Goal: Task Accomplishment & Management: Manage account settings

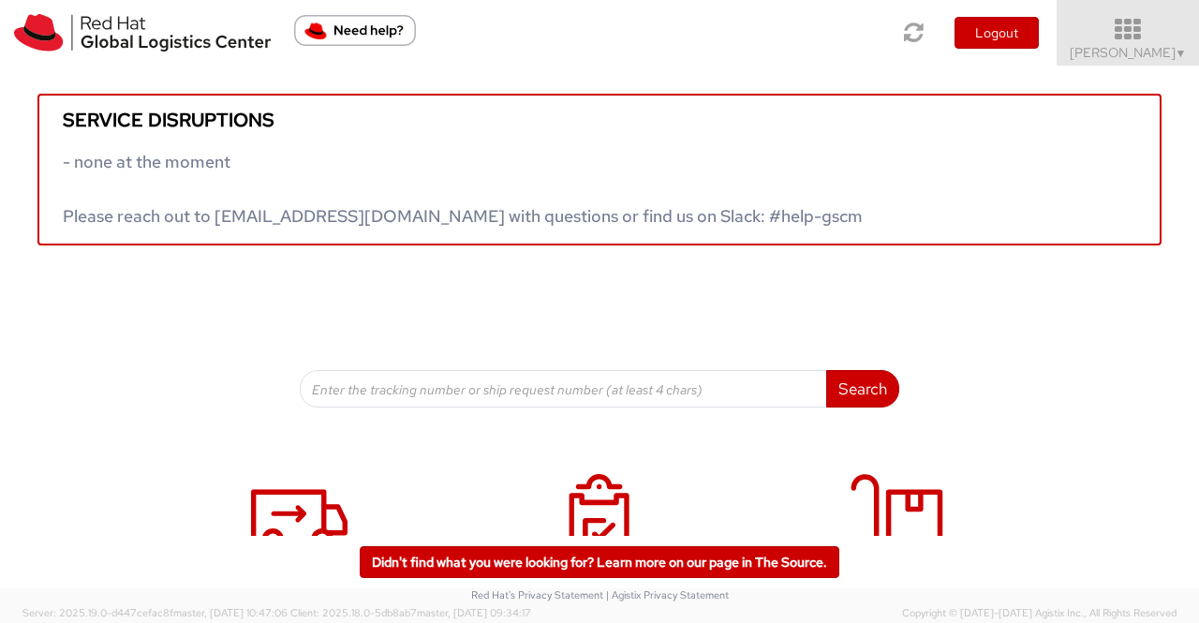
click at [1189, 52] on link "Sumitra Hansdah ▼" at bounding box center [1127, 33] width 142 height 66
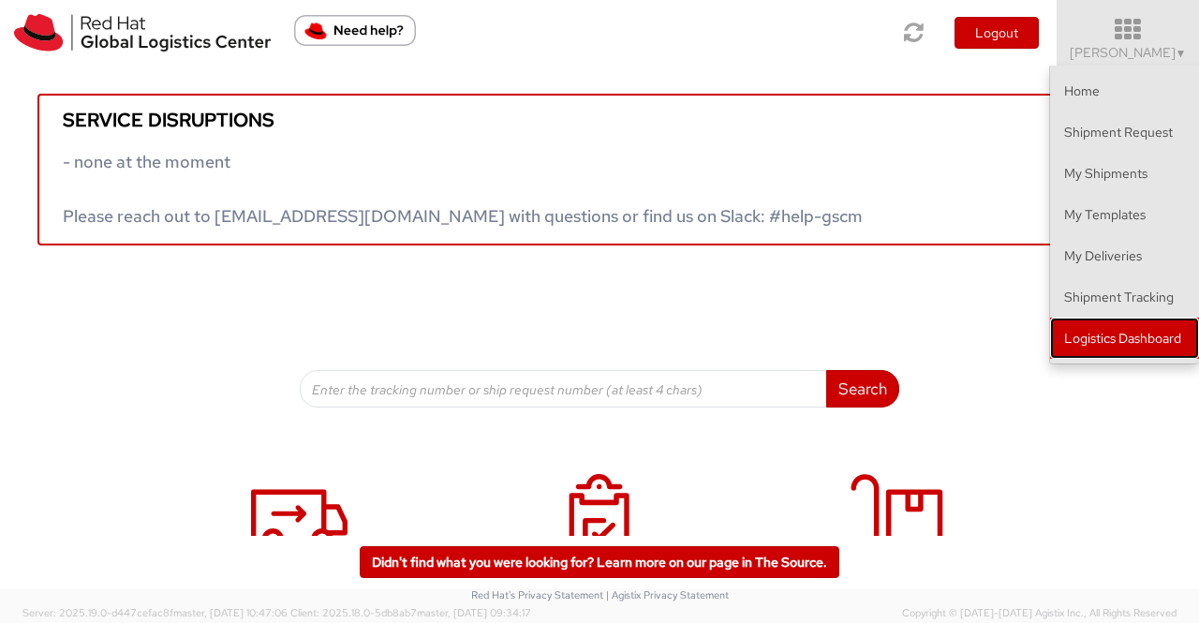
click at [1145, 333] on link "Logistics Dashboard" at bounding box center [1124, 337] width 149 height 41
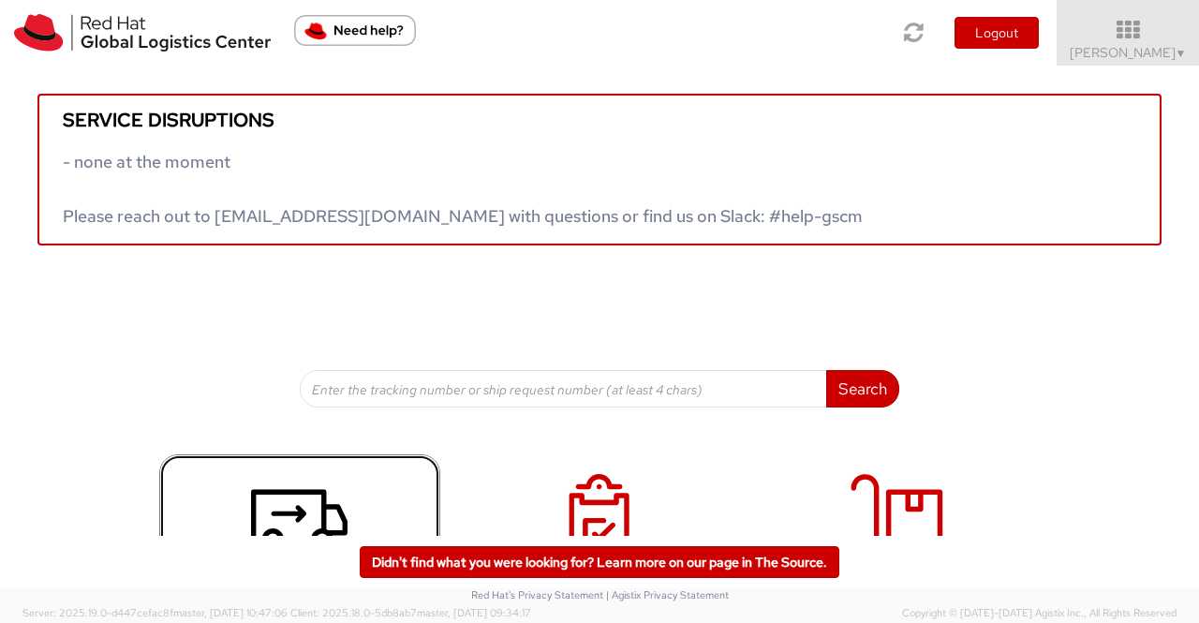
click at [304, 505] on icon at bounding box center [299, 521] width 96 height 94
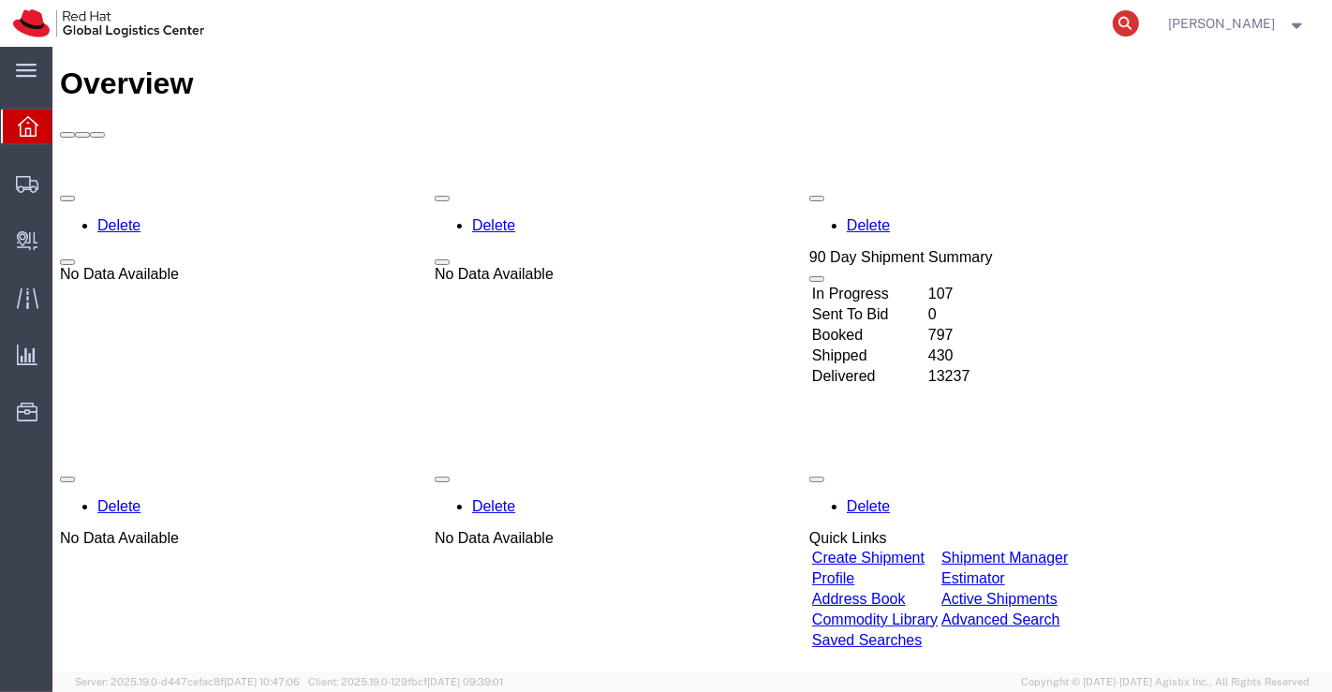
click at [1127, 21] on icon at bounding box center [1125, 23] width 26 height 26
paste input "392265040094"
type input "392265040094"
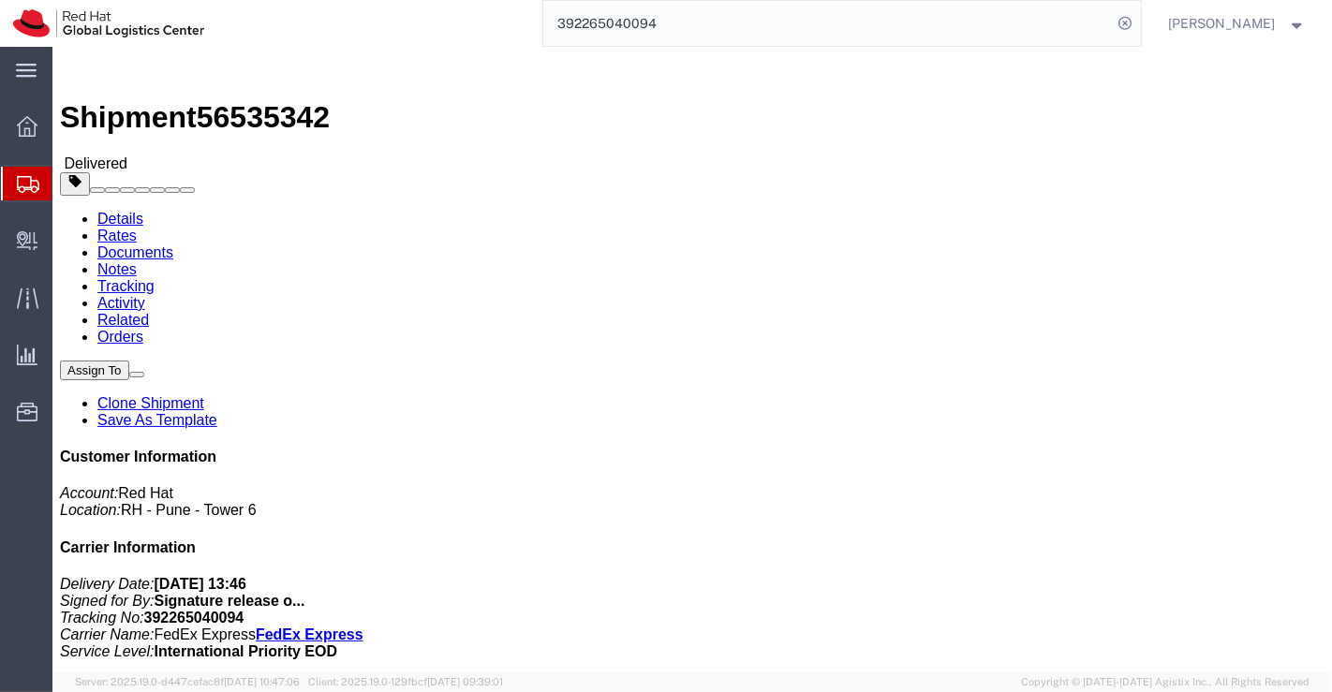
click div "Leg 1 - Small Parcel"
click h4 "Routing & Vehicle Information"
drag, startPoint x: 279, startPoint y: 199, endPoint x: 238, endPoint y: 199, distance: 41.2
click div "Ship To Ji Sun (Ji Sun) 83 Forrest Hill Road Milford Auckland, 0620 New Zealand…"
copy address "Ji Sun"
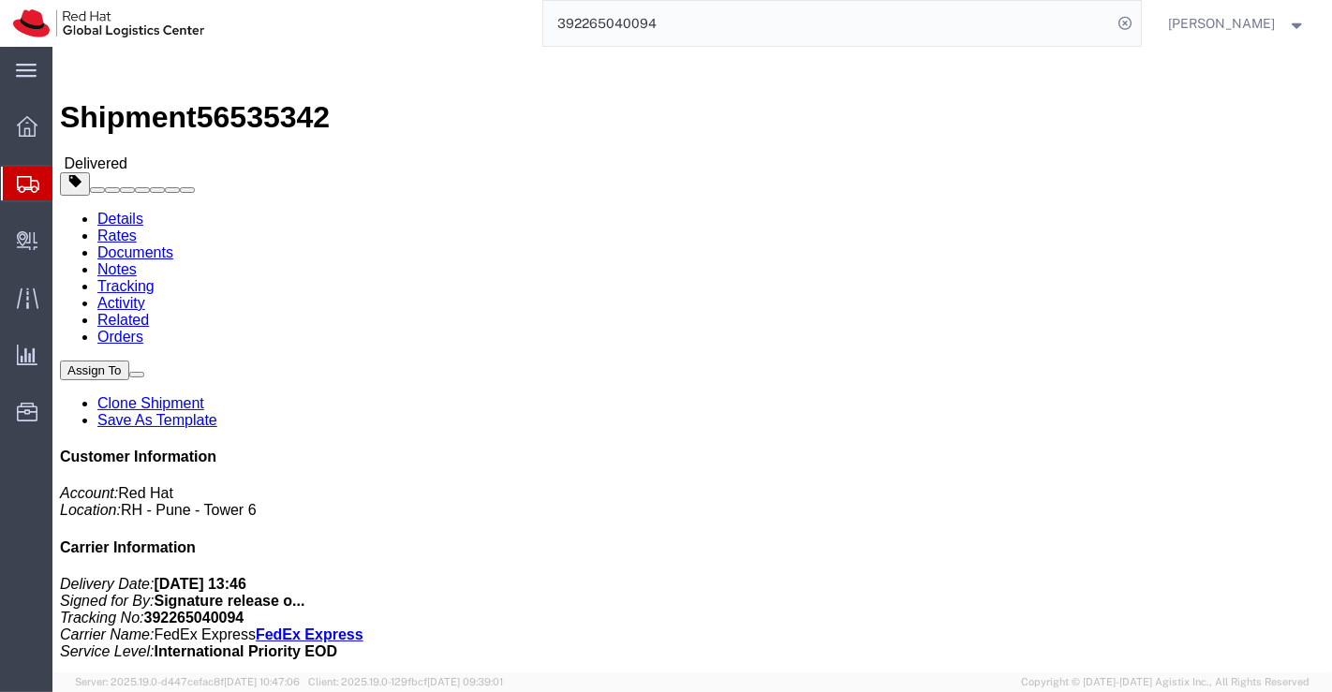
drag, startPoint x: 413, startPoint y: 406, endPoint x: 178, endPoint y: 106, distance: 381.6
click div "Ship From Red Hat India Private Limited (Pallav Sen Gupta) BENGLURU Bagmane Con…"
drag, startPoint x: 154, startPoint y: 16, endPoint x: 254, endPoint y: 18, distance: 100.2
click h1 "Shipment 56535342"
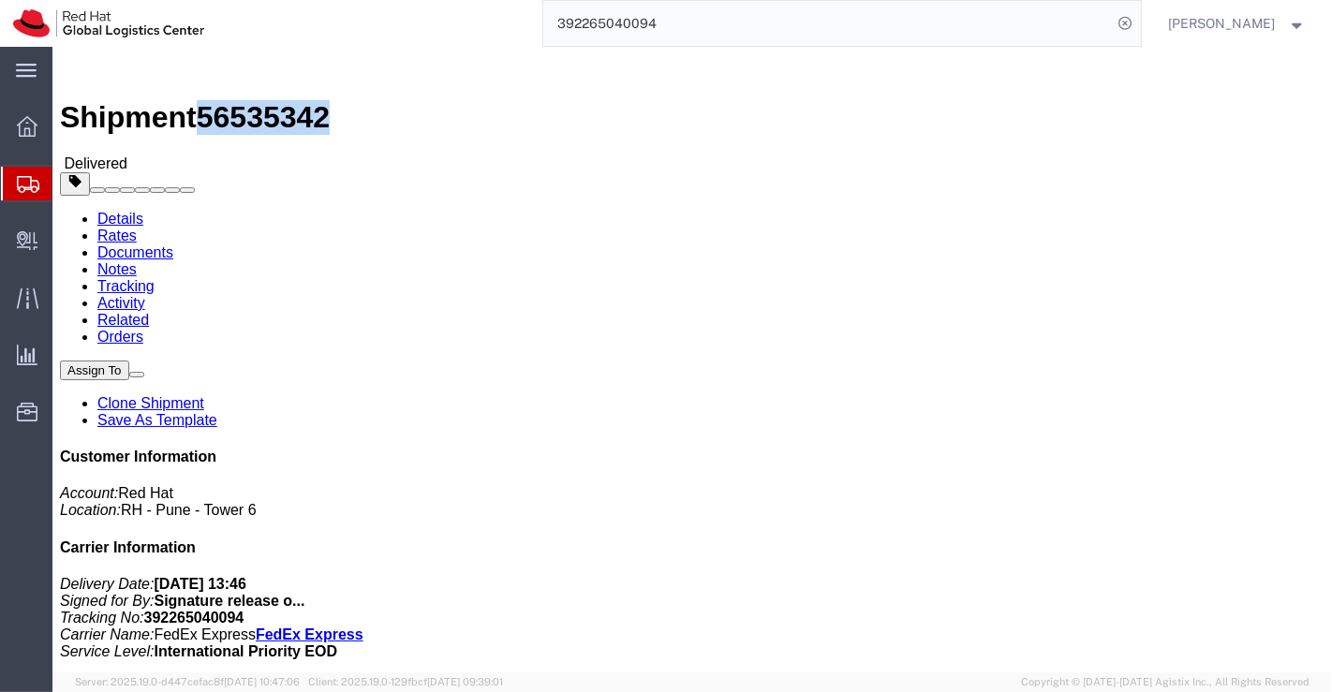
copy span "56535342"
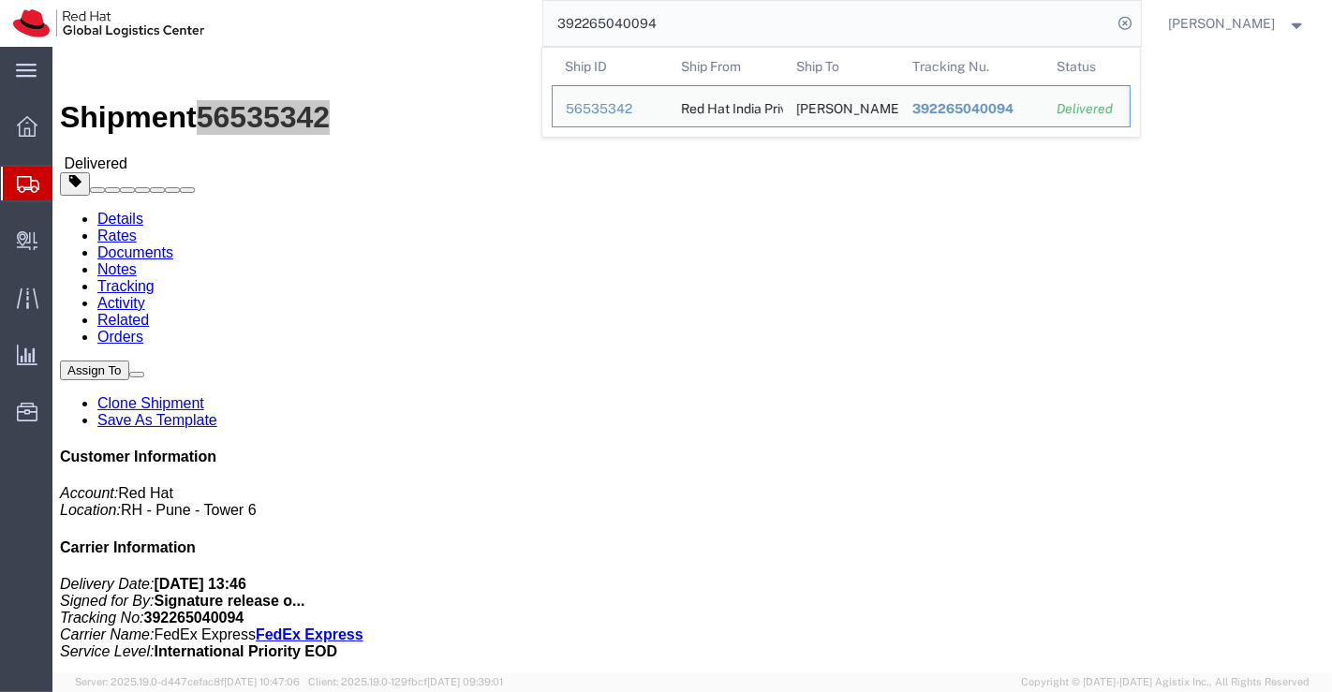
drag, startPoint x: 691, startPoint y: 28, endPoint x: 540, endPoint y: 28, distance: 150.8
click at [540, 28] on div "392265040094 Ship ID Ship From Ship To Tracking Nu. Status Ship ID 56535342 Shi…" at bounding box center [678, 23] width 923 height 47
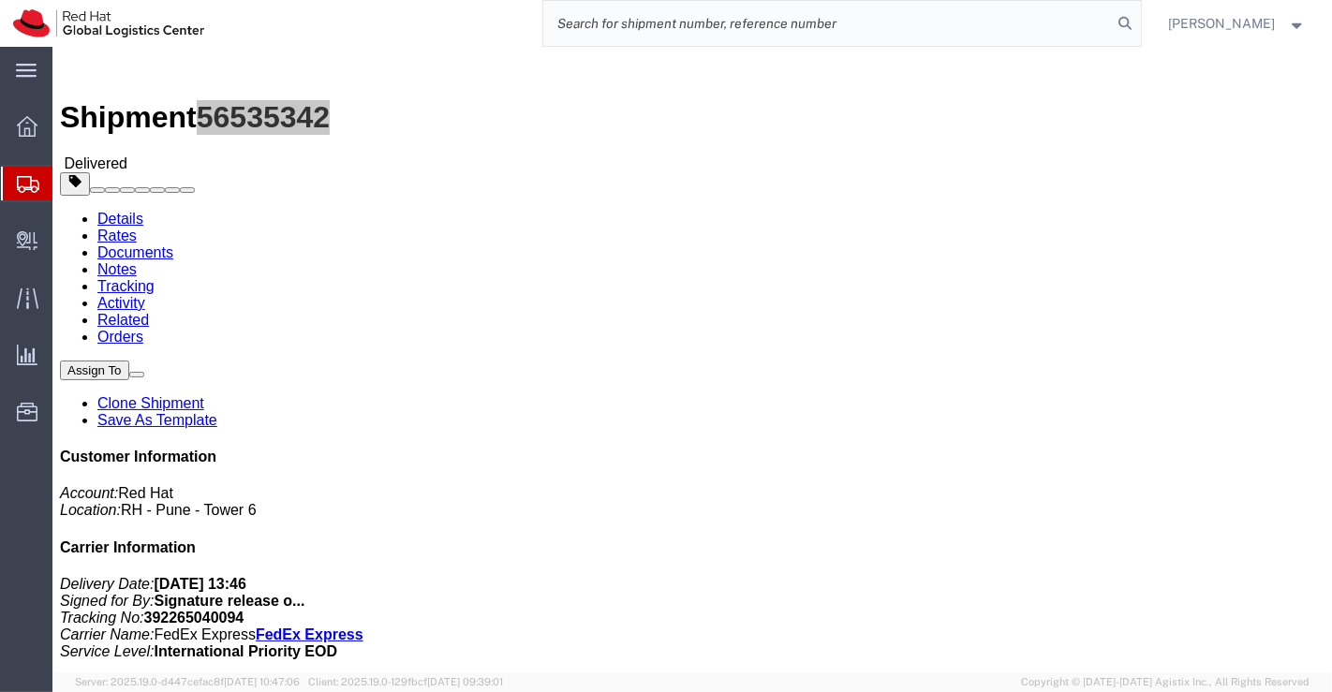
paste input "392265377310"
type input "392265377310"
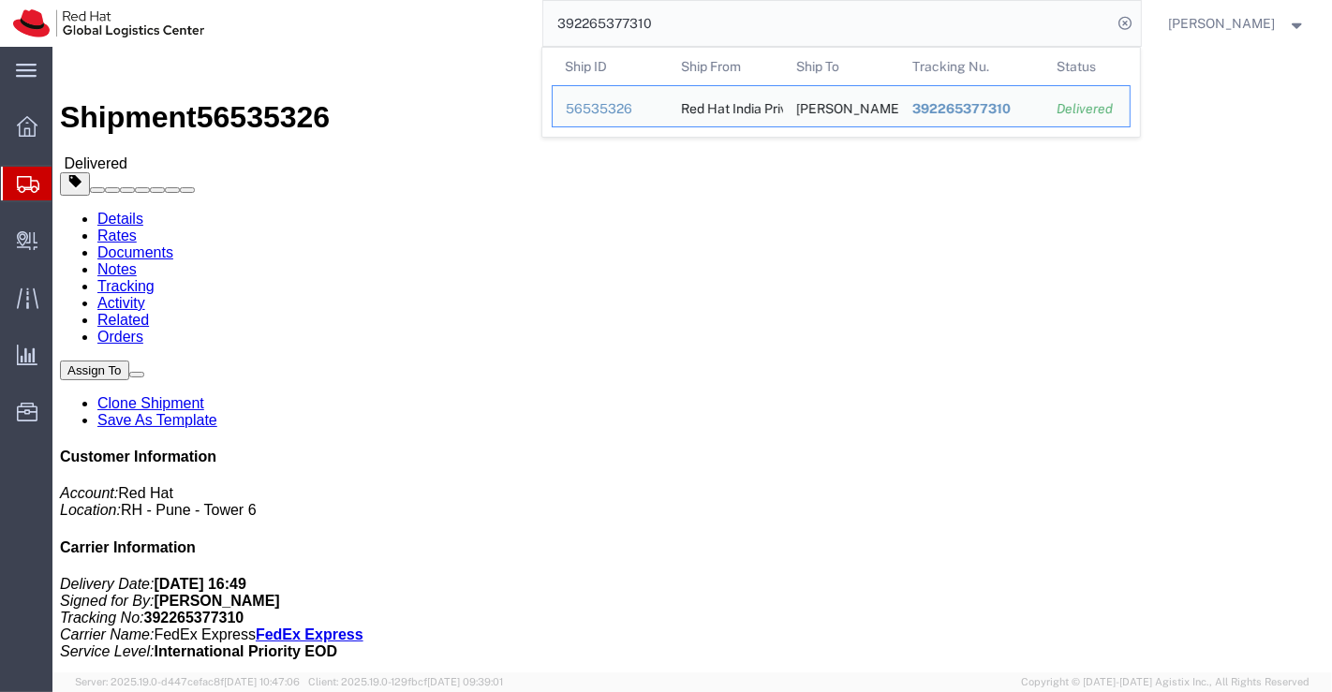
click div "Shipment Detail Ship From Red Hat India Private Limited (Pallav Sen Gupta) BENG…"
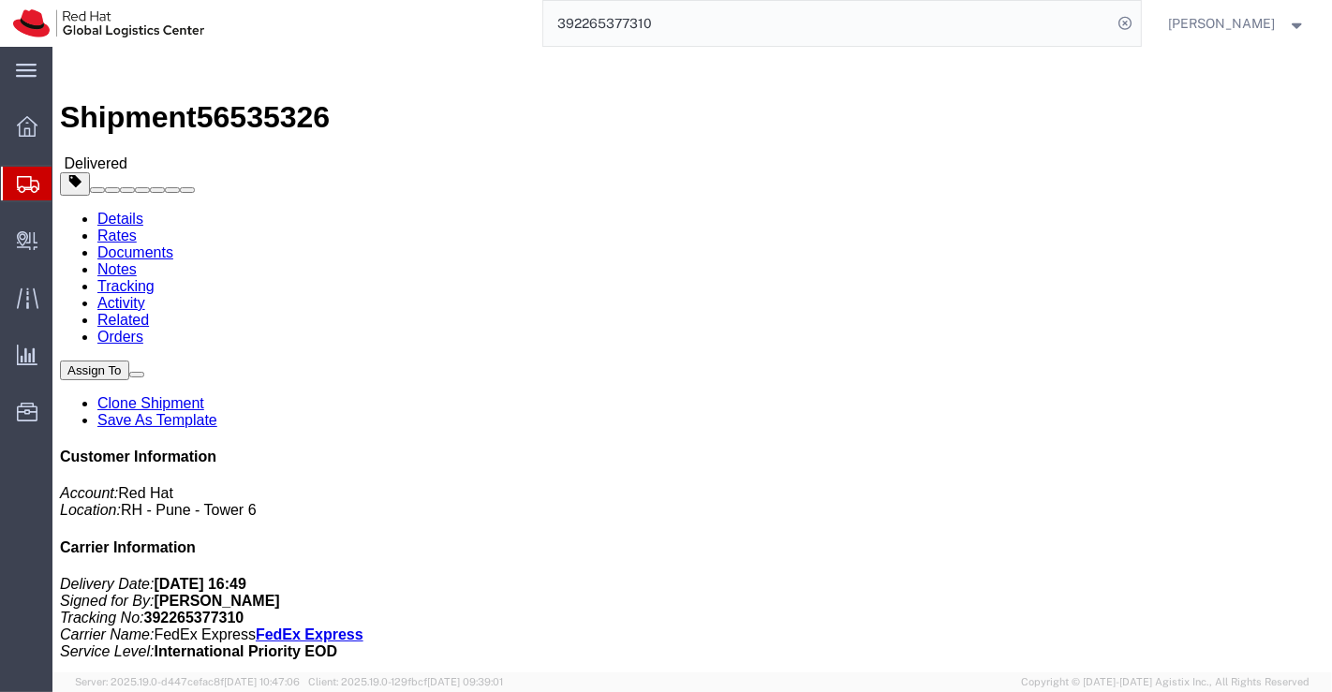
drag, startPoint x: 316, startPoint y: 200, endPoint x: 246, endPoint y: 200, distance: 70.2
click address "Nam Ki Jung (Nam Ki Jung) 103 Dong 402 Ho 98, Migeum-ro Namyangjusi Gyeonggido,…"
copy address "Nam Ki Jung"
click div "Leg 1 - Small Parcel"
drag, startPoint x: 255, startPoint y: 22, endPoint x: 155, endPoint y: 30, distance: 99.6
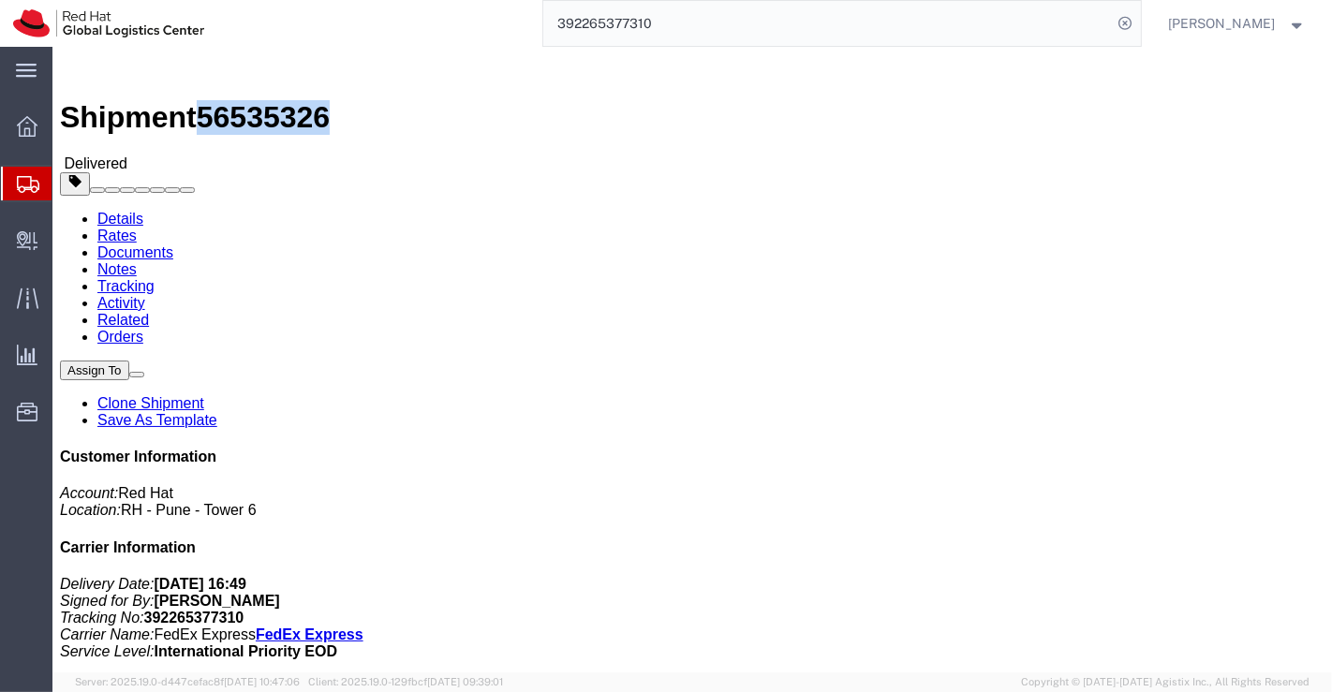
click span "56535326"
copy span "56535326"
drag, startPoint x: 551, startPoint y: 421, endPoint x: 485, endPoint y: 329, distance: 113.5
click h4 "Routing & Vehicle Information"
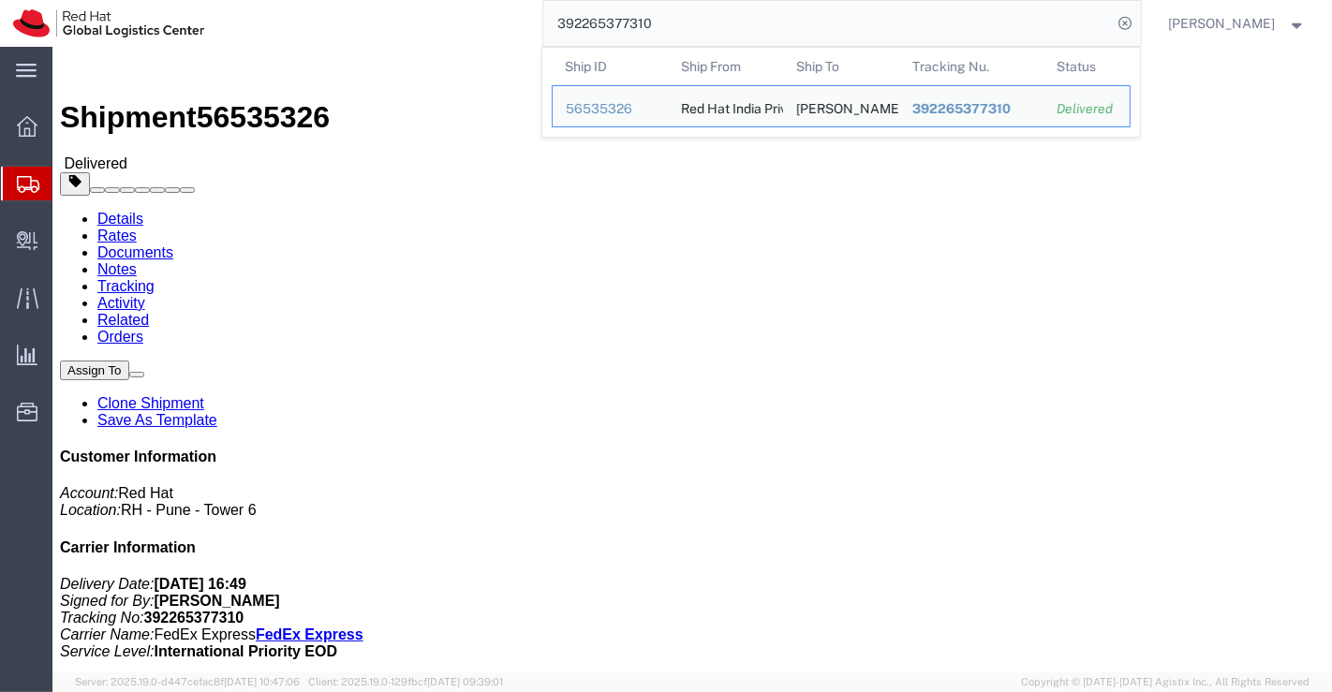
drag, startPoint x: 679, startPoint y: 25, endPoint x: 533, endPoint y: 27, distance: 146.1
click at [533, 27] on div "392265377310 Ship ID Ship From Ship To Tracking Nu. Status Ship ID 56535326 Shi…" at bounding box center [678, 23] width 923 height 47
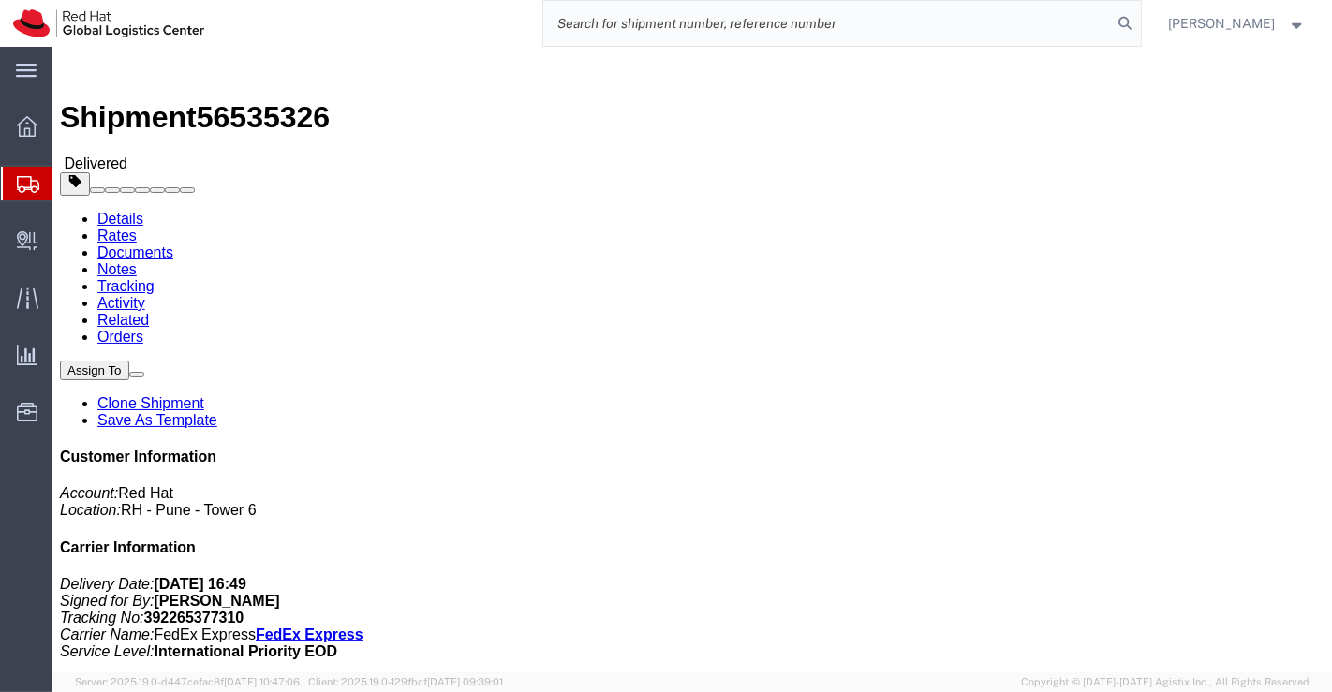
paste input "392265477633"
type input "392265477633"
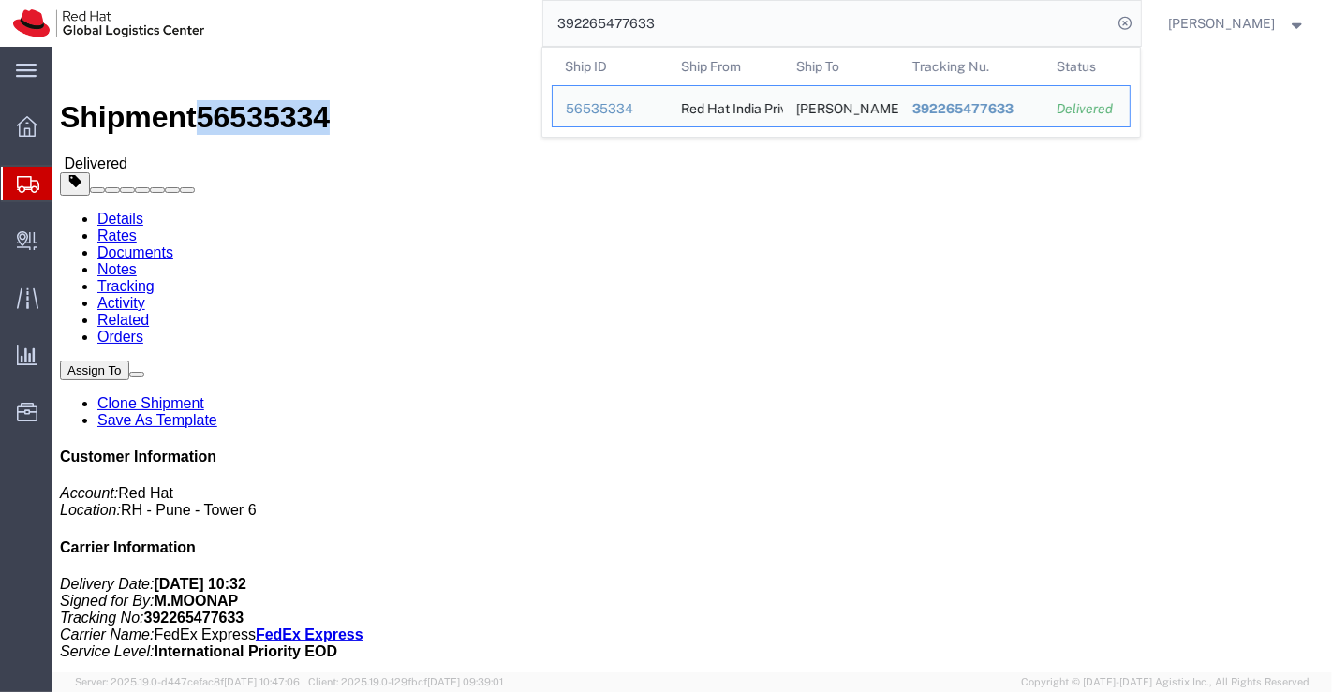
drag, startPoint x: 159, startPoint y: 19, endPoint x: 261, endPoint y: 20, distance: 102.1
click div "Shipment 56535334 Delivered"
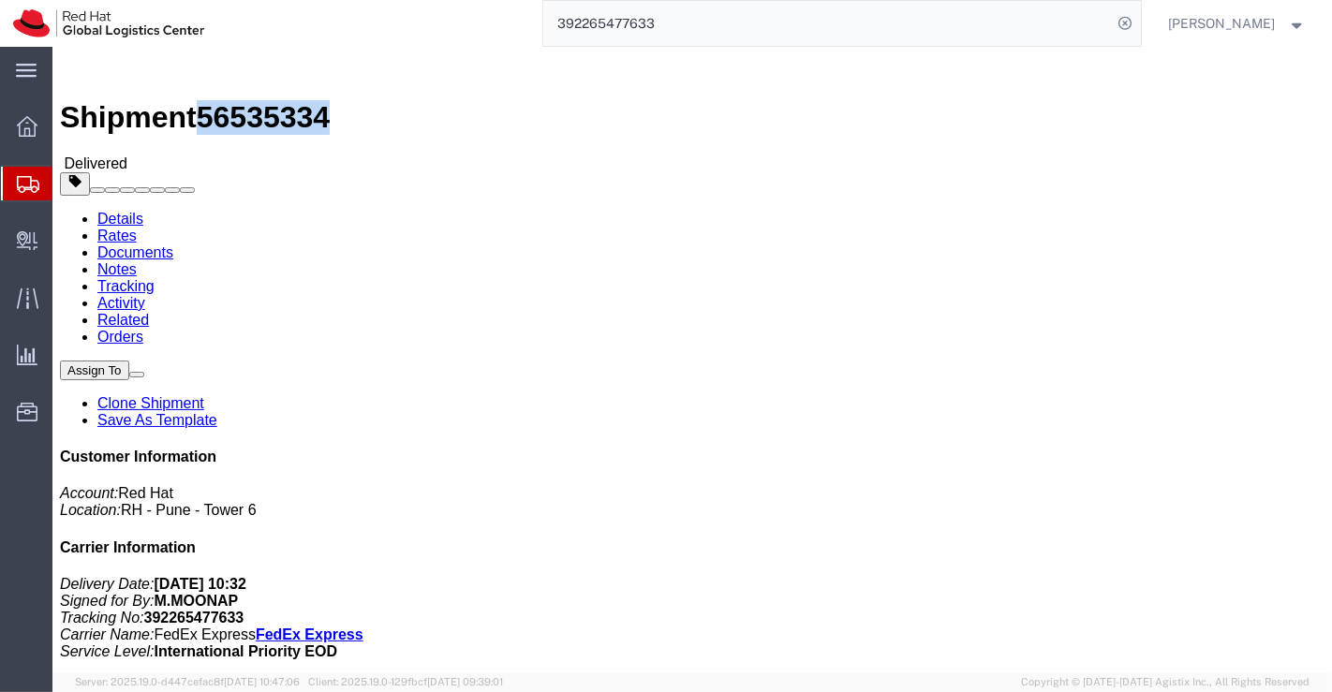
copy span "56535334"
click h2 "Shipment Detail"
drag, startPoint x: 314, startPoint y: 198, endPoint x: 230, endPoint y: 195, distance: 83.4
click div "Ship To Chaerin Kim (Chaerin Kim) 636, Yongmasan-ro, Jungnang-gu 102-1102 Seoul…"
copy address "Chaerin Kim"
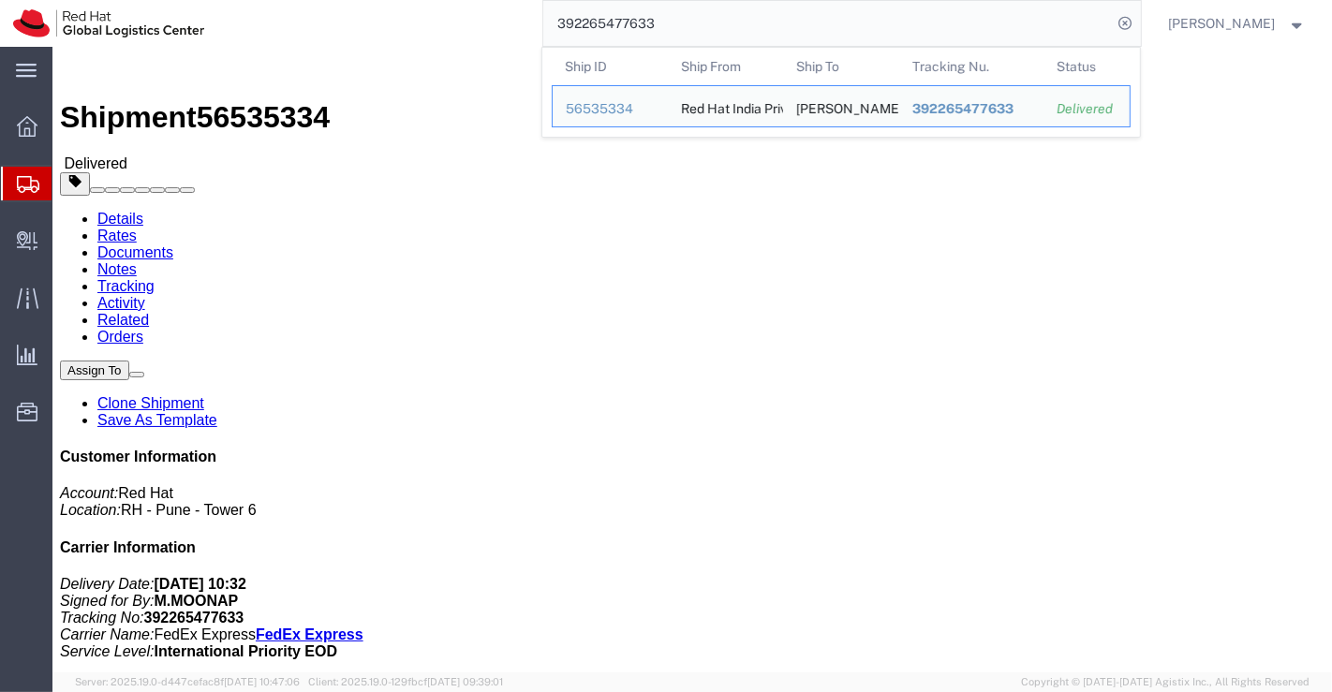
drag, startPoint x: 665, startPoint y: 30, endPoint x: 542, endPoint y: 31, distance: 122.7
click at [542, 31] on div "392265477633 Ship ID Ship From Ship To Tracking Nu. Status Ship ID 56535334 Shi…" at bounding box center [678, 23] width 923 height 47
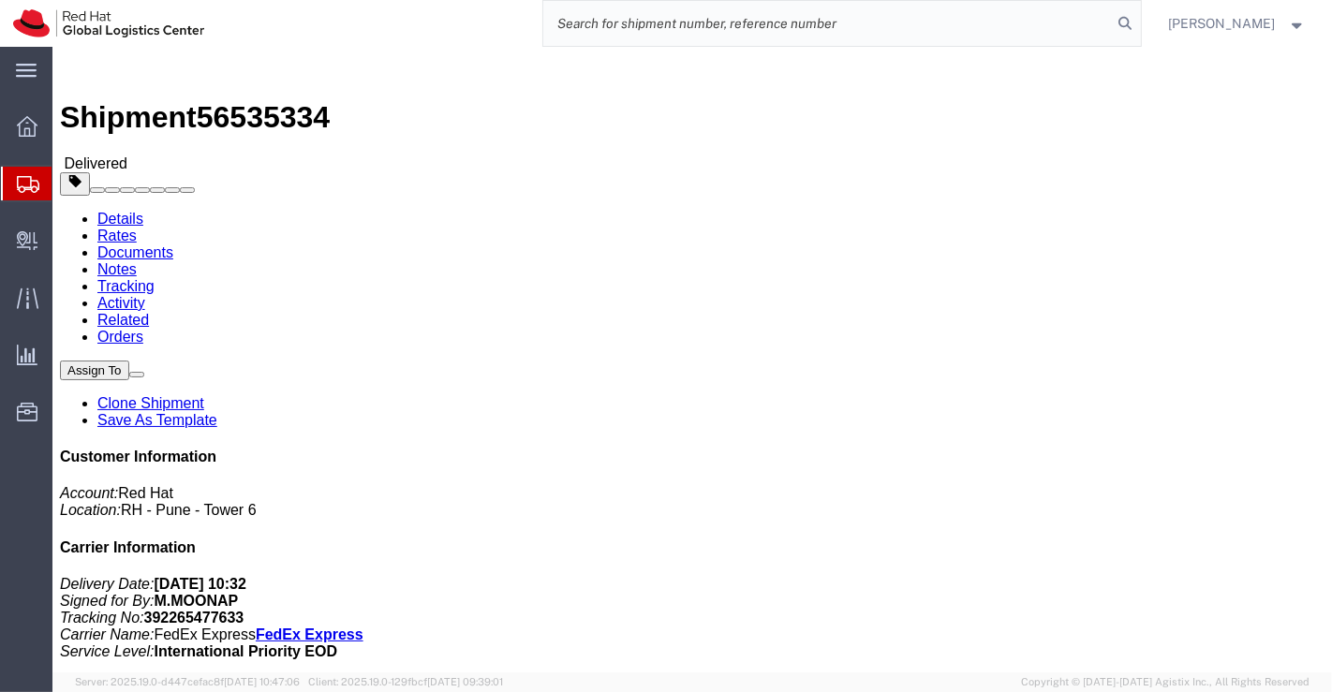
paste input "392264996393"
type input "392264996393"
click div "Ship From Red Hat India Private Limited (Pallav Sen Gupta) BENGLURU Bagmane Con…"
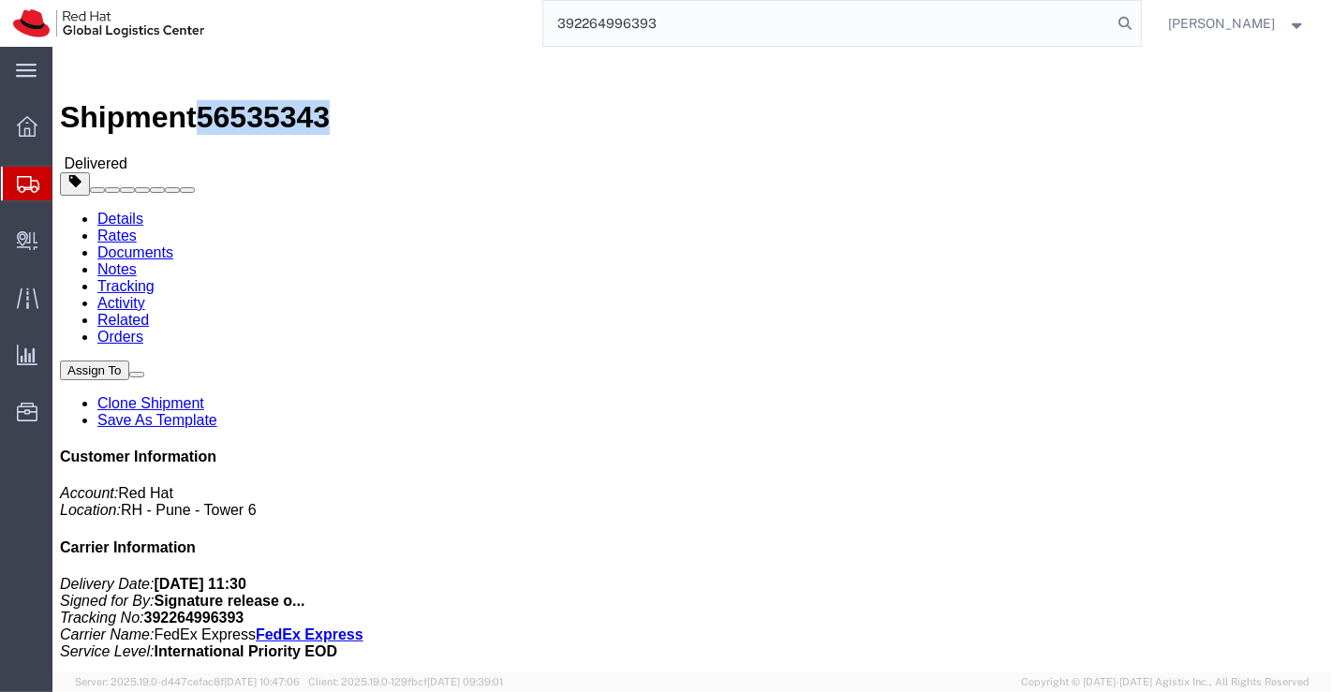
drag, startPoint x: 158, startPoint y: 18, endPoint x: 266, endPoint y: 20, distance: 107.7
click div "Shipment 56535343 Delivered"
copy span "56535343"
click h2 "Shipment Detail"
drag, startPoint x: 314, startPoint y: 196, endPoint x: 261, endPoint y: 199, distance: 52.5
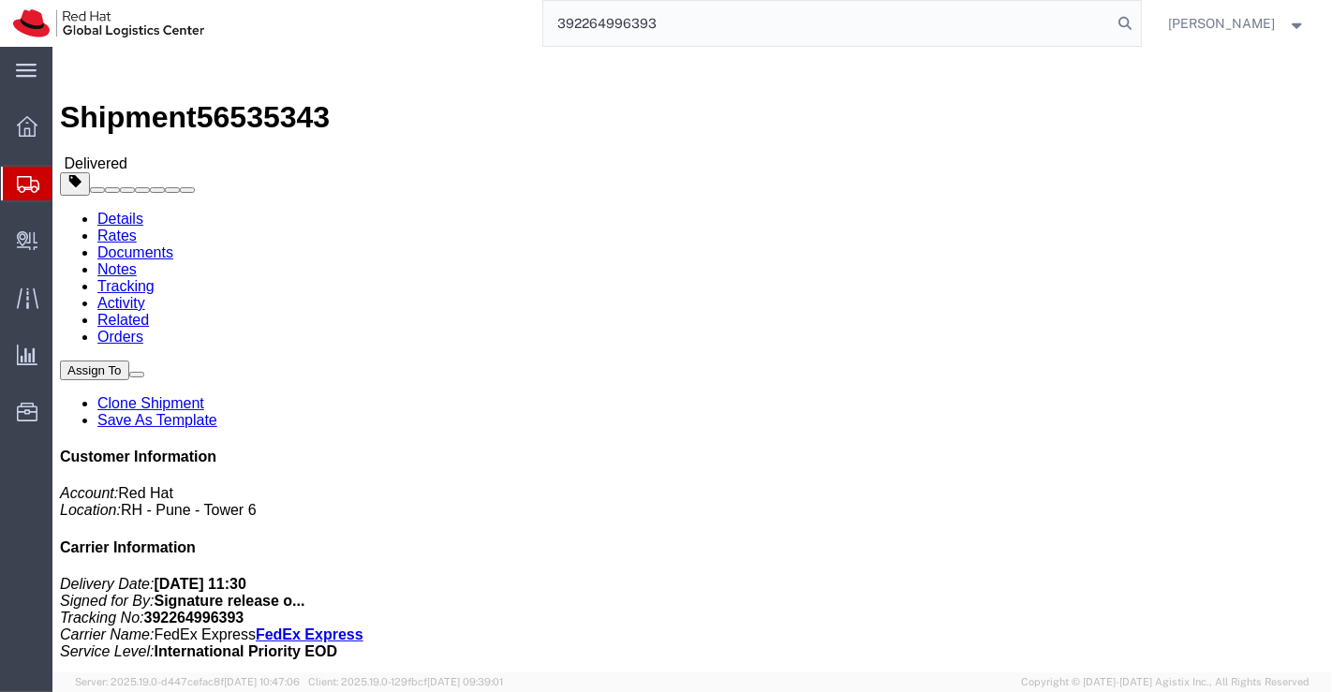
click address "Joseph Tejal (Joseph Tejal) 47 Saddleback Grove Karori Wellington - Wellington …"
click div "Shipment Detail Ship From Red Hat India Private Limited (Pallav Sen Gupta) BENG…"
drag, startPoint x: 314, startPoint y: 195, endPoint x: 265, endPoint y: 188, distance: 49.1
click address "Joseph Tejal (Joseph Tejal) 47 Saddleback Grove Karori Wellington - Wellington …"
drag, startPoint x: 482, startPoint y: 114, endPoint x: 271, endPoint y: 189, distance: 224.5
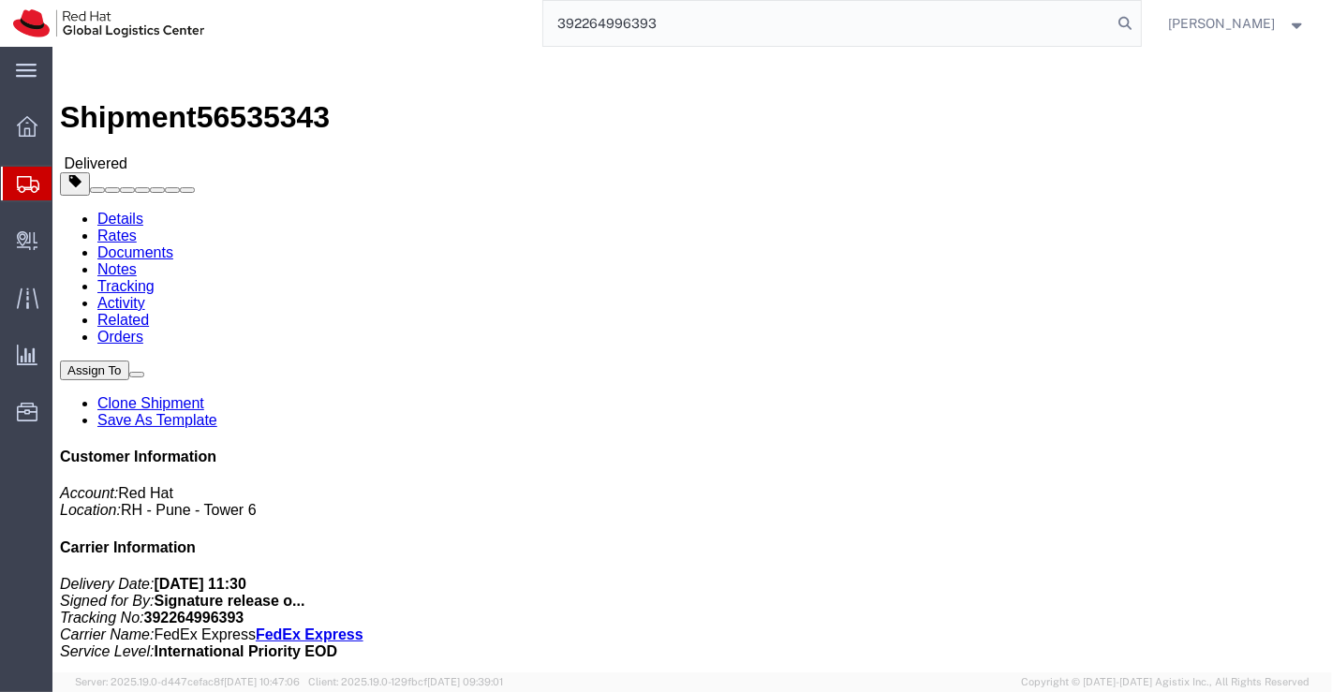
click h2 "Shipment Detail"
drag, startPoint x: 316, startPoint y: 200, endPoint x: 242, endPoint y: 204, distance: 74.1
click div "Ship To Joseph Tejal (Joseph Tejal) 47 Saddleback Grove Karori Wellington - Wel…"
copy address "Joseph Tejal"
click div "Shipment Detail Ship From Red Hat India Private Limited (Pallav Sen Gupta) BENG…"
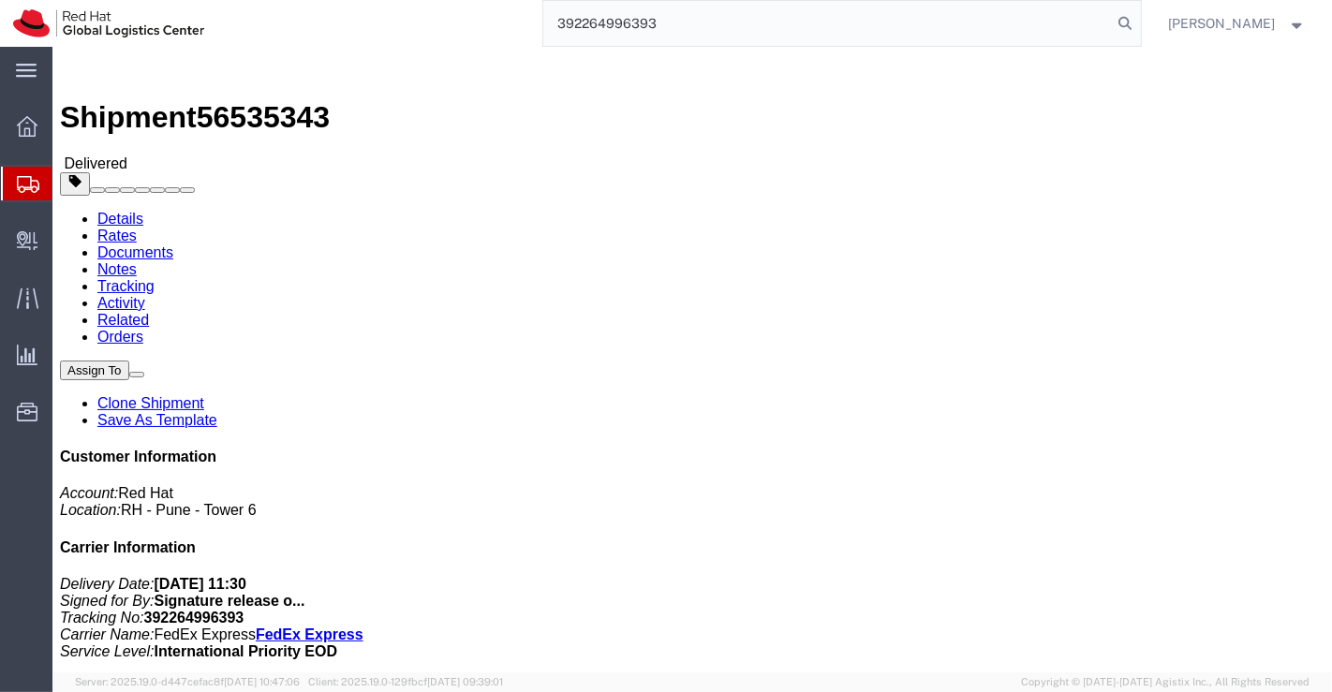
drag, startPoint x: 671, startPoint y: 29, endPoint x: 538, endPoint y: 30, distance: 133.0
click at [538, 30] on div "392264996393" at bounding box center [678, 23] width 923 height 47
paste input "392265122135"
type input "392265122135"
drag, startPoint x: 158, startPoint y: 18, endPoint x: 255, endPoint y: 18, distance: 96.4
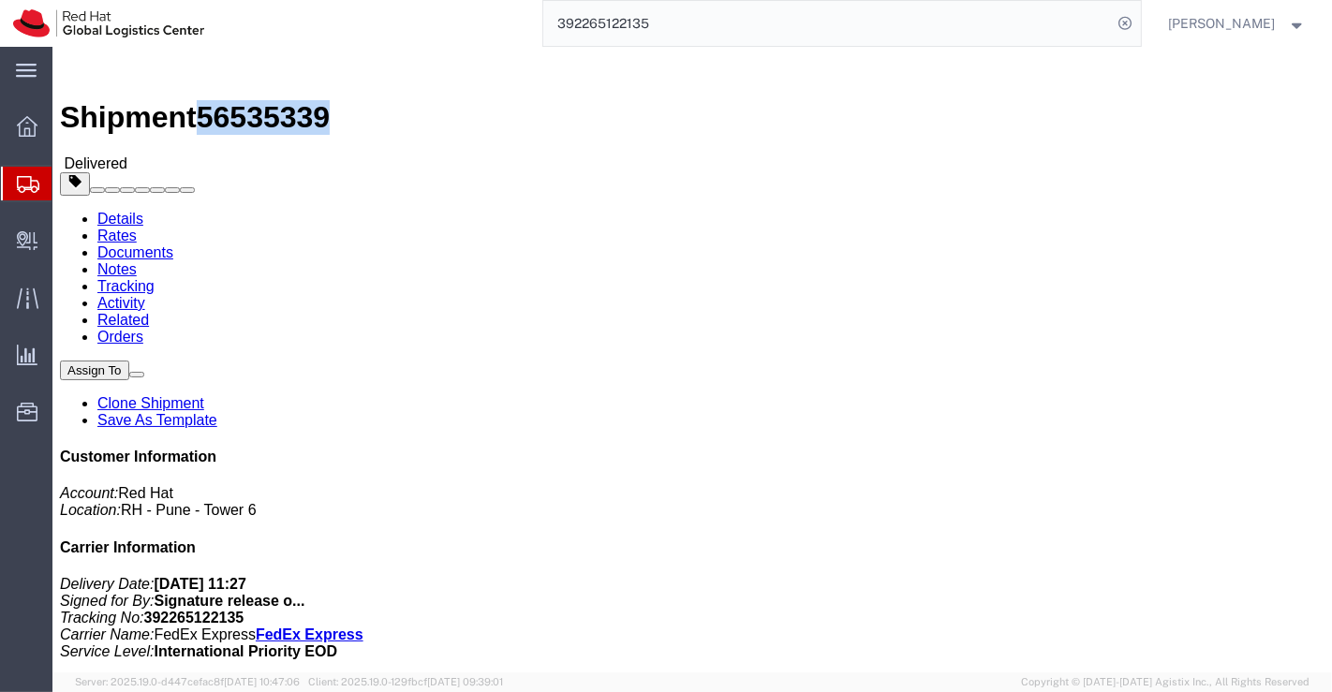
click span "56535339"
copy span "56535339"
click div "Shipment Detail Ship From Red Hat India Private Limited (Pallav Sen Gupta) BENG…"
drag, startPoint x: 332, startPoint y: 400, endPoint x: 276, endPoint y: 319, distance: 98.2
click div "Ship From Red Hat India Private Limited (Pallav Sen Gupta) BENGLURU Bagmane Con…"
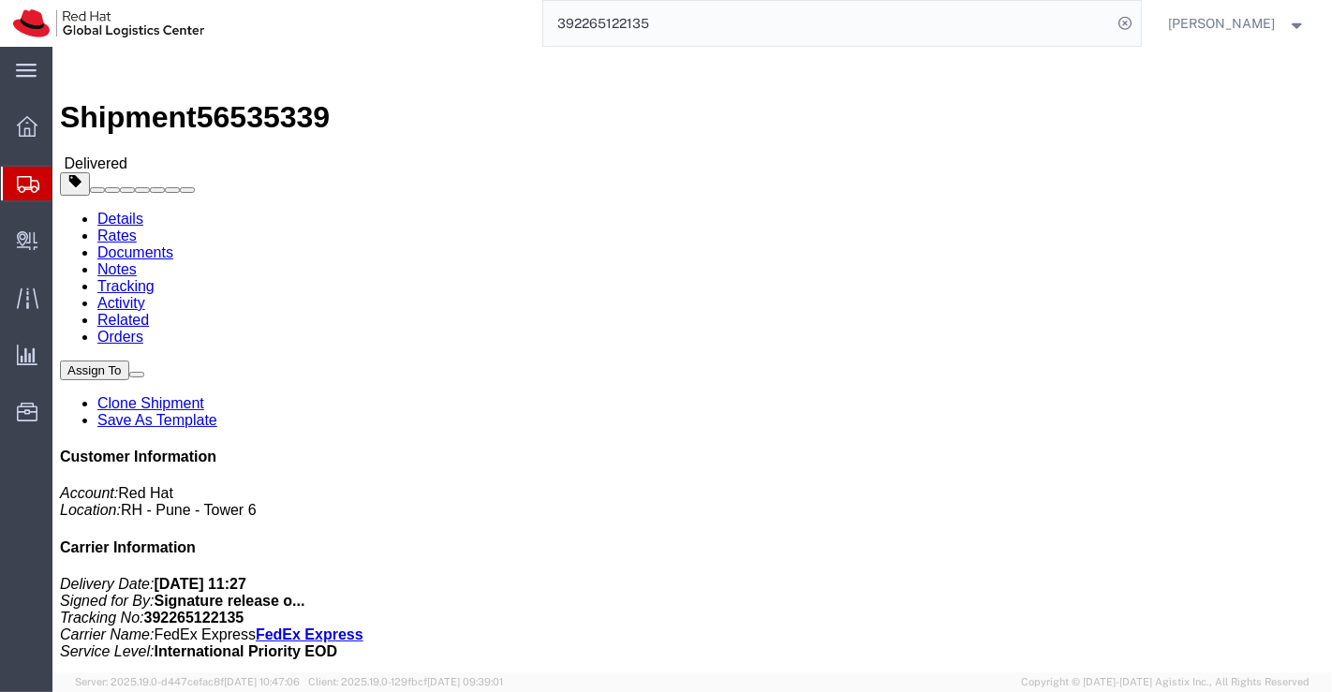
drag, startPoint x: 335, startPoint y: 197, endPoint x: 238, endPoint y: 203, distance: 97.6
click div "Ship To Ashor Benjamin (Ashor Benjamin) 40 Magic Way Randwick Park Auckland, 02…"
copy address "Ashor Benjamin"
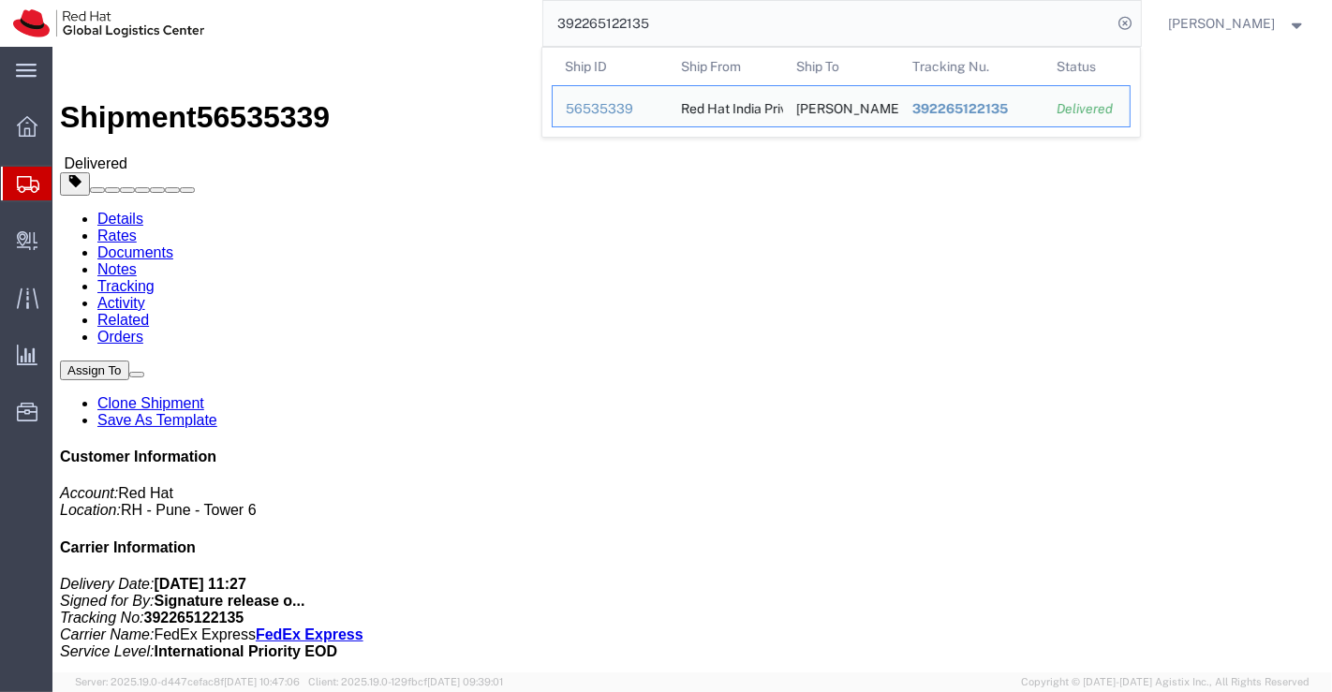
drag, startPoint x: 656, startPoint y: 30, endPoint x: 532, endPoint y: 27, distance: 124.6
click at [532, 27] on div "392265122135 Ship ID Ship From Ship To Tracking Nu. Status Ship ID 56535339 Shi…" at bounding box center [678, 23] width 923 height 47
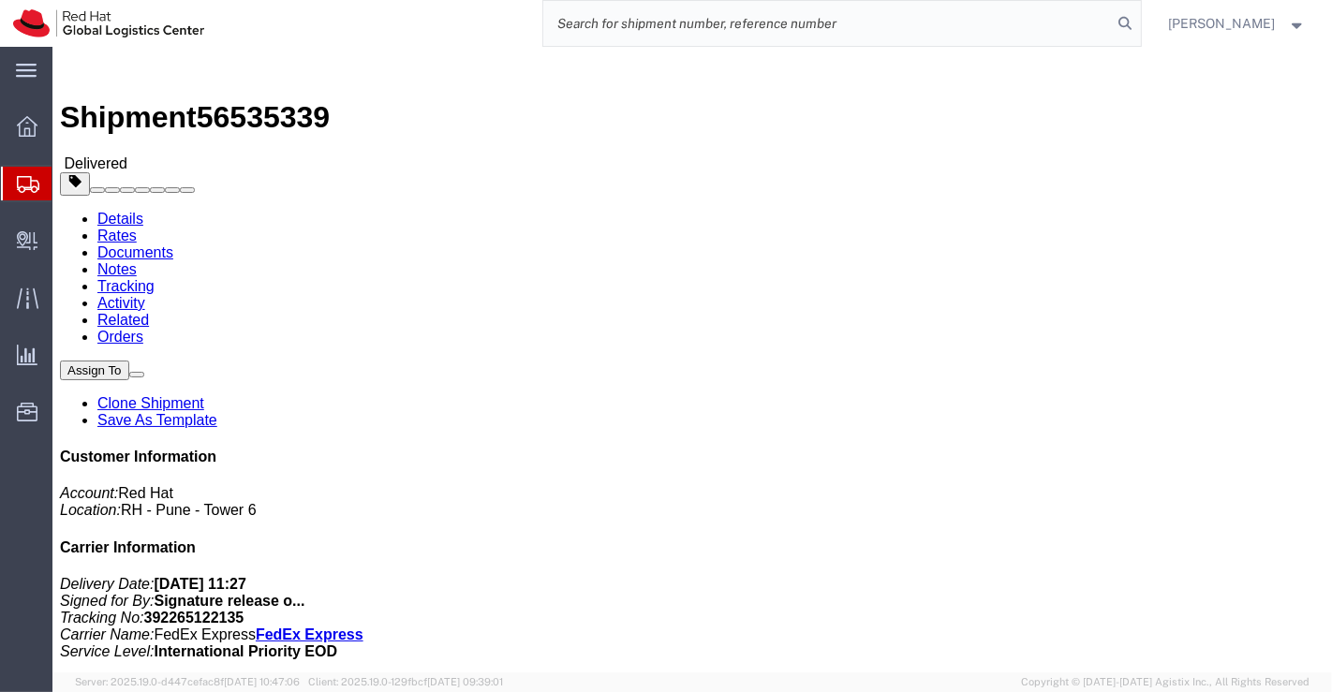
paste input "392266061158"
type input "392266061158"
drag, startPoint x: 255, startPoint y: 23, endPoint x: 158, endPoint y: 21, distance: 96.5
click span "56535332"
click h2 "Shipment Detail"
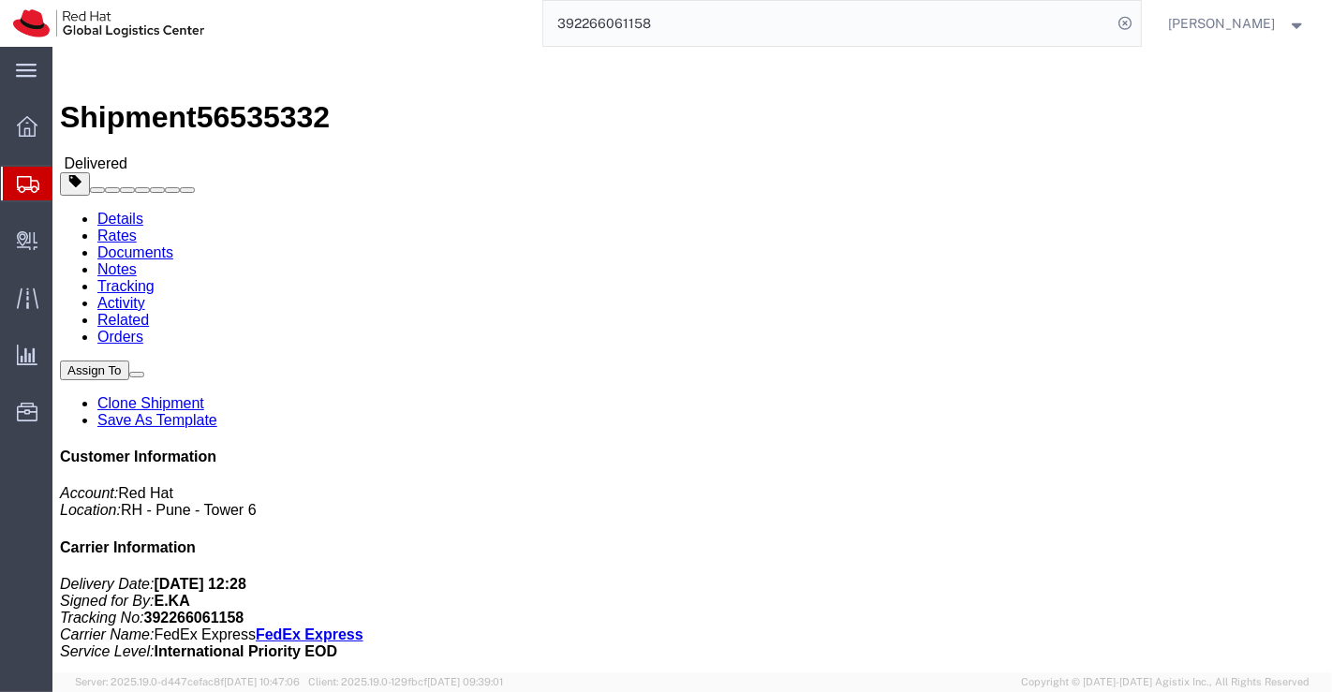
drag, startPoint x: 1067, startPoint y: 576, endPoint x: 1129, endPoint y: 574, distance: 61.8
click address "PT. Red Hat Indonesia (Alldila Belia) Villa Rizki Ilhami blok C5 no 18 Bojong N…"
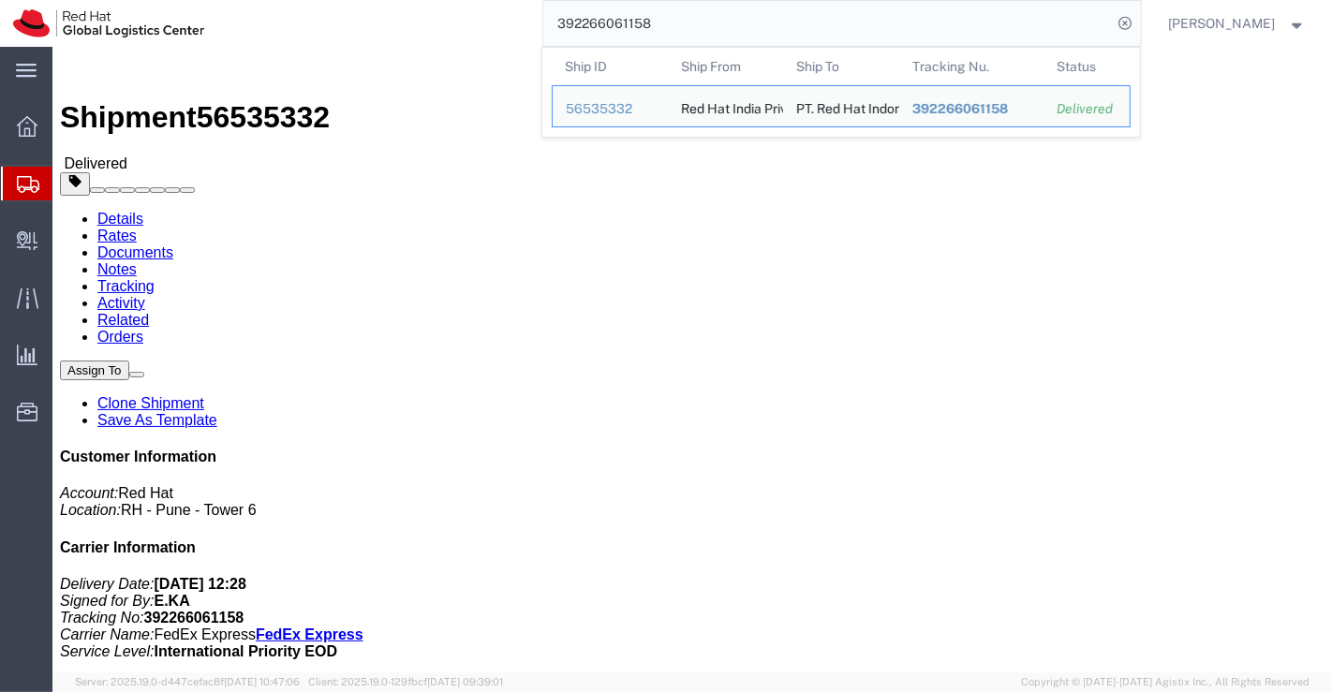
drag, startPoint x: 690, startPoint y: 21, endPoint x: 547, endPoint y: 22, distance: 143.3
click at [547, 22] on input "392266061158" at bounding box center [827, 23] width 569 height 45
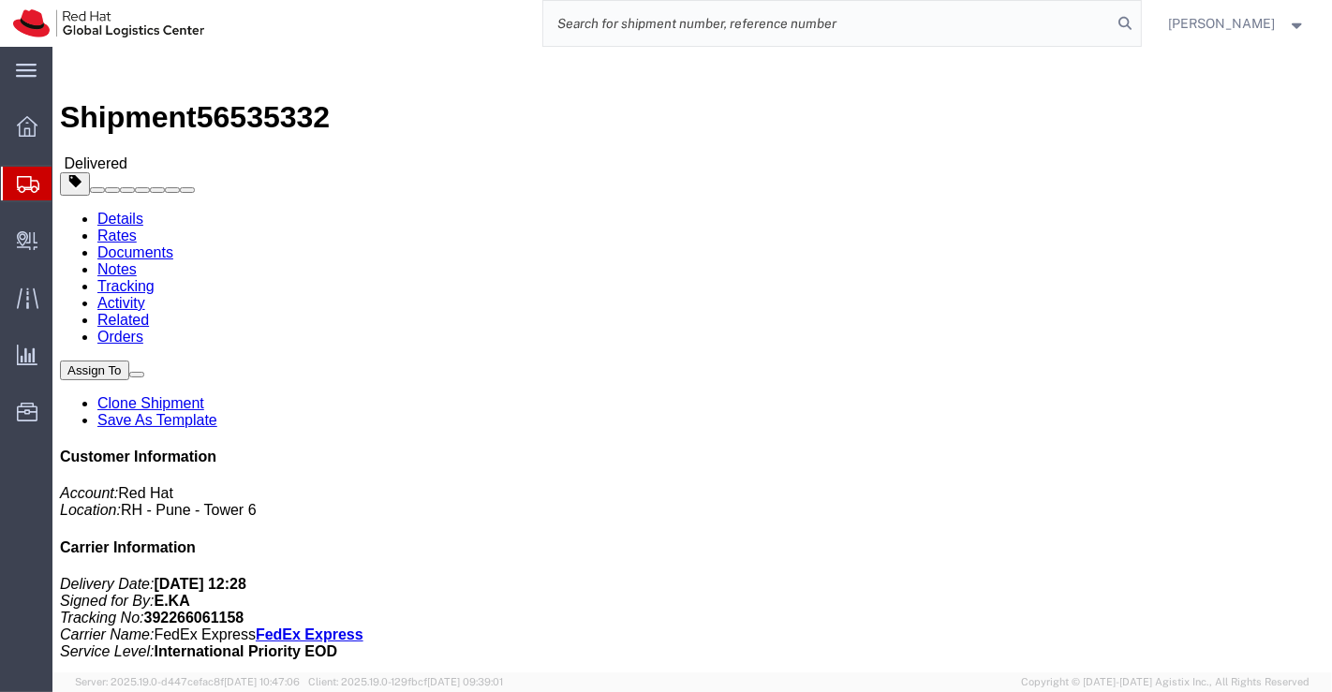
paste input "392266016924"
type input "392266016924"
drag, startPoint x: 332, startPoint y: 195, endPoint x: 228, endPoint y: 194, distance: 103.9
click div "Ship To SungChul Hong (SungChul Hong) 9 7 Huamro 40 gil Yongsan gu Seoul, 04327…"
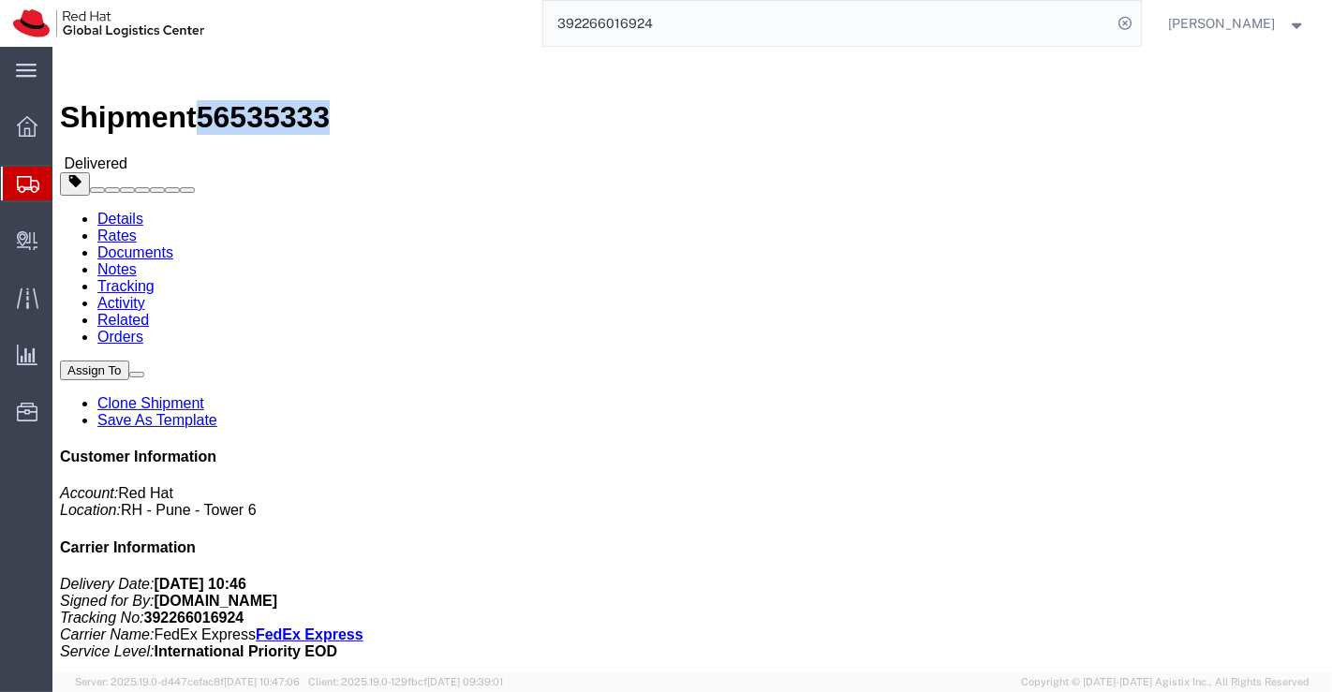
drag, startPoint x: 255, startPoint y: 21, endPoint x: 154, endPoint y: 22, distance: 101.1
click h1 "Shipment 56535333"
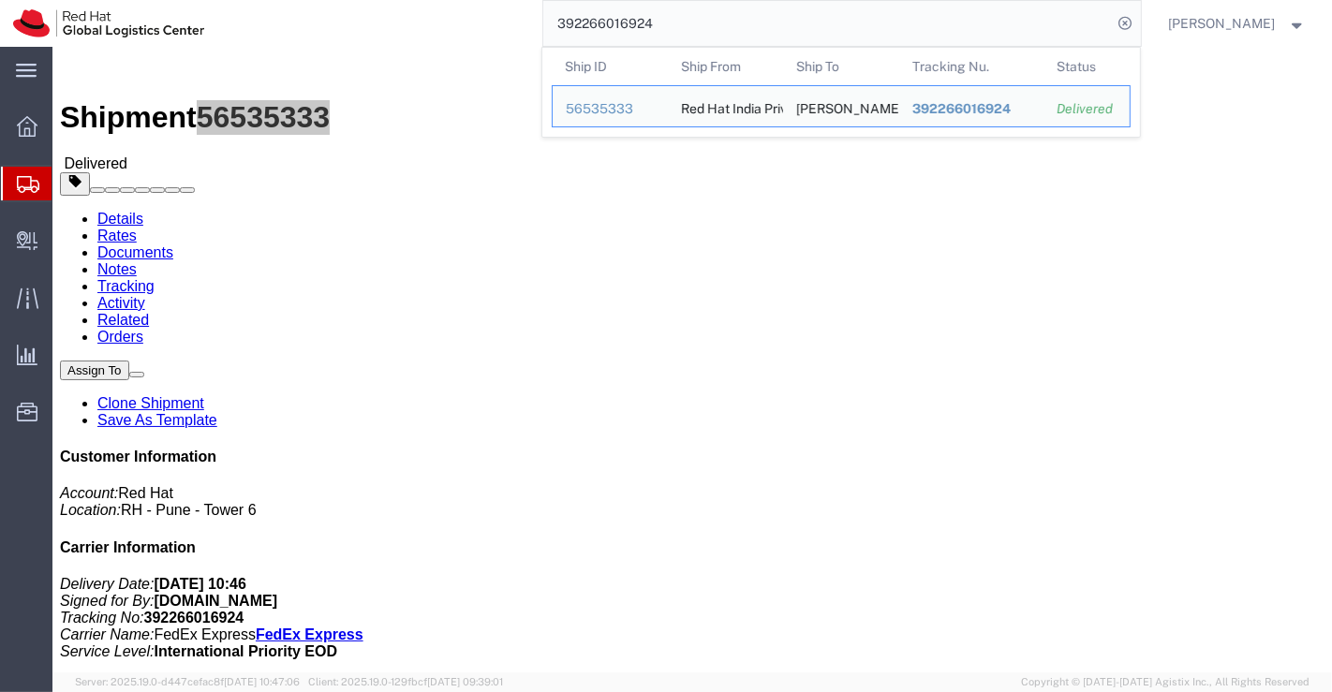
drag, startPoint x: 680, startPoint y: 35, endPoint x: 543, endPoint y: 23, distance: 137.2
click at [543, 23] on input "392266016924" at bounding box center [827, 23] width 569 height 45
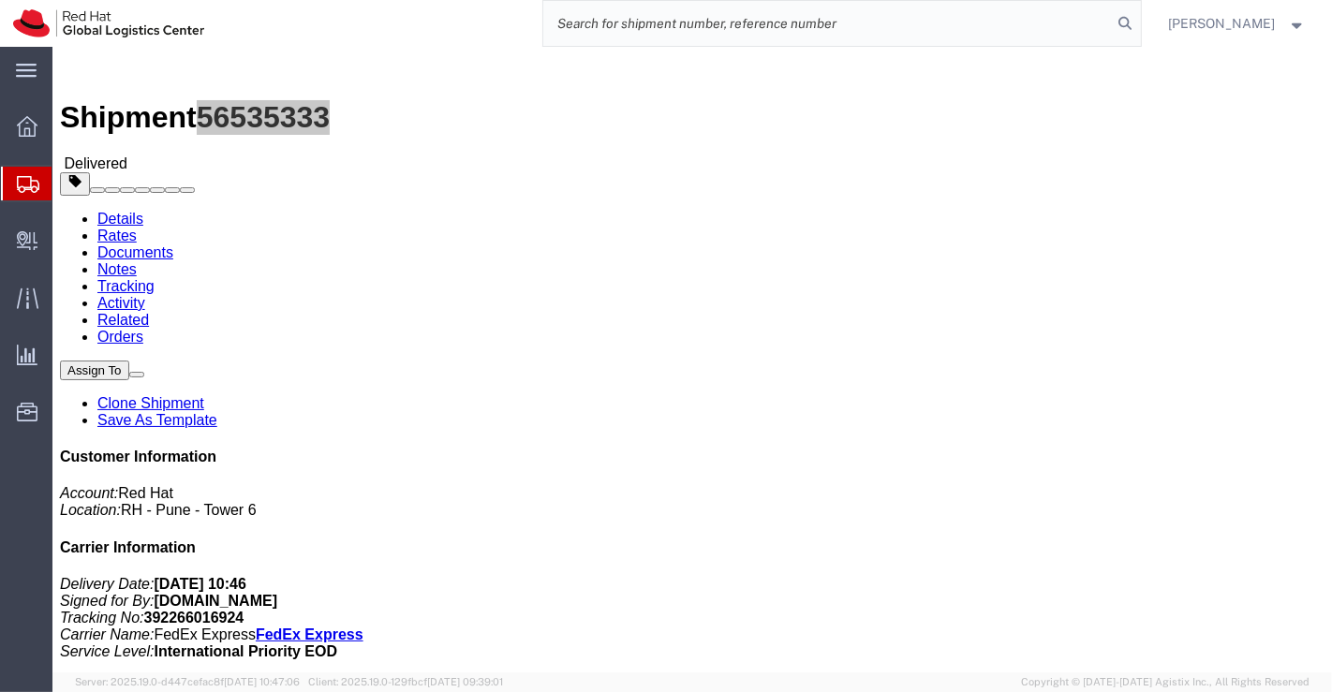
paste input "392265445899"
type input "392265445899"
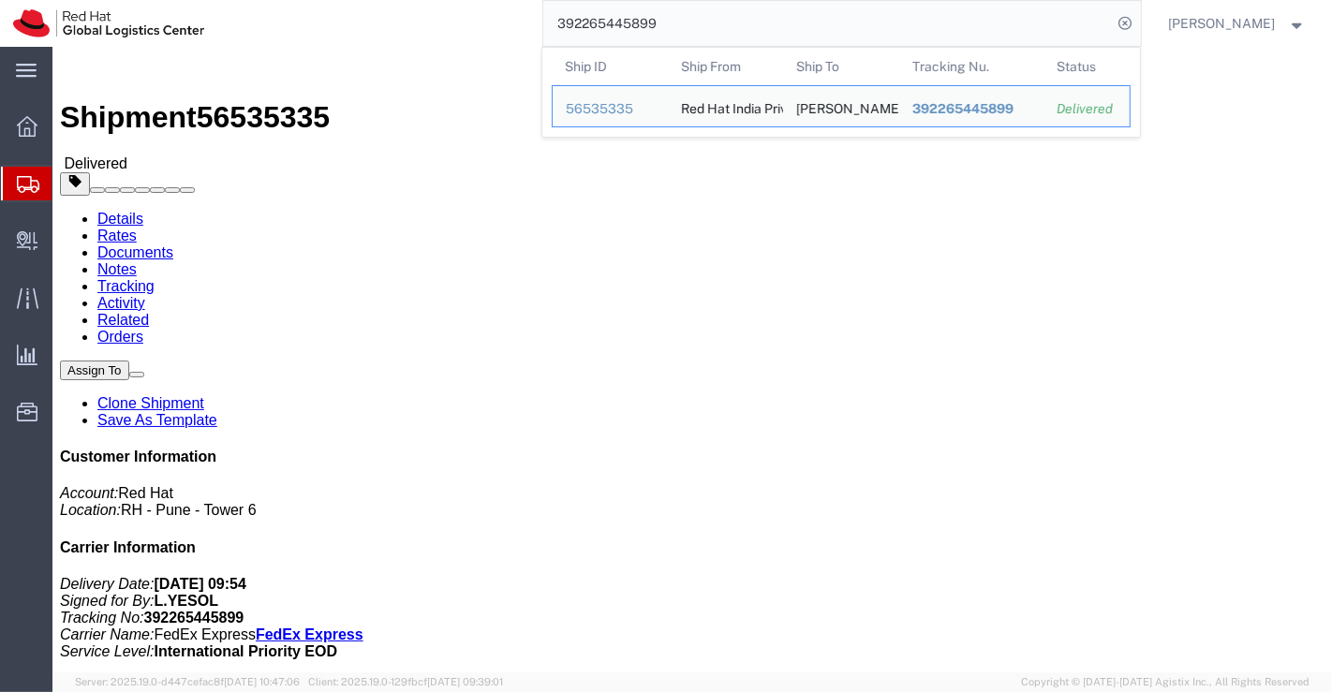
click div "Leg 1 - Small Parcel"
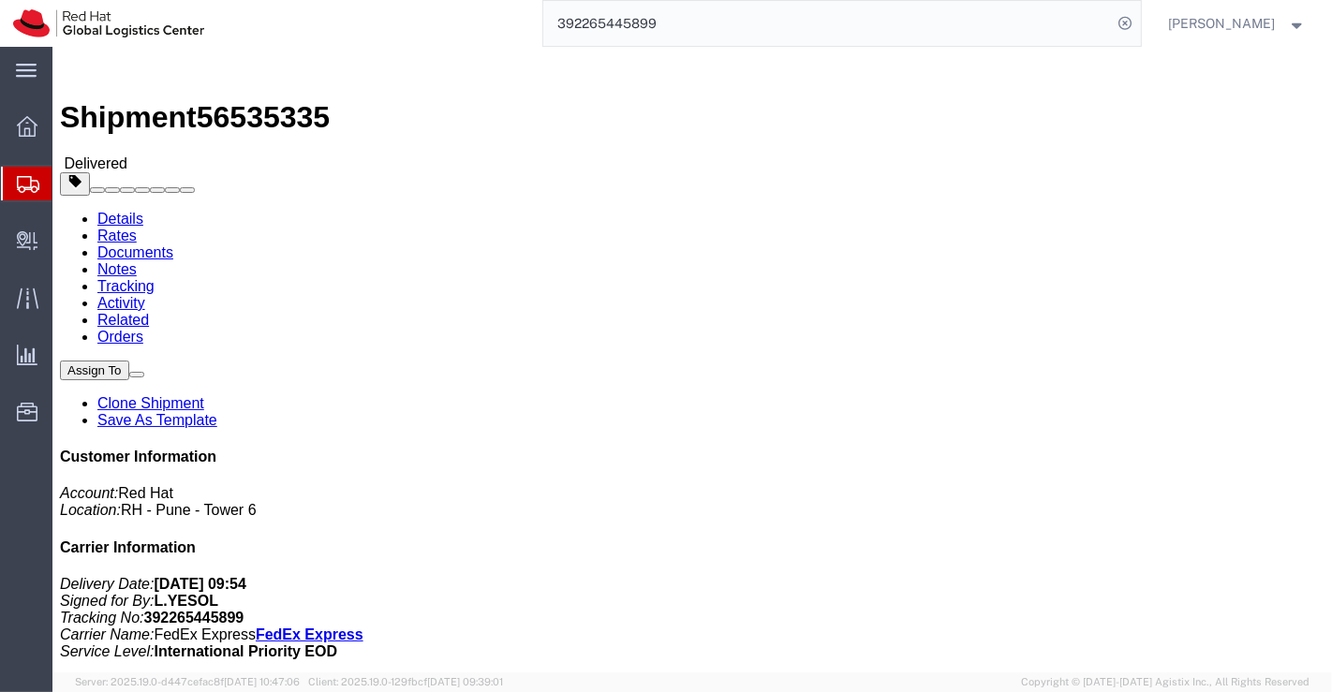
click div "Ship From Red Hat India Private Limited (Pallav Sen Gupta) BENGLURU Bagmane Con…"
drag, startPoint x: 155, startPoint y: 23, endPoint x: 252, endPoint y: 20, distance: 97.5
click h1 "Shipment 56535335"
click div "Ship From Red Hat India Private Limited (Pallav Sen Gupta) BENGLURU Bagmane Con…"
drag, startPoint x: 300, startPoint y: 196, endPoint x: 244, endPoint y: 196, distance: 55.2
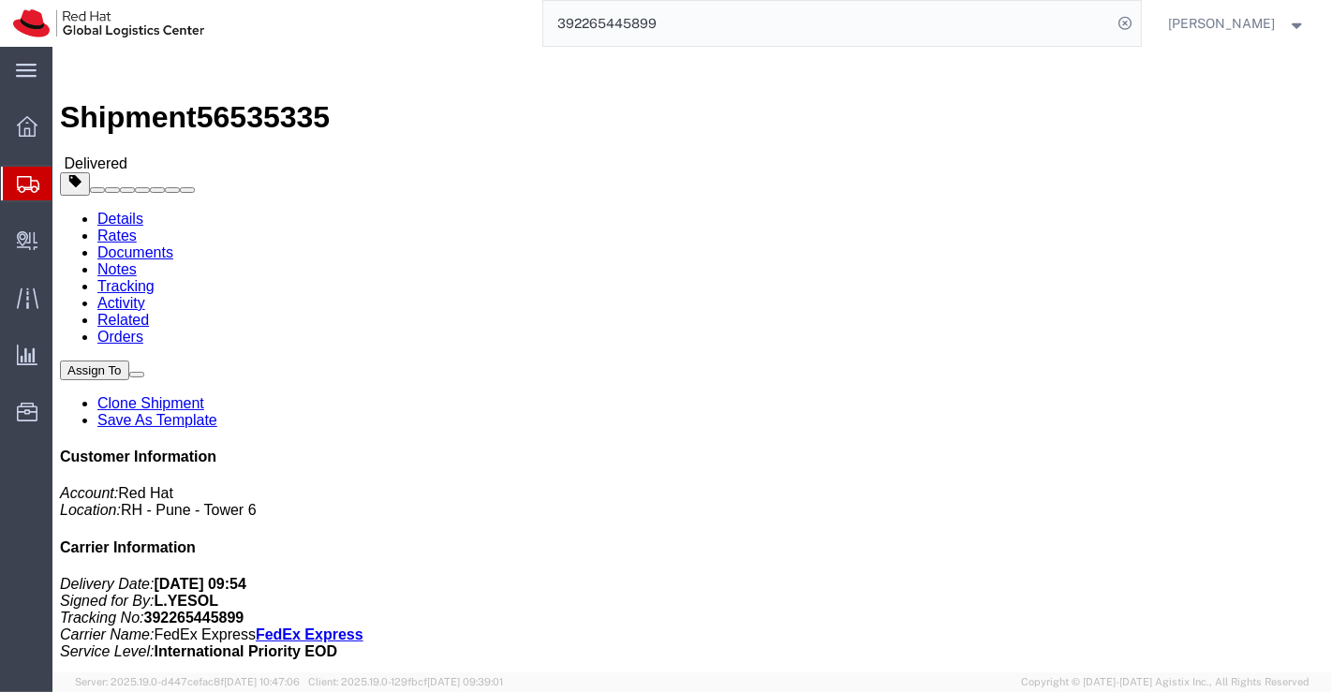
click address "Yesol Lee (Yesol Lee) 203 ho 273-16 Seokchon-dong, Songpa-gu Seoul, 05696 South…"
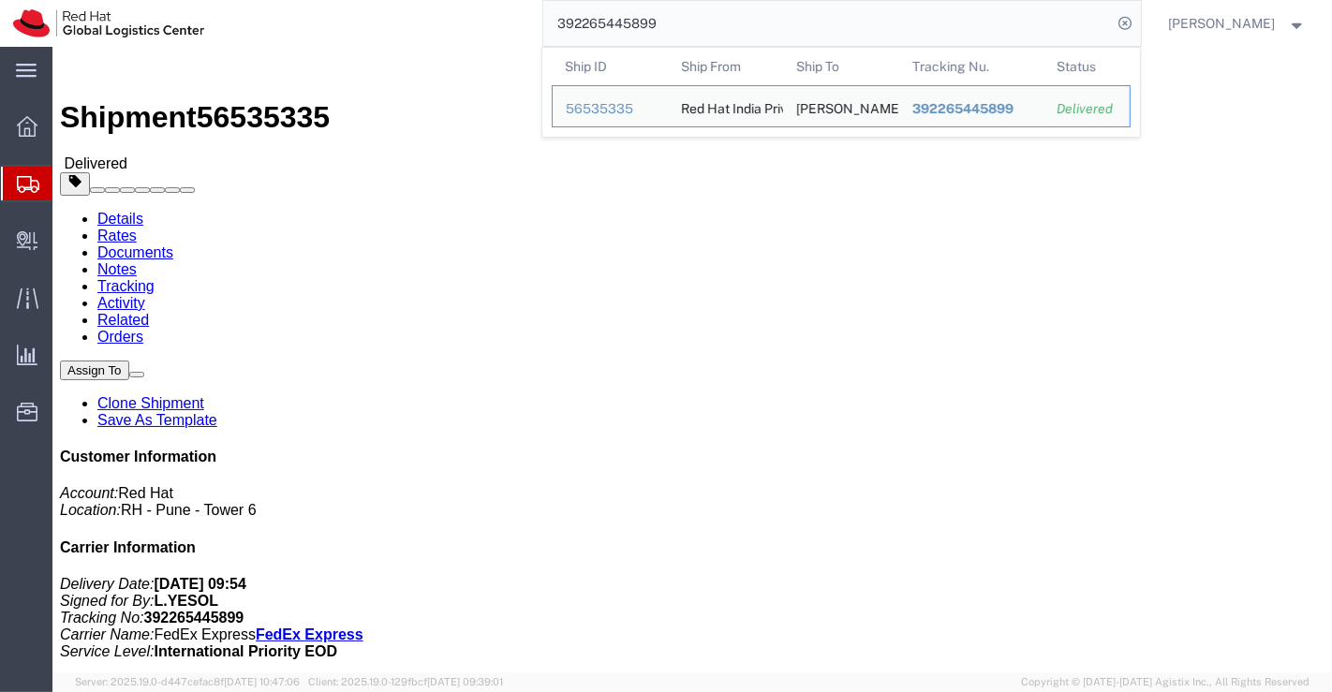
drag, startPoint x: 675, startPoint y: 28, endPoint x: 542, endPoint y: 25, distance: 133.0
click at [542, 25] on div "392265445899 Ship ID Ship From Ship To Tracking Nu. Status Ship ID 56535335 Shi…" at bounding box center [678, 23] width 923 height 47
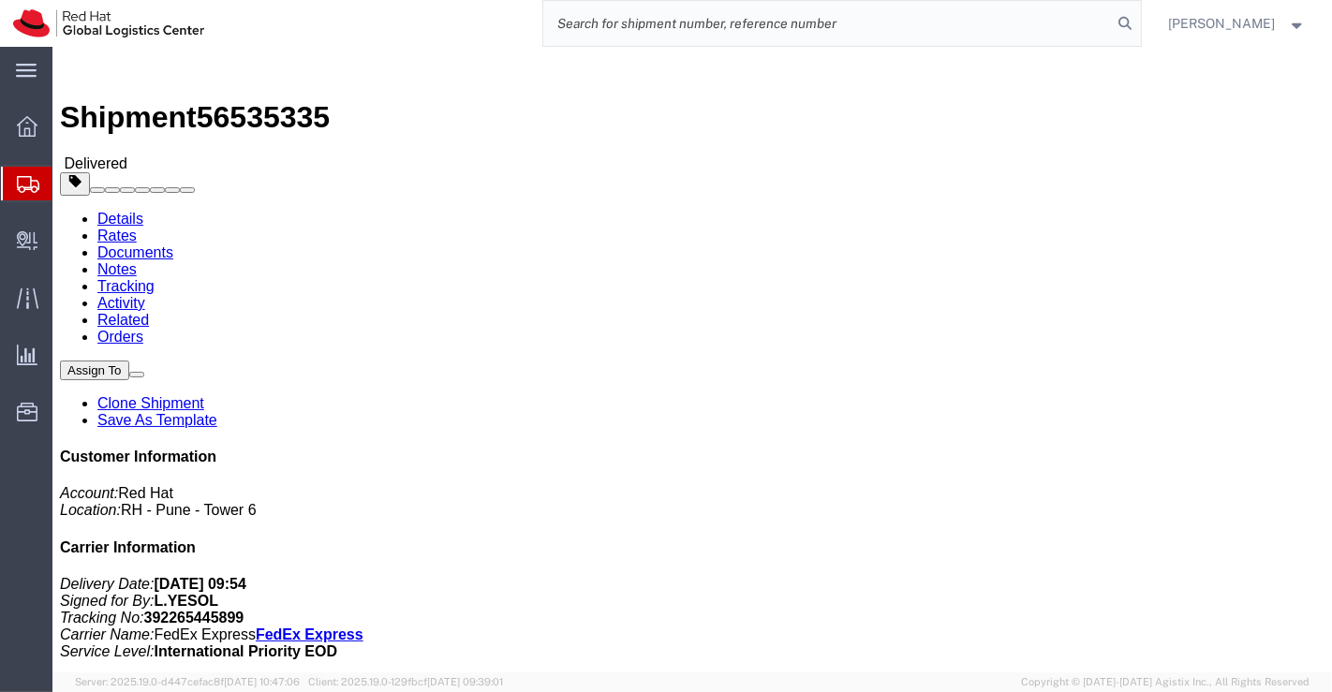
paste input "392266083016"
type input "392266083016"
drag, startPoint x: 567, startPoint y: 435, endPoint x: 221, endPoint y: 263, distance: 386.9
click h4 "Routing & Vehicle Information"
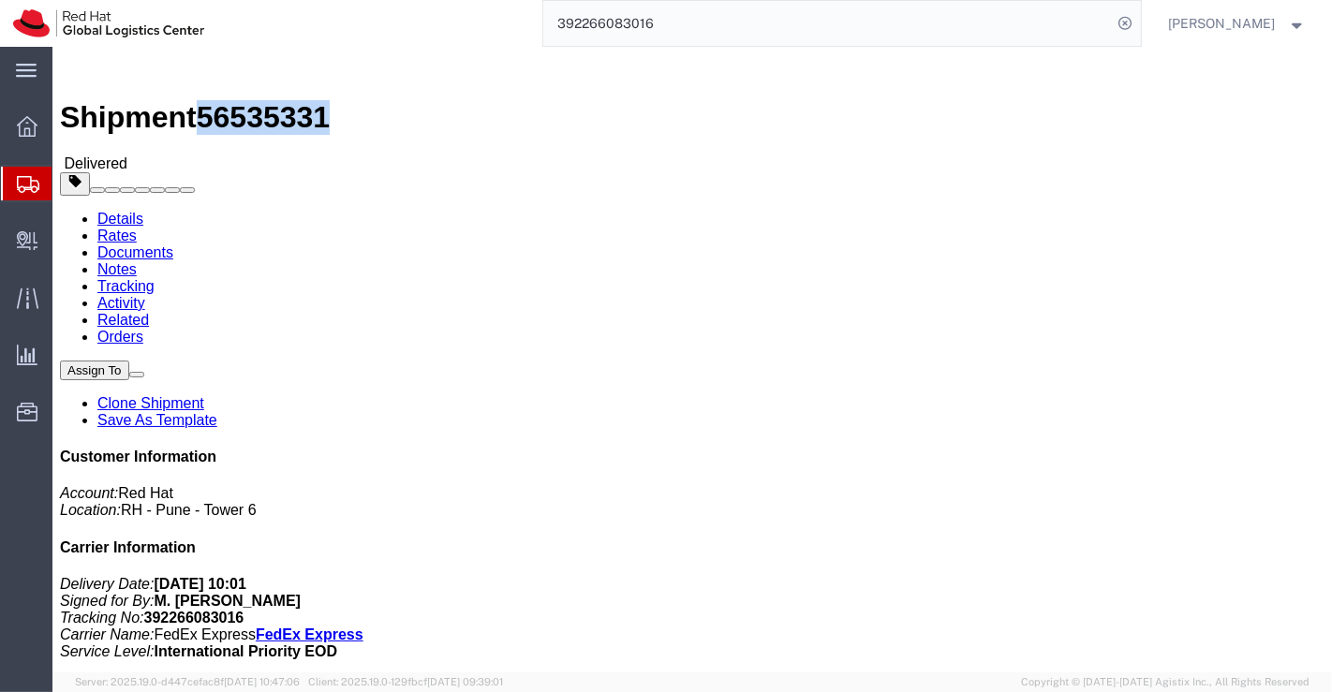
drag, startPoint x: 251, startPoint y: 23, endPoint x: 158, endPoint y: 21, distance: 92.7
click span "56535331"
click div "Ship From Red Hat India Private Limited (Pallav Sen Gupta) BENGLURU Bagmane Con…"
drag, startPoint x: 311, startPoint y: 198, endPoint x: 244, endPoint y: 200, distance: 66.5
click address "Minjun Jang (Minjun Jang) 390, Hagui-ro, 101-1401 DongAnGu AnYang, 14061 South …"
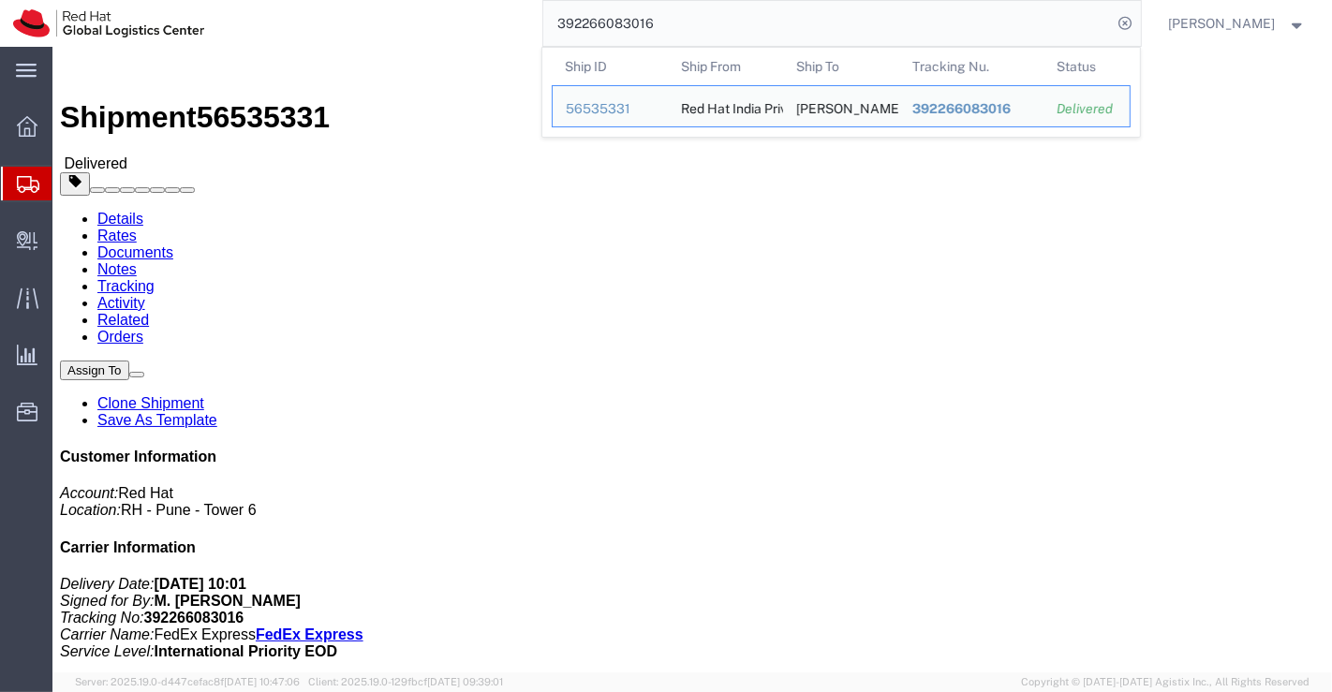
drag, startPoint x: 684, startPoint y: 14, endPoint x: 503, endPoint y: 14, distance: 181.7
click at [503, 14] on div "392266083016 Ship ID Ship From Ship To Tracking Nu. Status Ship ID 56535331 Shi…" at bounding box center [678, 23] width 923 height 47
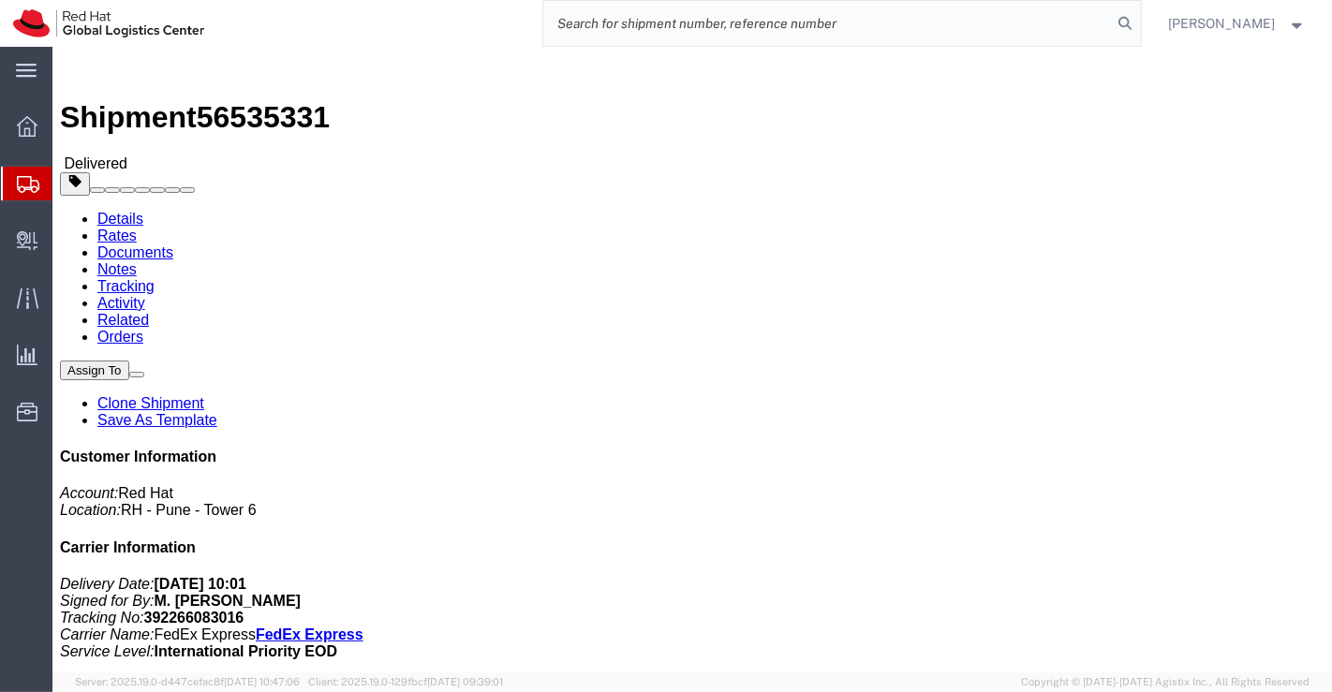
paste input "392266147845"
type input "392266147845"
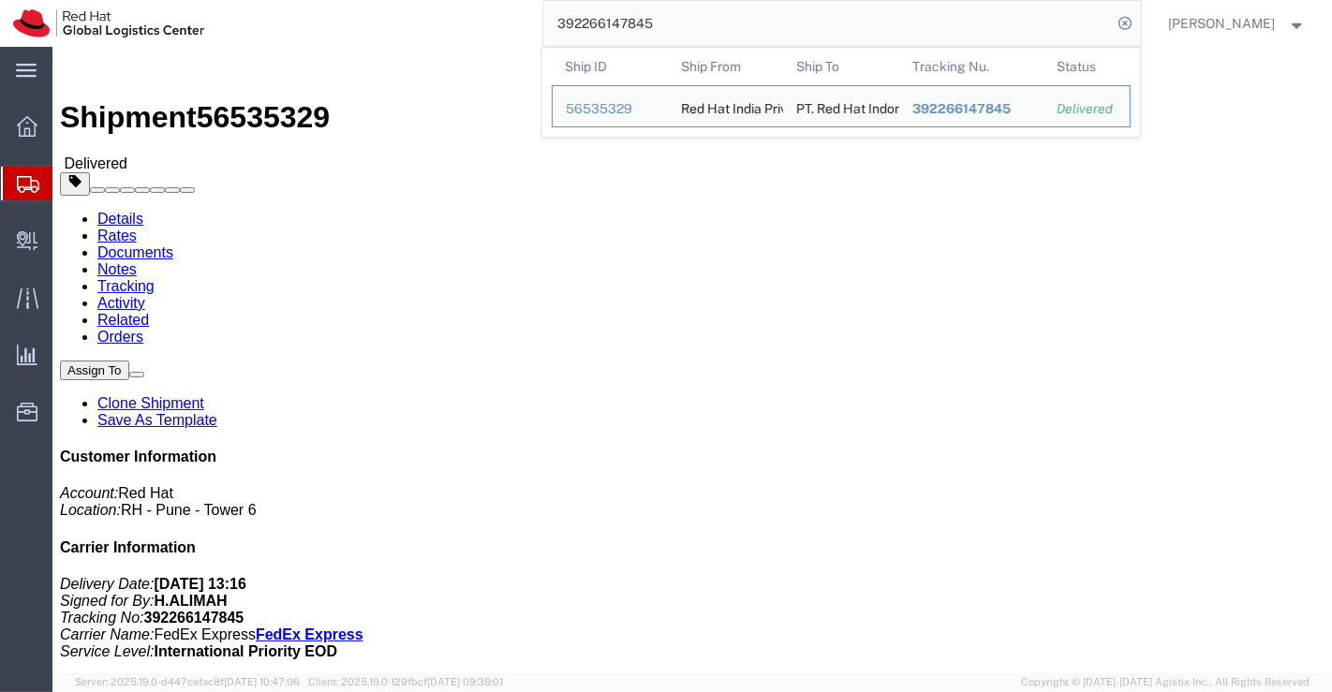
click div "Shipment Detail Ship From Red Hat India Private Limited (Pallav Sen Gupta) BENG…"
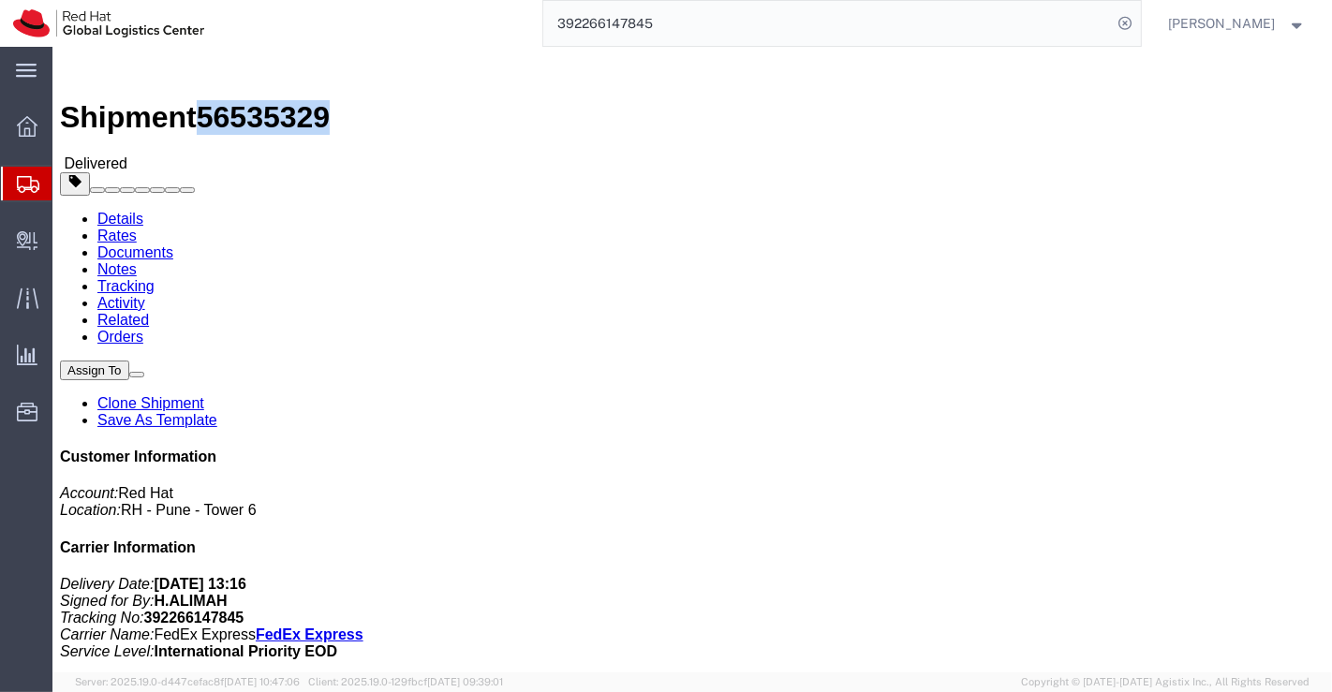
drag, startPoint x: 157, startPoint y: 12, endPoint x: 256, endPoint y: 16, distance: 98.4
click span "56535329"
click div "Ship From Red Hat India Private Limited (Pallav Sen Gupta) BENGLURU Bagmane Con…"
drag, startPoint x: 1066, startPoint y: 575, endPoint x: 1142, endPoint y: 573, distance: 76.8
click address "PT. Red Hat Indonesia (Aryo Prakoso) Pesona Depok Blok AL/9 JL Margonda Raya 45…"
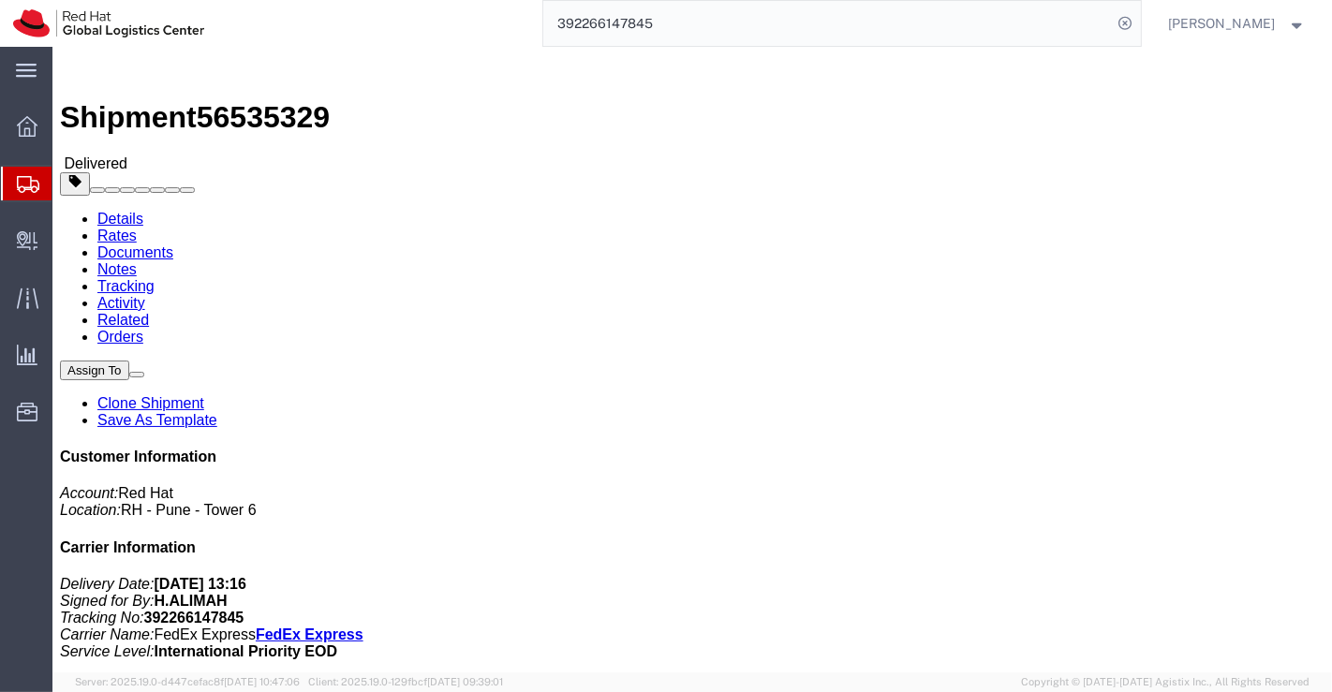
click div "Leg 1 - Small Parcel"
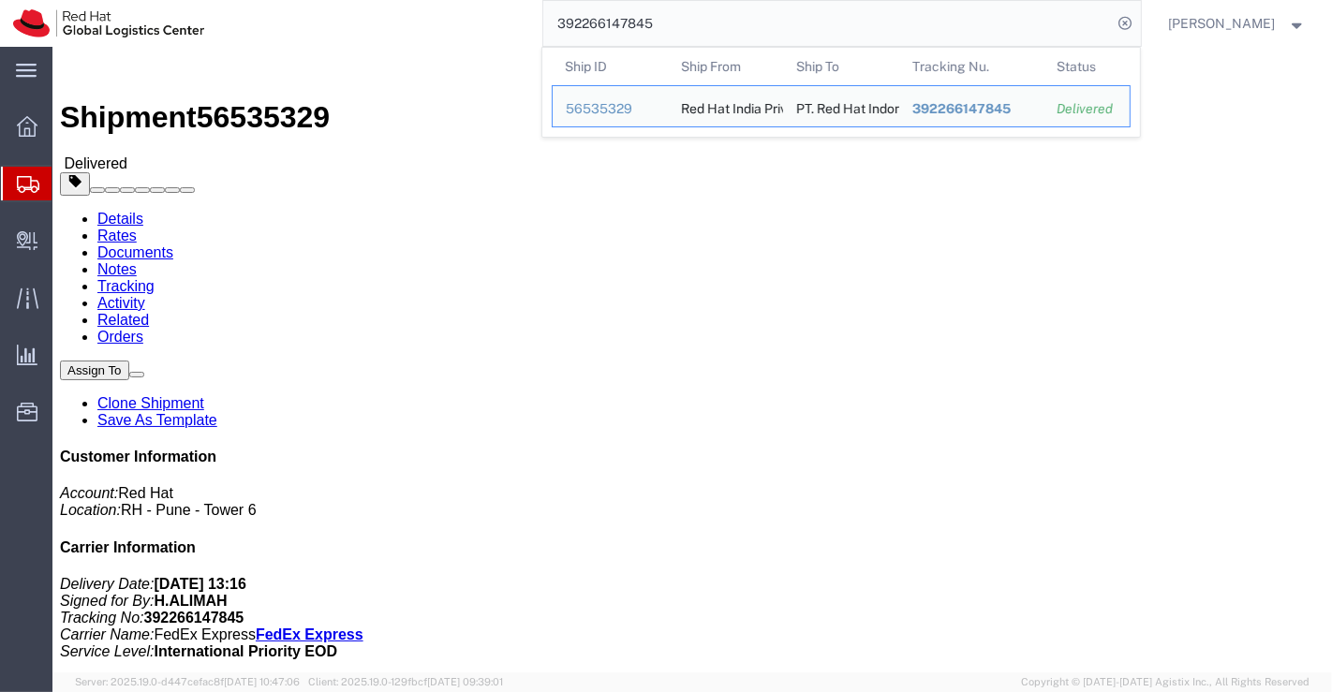
drag, startPoint x: 693, startPoint y: 30, endPoint x: 554, endPoint y: 20, distance: 139.0
click at [554, 20] on input "392266147845" at bounding box center [827, 23] width 569 height 45
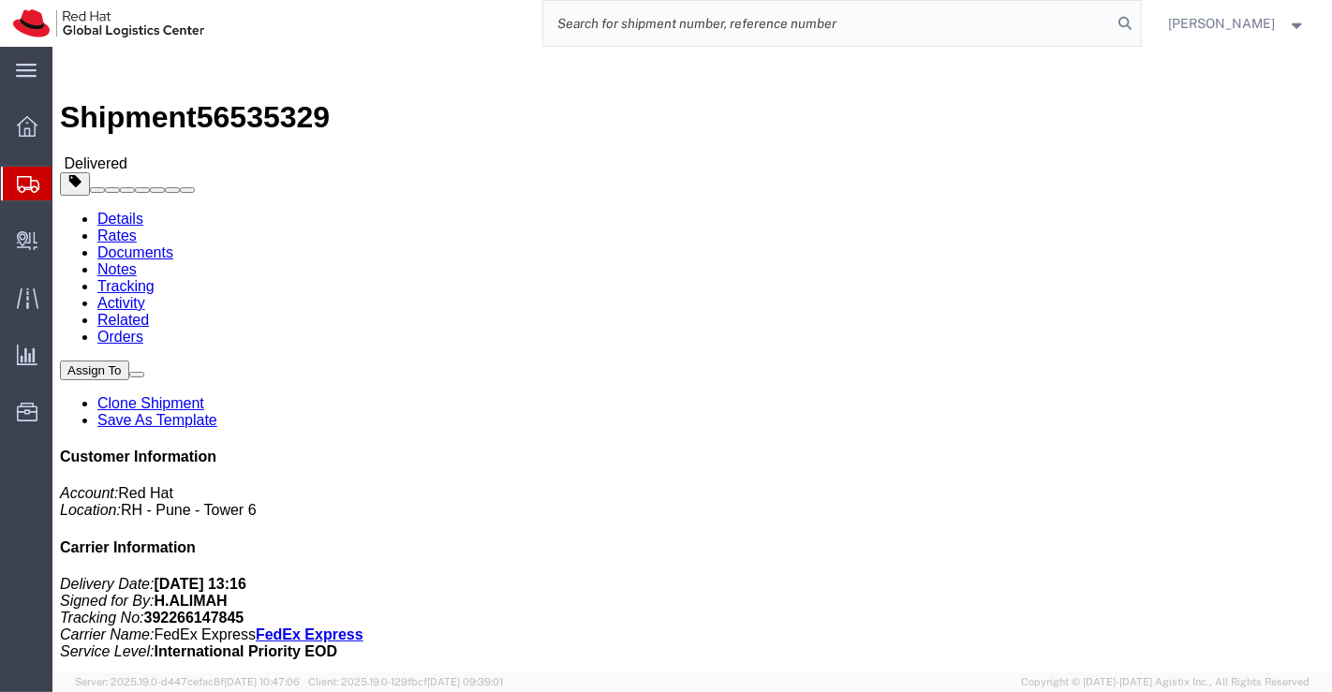
paste input "392266168913"
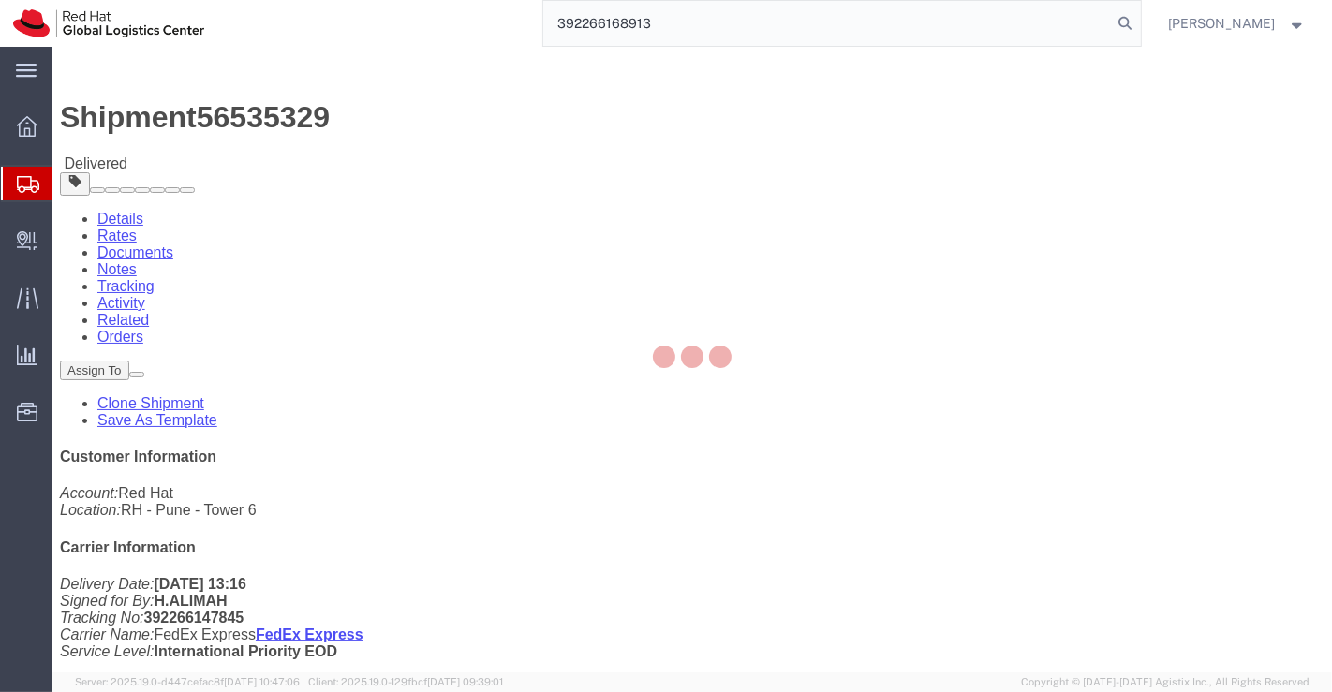
type input "392266168913"
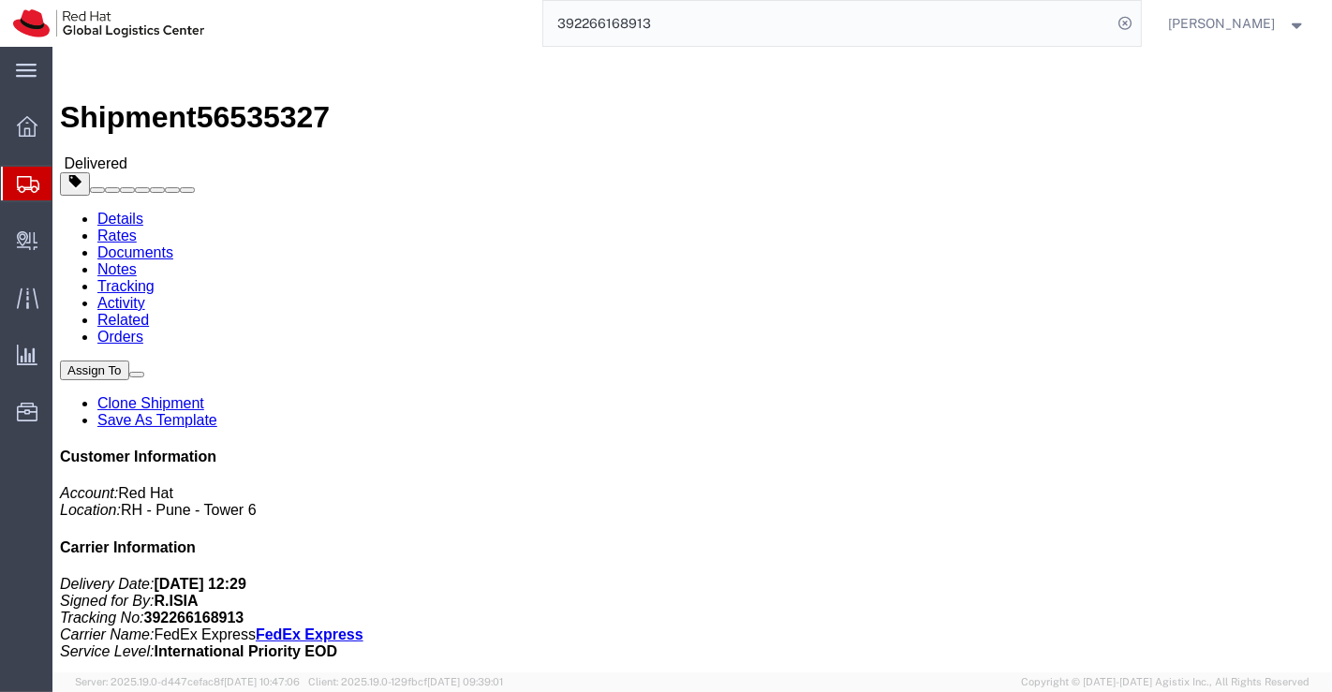
click div "Ship From Red Hat India Private Limited (Pallav Sen Gupta) BENGLURU Bagmane Con…"
drag, startPoint x: 255, startPoint y: 18, endPoint x: 154, endPoint y: 23, distance: 101.3
click h1 "Shipment 56535327"
drag, startPoint x: 429, startPoint y: 402, endPoint x: 137, endPoint y: 19, distance: 481.7
click div "Ship From Red Hat India Private Limited (Pallav Sen Gupta) BENGLURU Bagmane Con…"
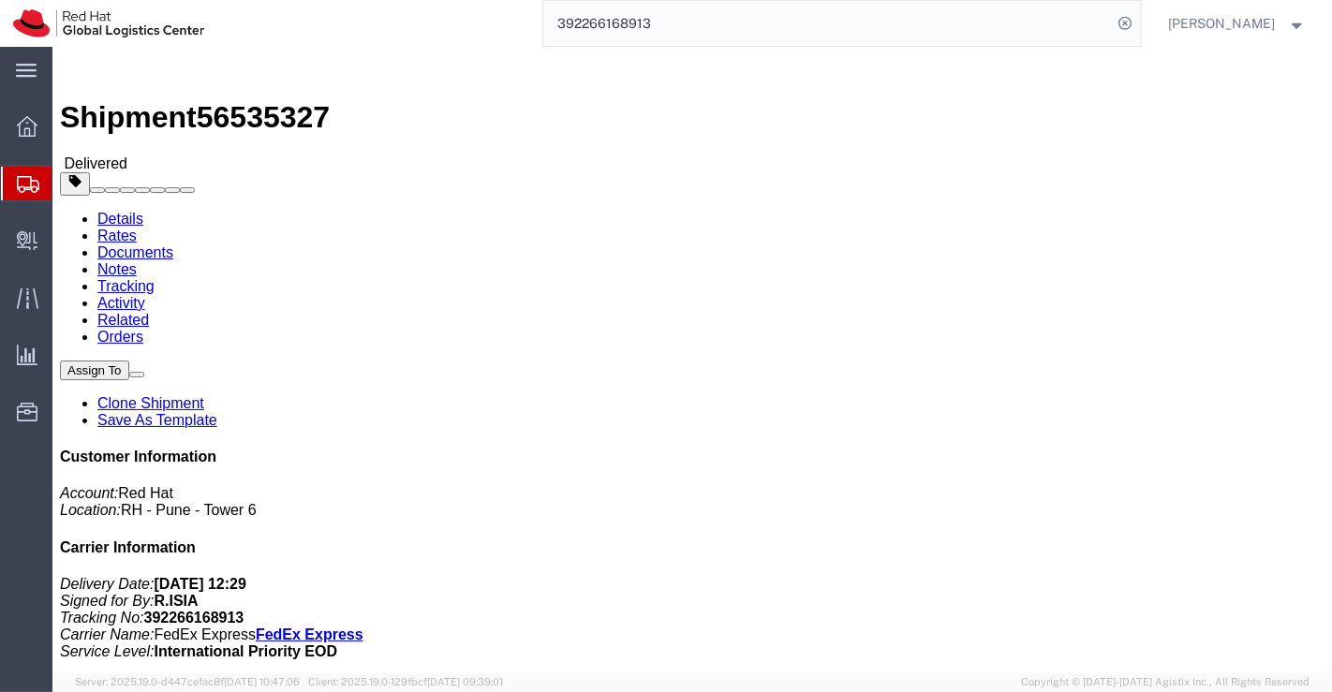
click div "Shipment Detail Ship From Red Hat India Private Limited (Pallav Sen Gupta) BENG…"
drag, startPoint x: 1065, startPoint y: 581, endPoint x: 1126, endPoint y: 579, distance: 60.9
click address "PT. Red Hat Indonesia (Risia Risia) Lavon Cluster Gracia 15 Blok L1 No. 26 Jl. …"
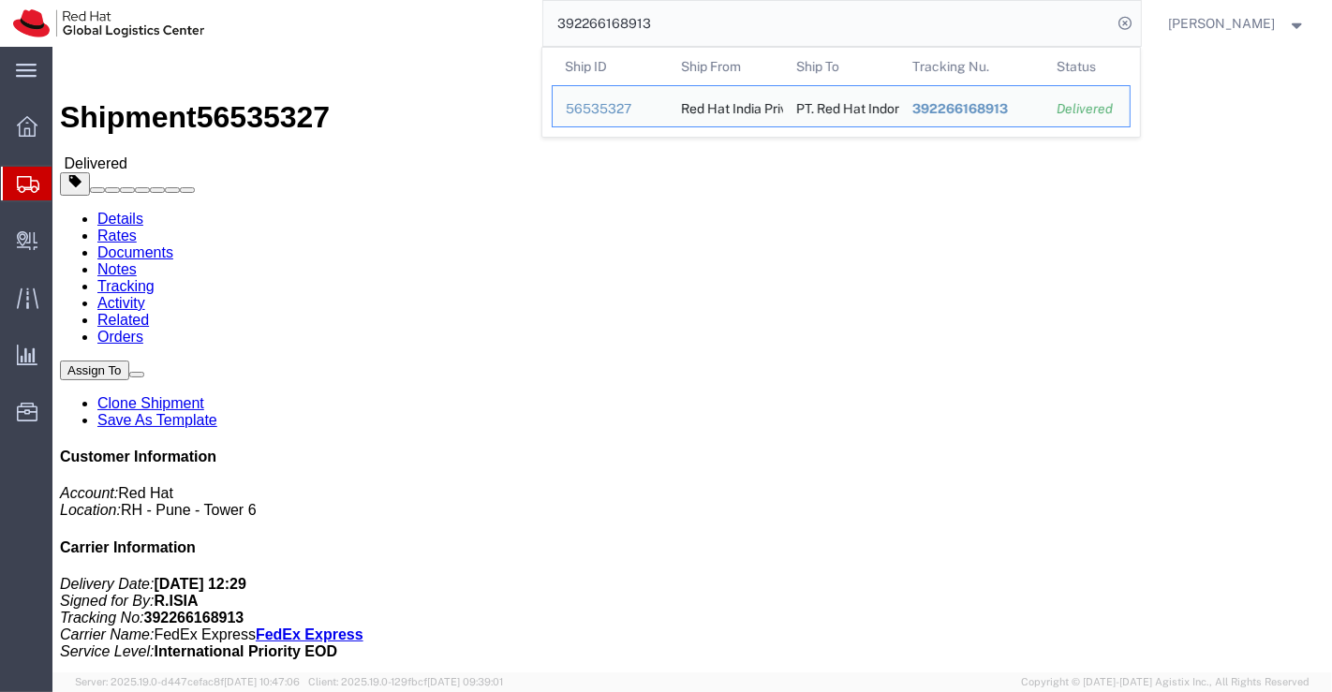
drag, startPoint x: 674, startPoint y: 25, endPoint x: 532, endPoint y: 19, distance: 142.5
click at [532, 19] on div "392266168913 Ship ID Ship From Ship To Tracking Nu. Status Ship ID 56535327 Shi…" at bounding box center [678, 23] width 923 height 47
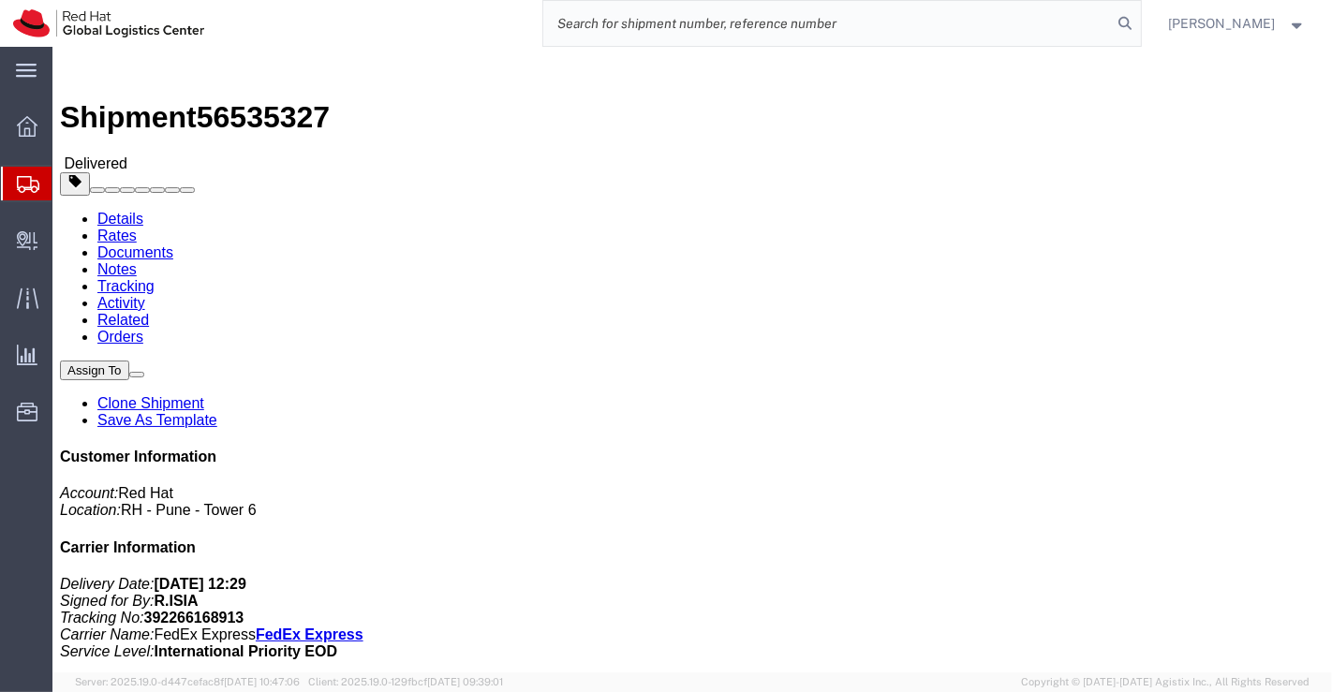
paste input "392266110528"
type input "392266110528"
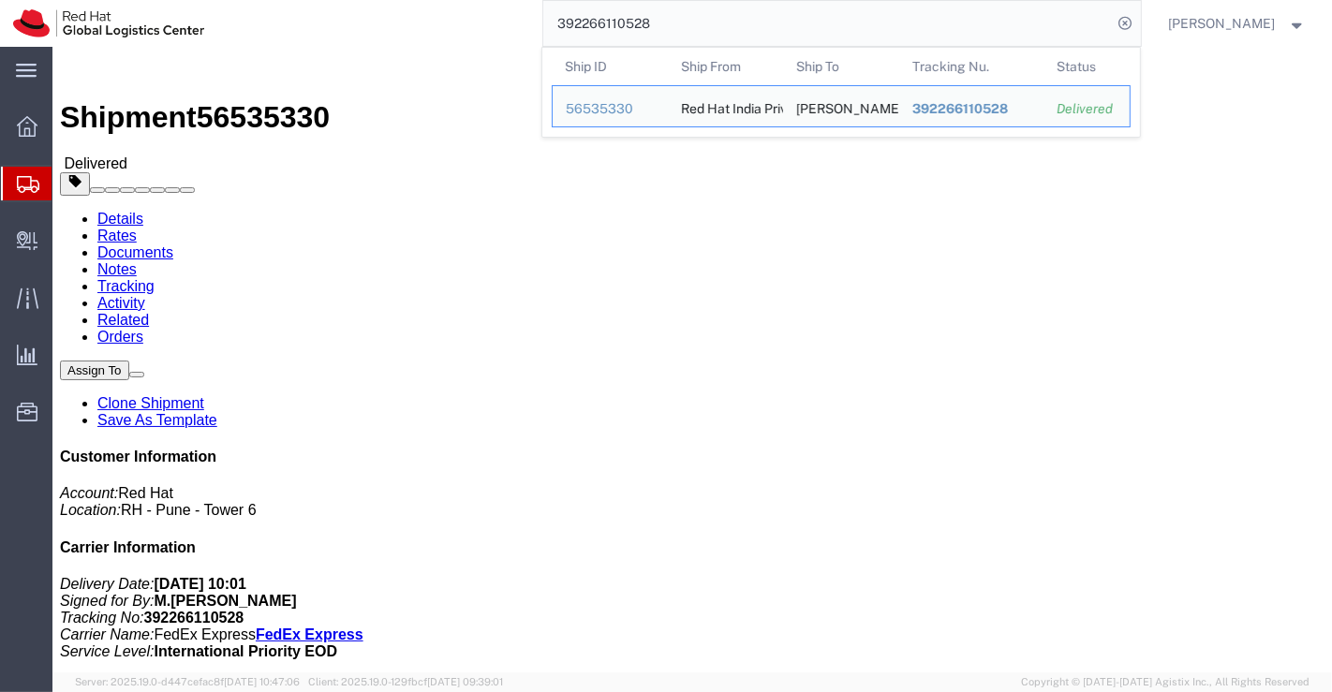
click div "Ship From Red Hat India Private Limited (Pallav Sen Gupta) BENGLURU Bagmane Con…"
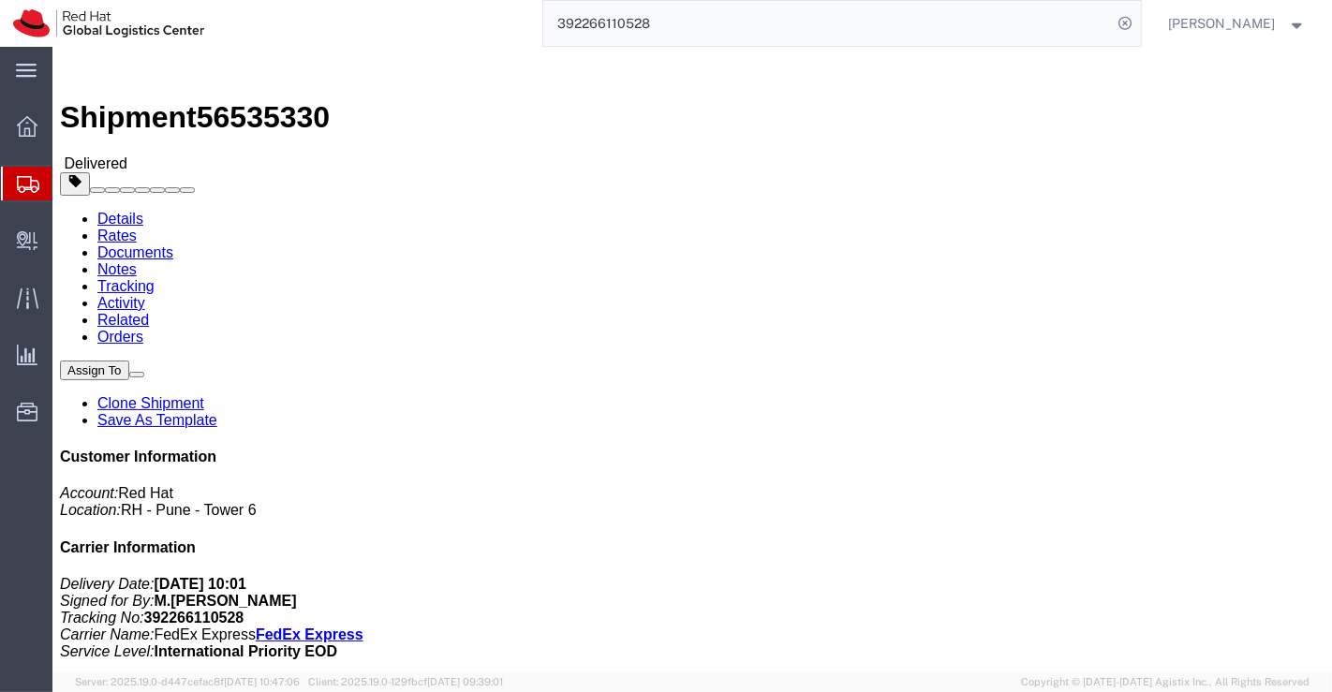
click div "Leg 1 - Small Parcel"
drag, startPoint x: 155, startPoint y: 19, endPoint x: 255, endPoint y: 25, distance: 99.5
click span "56535330"
click div "Leg 1 - Small Parcel"
drag, startPoint x: 1030, startPoint y: 573, endPoint x: 929, endPoint y: 570, distance: 101.2
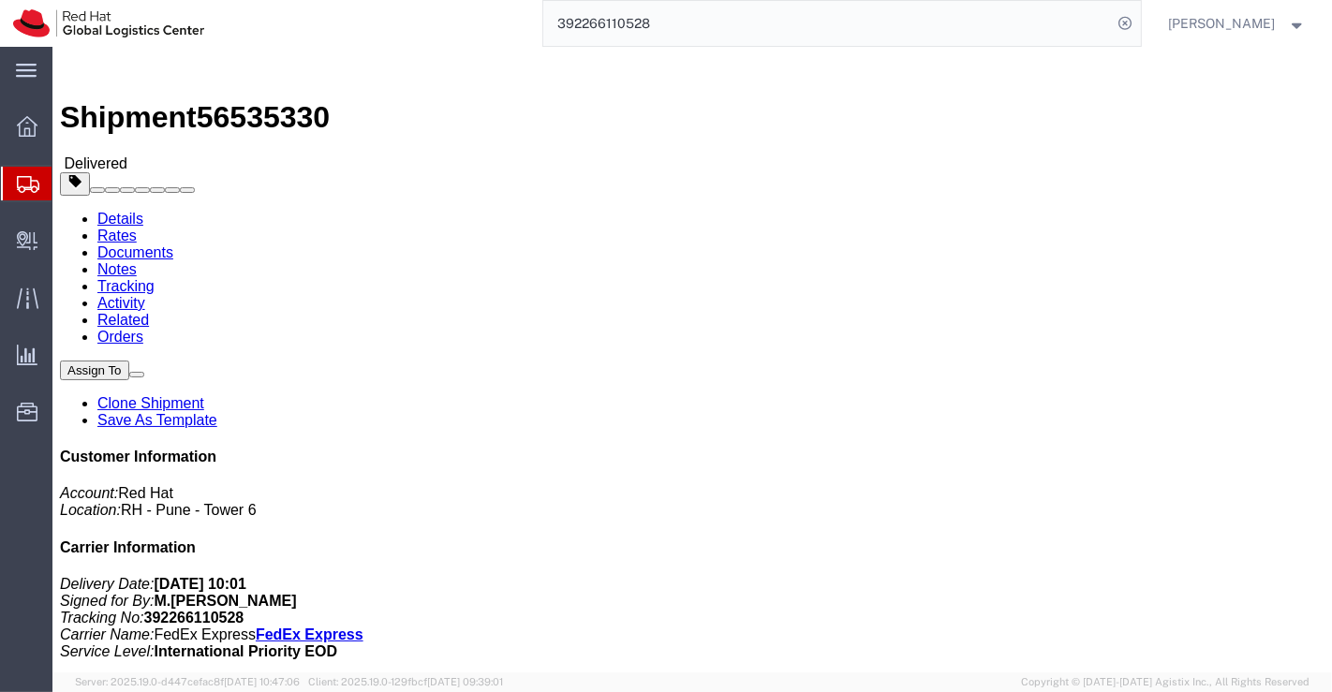
click address "MyeongHwan Kim (MyeongHwan Kim) 2031 505 Hillstate APT 59 Dongtansunhwandaero 1…"
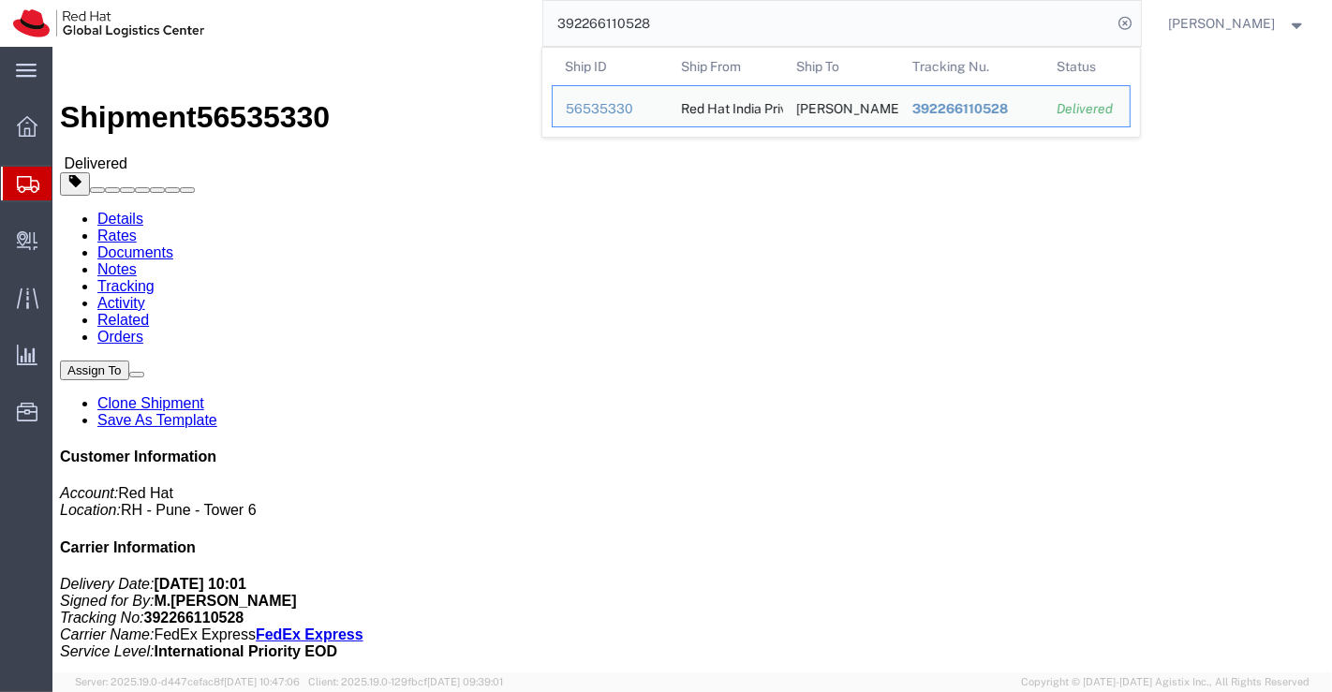
drag, startPoint x: 662, startPoint y: 22, endPoint x: 534, endPoint y: 17, distance: 128.4
click at [534, 17] on div "392266110528 Ship ID Ship From Ship To Tracking Nu. Status Ship ID 56535330 Shi…" at bounding box center [678, 23] width 923 height 47
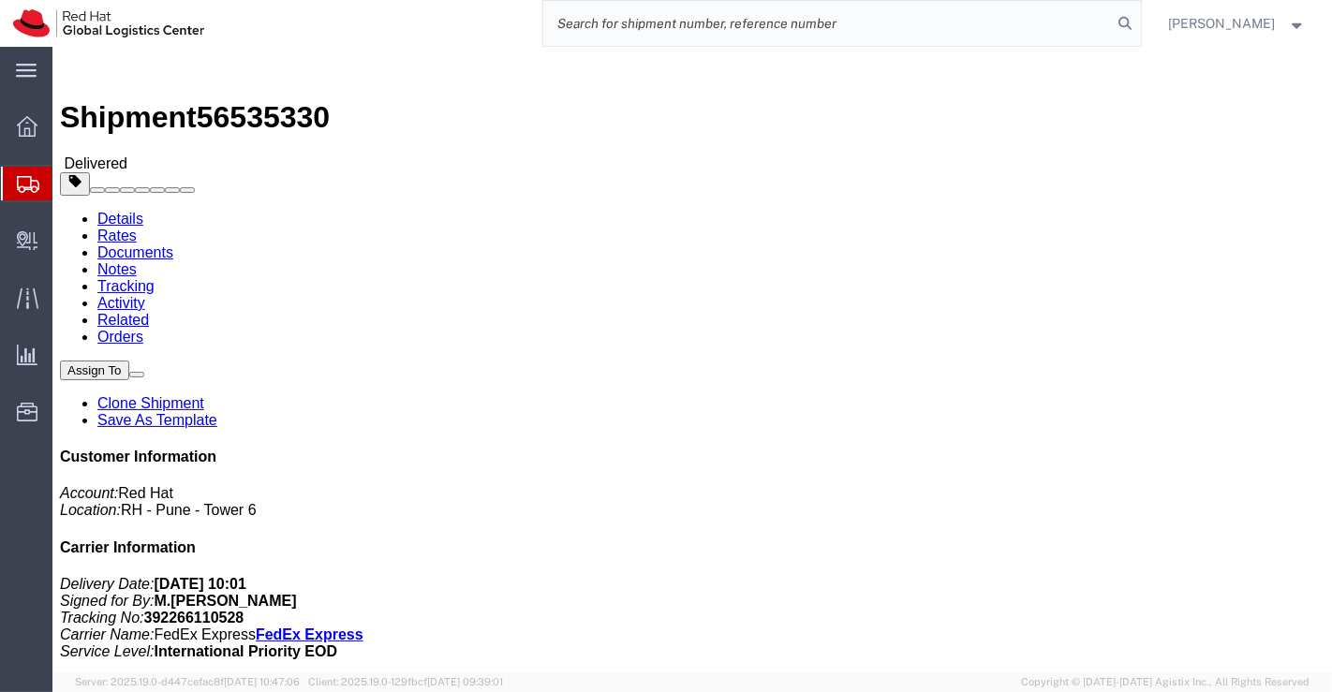
paste input "392266188488"
type input "392266188488"
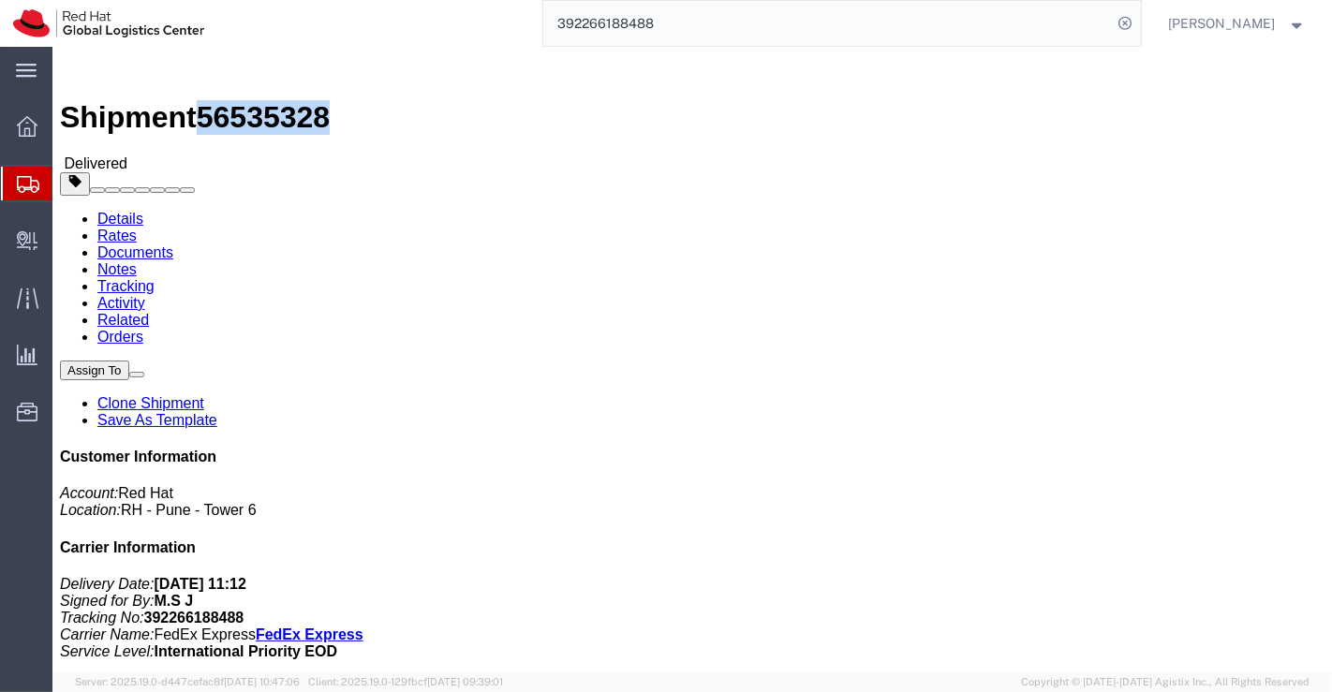
drag, startPoint x: 253, startPoint y: 22, endPoint x: 159, endPoint y: 23, distance: 93.7
click span "56535328"
click div "Leg 1 - Small Parcel"
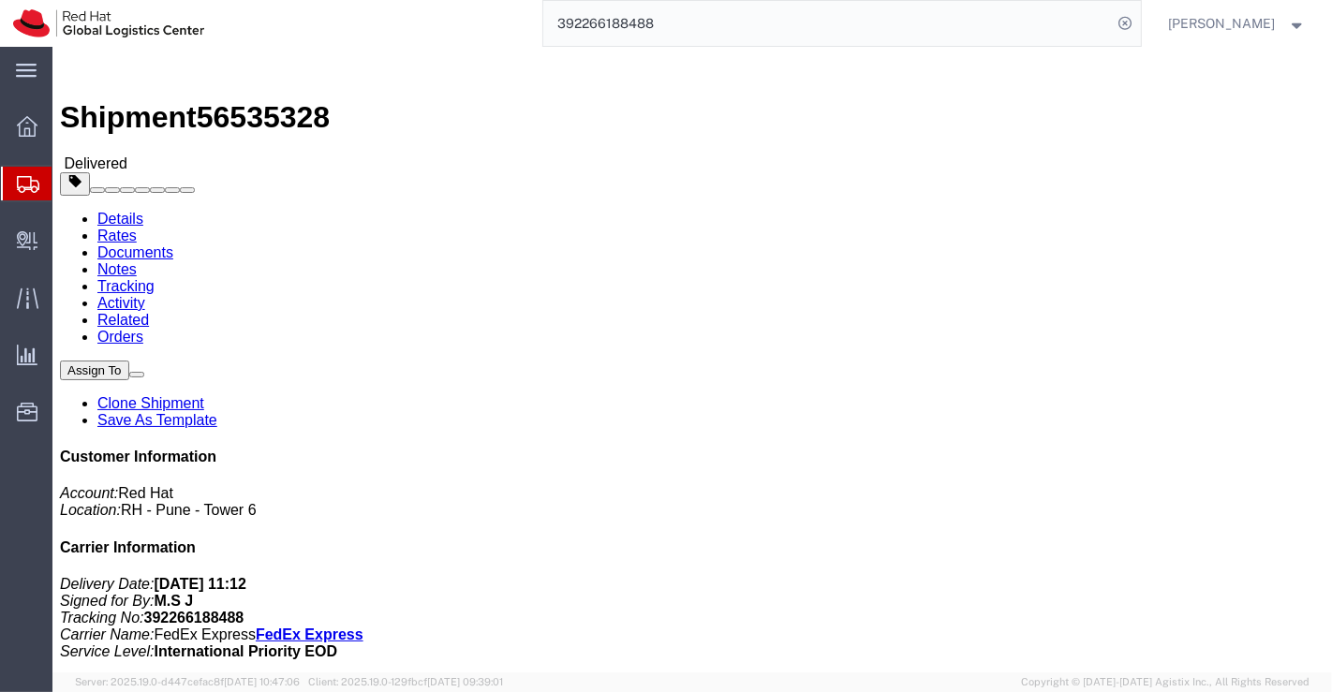
click div "Shipment Detail Ship From Red Hat India Private Limited (Pallav Sen Gupta) BENG…"
drag, startPoint x: 327, startPoint y: 196, endPoint x: 245, endPoint y: 198, distance: 81.5
click address "Wing Kam Fok (Wing Kam Fok) Flat C, 31 F, Tower 2, Grand View Garden 189 Hammer…"
click h4 "Routing & Vehicle Information"
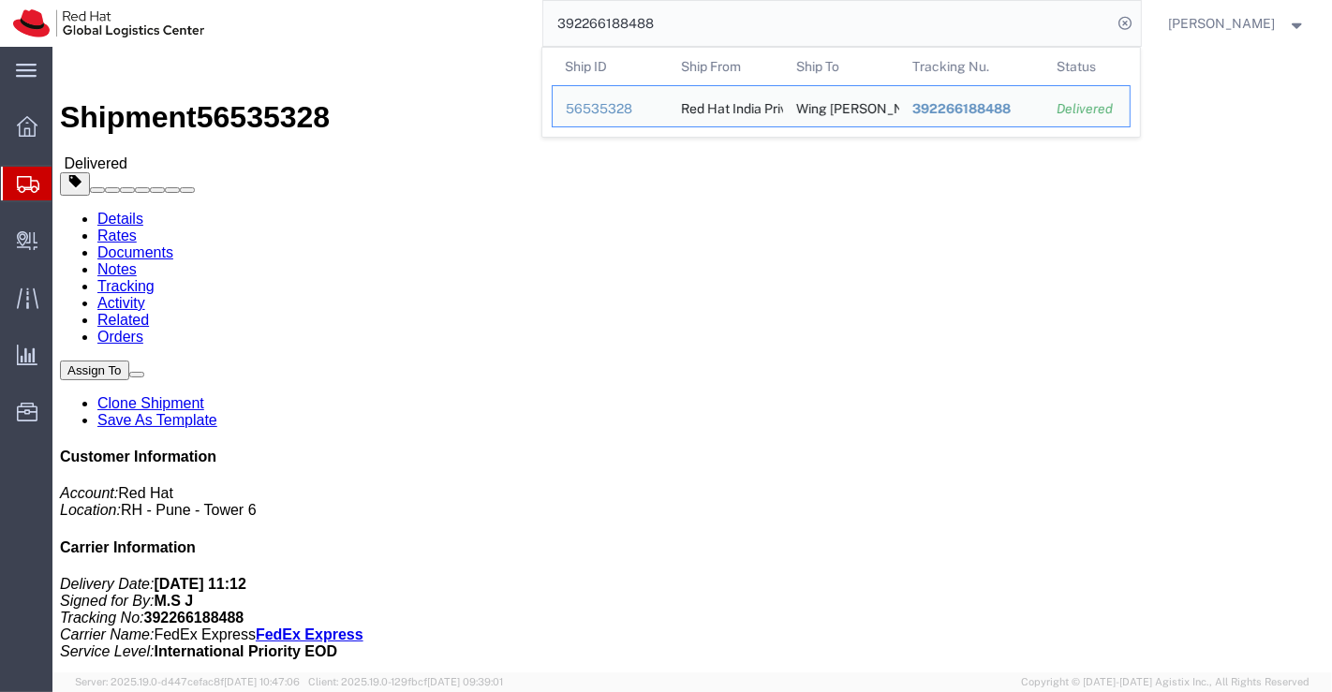
drag, startPoint x: 666, startPoint y: 25, endPoint x: 537, endPoint y: 26, distance: 128.3
click at [537, 26] on div "392266188488 Ship ID Ship From Ship To Tracking Nu. Status Ship ID 56535328 Shi…" at bounding box center [678, 23] width 923 height 47
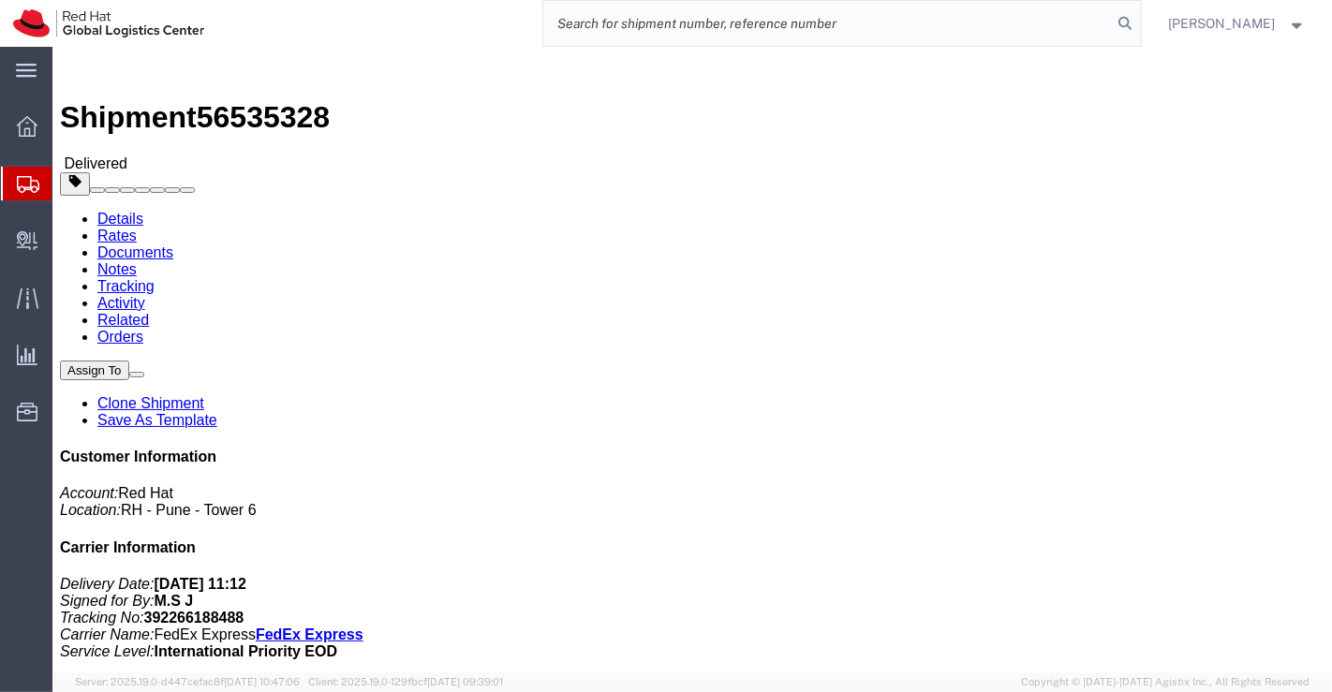
paste input "392264940200"
type input "392264940200"
click div "Leg 1 - Small Parcel"
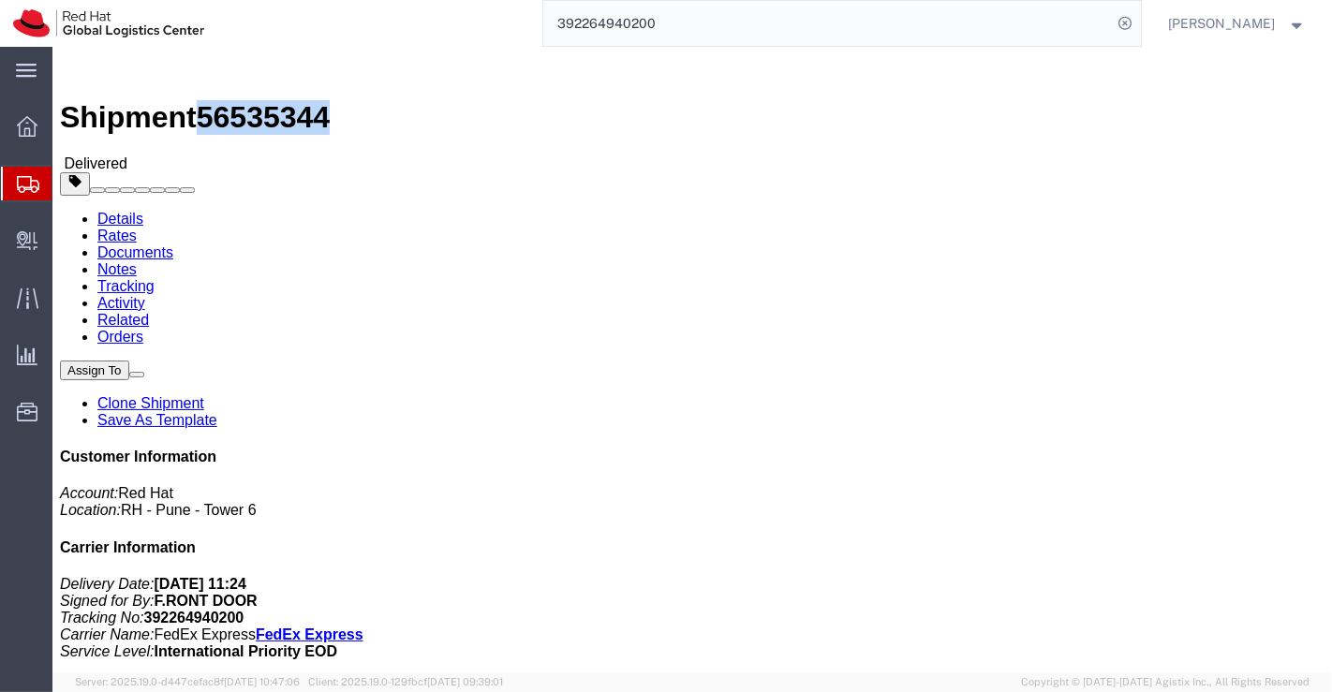
drag, startPoint x: 155, startPoint y: 16, endPoint x: 254, endPoint y: 21, distance: 98.4
click span "56535344"
click div "Shipment Detail Ship From Red Hat India Private Limited (Pallav Sen Gupta) BENG…"
click div "Leg 1 - Small Parcel"
drag, startPoint x: 354, startPoint y: 200, endPoint x: 244, endPoint y: 200, distance: 109.6
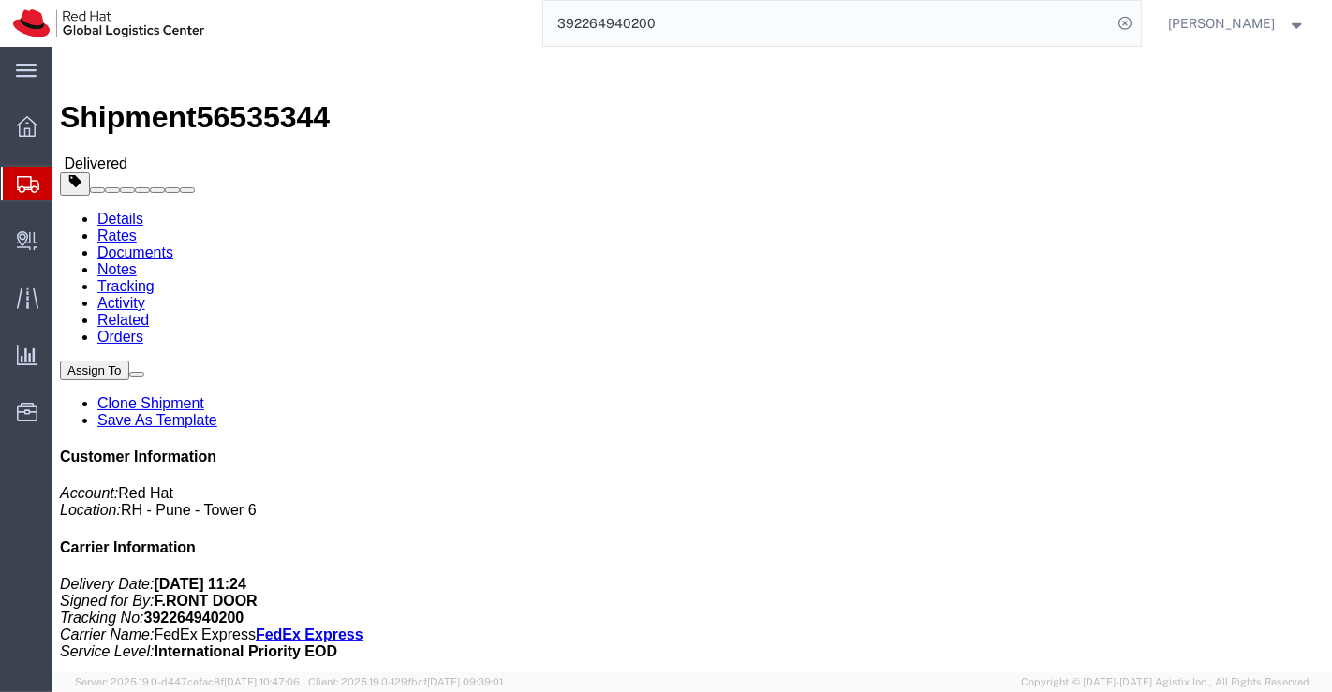
click address "Ana-Mihaela Voicu (Ana-Mihaela Voicu) 48 Grassmere Road Henderson Valley Auckla…"
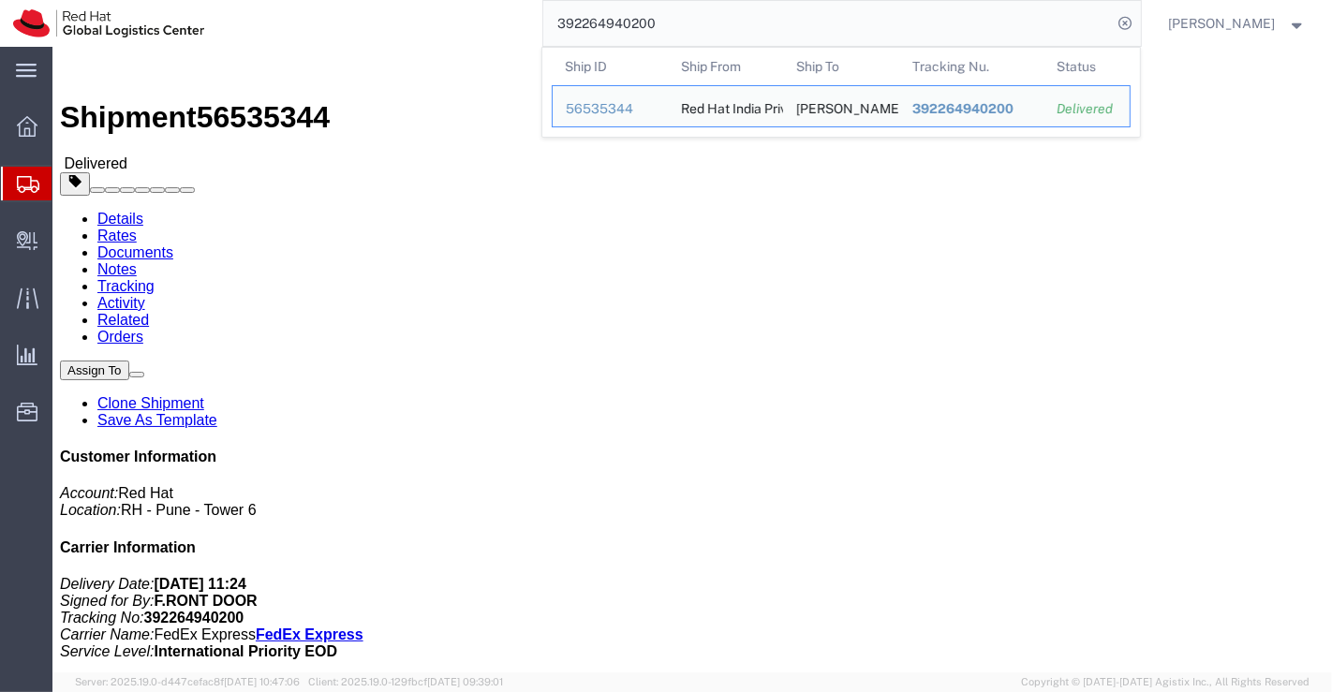
drag, startPoint x: 668, startPoint y: 27, endPoint x: 540, endPoint y: 27, distance: 127.3
click at [540, 27] on div "392264940200 Ship ID Ship From Ship To Tracking Nu. Status Ship ID 56535344 Shi…" at bounding box center [678, 23] width 923 height 47
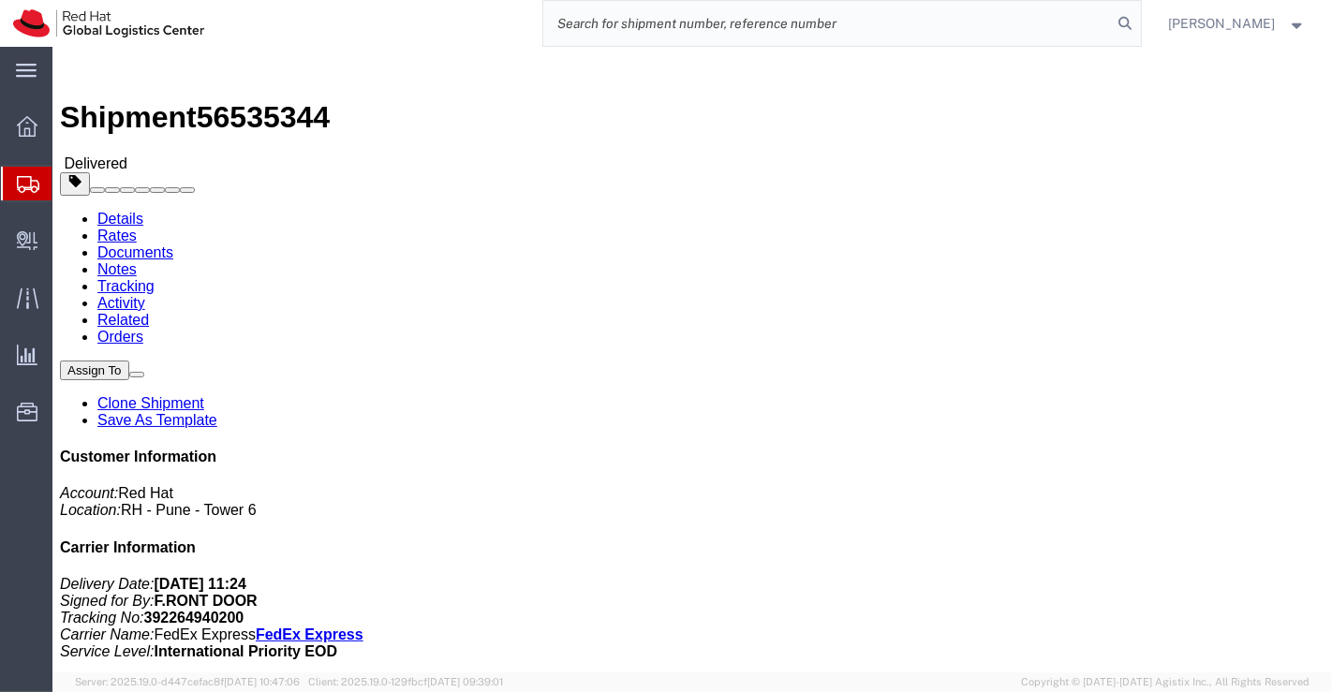
paste input "392265080845"
type input "392265080845"
click div "Leg 1 - Small Parcel"
drag, startPoint x: 251, startPoint y: 21, endPoint x: 155, endPoint y: 32, distance: 96.2
click span "56535341"
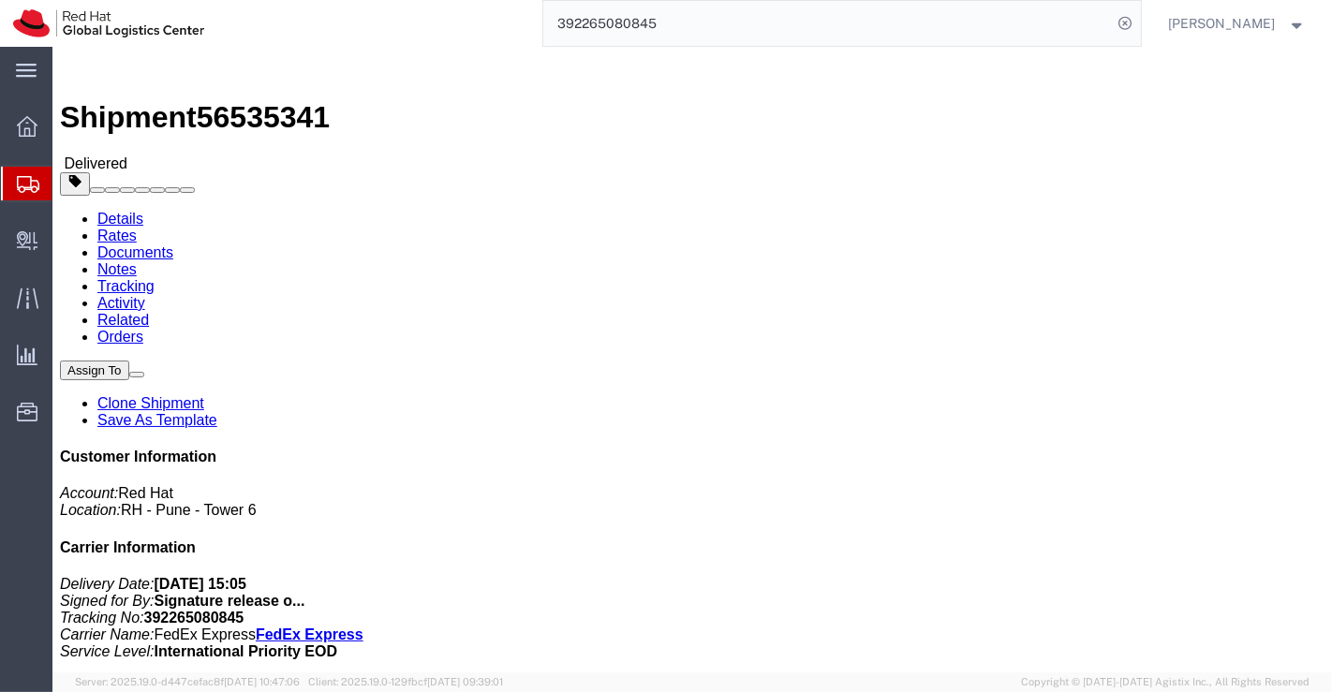
click div "Leg 1 - Small Parcel"
drag, startPoint x: 680, startPoint y: 449, endPoint x: 573, endPoint y: 379, distance: 127.3
click div "Leg 1 - Small Parcel"
drag, startPoint x: 316, startPoint y: 196, endPoint x: 245, endPoint y: 194, distance: 71.2
click address "Shireen Ram (Shireen Ram) 15 Blacks Road Greenhithe Auckland, 0632 New Zealand …"
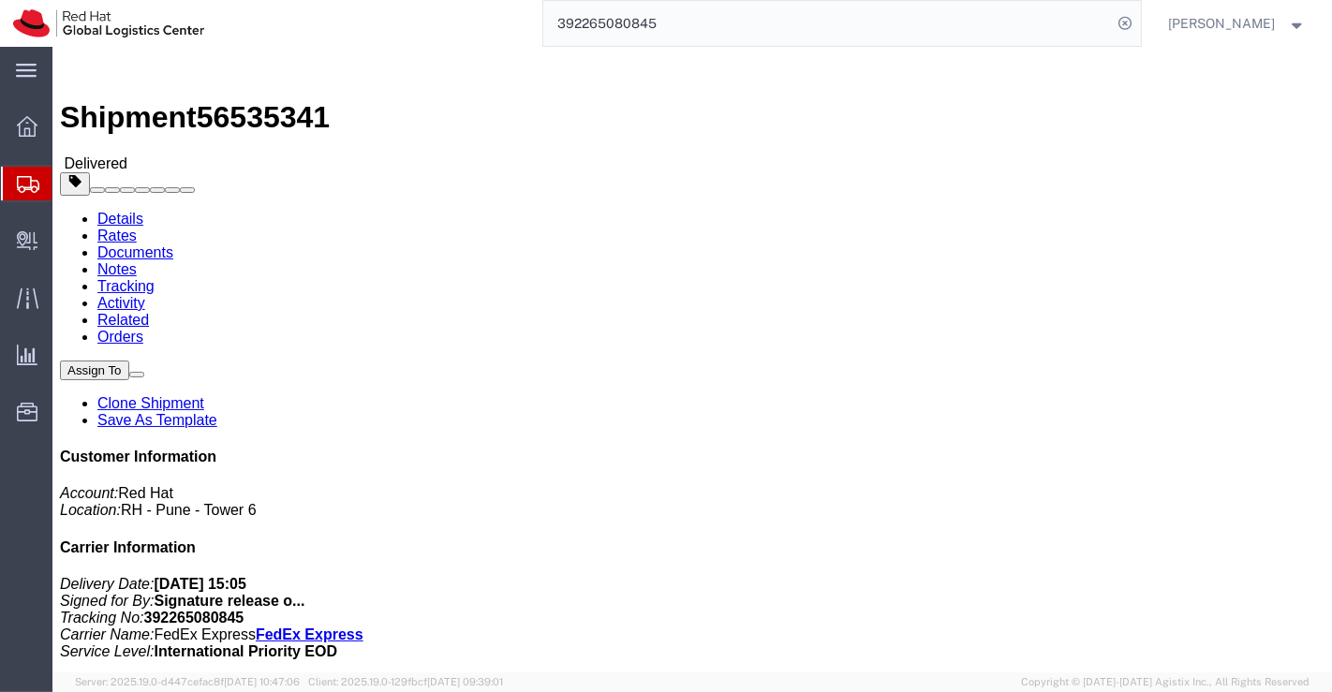
click div "Leg 1 - Small Parcel"
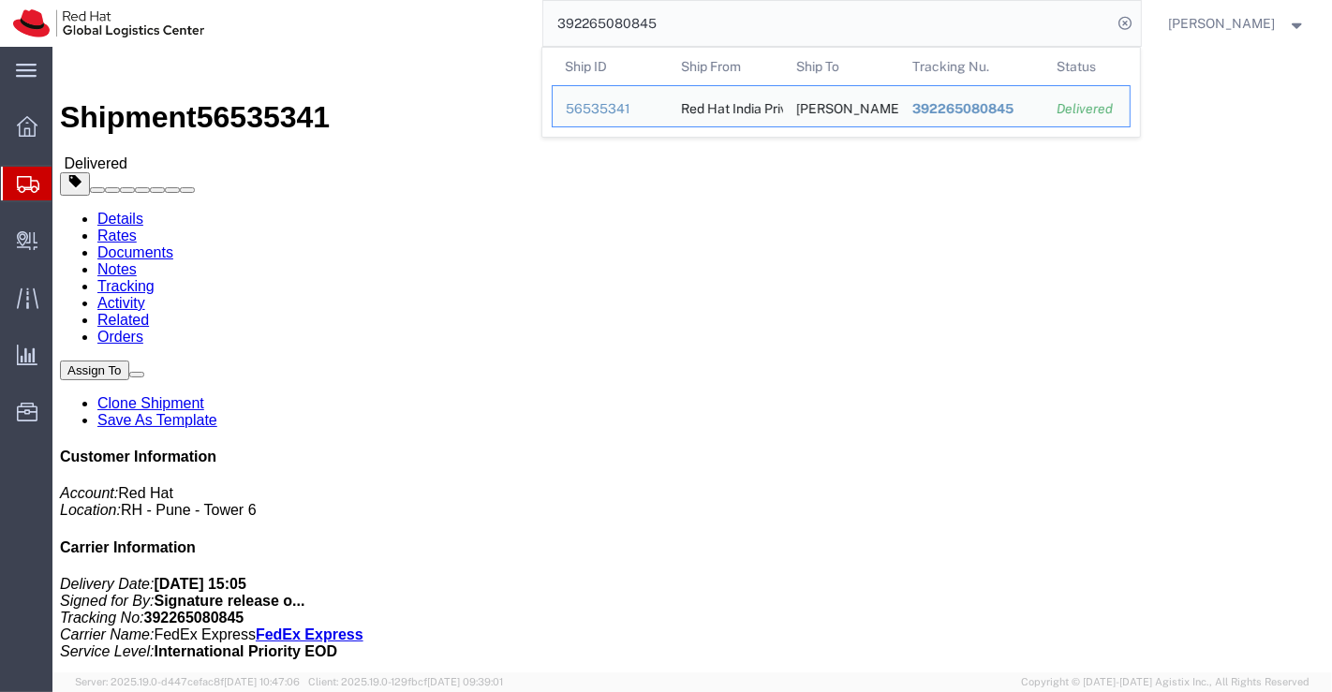
drag, startPoint x: 674, startPoint y: 25, endPoint x: 561, endPoint y: 34, distance: 113.6
click at [561, 34] on input "392265080845" at bounding box center [827, 23] width 569 height 45
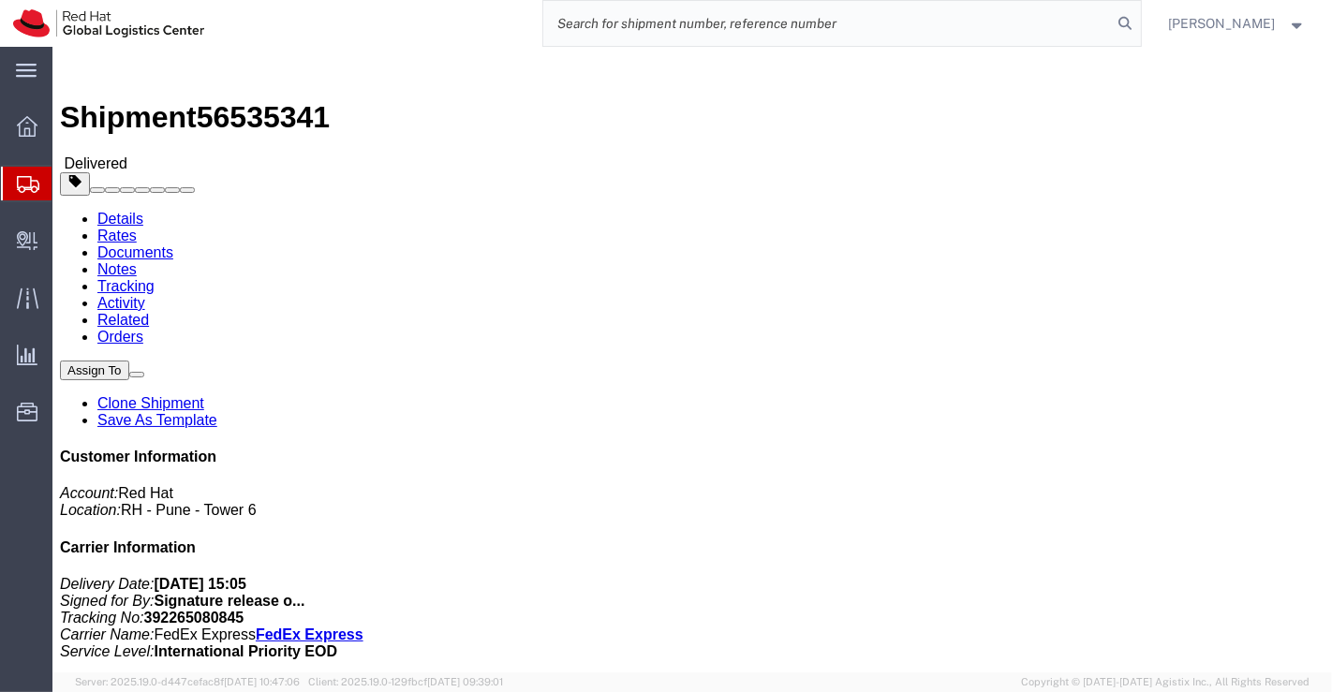
paste input "392183167538"
type input "392183167538"
click div "Ship From Red Hat India Private Limited (Pallav Sen Gupta) BENGLURU Bagmane Con…"
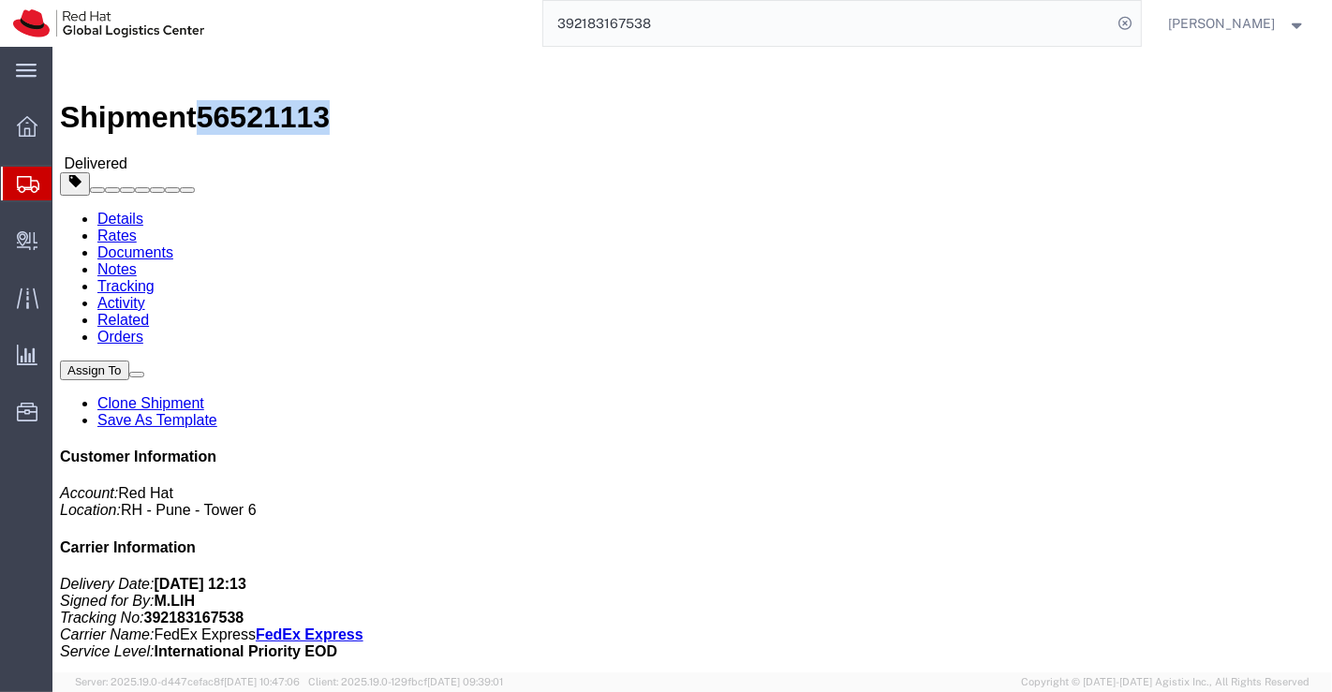
drag, startPoint x: 155, startPoint y: 21, endPoint x: 250, endPoint y: 19, distance: 94.6
click span "56521113"
click div "Ship From Red Hat India Private Limited (Pallav Sen Gupta) BENGLURU Bagmane Con…"
drag, startPoint x: 309, startPoint y: 203, endPoint x: 236, endPoint y: 200, distance: 73.1
click div "Ship To Mei Lih Ang (Mei Lih Ang) Block 184, Jelebu Road Floor 30, Unit 36 Sing…"
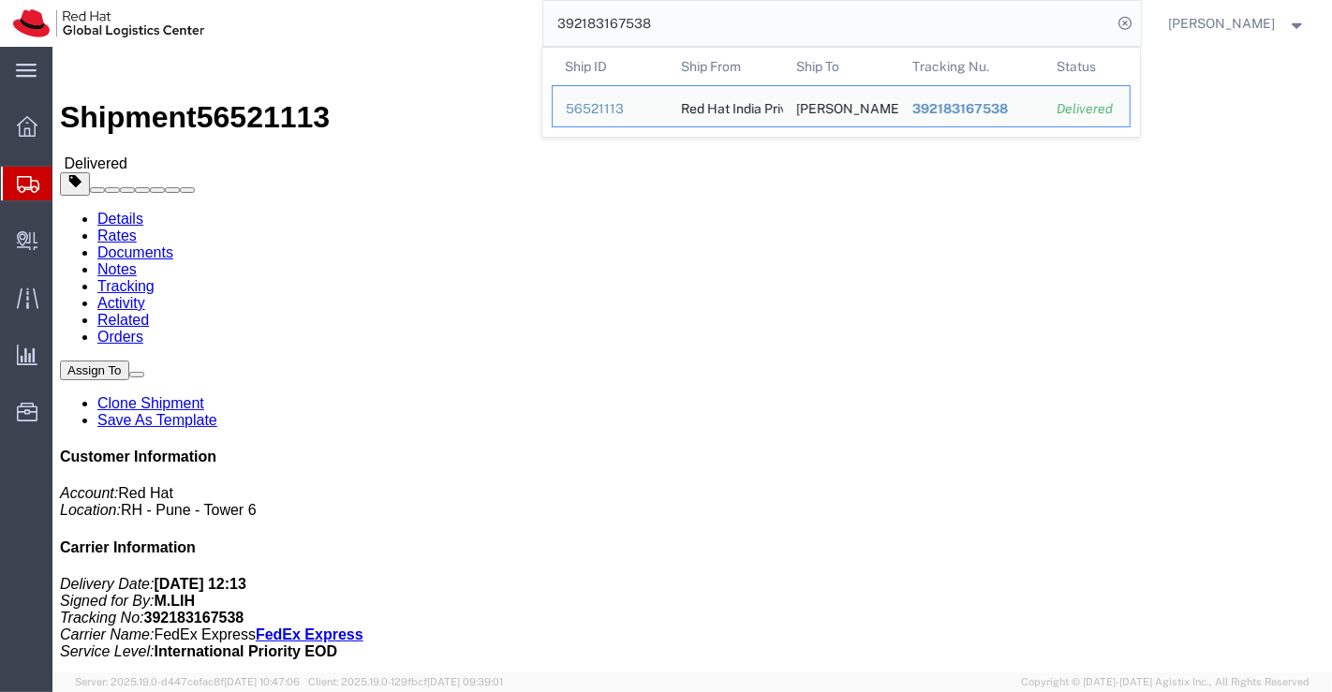
drag, startPoint x: 689, startPoint y: 20, endPoint x: 532, endPoint y: 27, distance: 157.5
click at [532, 27] on div "392183167538 Ship ID Ship From Ship To Tracking Nu. Status Ship ID 56521113 Shi…" at bounding box center [678, 23] width 923 height 47
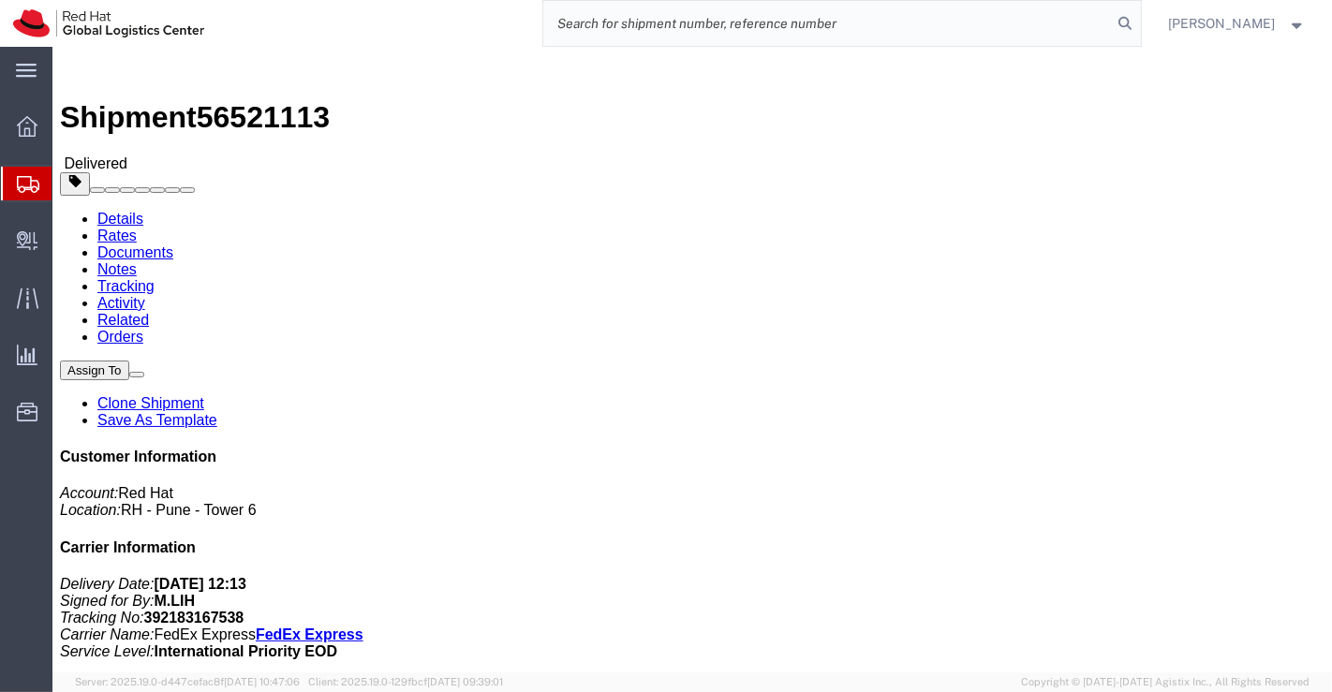
paste input "392183155199"
type input "392183155199"
drag, startPoint x: 249, startPoint y: 18, endPoint x: 161, endPoint y: 20, distance: 88.0
click span "56521112"
click div "Leg 1 - Small Parcel"
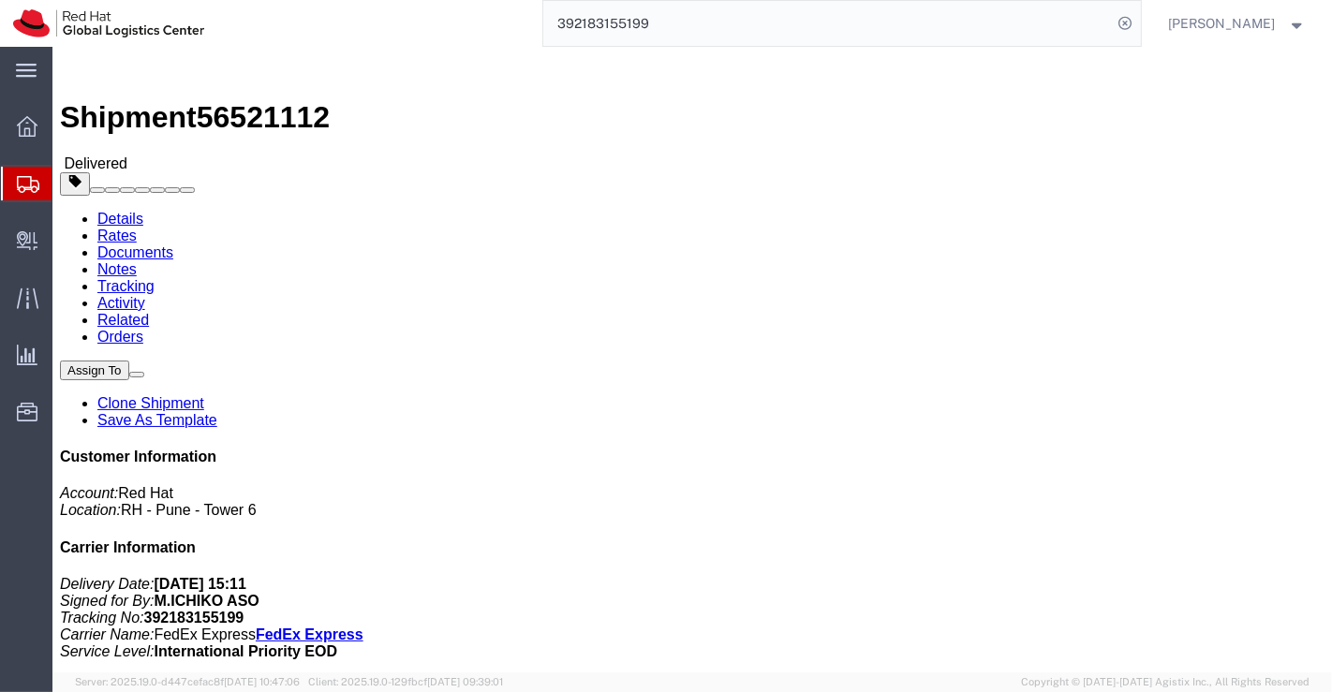
drag, startPoint x: 311, startPoint y: 200, endPoint x: 239, endPoint y: 198, distance: 72.2
click div "Ship To Michiko Aso (Michiko Aso) Block Blk 48, Marine Parade Road Unit 08-11, …"
drag, startPoint x: 494, startPoint y: 499, endPoint x: 274, endPoint y: 401, distance: 241.0
click div "Leg 1 - Small Parcel"
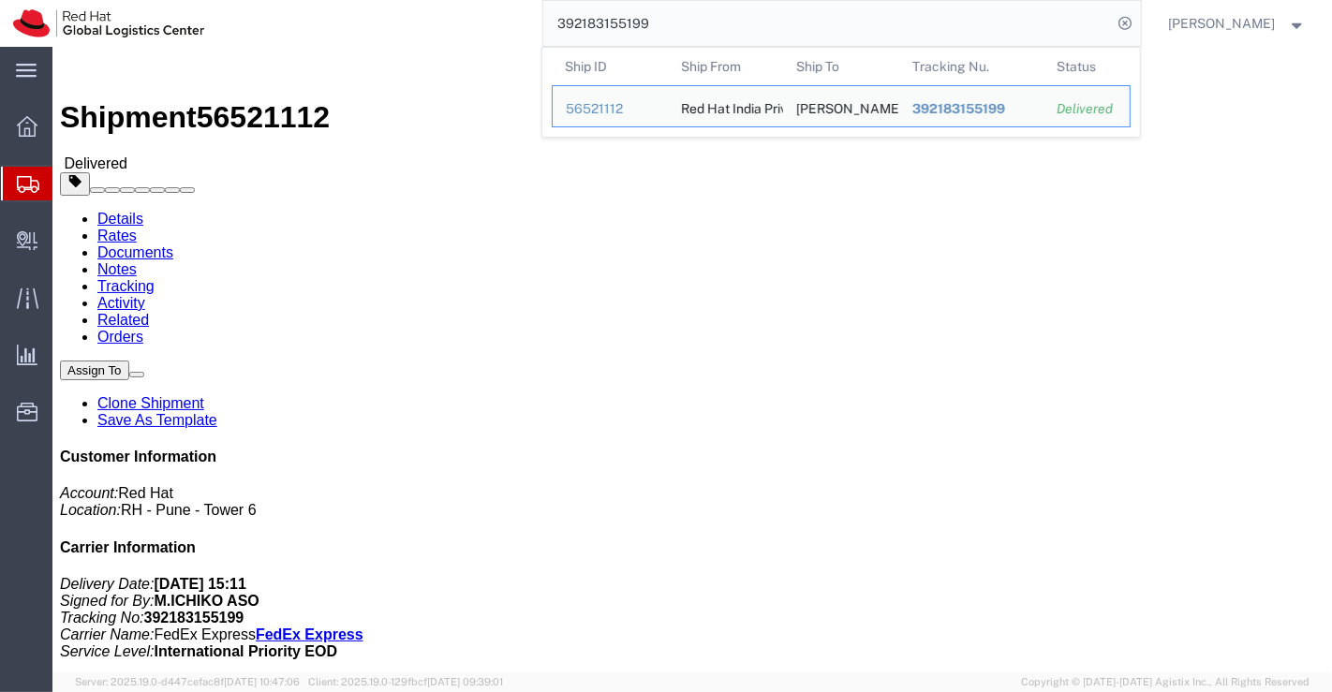
drag, startPoint x: 682, startPoint y: 16, endPoint x: 539, endPoint y: 17, distance: 142.3
click at [539, 17] on div "392183155199 Ship ID Ship From Ship To Tracking Nu. Status Ship ID 56521112 Shi…" at bounding box center [678, 23] width 923 height 47
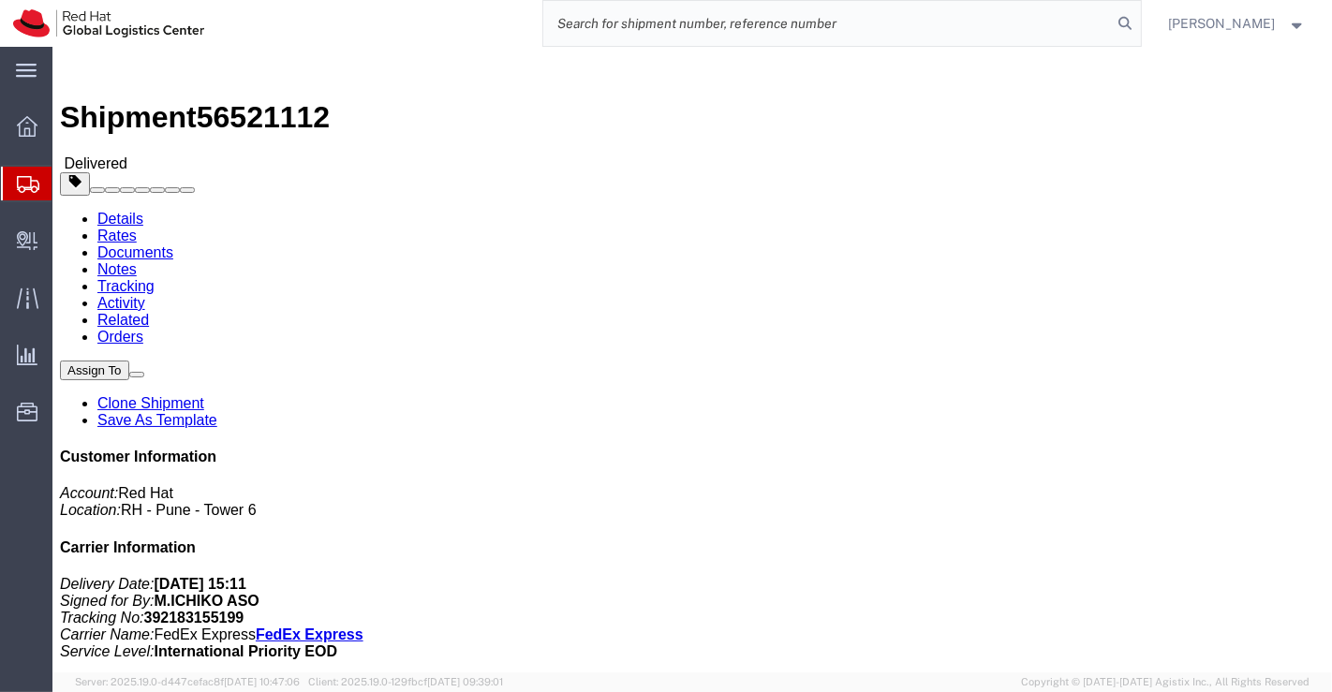
paste input "392183181027"
type input "392183181027"
drag, startPoint x: 307, startPoint y: 200, endPoint x: 235, endPoint y: 200, distance: 72.1
click div "Ship To Disha Garg (Disha Garg) Block 14, Unit 01 71, The Minton Singapore, 534…"
click div "Shipment Detail Ship From Red Hat India Private Limited (Pallav Sen Gupta) BENG…"
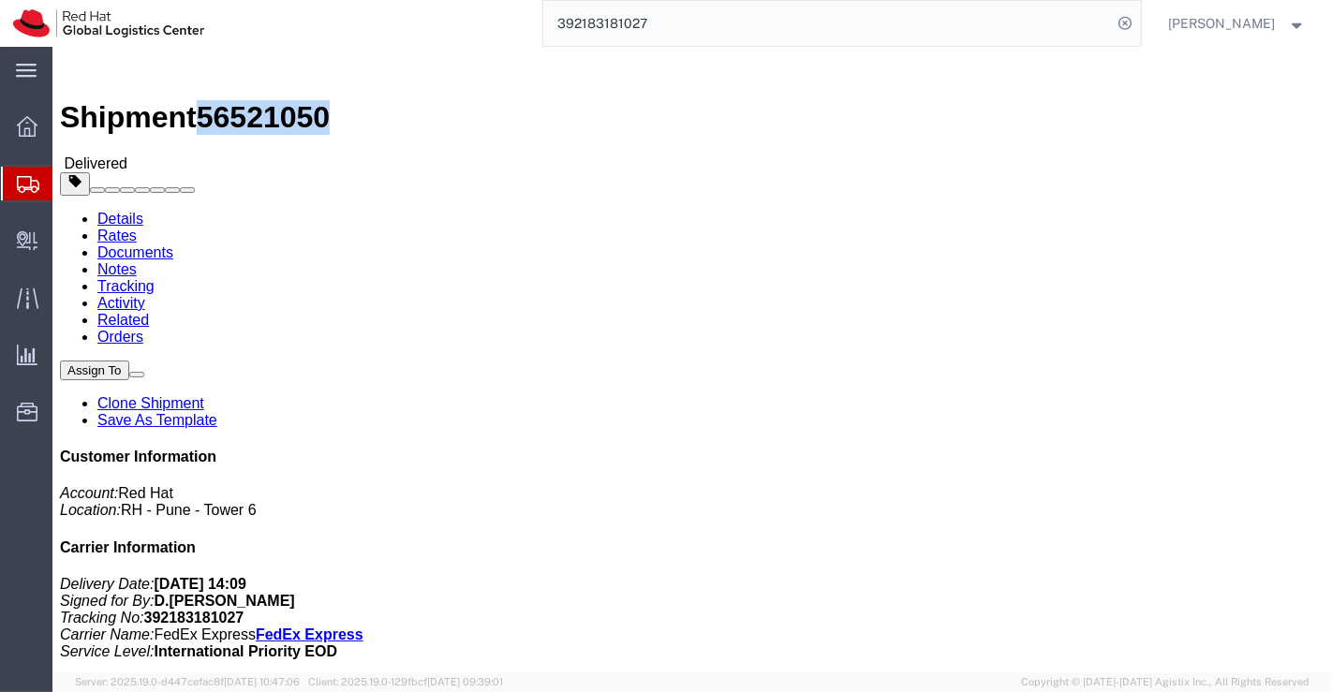
drag, startPoint x: 156, startPoint y: 17, endPoint x: 250, endPoint y: 21, distance: 93.7
click span "56521050"
drag, startPoint x: 483, startPoint y: 376, endPoint x: 397, endPoint y: 151, distance: 241.6
click div "Ship From Red Hat India Private Limited (Pallav Sen Gupta) BENGLURU Bagmane Con…"
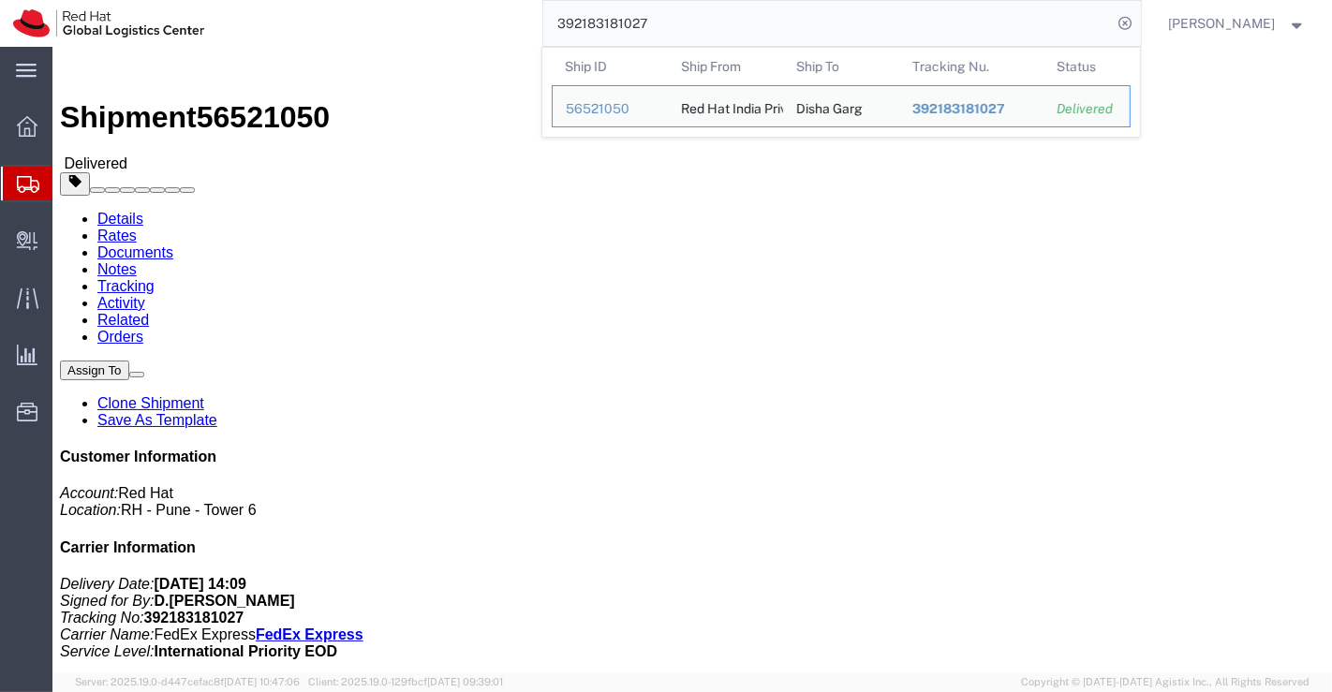
drag, startPoint x: 653, startPoint y: 19, endPoint x: 537, endPoint y: 13, distance: 115.3
click at [537, 13] on div "392183181027 Ship ID Ship From Ship To Tracking Nu. Status Ship ID 56521050 Shi…" at bounding box center [678, 23] width 923 height 47
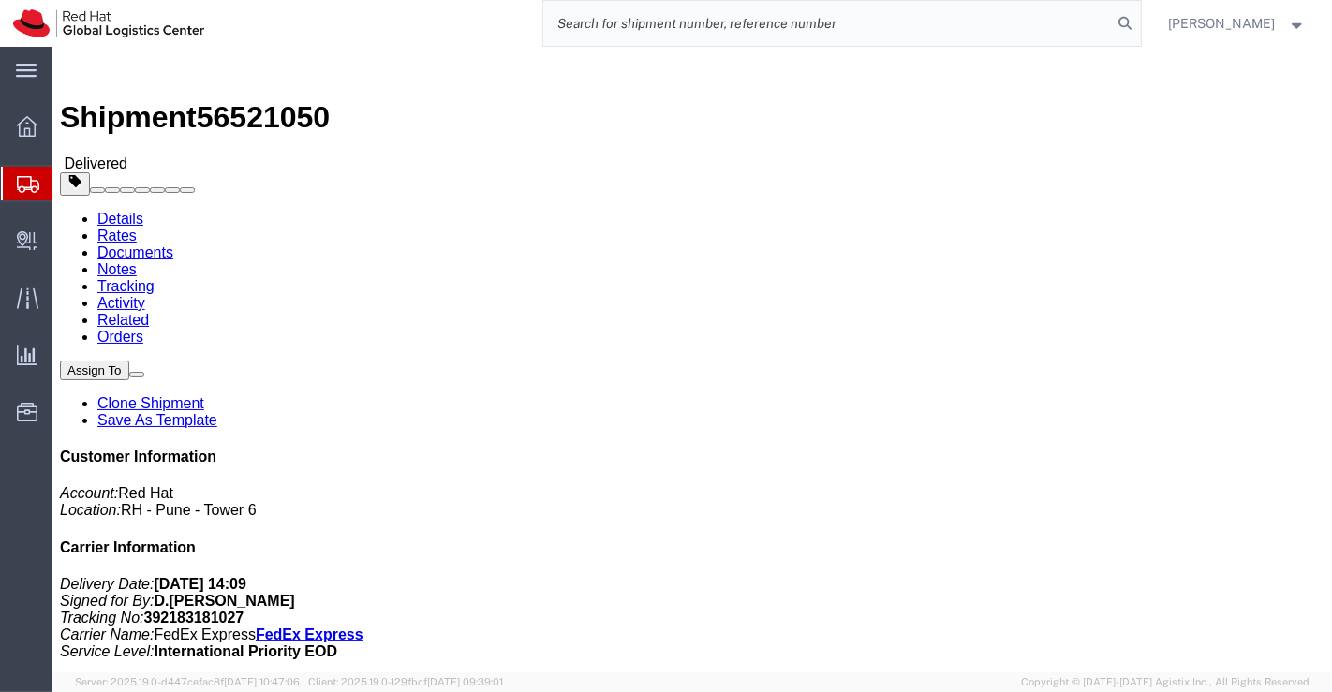
paste input "392183276568"
type input "392183276568"
drag, startPoint x: 156, startPoint y: 19, endPoint x: 255, endPoint y: 20, distance: 98.3
click span "56521051"
click div "Leg 1 - Small Parcel"
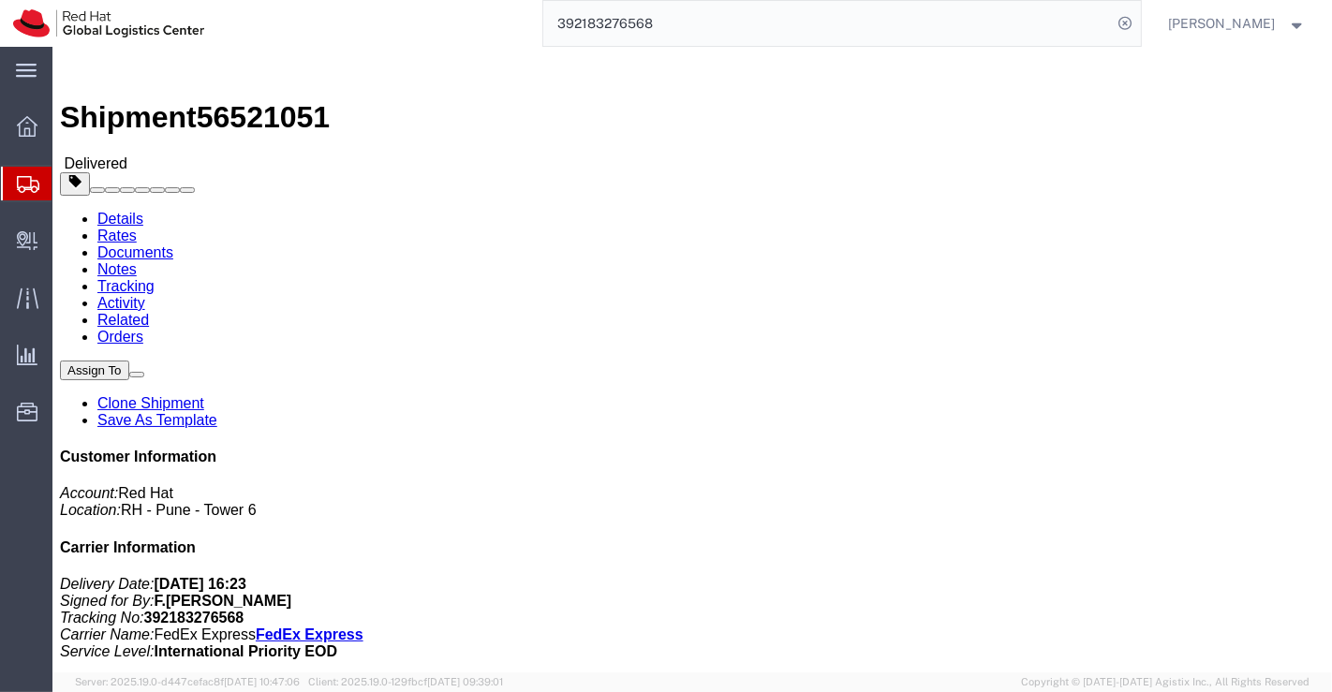
drag, startPoint x: 1066, startPoint y: 572, endPoint x: 928, endPoint y: 562, distance: 138.0
click div "Customer Information Account: Red Hat Location: RH - Pune - Tower 6 Carrier Inf…"
drag, startPoint x: 473, startPoint y: 444, endPoint x: 319, endPoint y: 24, distance: 446.7
click div "Shipment Detail Ship From Red Hat India Private Limited (Pallav Sen Gupta) BENG…"
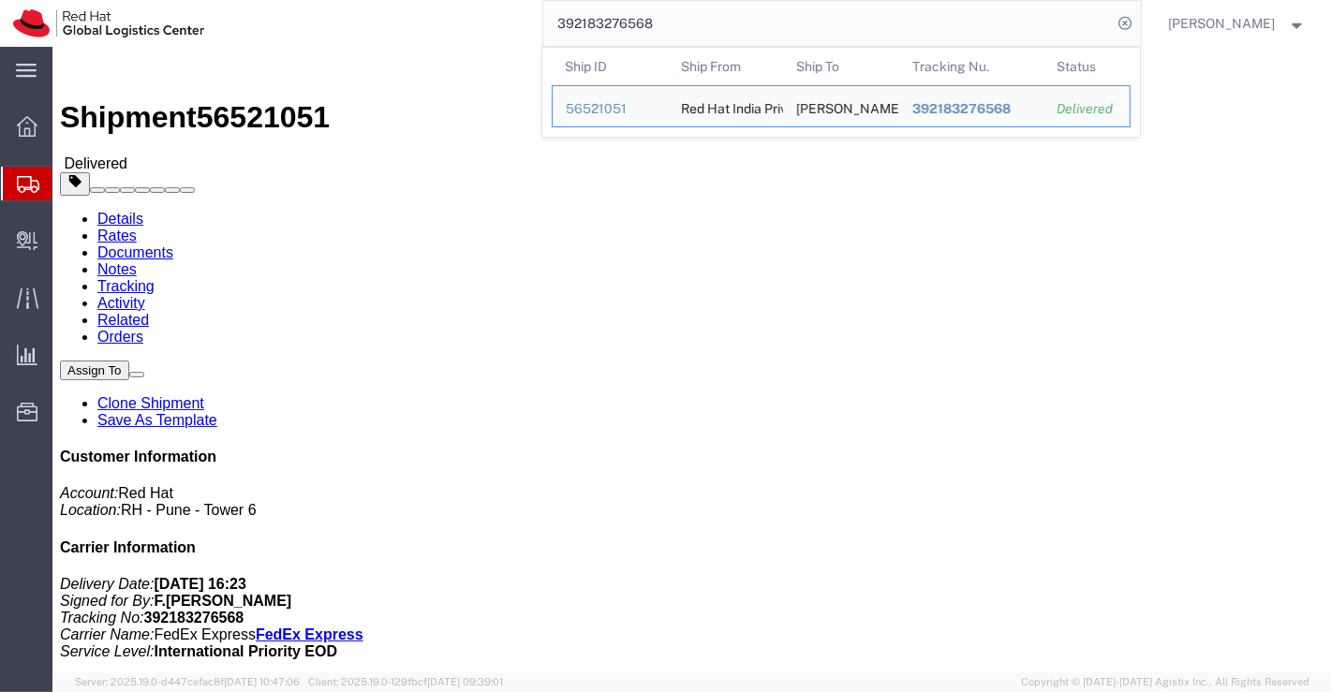
drag, startPoint x: 655, startPoint y: 20, endPoint x: 548, endPoint y: 28, distance: 108.0
click at [548, 28] on input "392183276568" at bounding box center [827, 23] width 569 height 45
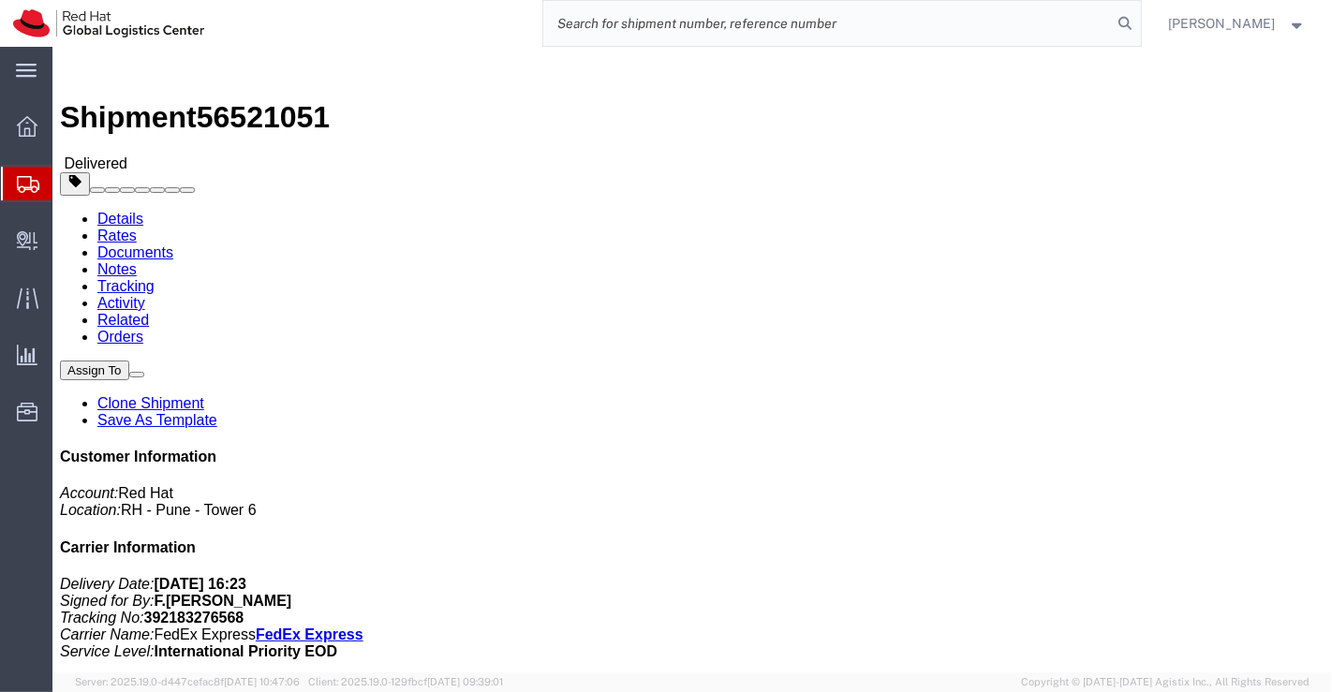
paste input "392183286617"
type input "392183286617"
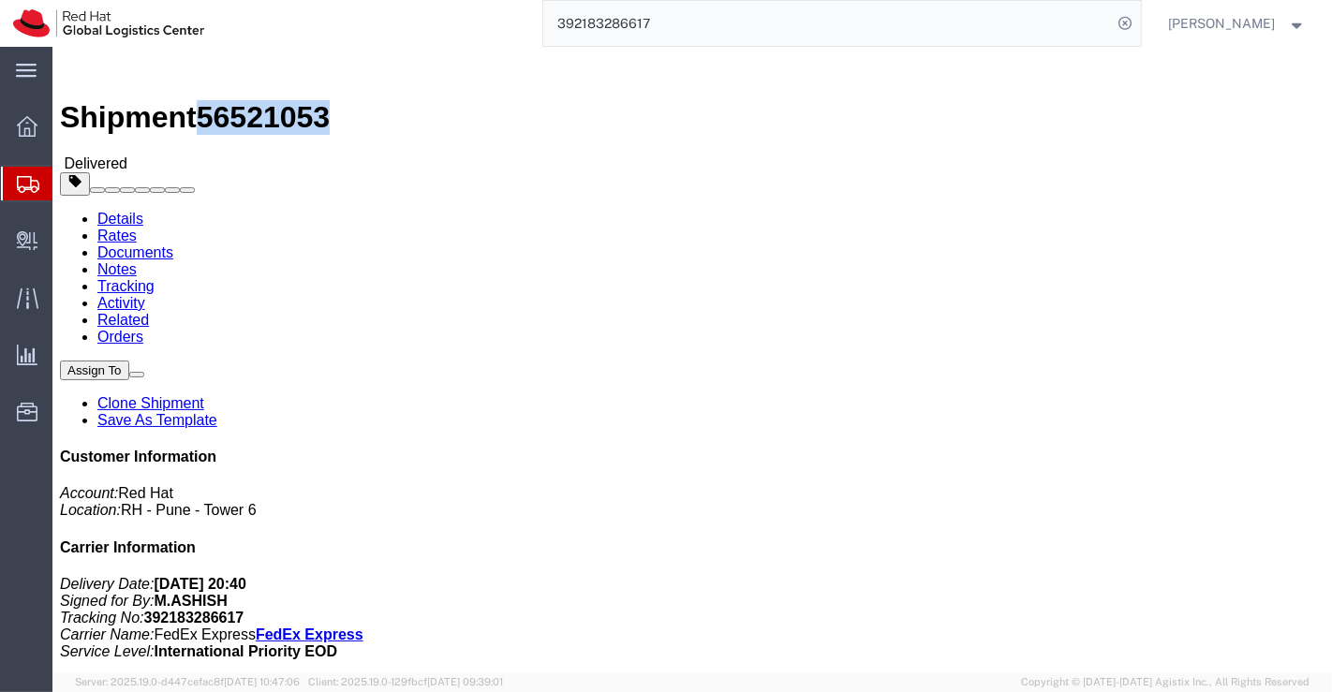
drag, startPoint x: 158, startPoint y: 21, endPoint x: 252, endPoint y: 16, distance: 93.8
click span "56521053"
drag, startPoint x: 603, startPoint y: 457, endPoint x: 437, endPoint y: 346, distance: 199.2
click div "Leg 1 - Small Parcel"
drag, startPoint x: 327, startPoint y: 195, endPoint x: 245, endPoint y: 189, distance: 81.7
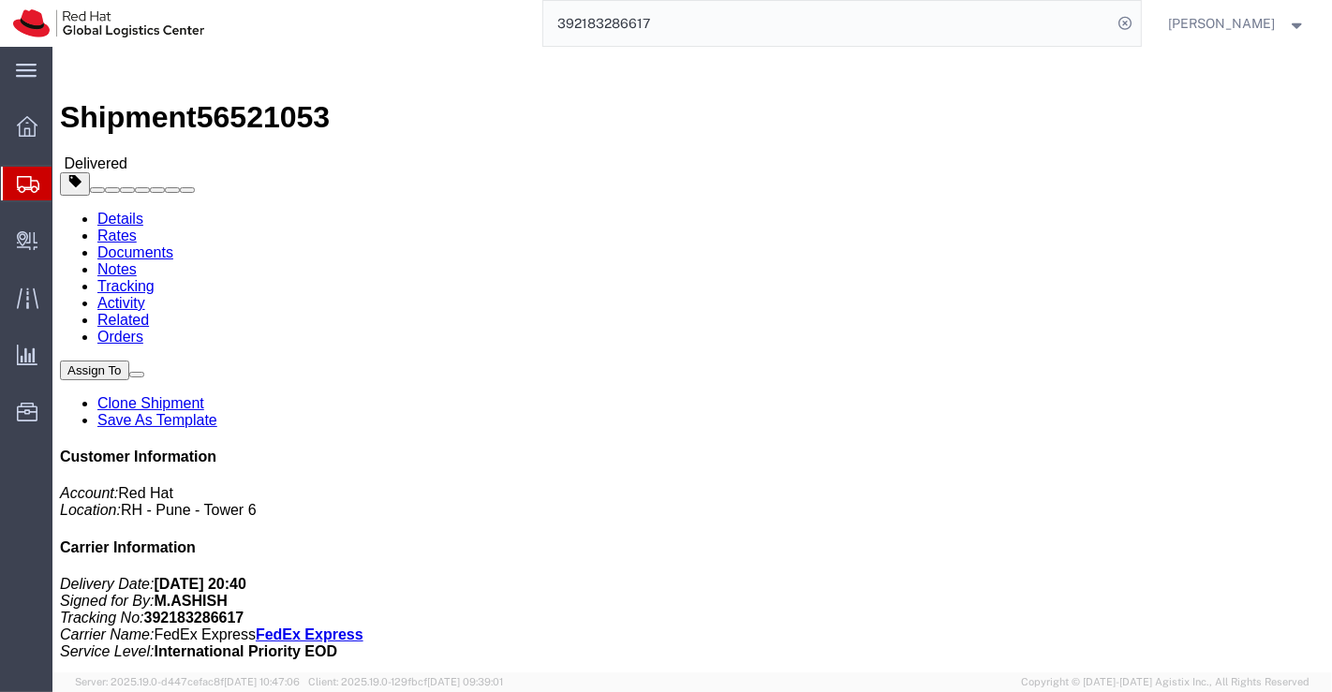
click address "Ashish Nagpal (Ashish Nagpal) 9 BOON KENG ROAD #40-162 Singapore, 330009 Singap…"
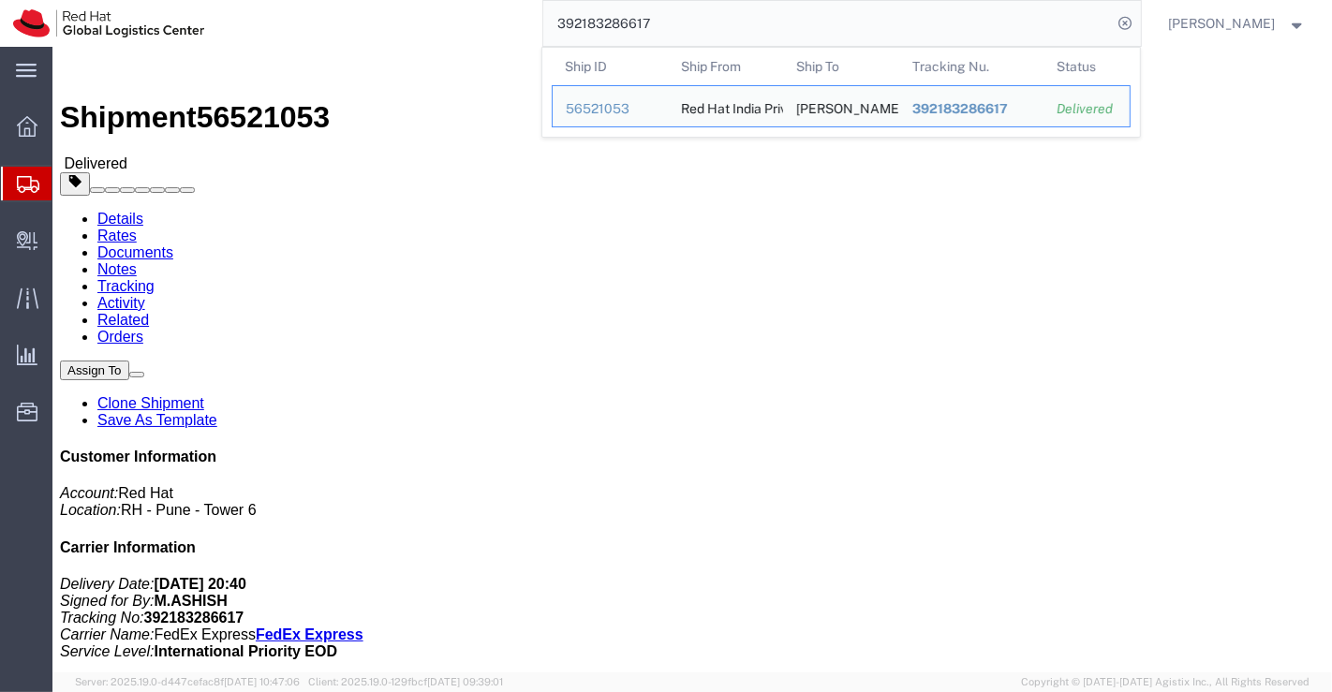
drag, startPoint x: 684, startPoint y: 33, endPoint x: 549, endPoint y: 30, distance: 135.8
click at [549, 30] on input "392183286617" at bounding box center [827, 23] width 569 height 45
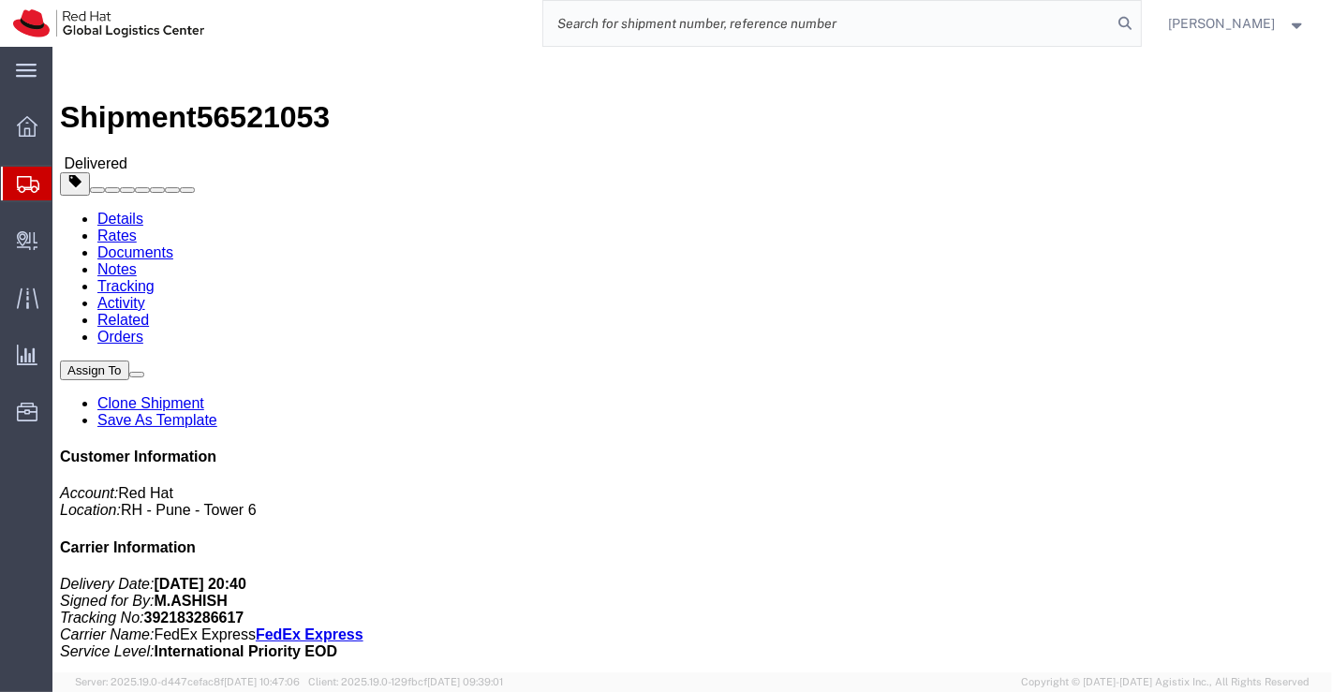
paste input "392183309541"
type input "392183309541"
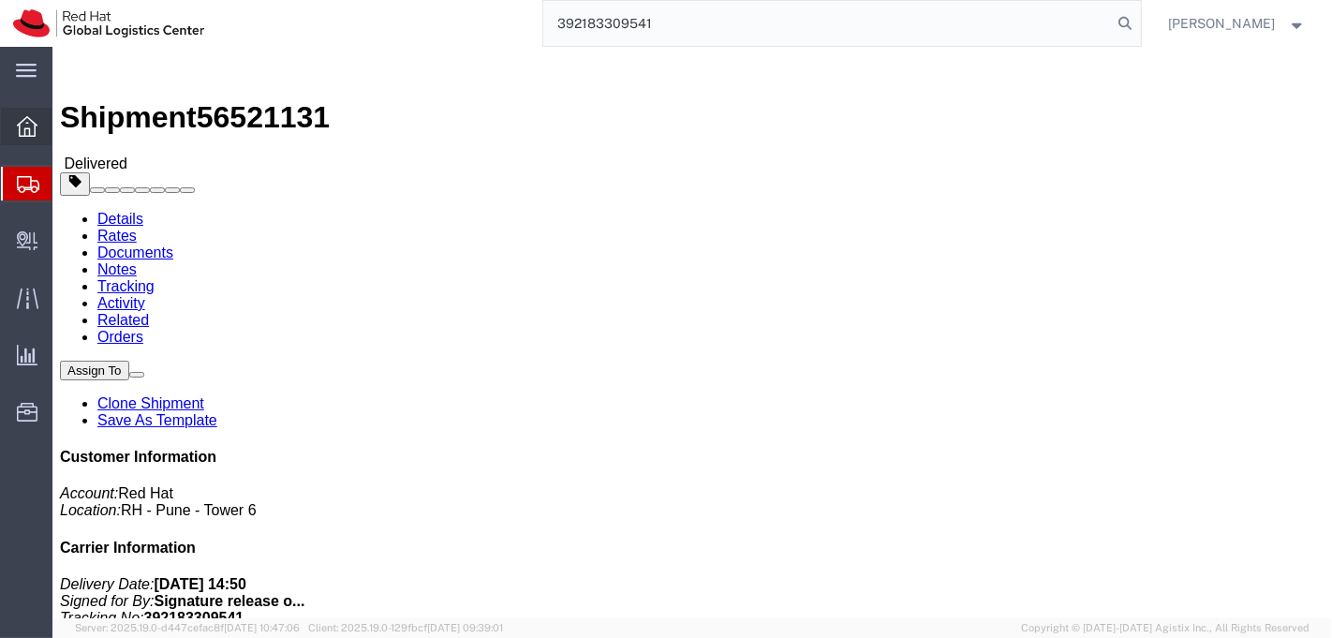
click at [31, 125] on icon at bounding box center [27, 126] width 21 height 21
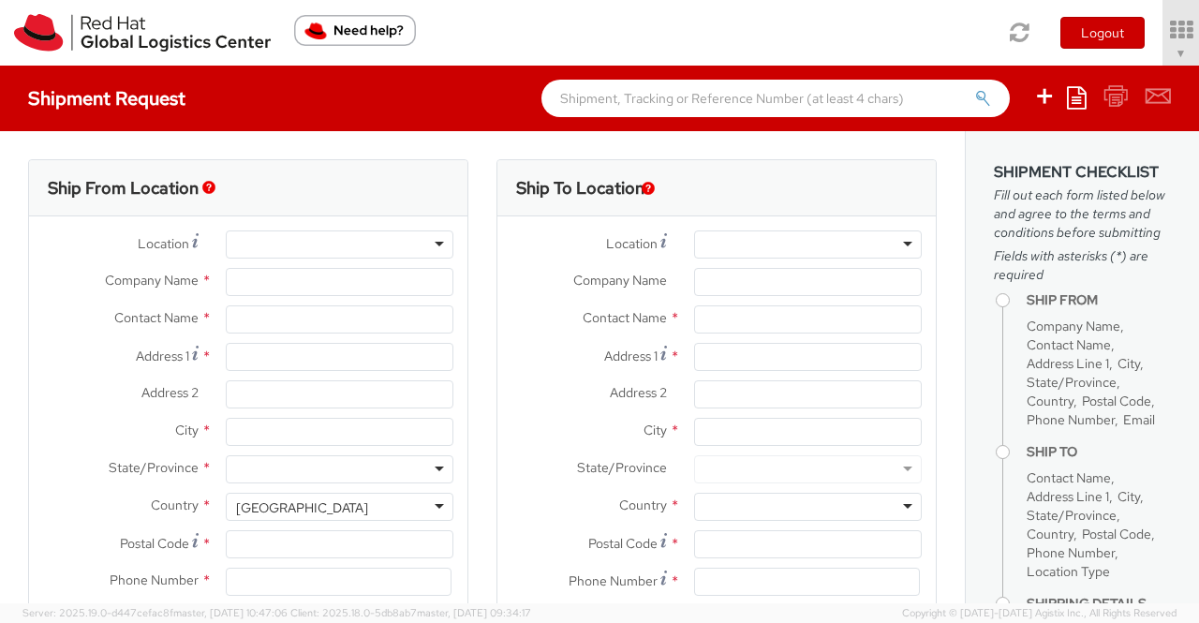
type input "Red Hat India Private Limited"
type input "[PERSON_NAME]"
type input "Bagmane [GEOGRAPHIC_DATA]"
type input "FL 10, East Tower, Carina Building"
type input "BANGALORE"
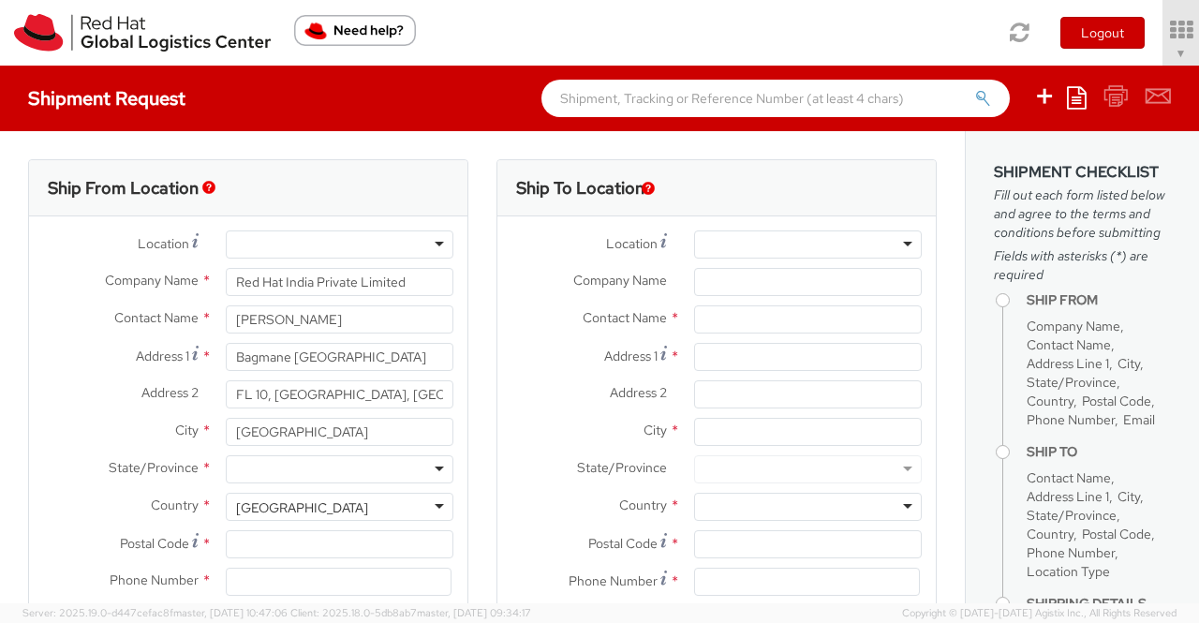
type input "560037"
type input "918046128812"
type input "[EMAIL_ADDRESS][DOMAIN_NAME]"
select select "CM"
select select "KGS"
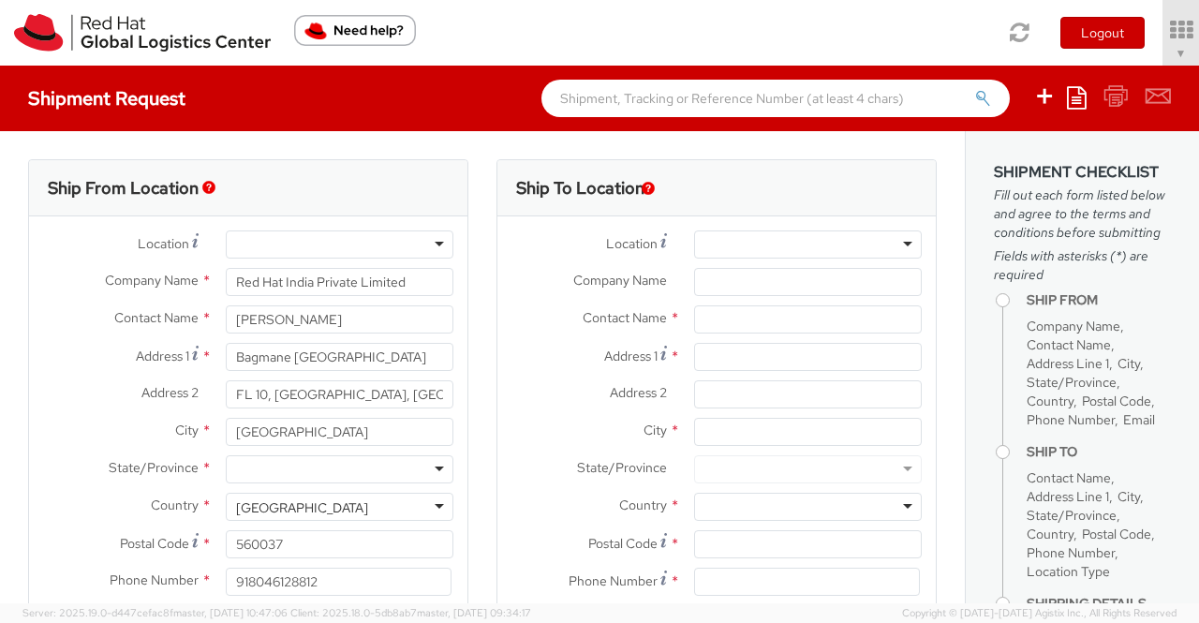
select select "901"
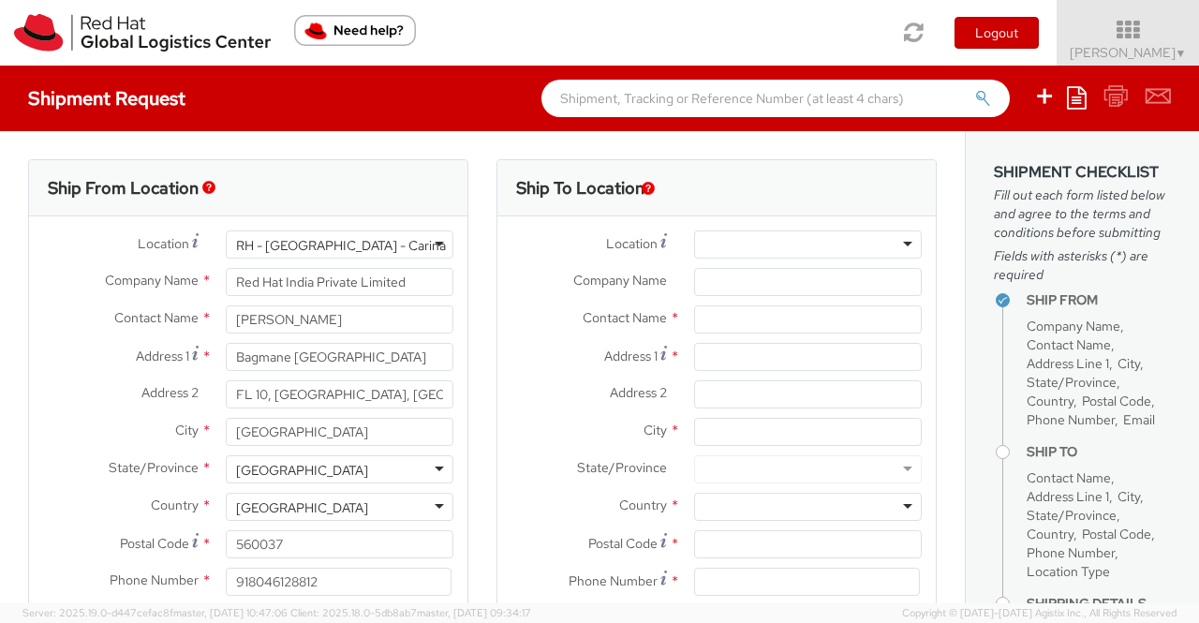
select select
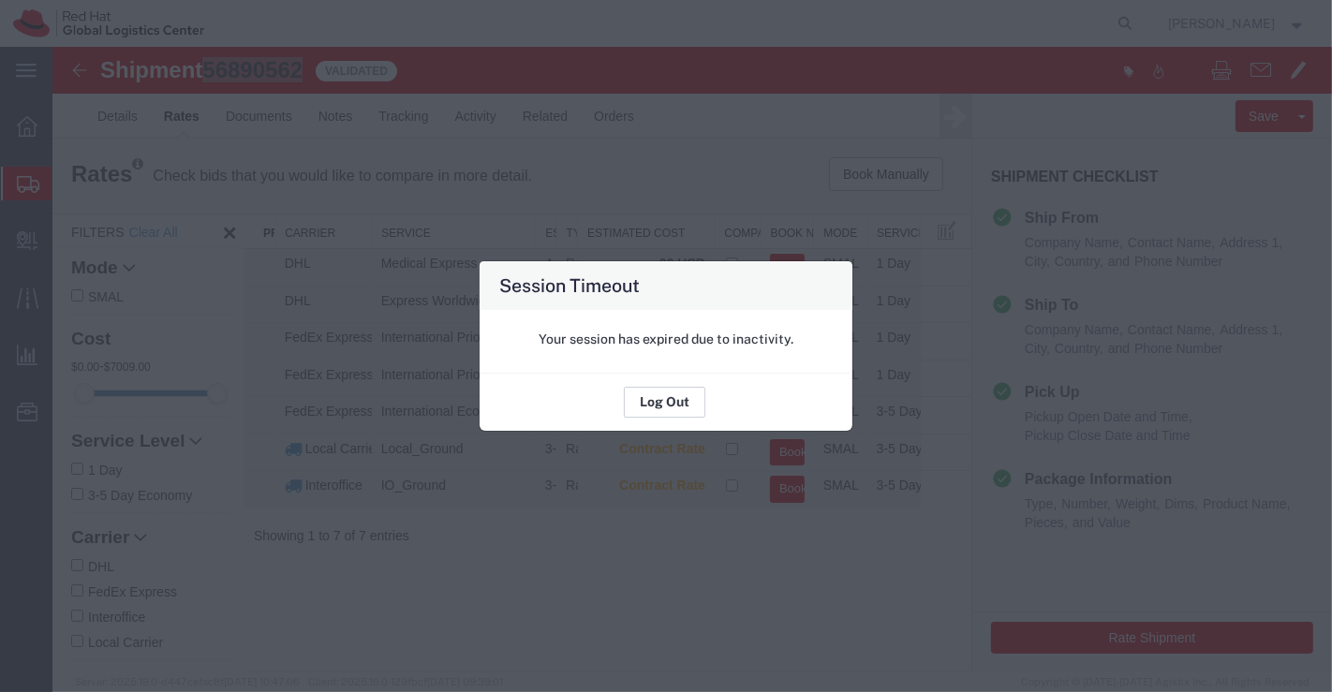
click at [676, 406] on button "Log Out" at bounding box center [664, 403] width 81 height 30
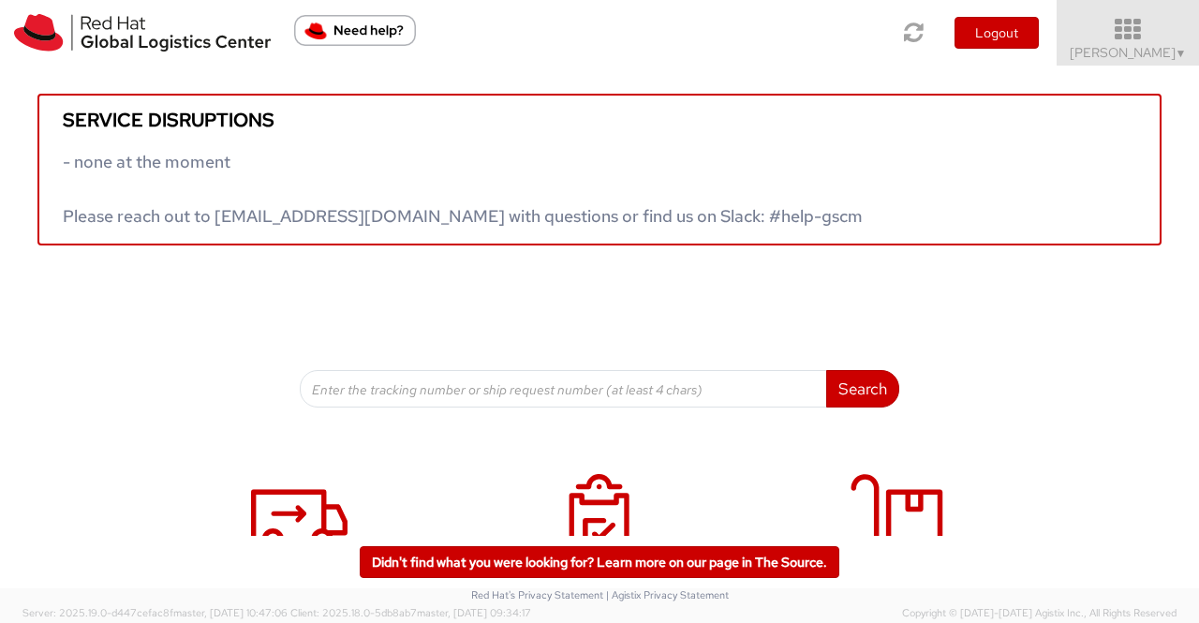
click at [1110, 48] on span "[PERSON_NAME] ▼" at bounding box center [1127, 52] width 117 height 17
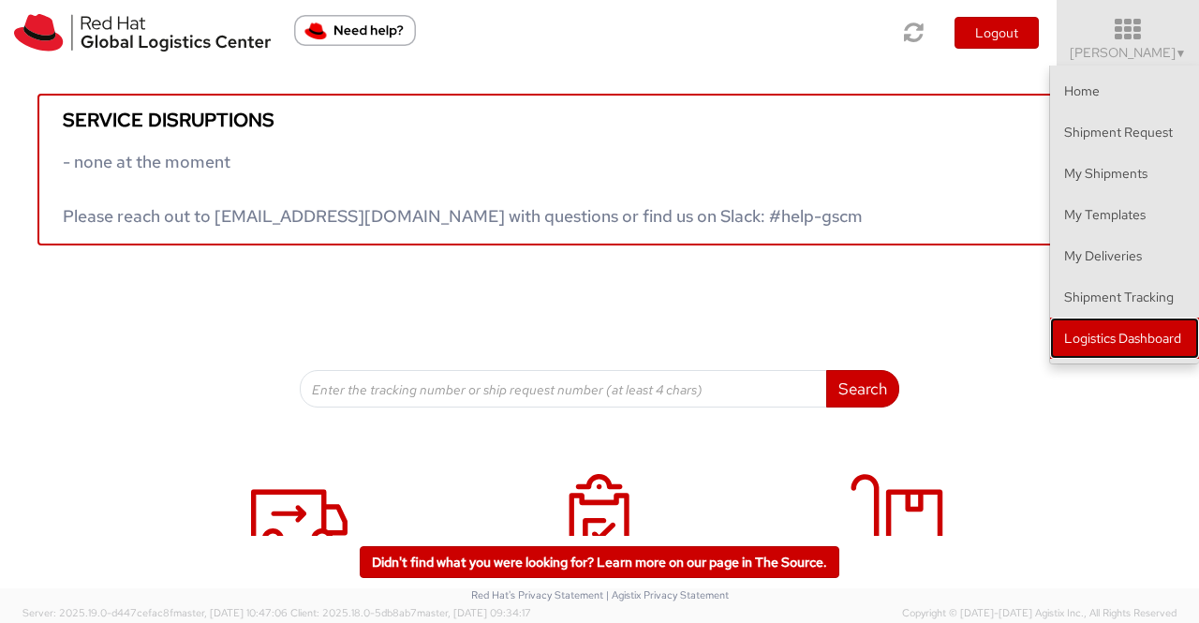
click at [1137, 346] on link "Logistics Dashboard" at bounding box center [1124, 337] width 149 height 41
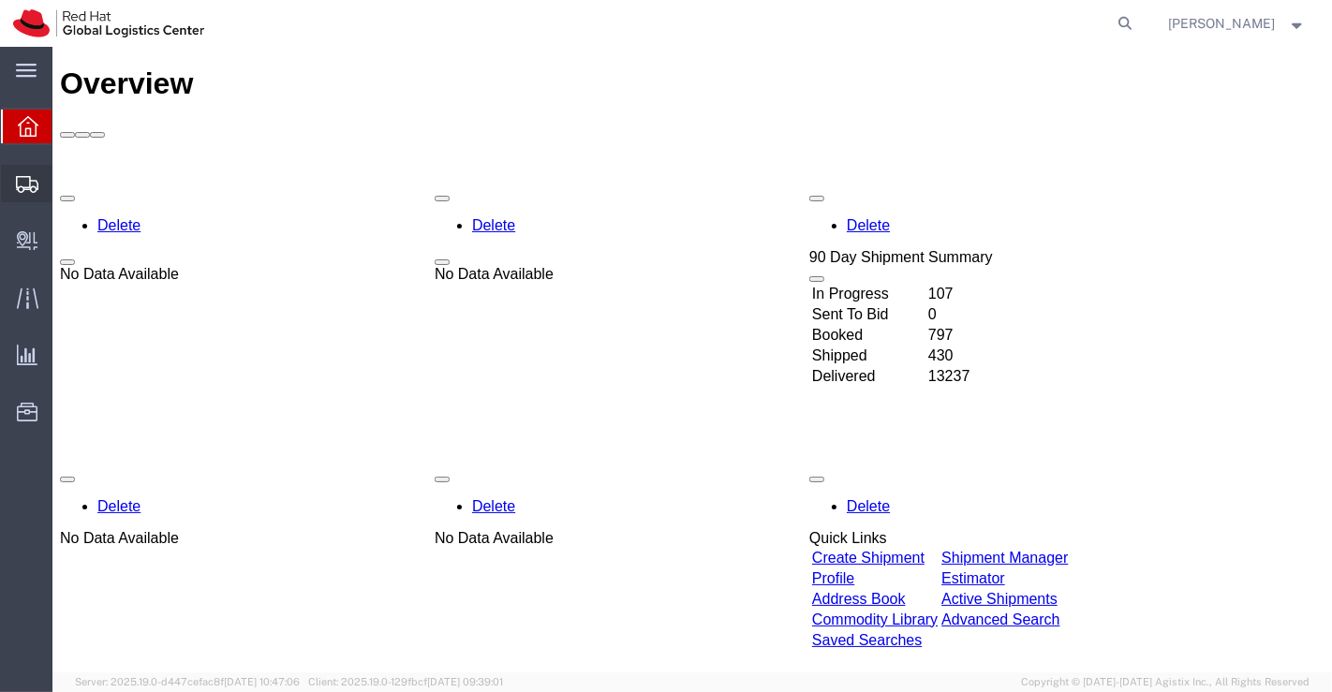
click at [0, 0] on span "Shipment Manager" at bounding box center [0, 0] width 0 height 0
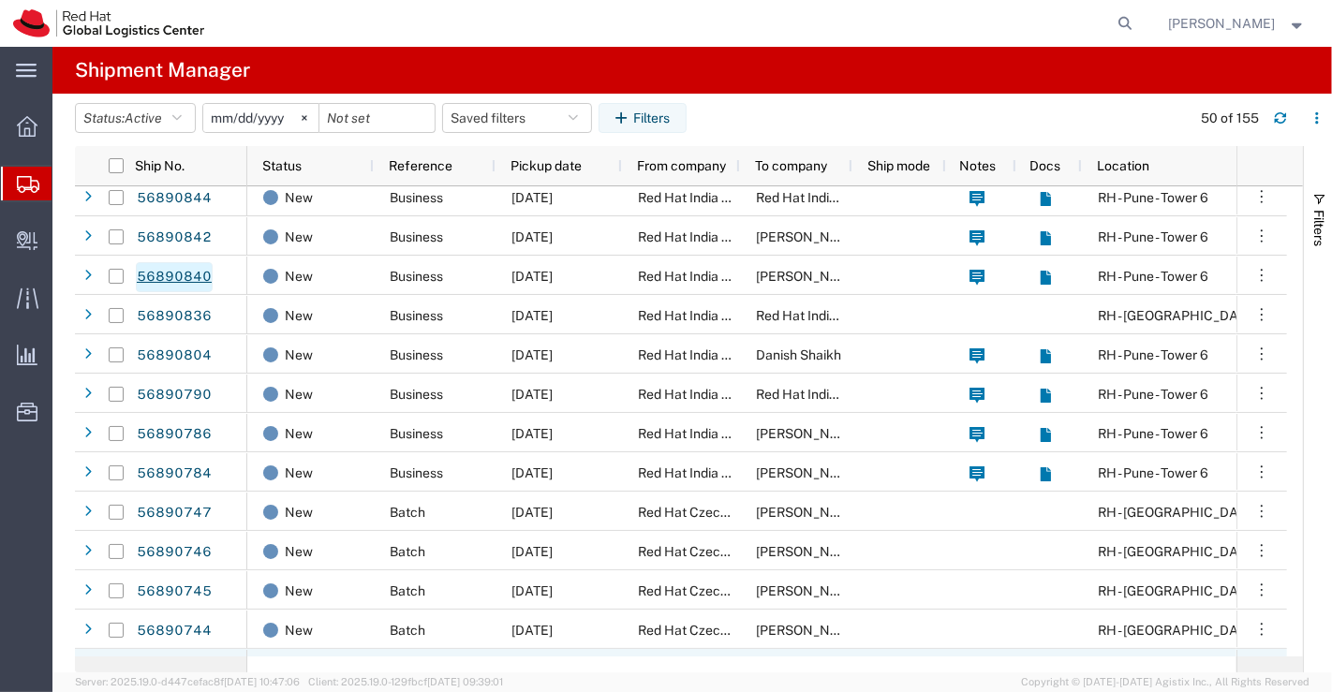
scroll to position [416, 0]
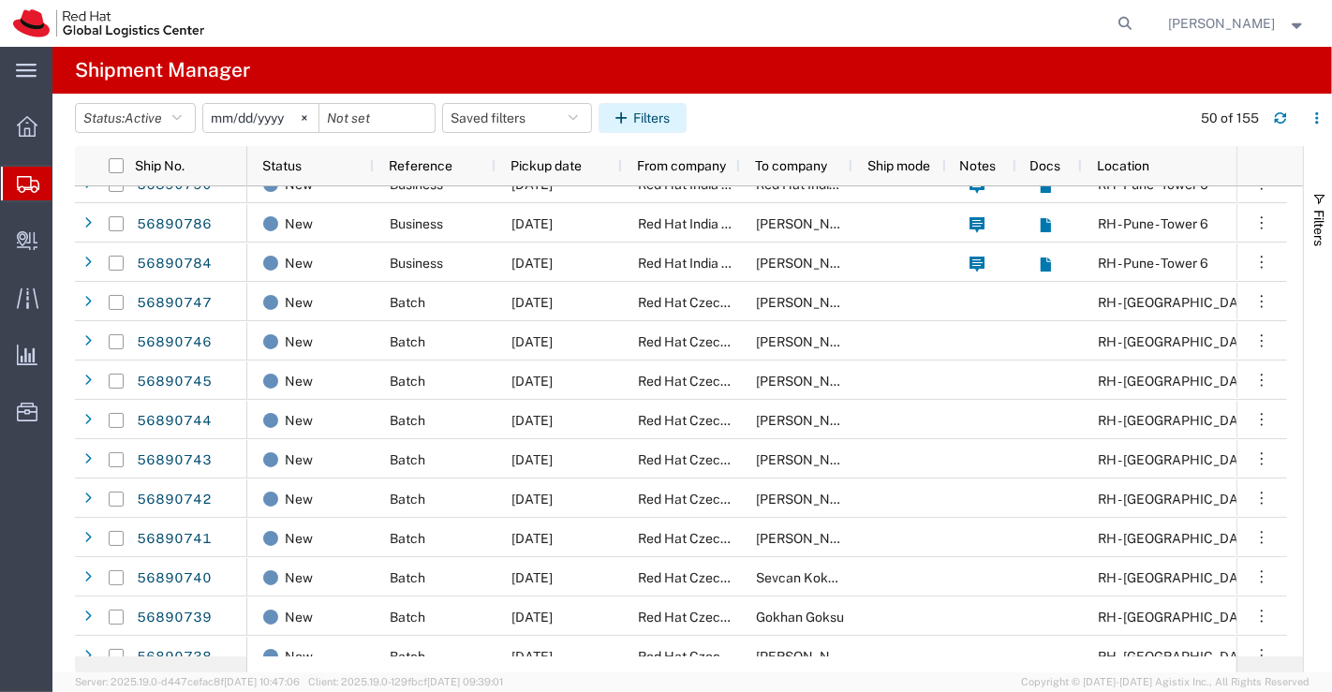
click at [633, 114] on icon "button" at bounding box center [624, 117] width 18 height 13
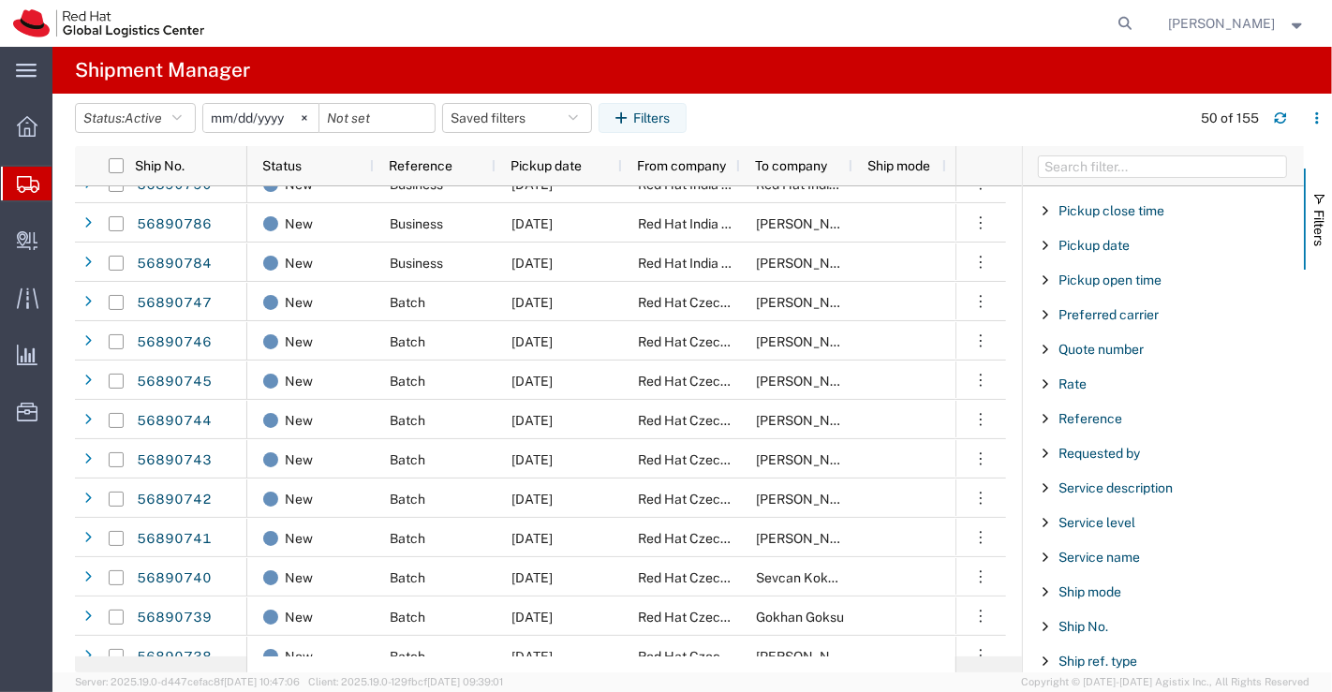
scroll to position [1255, 0]
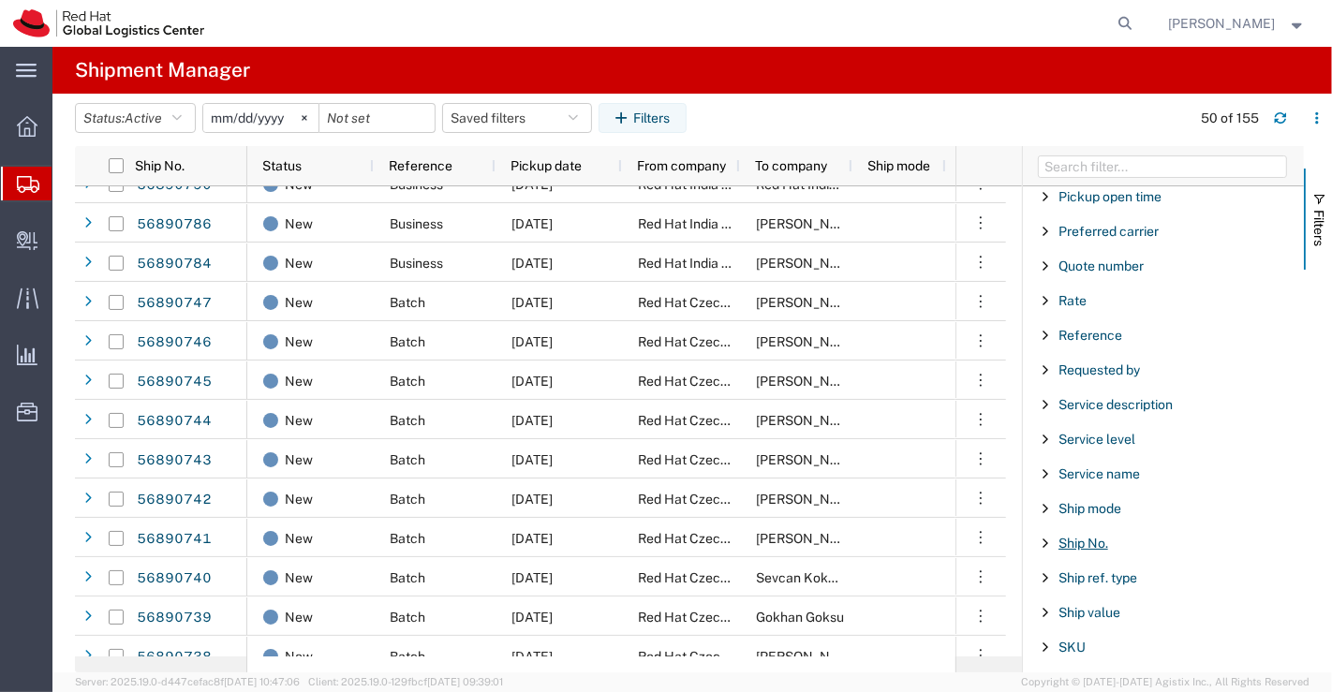
click at [1086, 536] on span "Ship No." at bounding box center [1083, 543] width 50 height 15
click at [1166, 611] on input "Filter Value" at bounding box center [1169, 622] width 245 height 22
paste input "56890562"
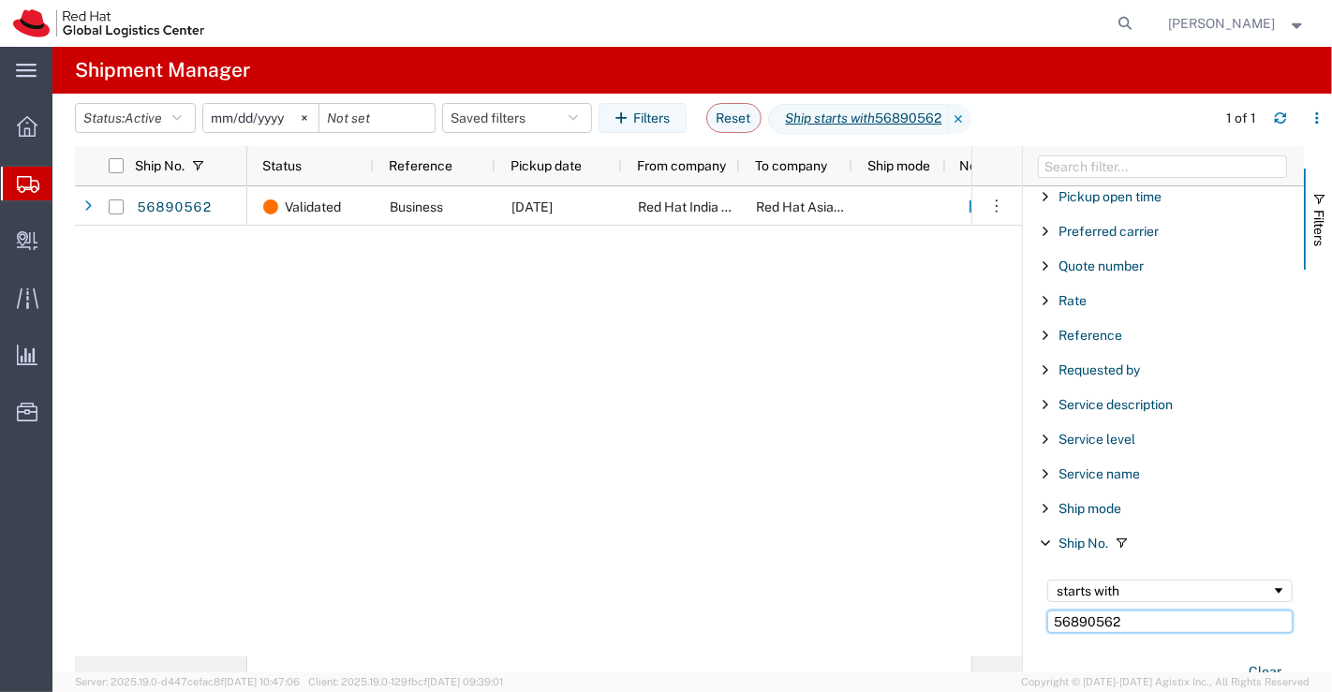
type input "56890562"
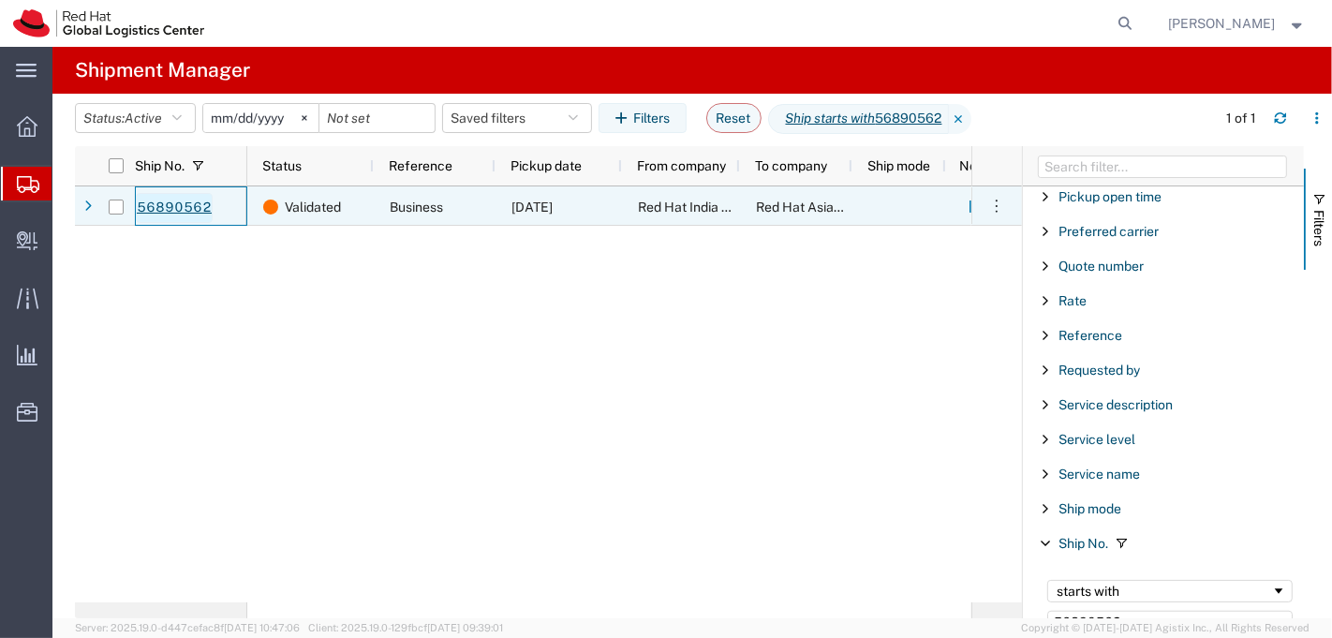
click at [160, 209] on link "56890562" at bounding box center [174, 208] width 77 height 30
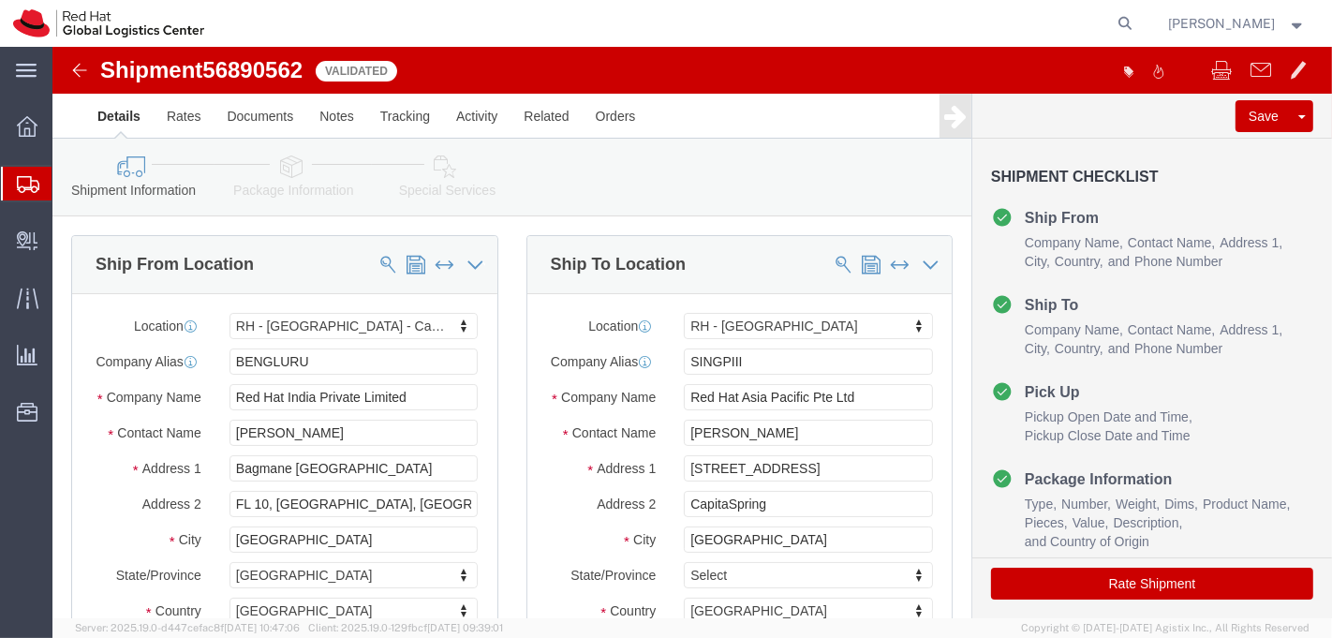
select select "37925"
select select "51051"
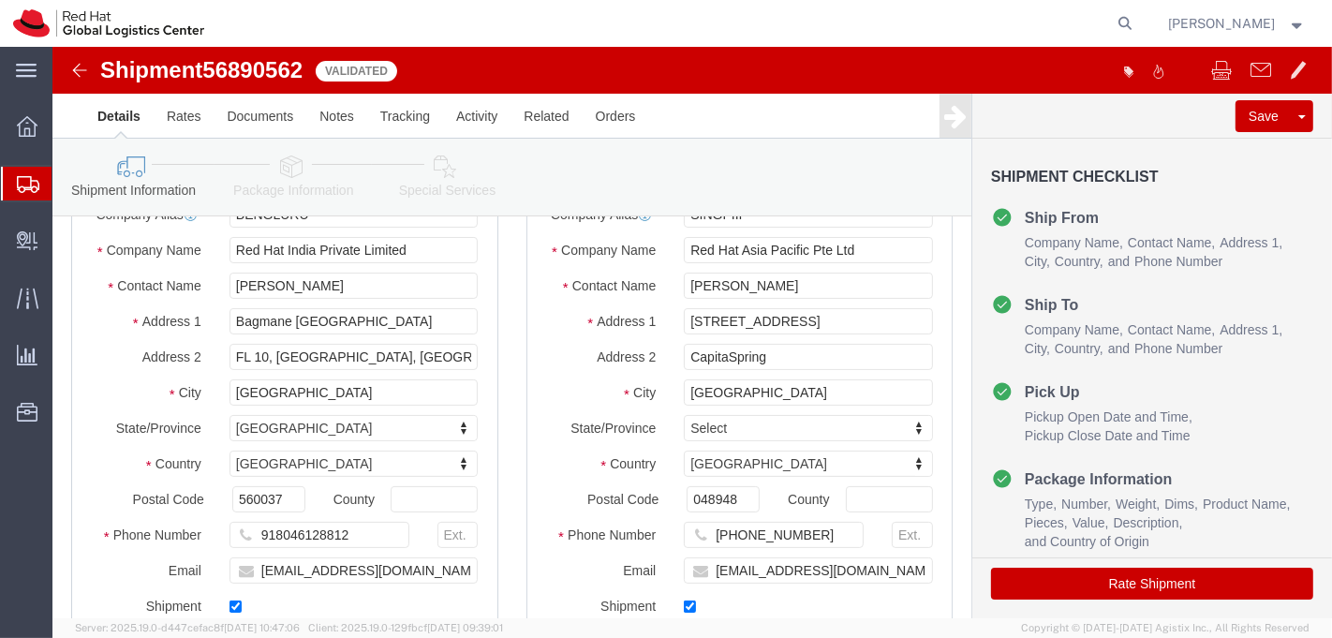
scroll to position [208, 0]
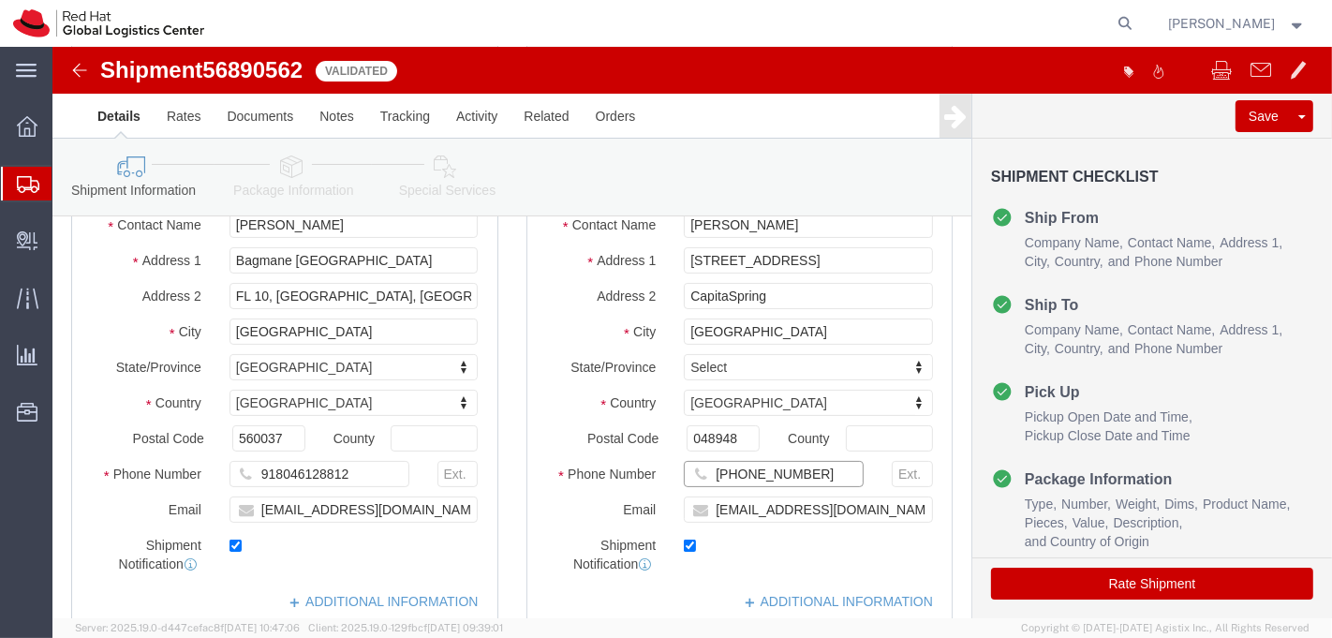
click input "+65 9652-0383"
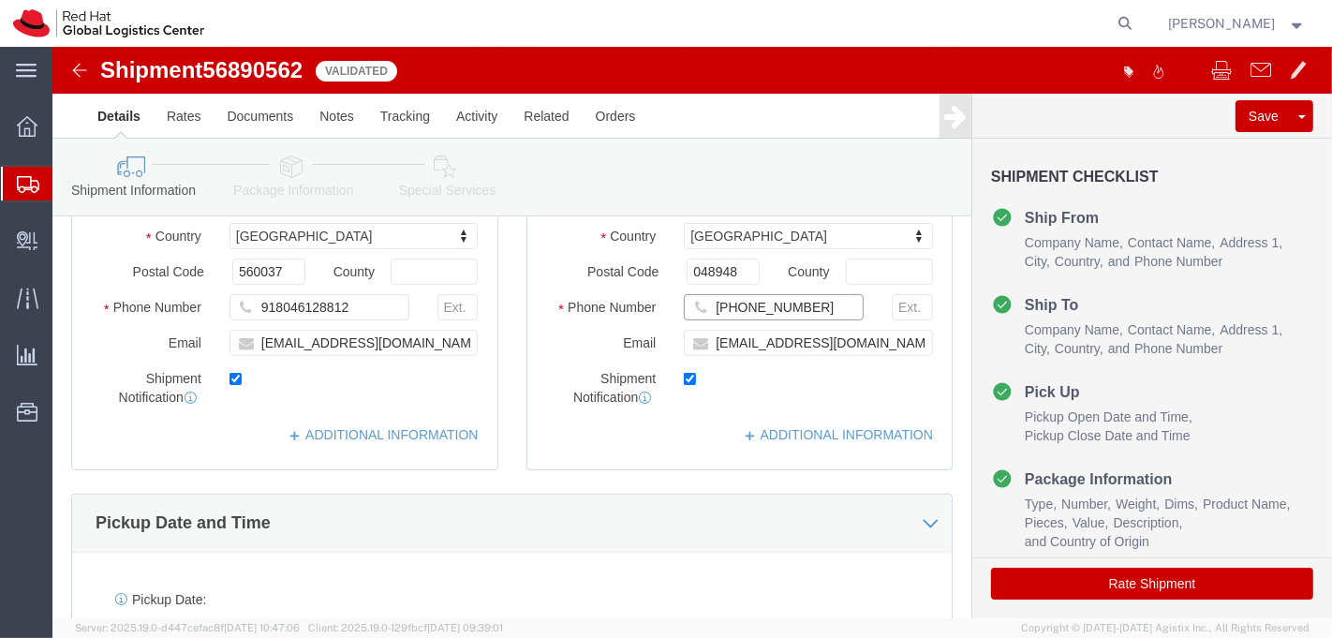
scroll to position [312, 0]
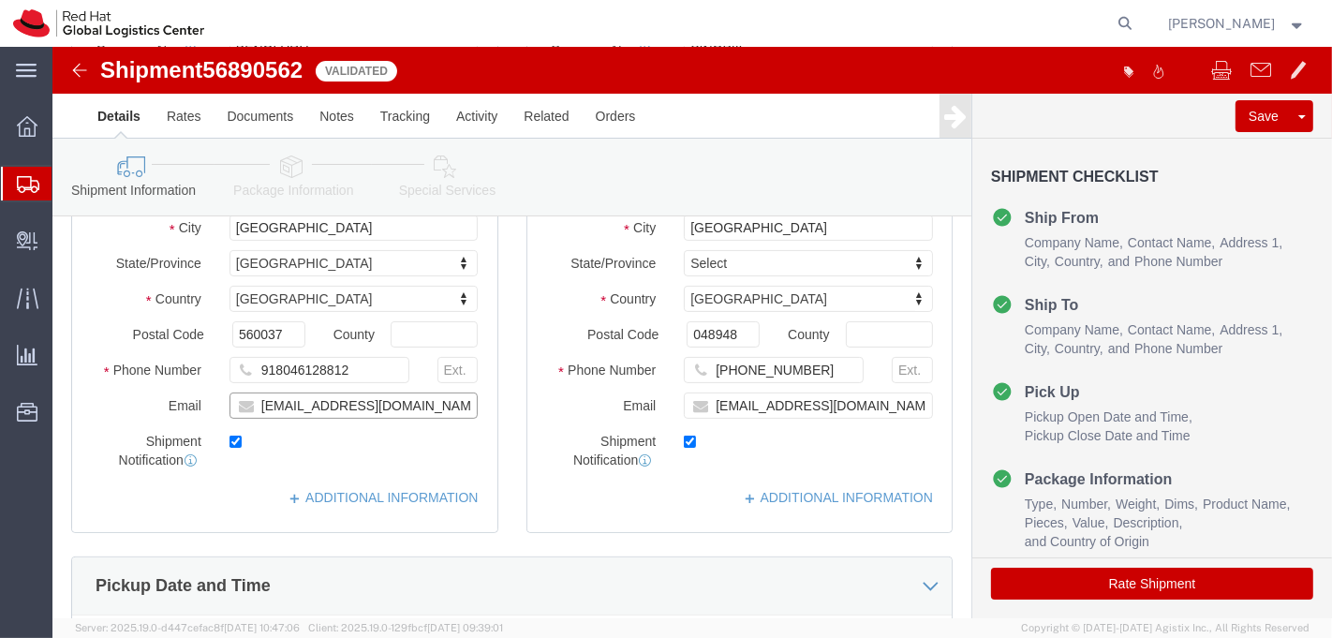
click input "shansdah@redhat.com"
click input "adlau@redhat.com"
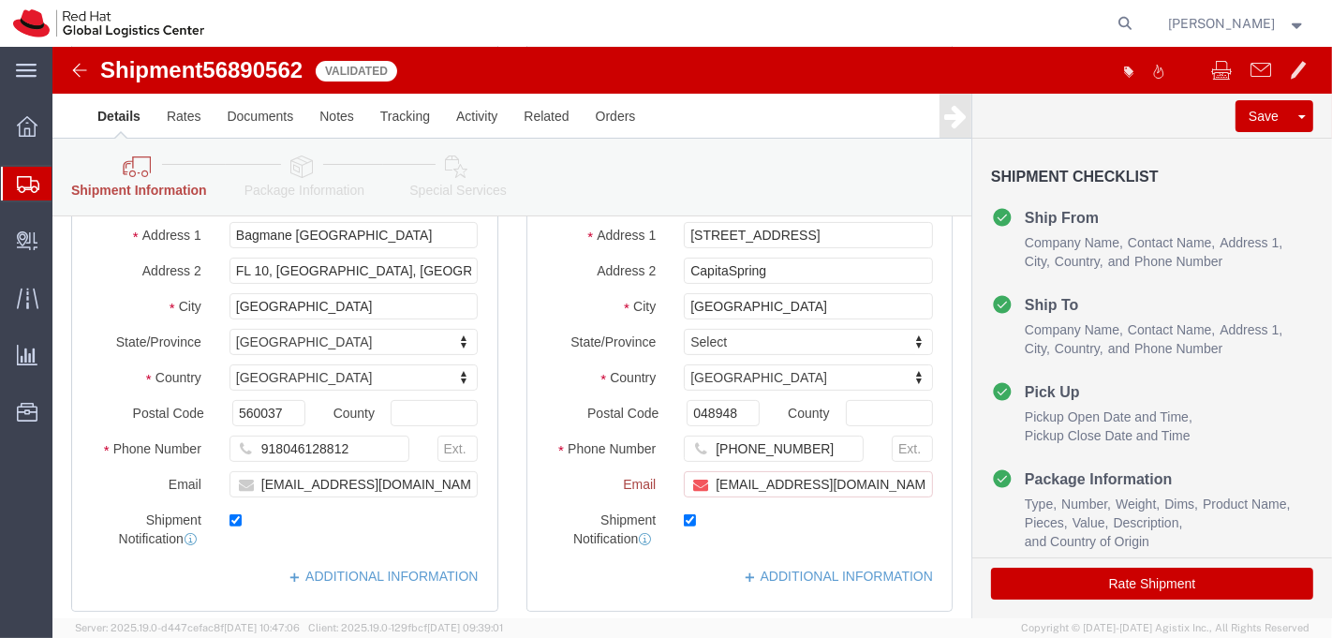
scroll to position [390, 0]
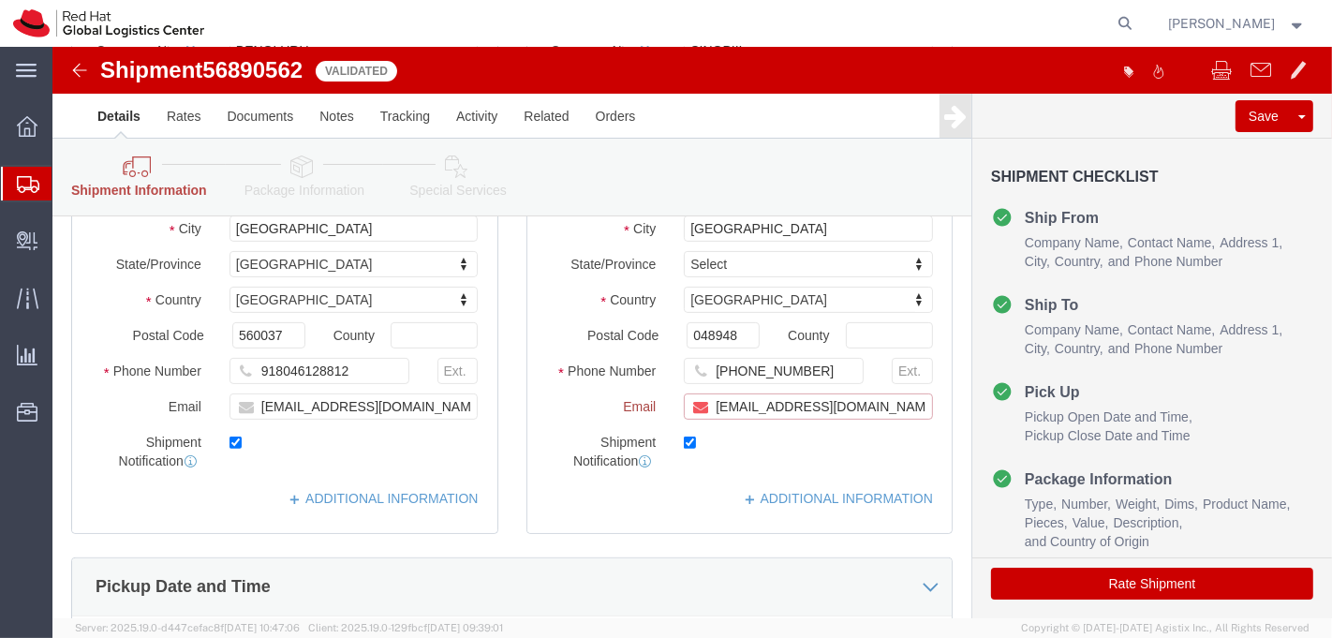
paste input "apaclogistics@redhat.com"
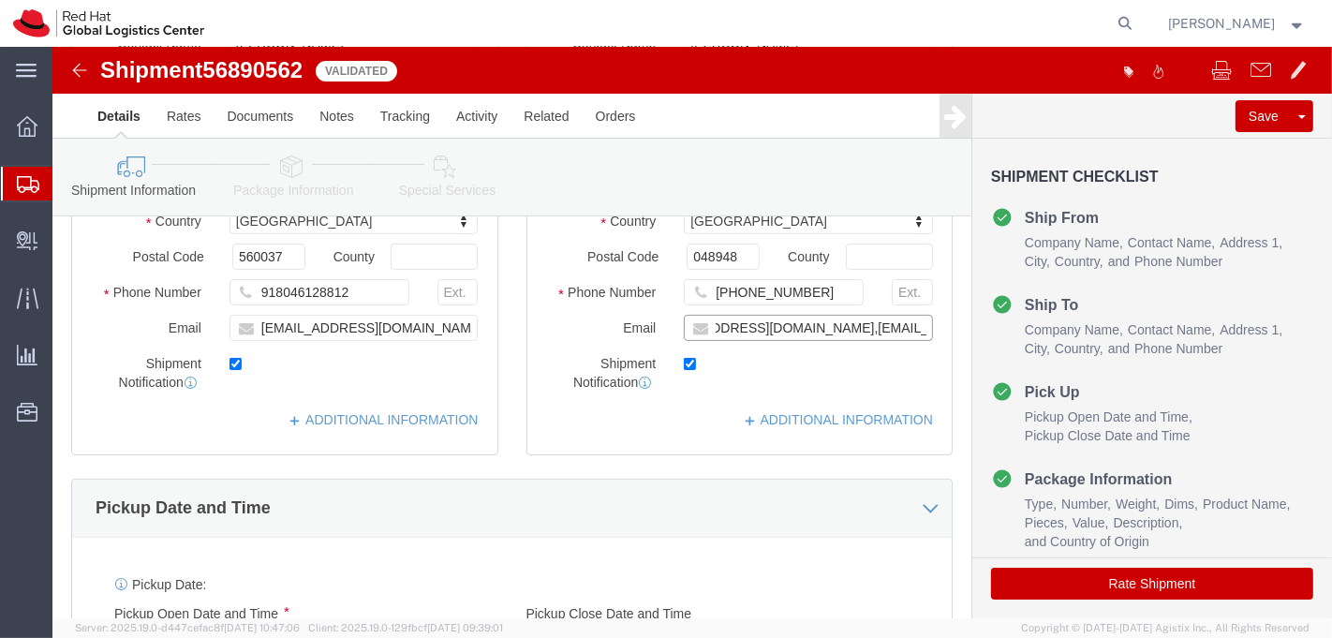
scroll to position [312, 0]
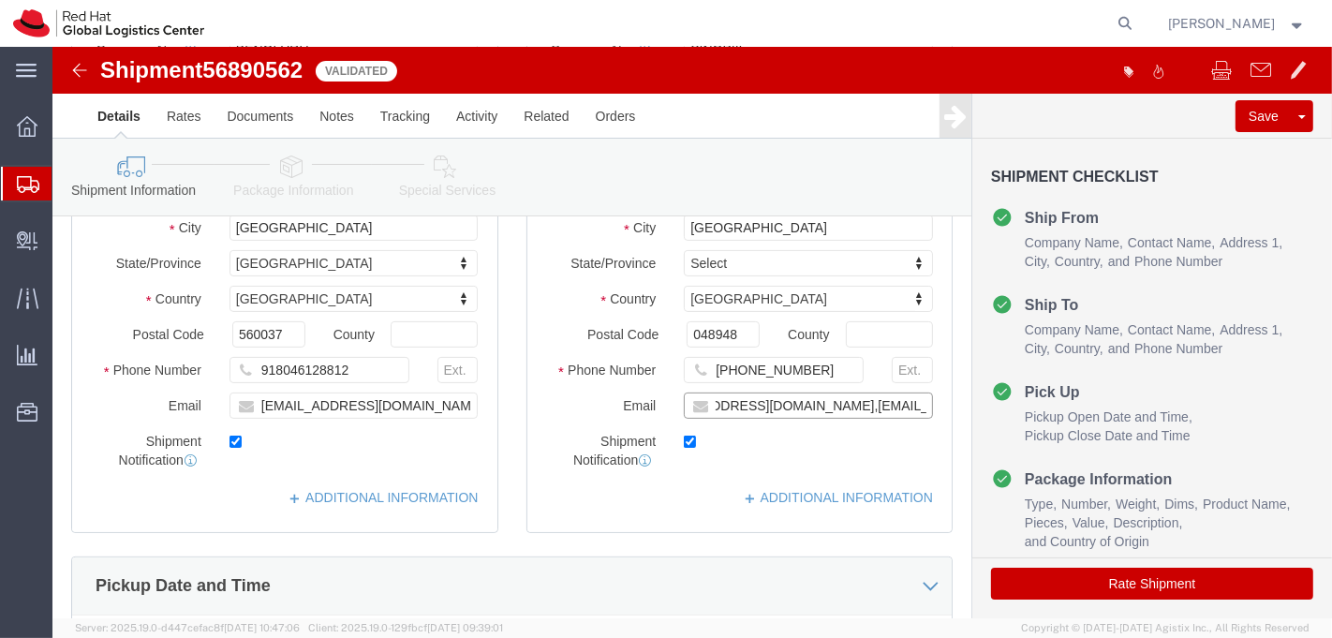
type input "adlau@redhat.com,apaclogistics@redhat.com"
click div "Location RH - Singapore My Profile Location RH - Amsterdam - MSO RH - Amsterdam…"
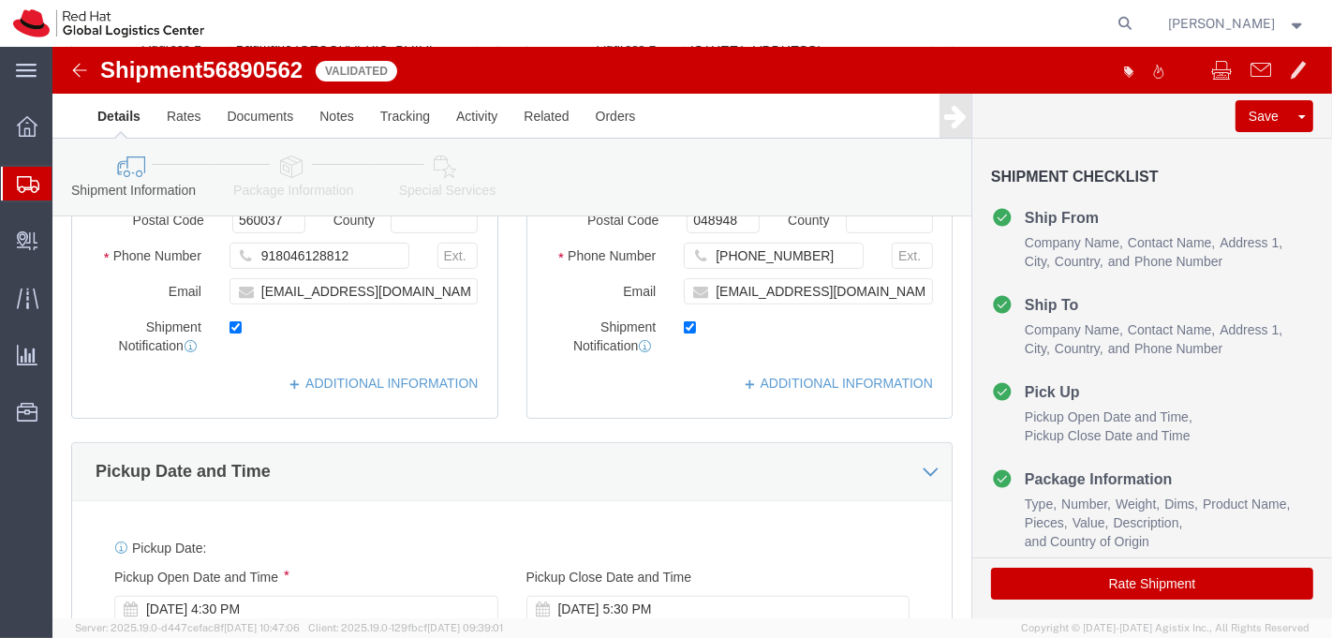
scroll to position [416, 0]
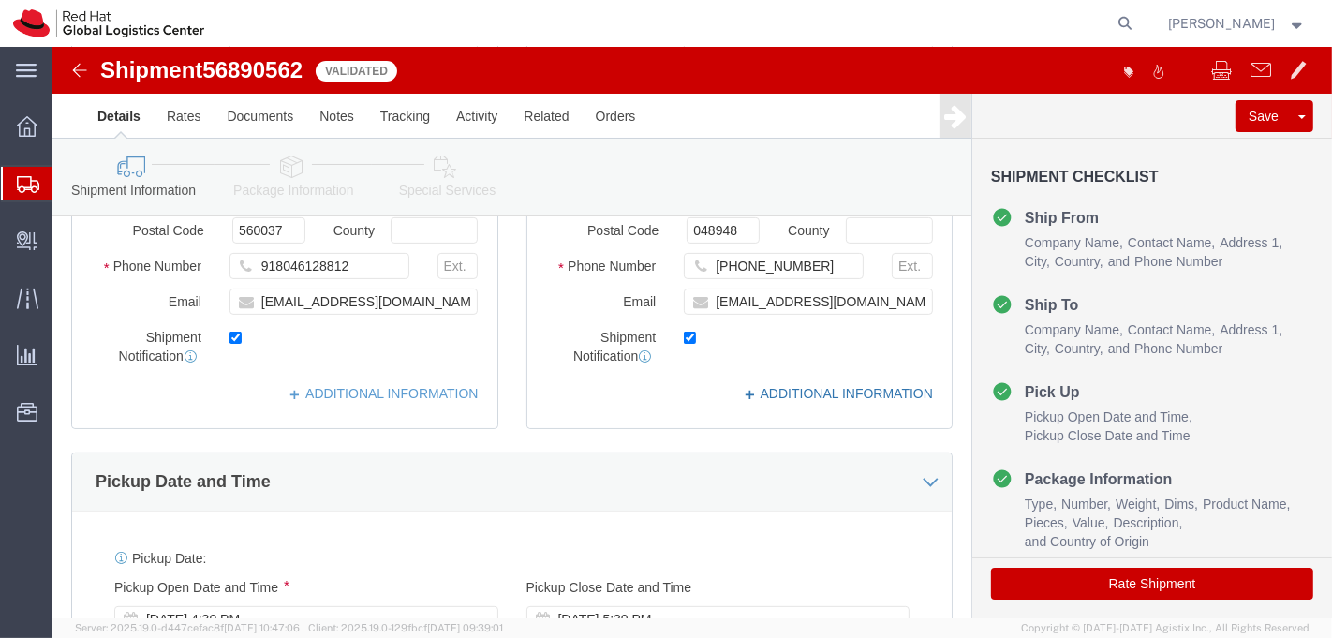
click link "ADDITIONAL INFORMATION"
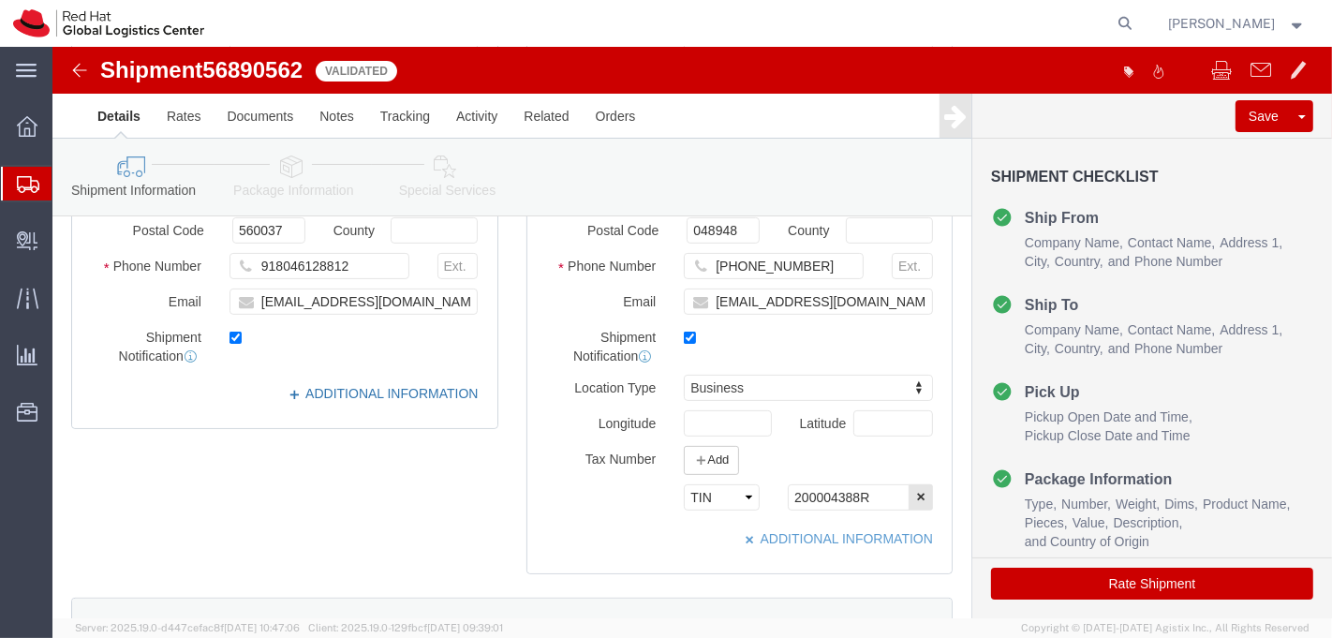
click link "ADDITIONAL INFORMATION"
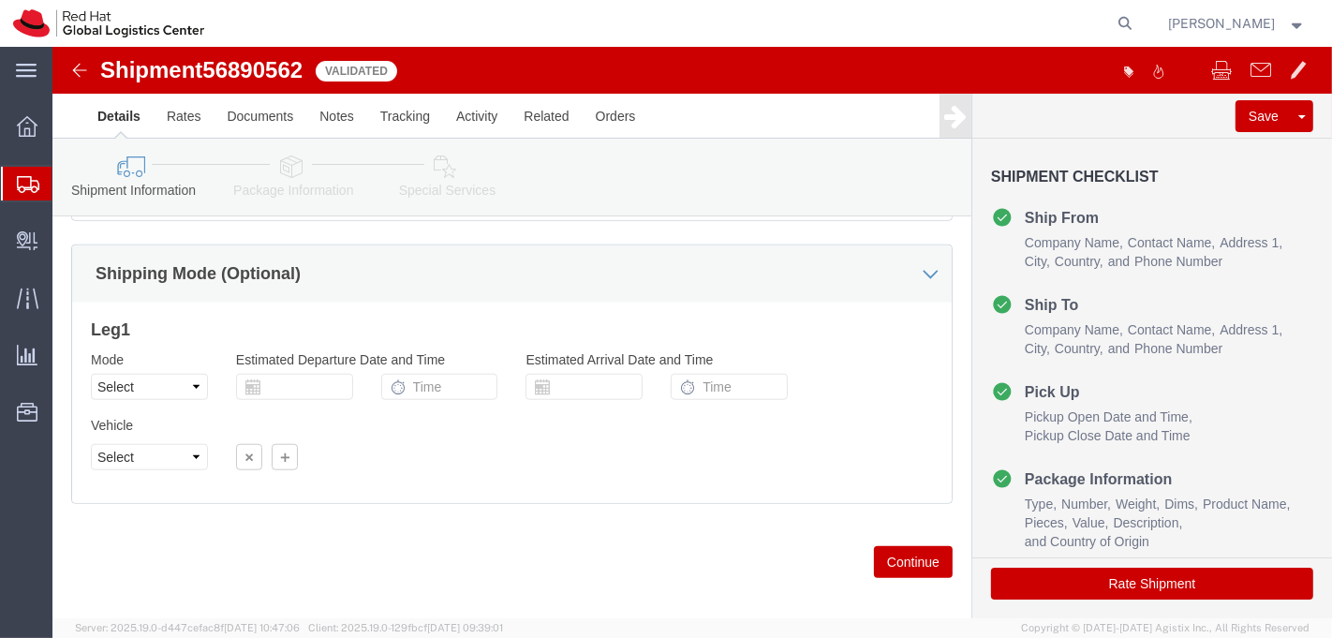
scroll to position [1428, 0]
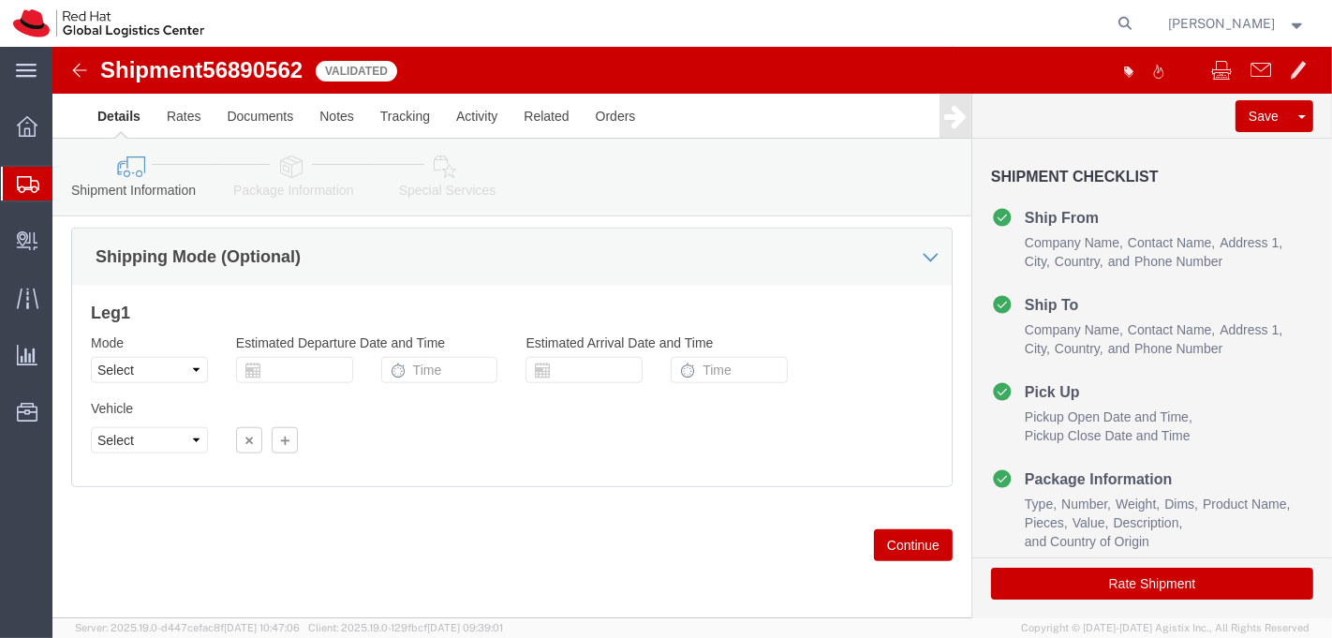
drag, startPoint x: 234, startPoint y: 120, endPoint x: 504, endPoint y: 546, distance: 504.2
click icon
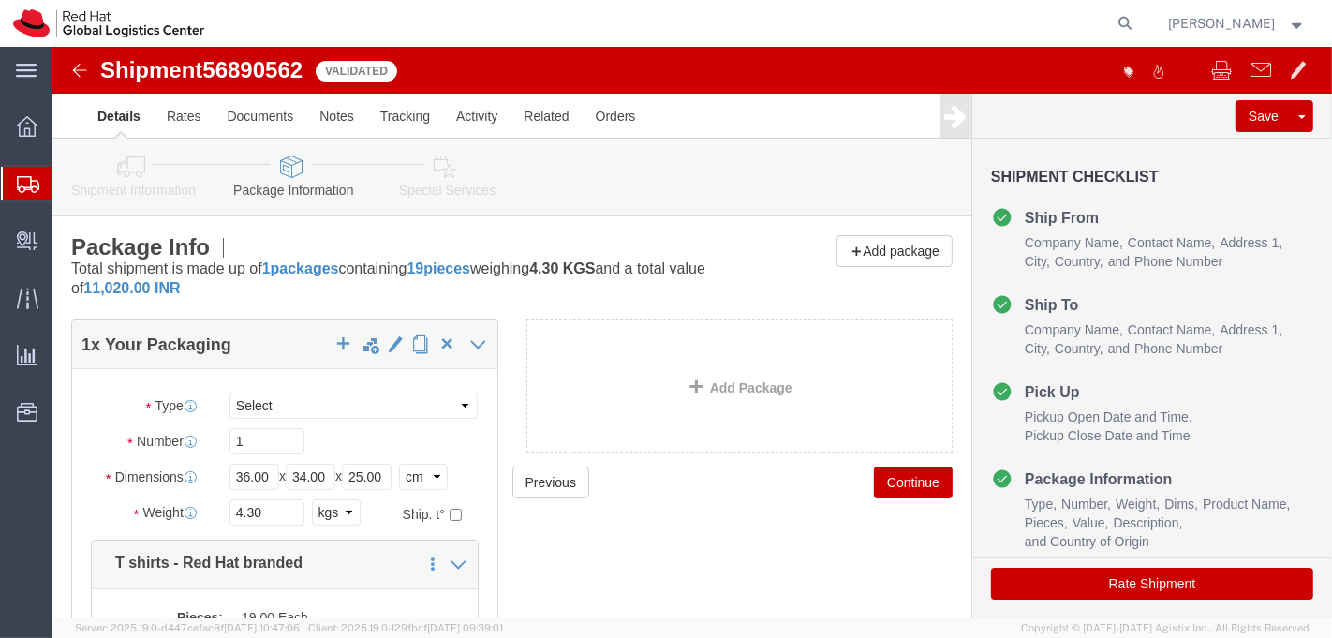
click icon
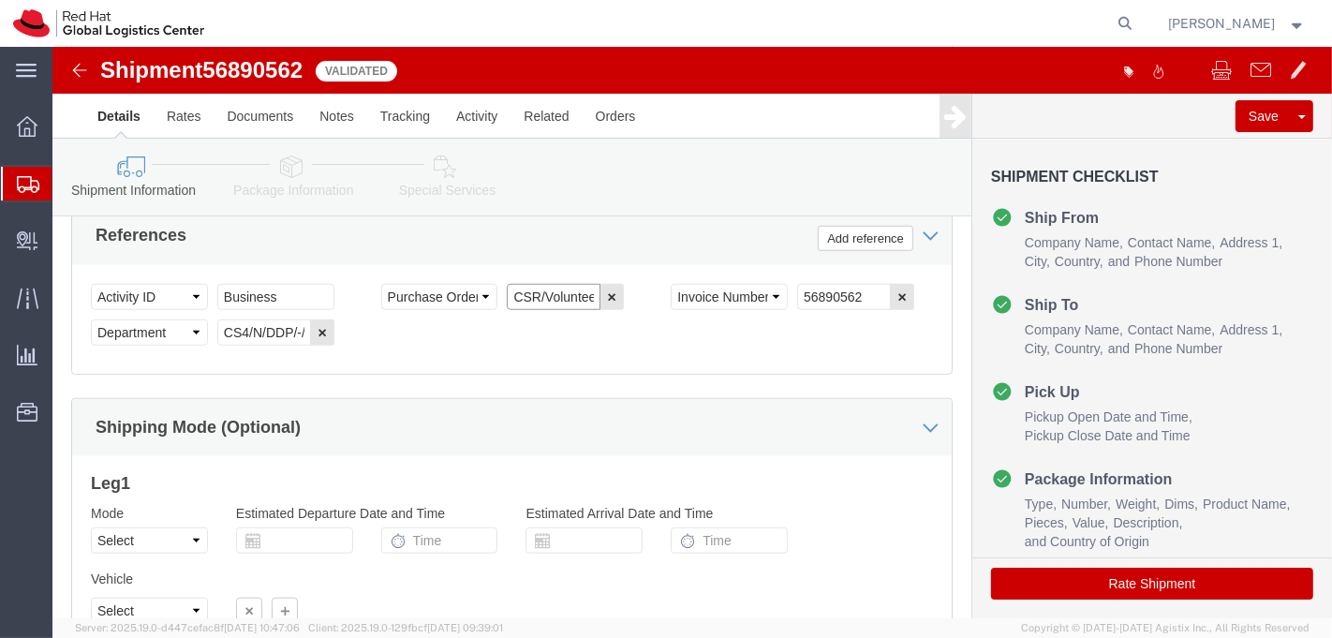
scroll to position [0, 53]
drag, startPoint x: 450, startPoint y: 259, endPoint x: 537, endPoint y: 261, distance: 87.1
click input "CSR/Volunteer T shirts"
type input "T shirts for associates"
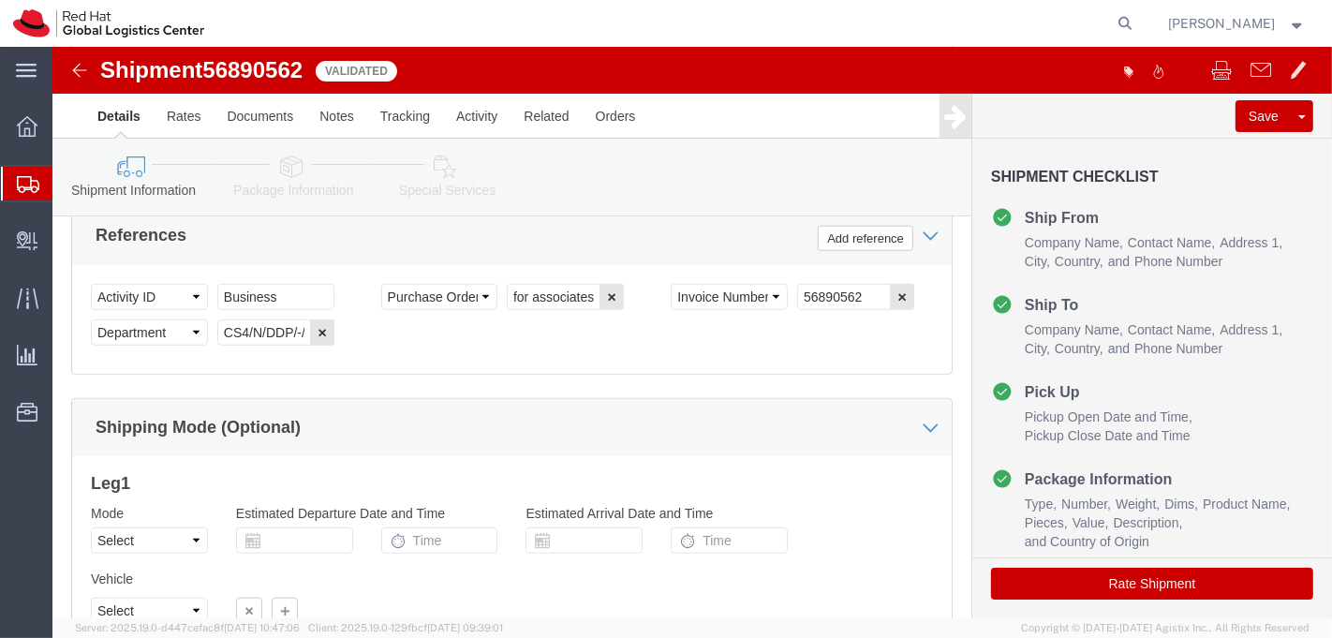
scroll to position [0, 0]
click div "Select Account Type Activity ID Airline Appointment Number ASN Batch Request # …"
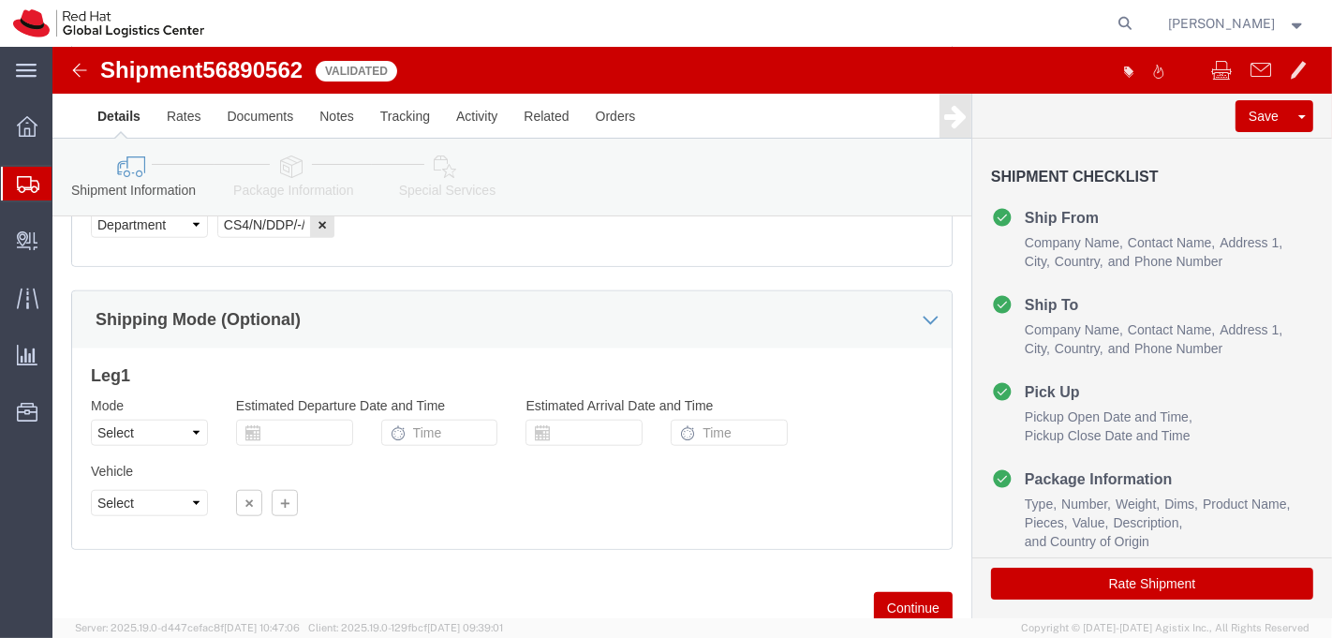
scroll to position [1428, 0]
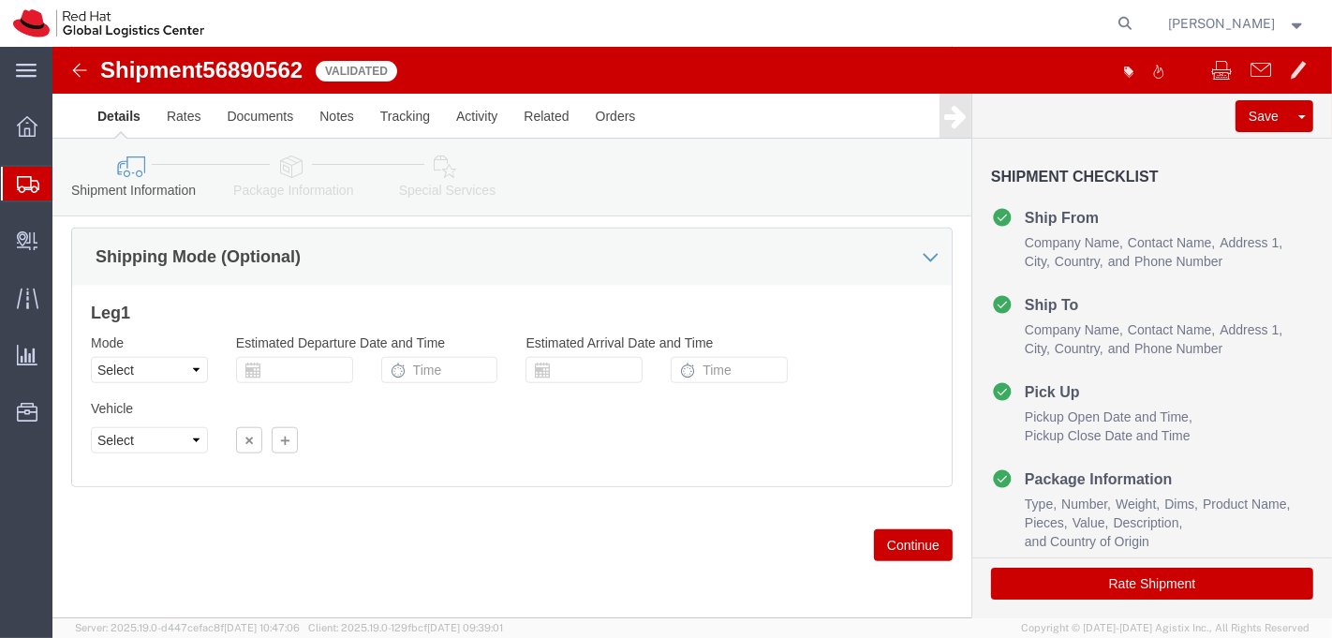
click icon
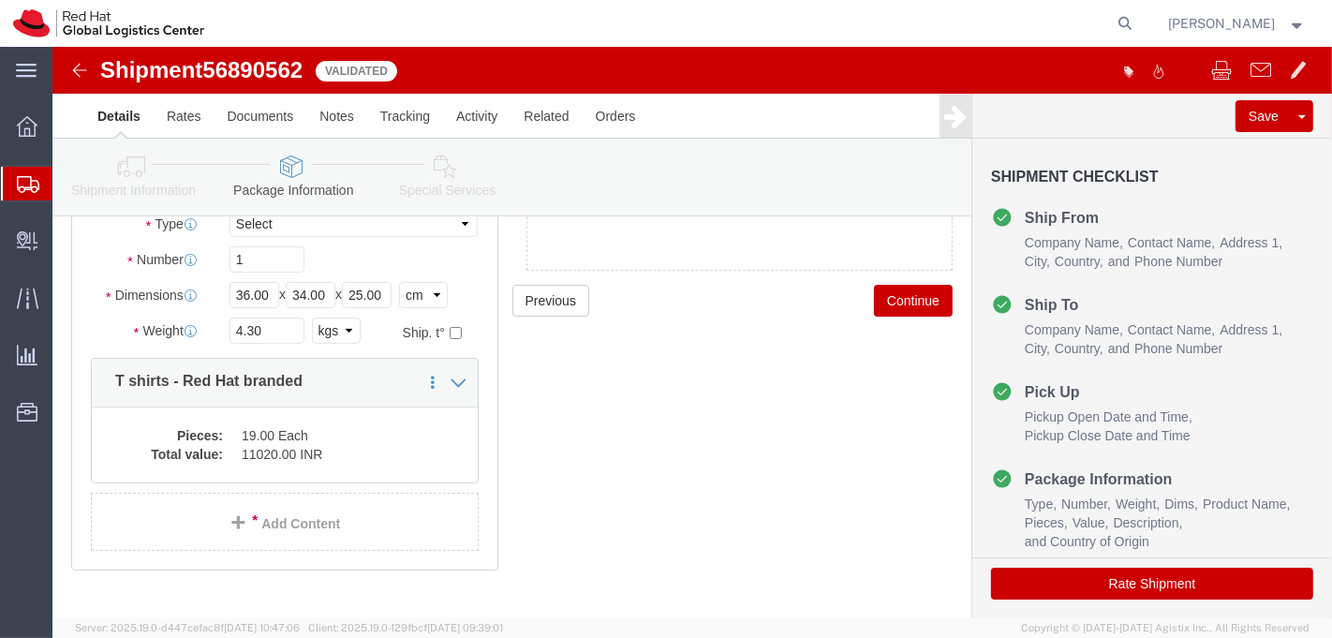
scroll to position [211, 0]
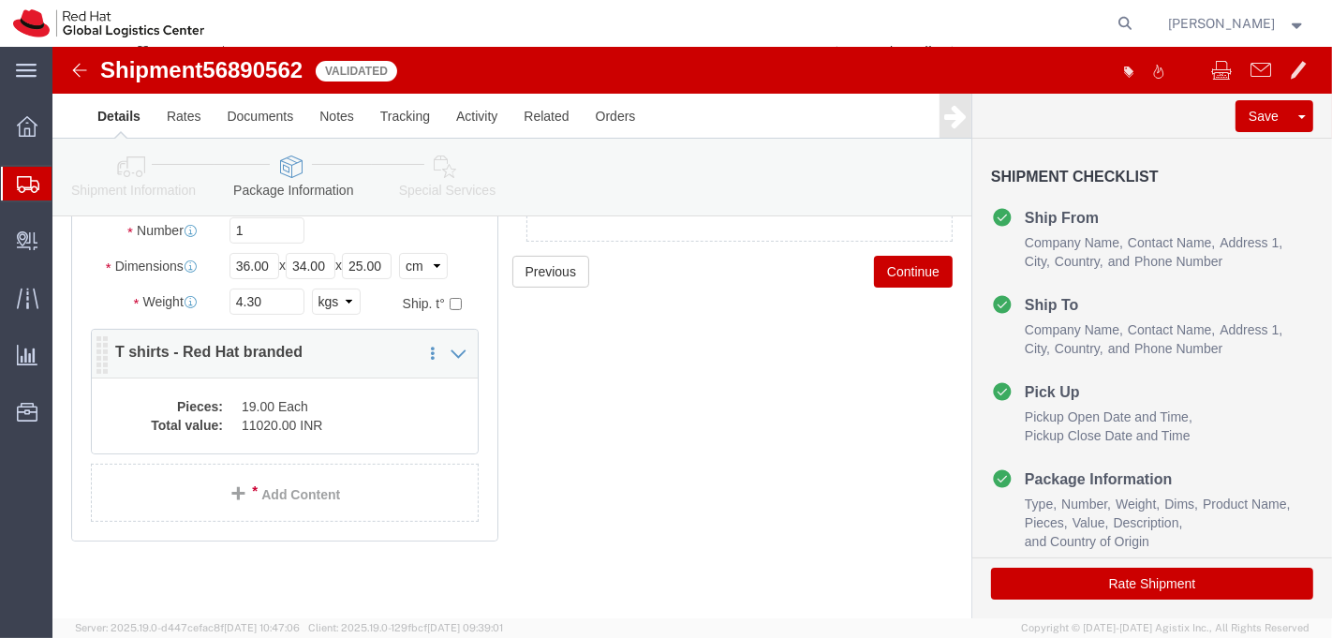
click dd "11020.00 INR"
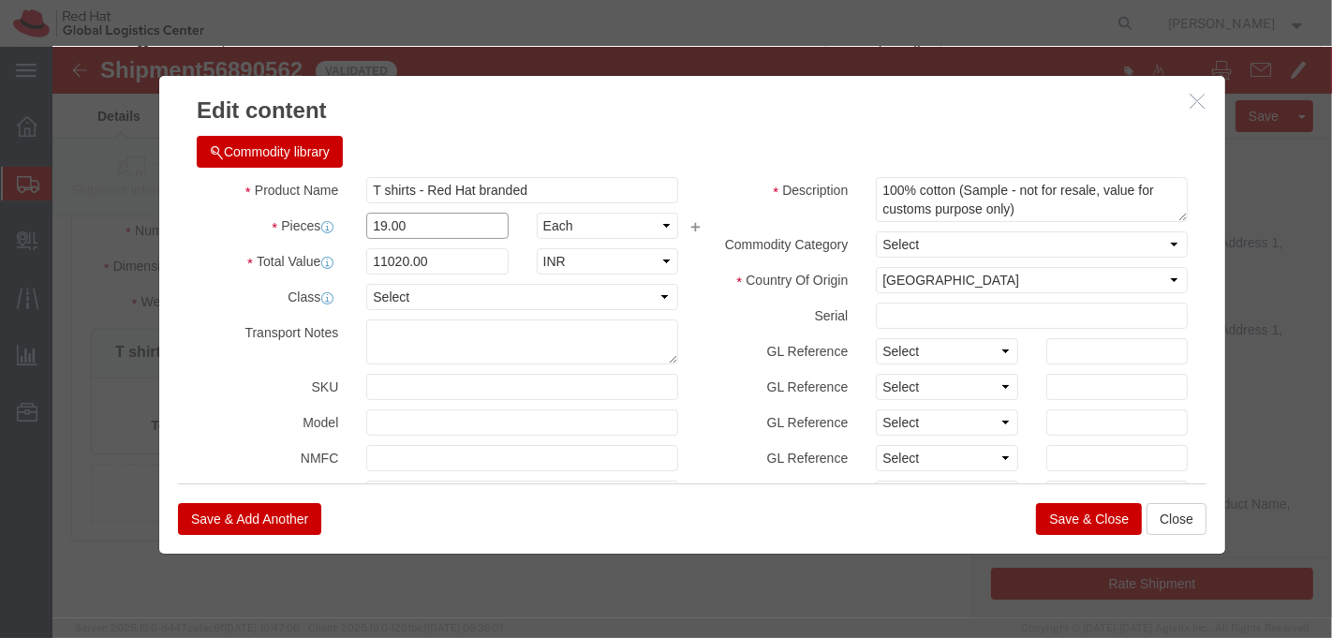
click input "19.00"
type input "1.00"
click h3 "Edit content"
click input "580"
type input "360"
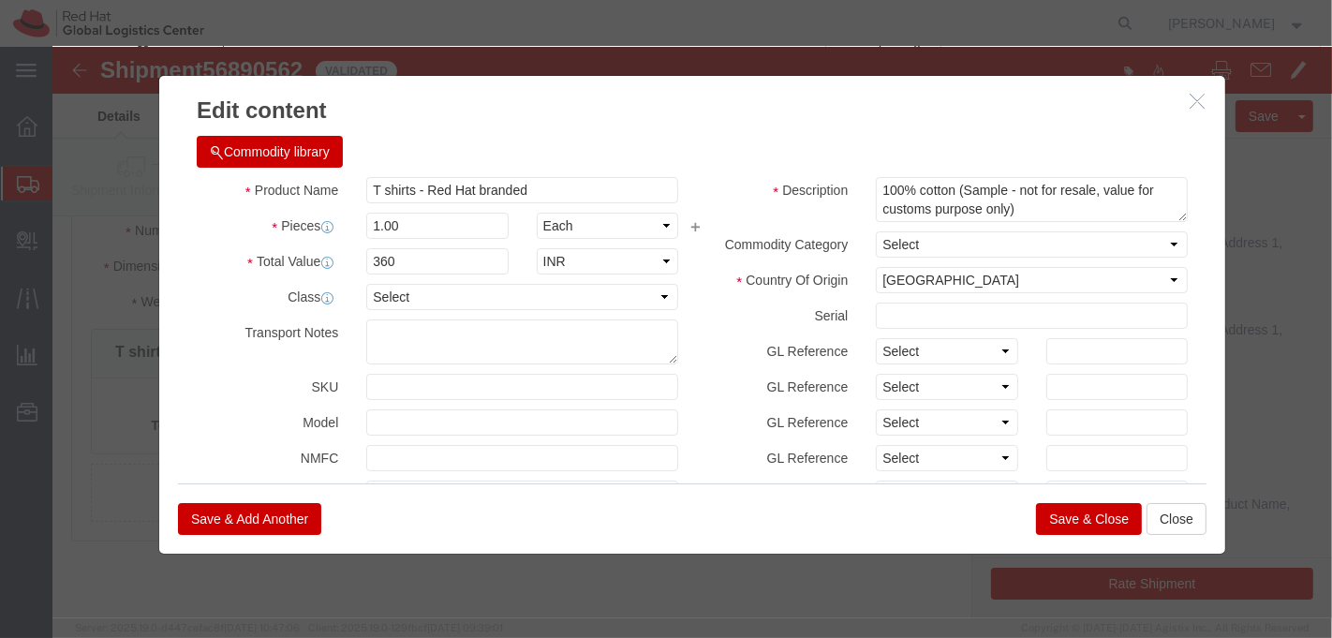
click h3 "Edit content"
click input "1.00"
type input "19.00"
type input "6840"
click div "Commodity library"
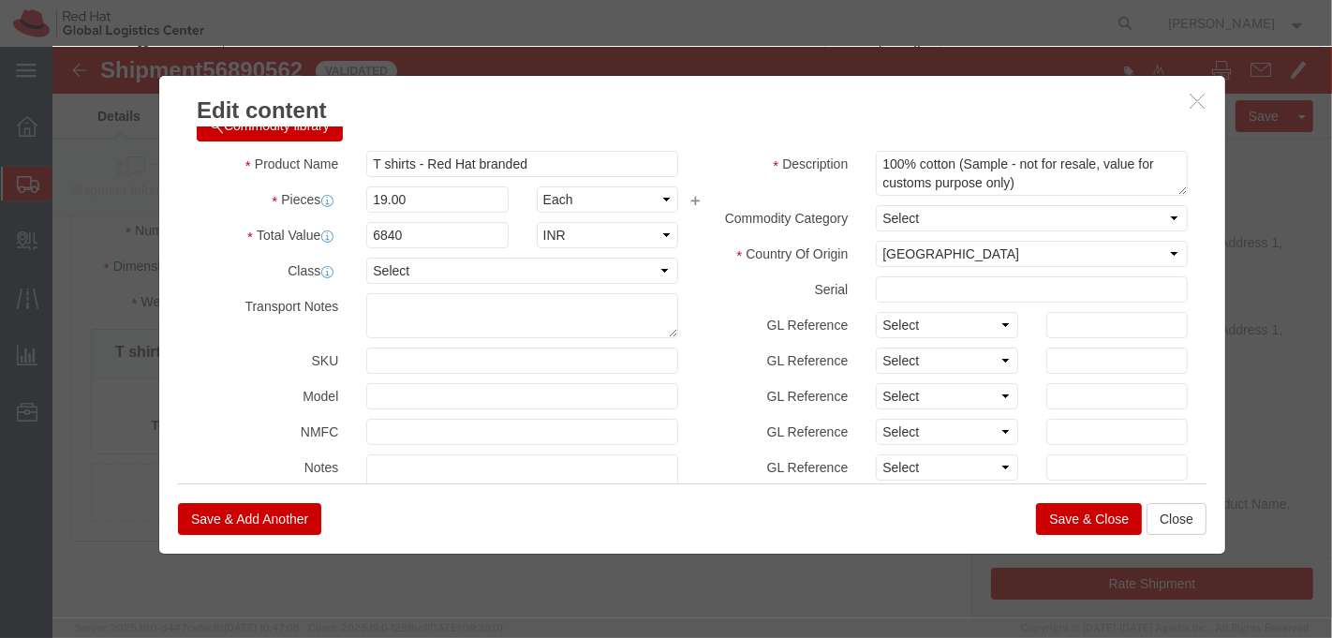
scroll to position [0, 0]
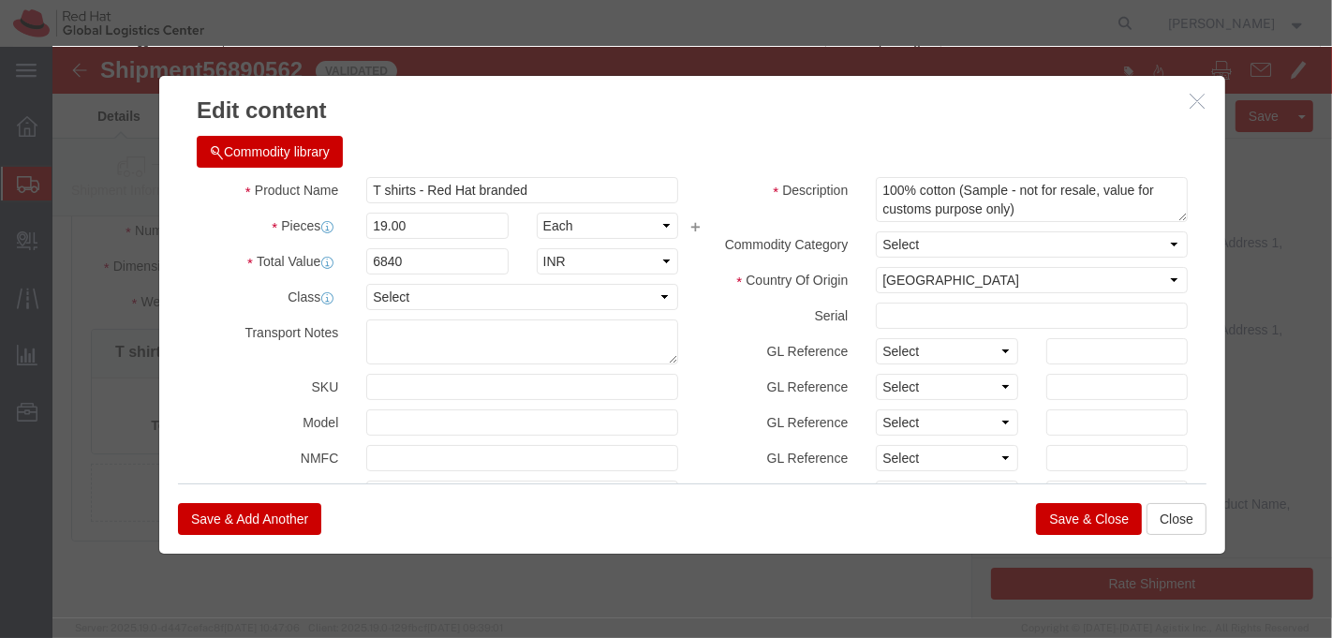
click button "Save & Close"
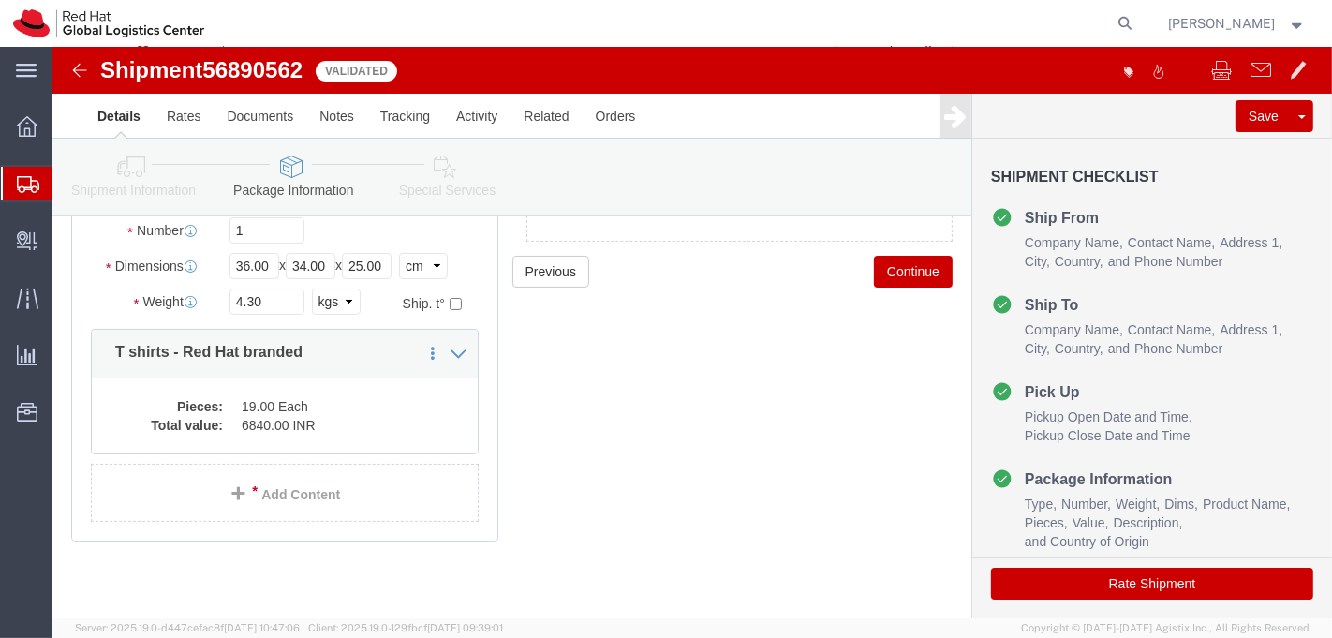
click icon
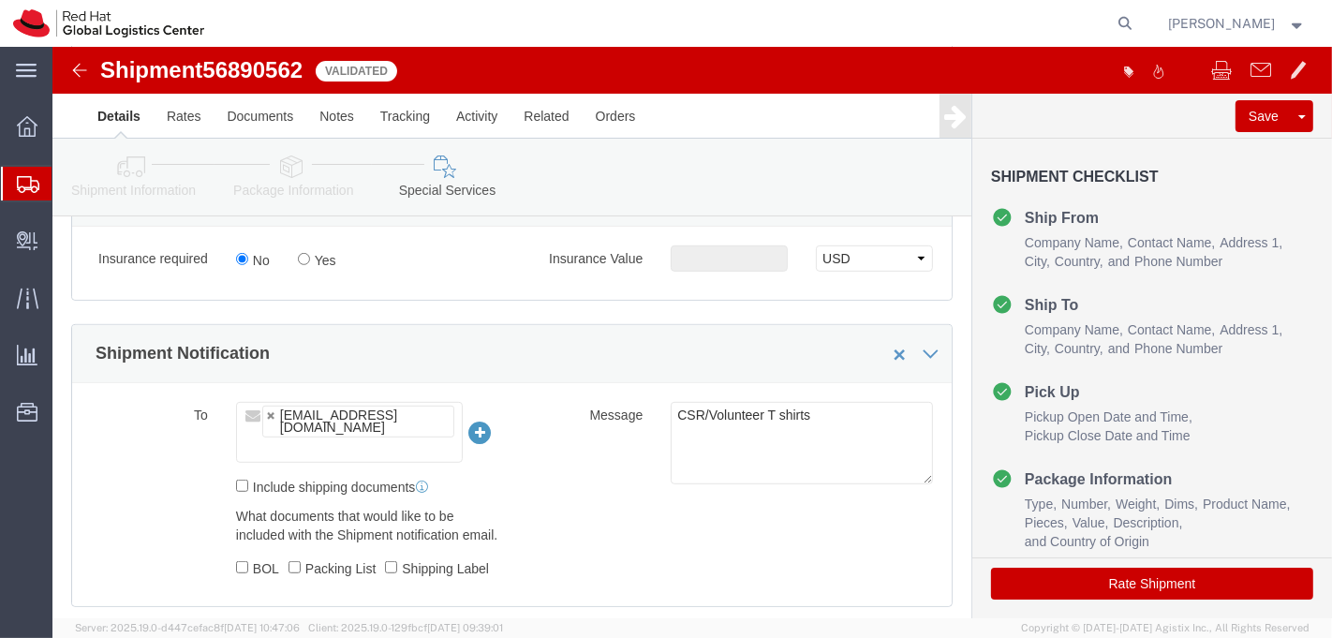
scroll to position [832, 0]
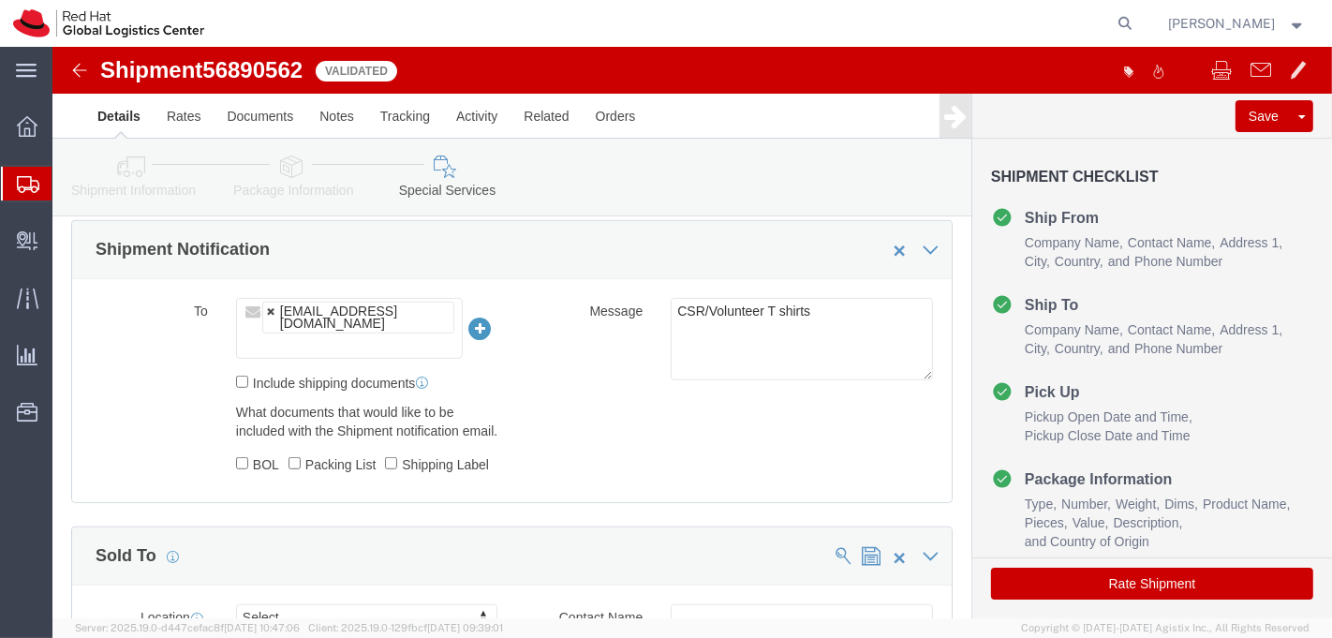
click link
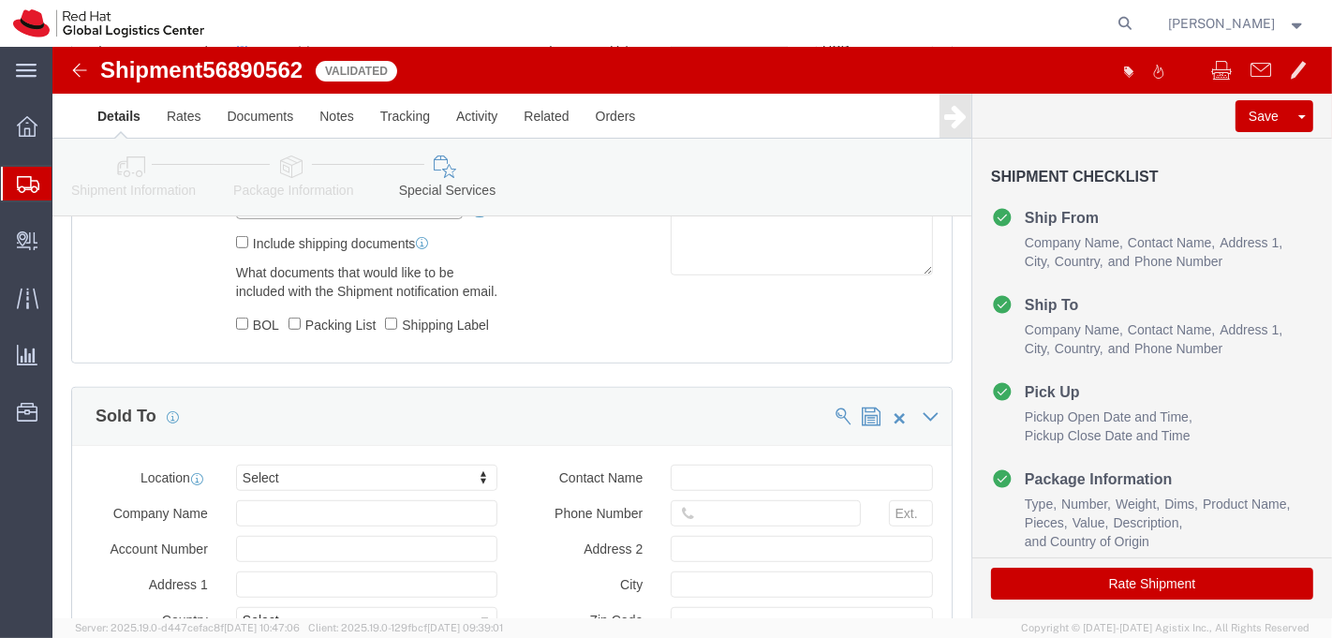
scroll to position [1040, 0]
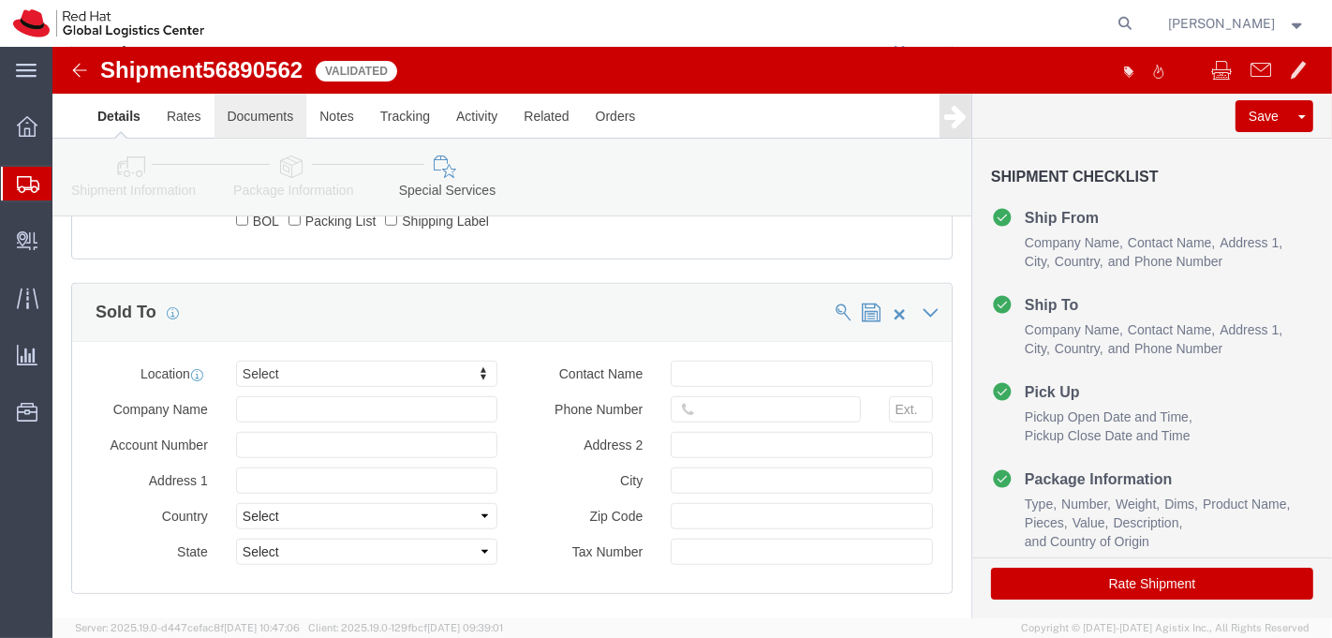
type input "Enter Email Address"
click link "Documents"
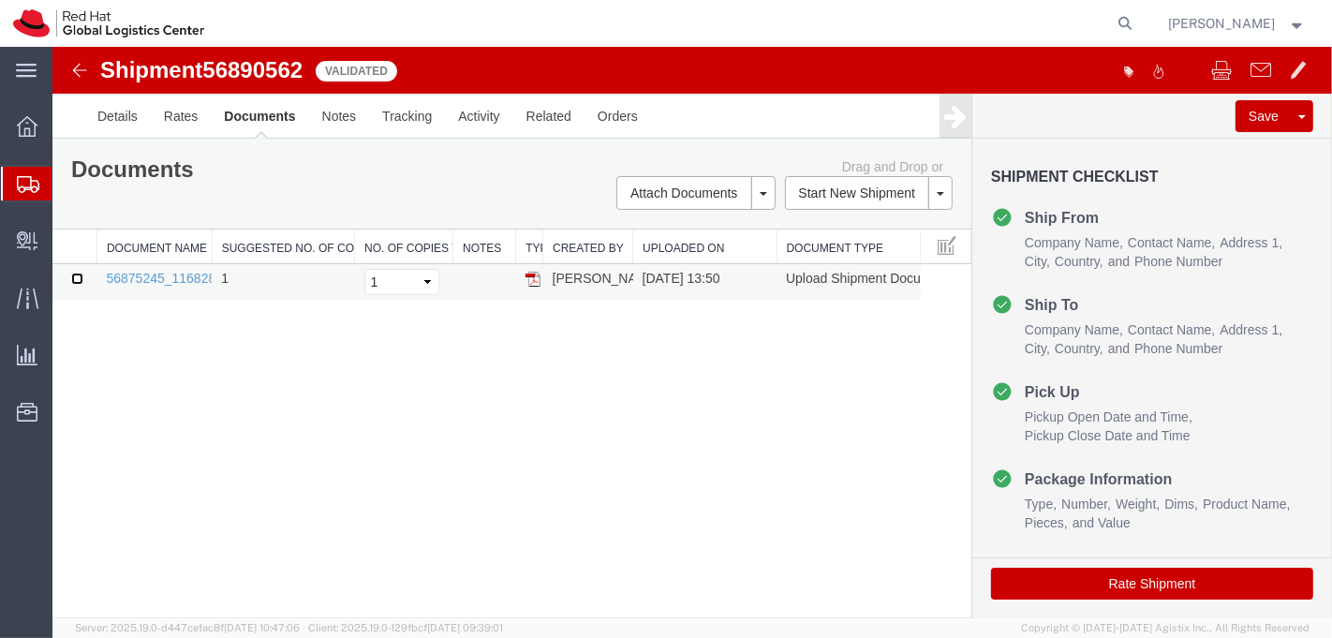
click at [80, 277] on input "checkbox" at bounding box center [76, 278] width 12 height 12
checkbox input "true"
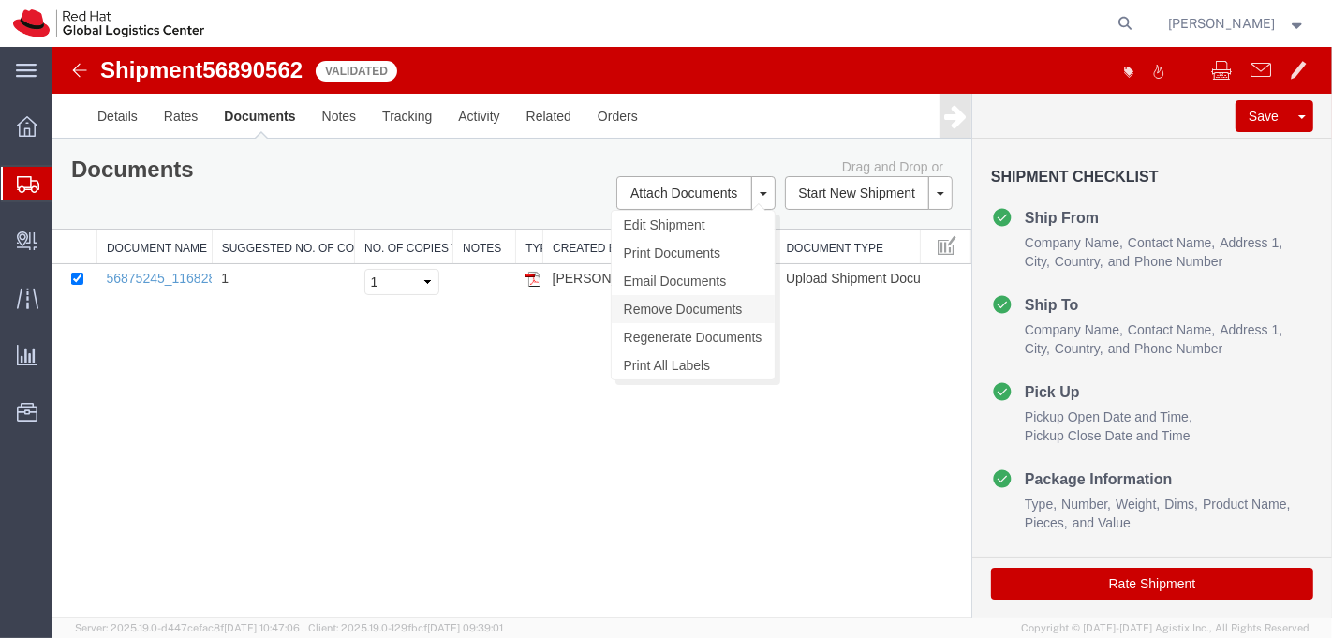
click at [717, 303] on link "Remove Documents" at bounding box center [692, 309] width 163 height 28
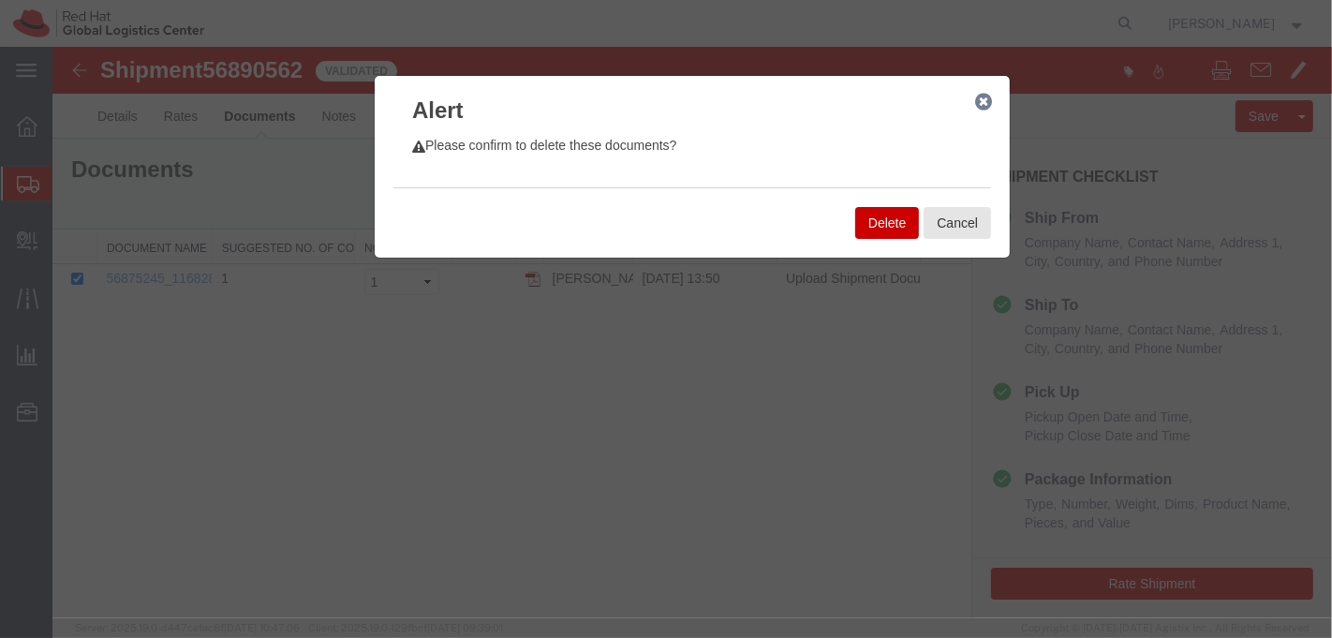
click at [882, 220] on button "Delete" at bounding box center [886, 223] width 64 height 32
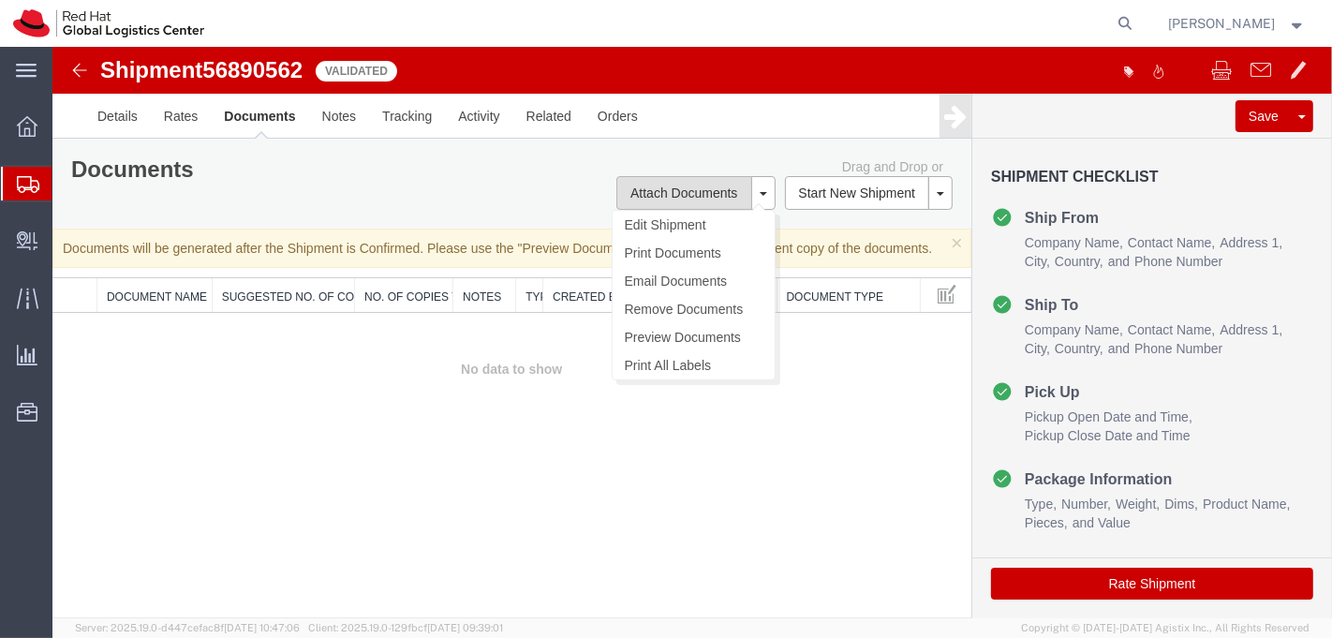
click at [705, 188] on button "Attach Documents" at bounding box center [682, 193] width 135 height 34
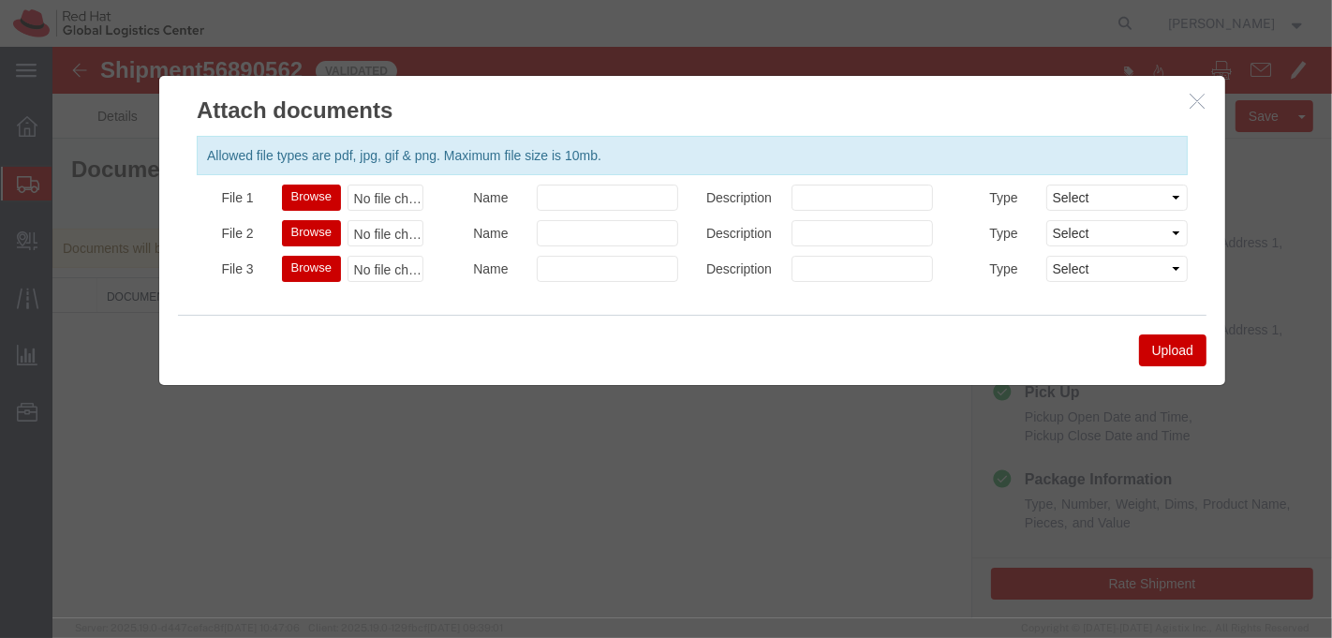
click at [301, 194] on button "Browse" at bounding box center [310, 197] width 59 height 26
click at [310, 197] on button "Browse" at bounding box center [310, 197] width 59 height 26
click at [1152, 344] on button "Upload" at bounding box center [1171, 350] width 67 height 32
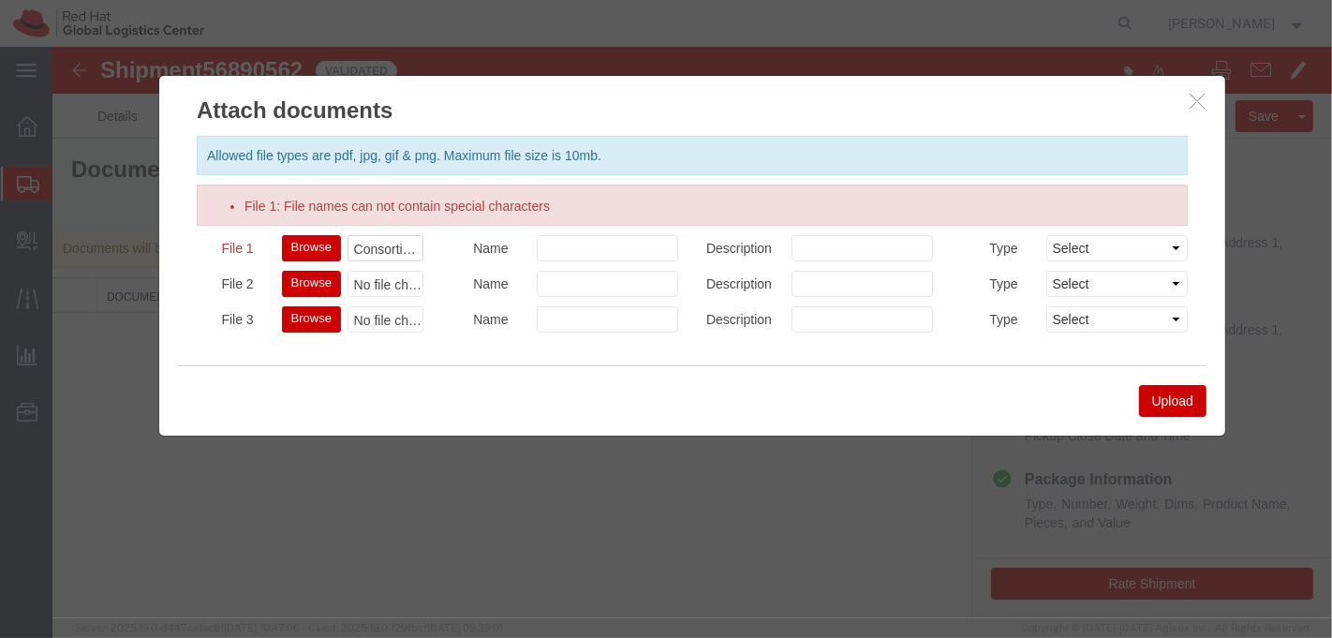
click at [304, 240] on button "Browse" at bounding box center [310, 248] width 59 height 26
type input "C:\fakepath\VolunteerTshirt Invoice.pdf"
click at [1196, 101] on icon "button" at bounding box center [1195, 101] width 15 height 16
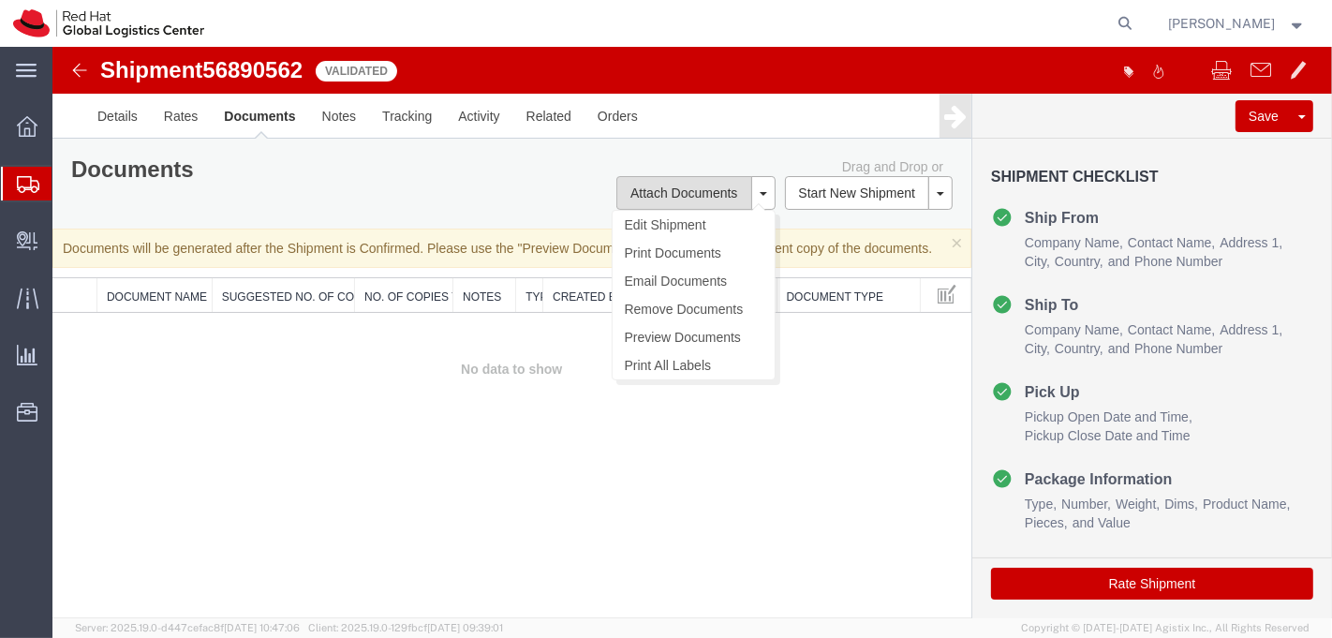
click at [679, 192] on button "Attach Documents" at bounding box center [682, 193] width 135 height 34
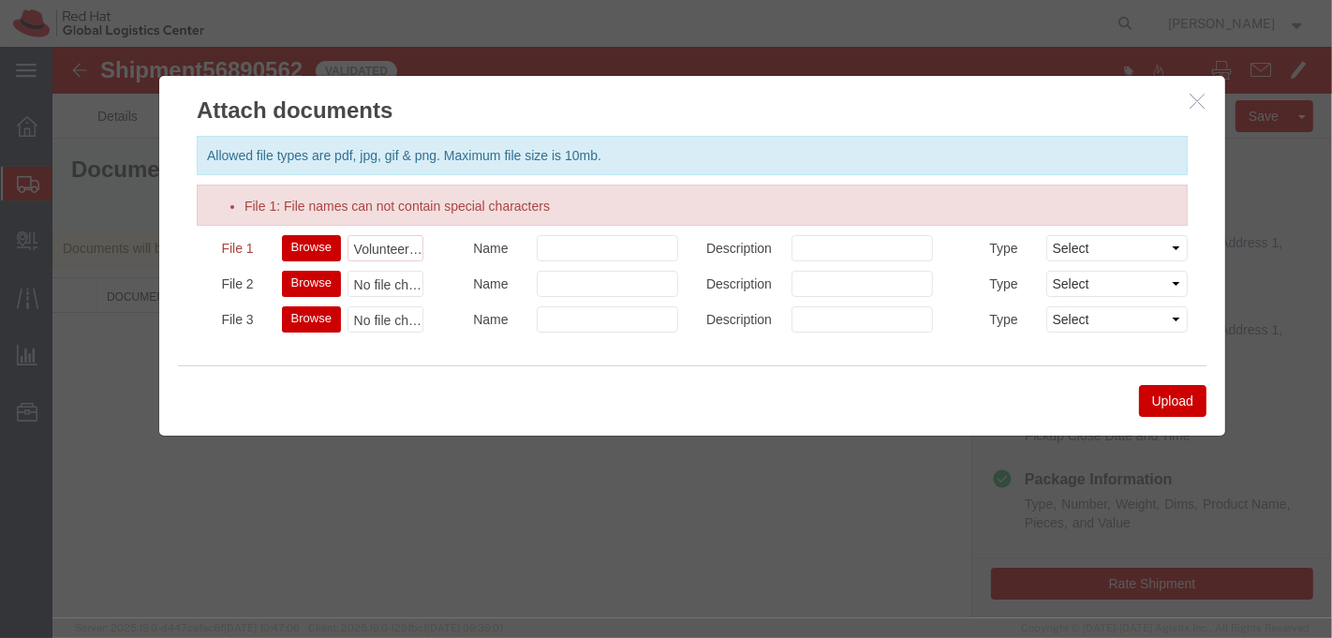
click at [1189, 397] on button "Upload" at bounding box center [1171, 401] width 67 height 32
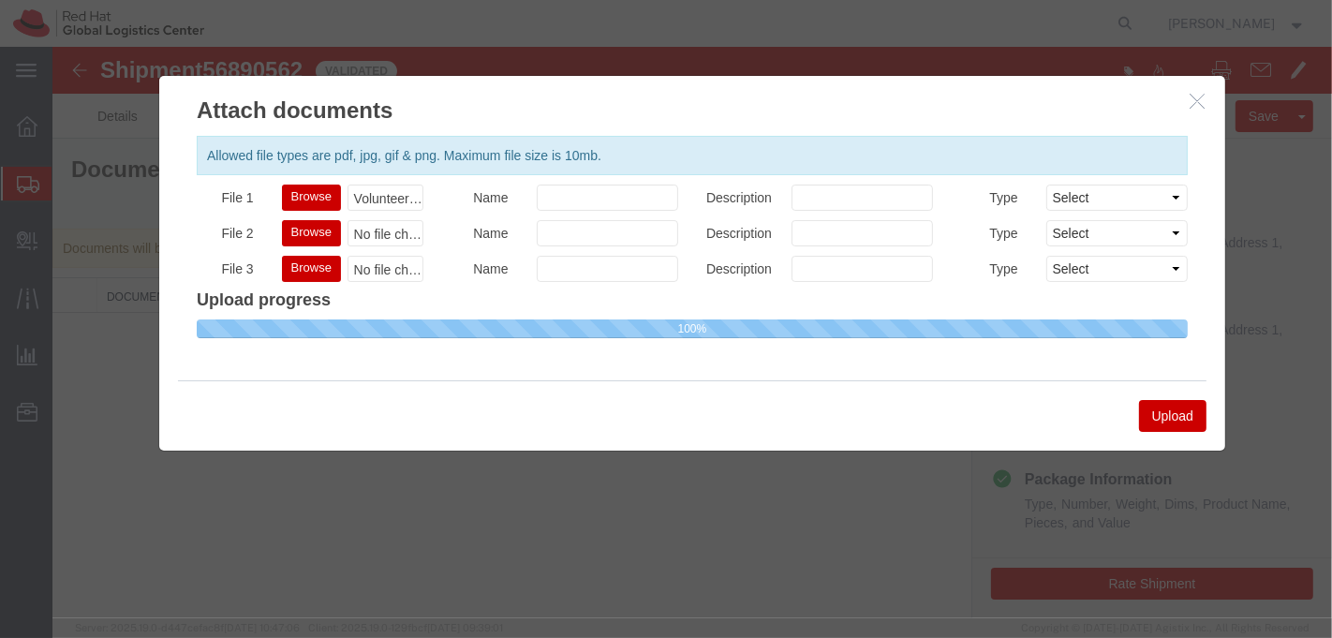
select select
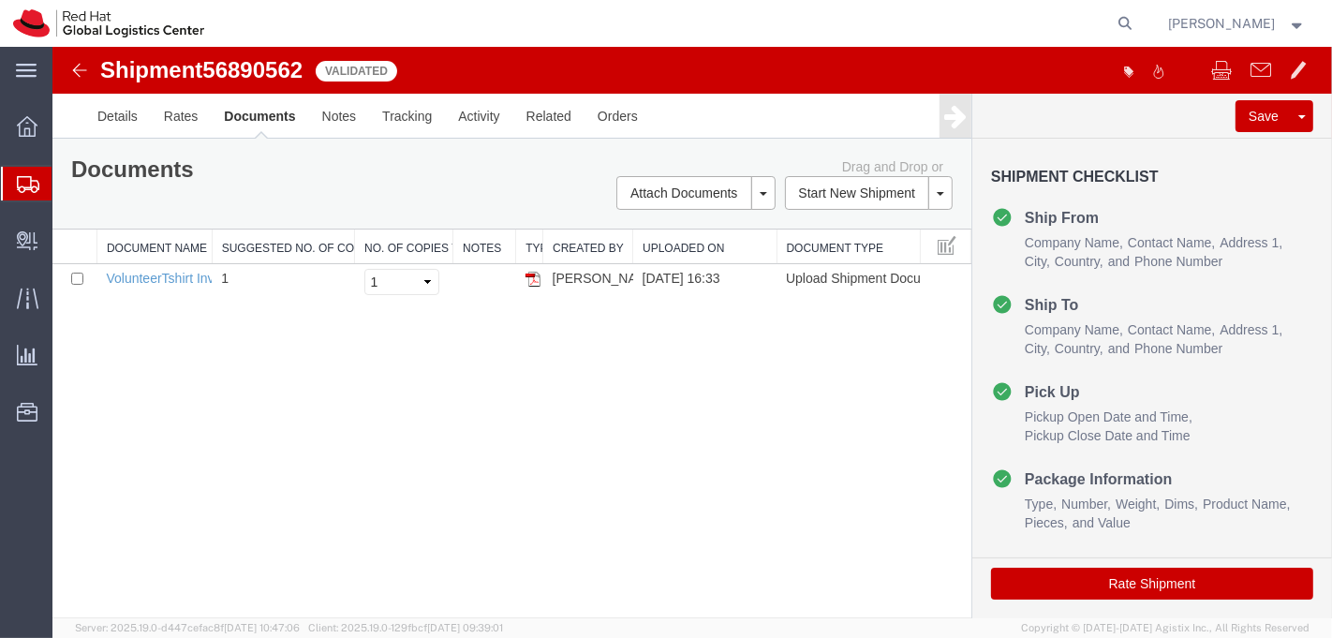
click at [1111, 581] on button "Rate Shipment" at bounding box center [1151, 583] width 322 height 32
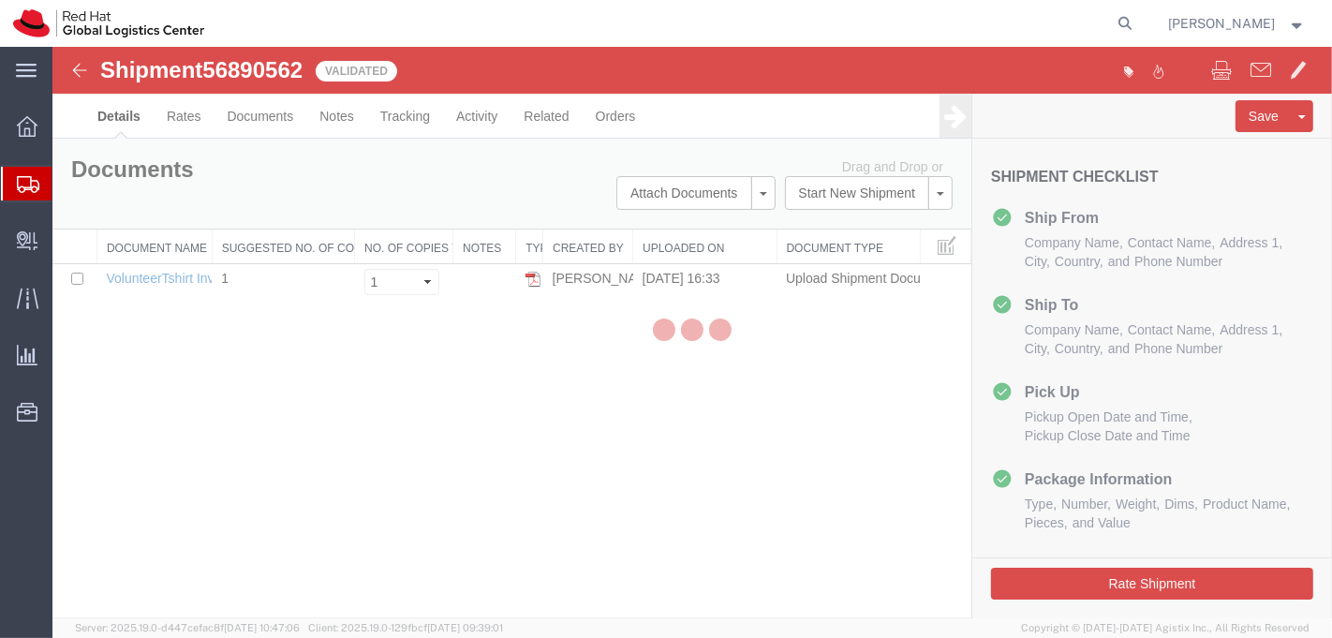
select select "37925"
select select "51051"
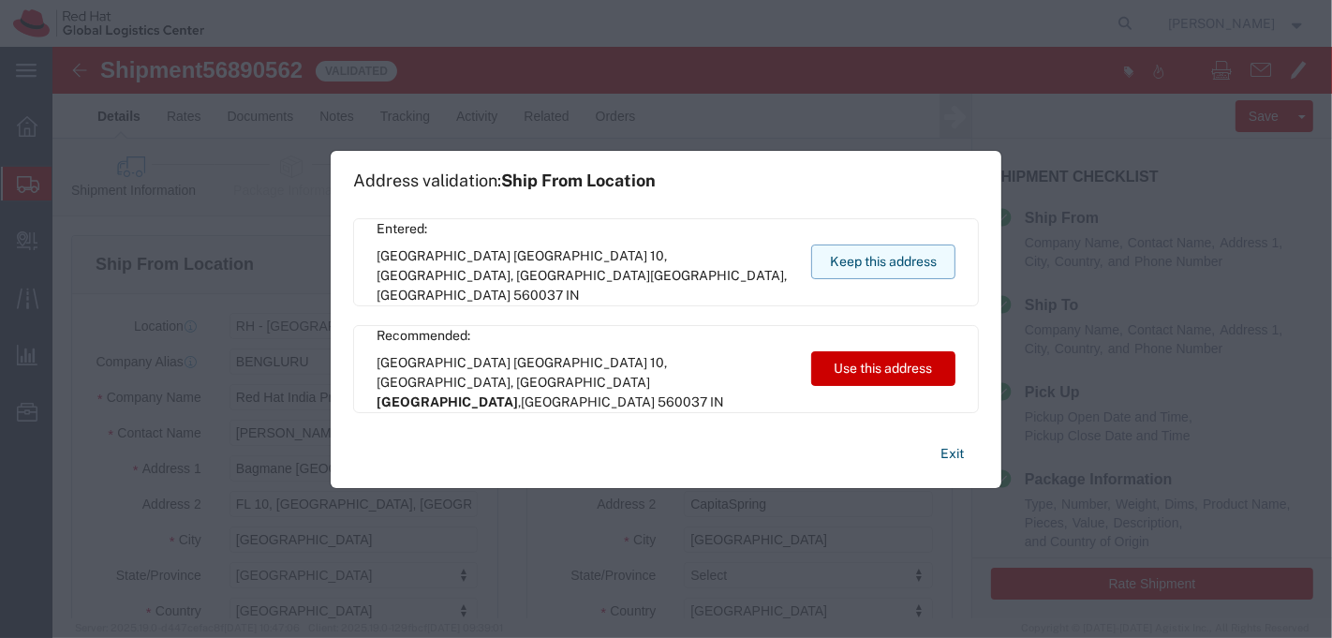
click at [853, 255] on button "Keep this address" at bounding box center [883, 261] width 144 height 35
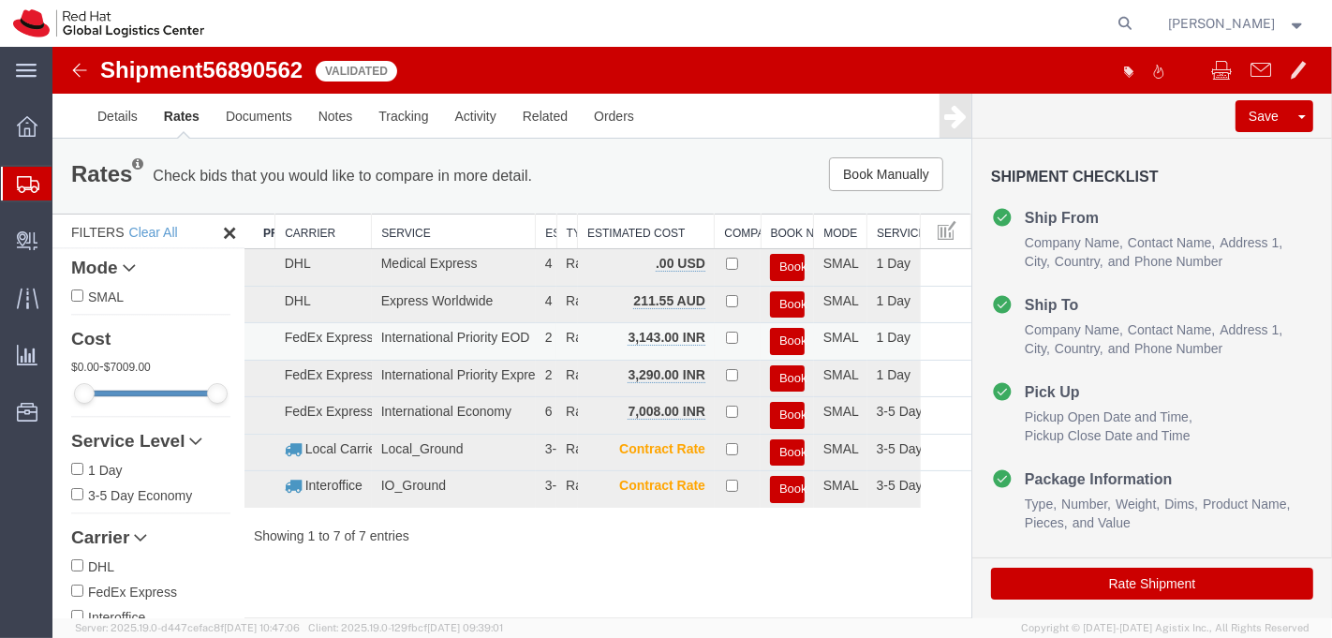
click at [780, 339] on button "Book" at bounding box center [786, 341] width 35 height 27
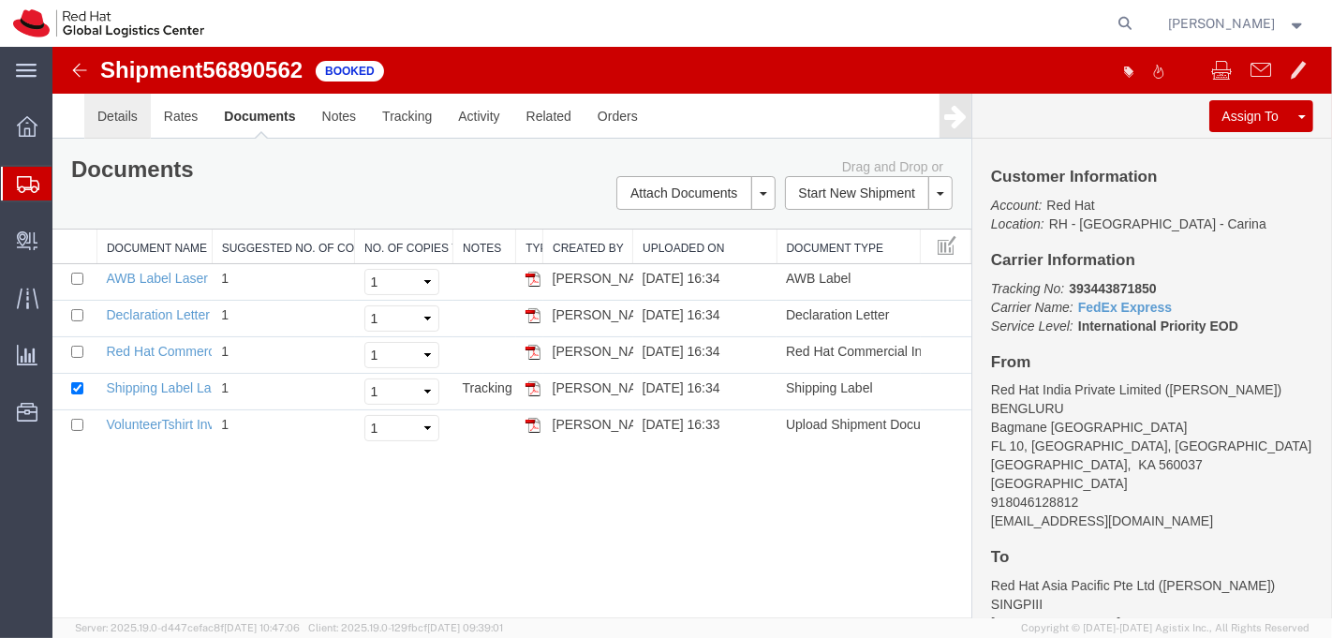
click at [107, 121] on link "Details" at bounding box center [116, 116] width 66 height 45
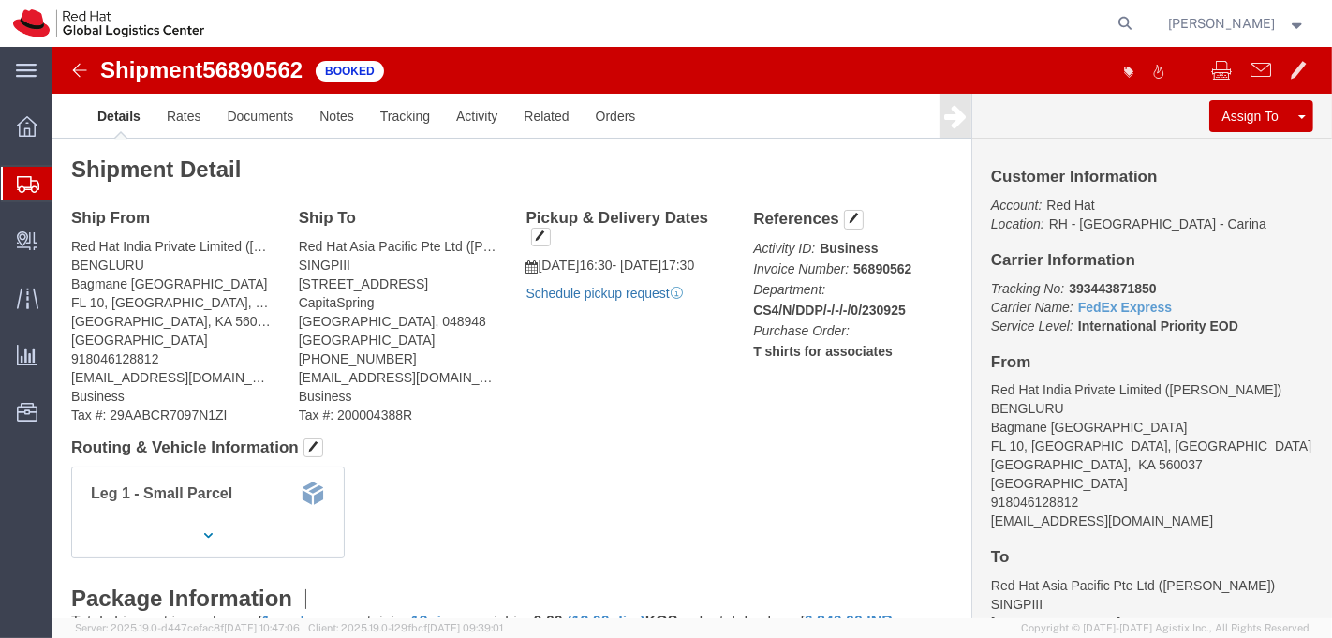
click link "Schedule pickup request"
drag, startPoint x: 1002, startPoint y: 239, endPoint x: 1122, endPoint y: 239, distance: 119.9
click p "Tracking No: 393443871850 Carrier Name: FedEx Express FedEx Express Service Lev…"
copy b "393443871850"
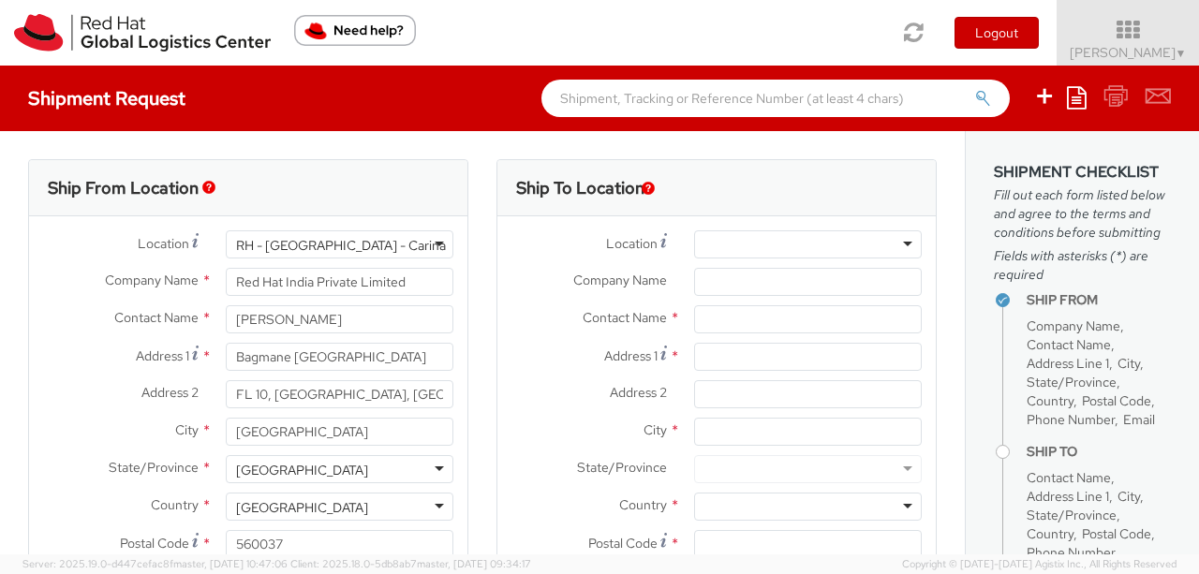
select select
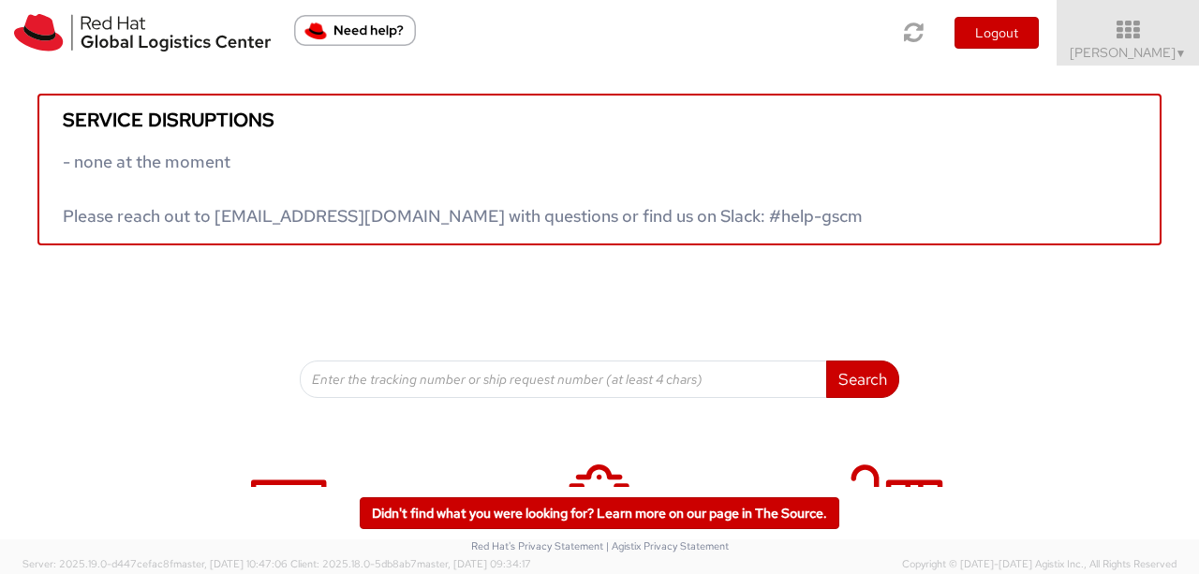
click at [1105, 437] on div "Service disruptions - none at the moment Please reach out to [EMAIL_ADDRESS][DO…" at bounding box center [599, 440] width 1199 height 748
click at [1175, 55] on span "▼" at bounding box center [1180, 53] width 11 height 15
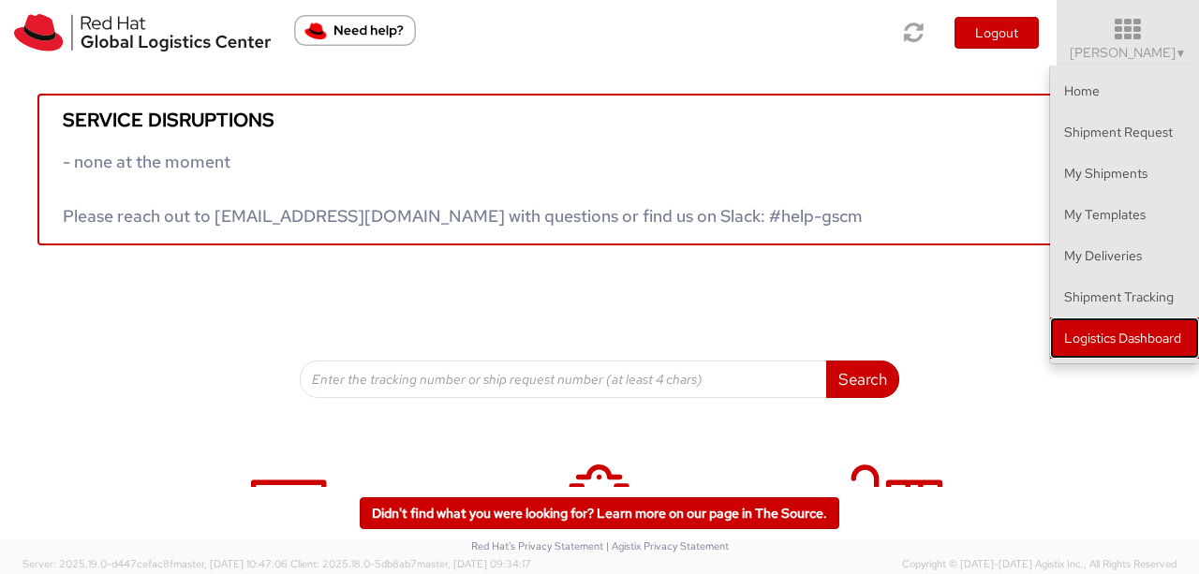
click at [1130, 347] on link "Logistics Dashboard" at bounding box center [1124, 337] width 149 height 41
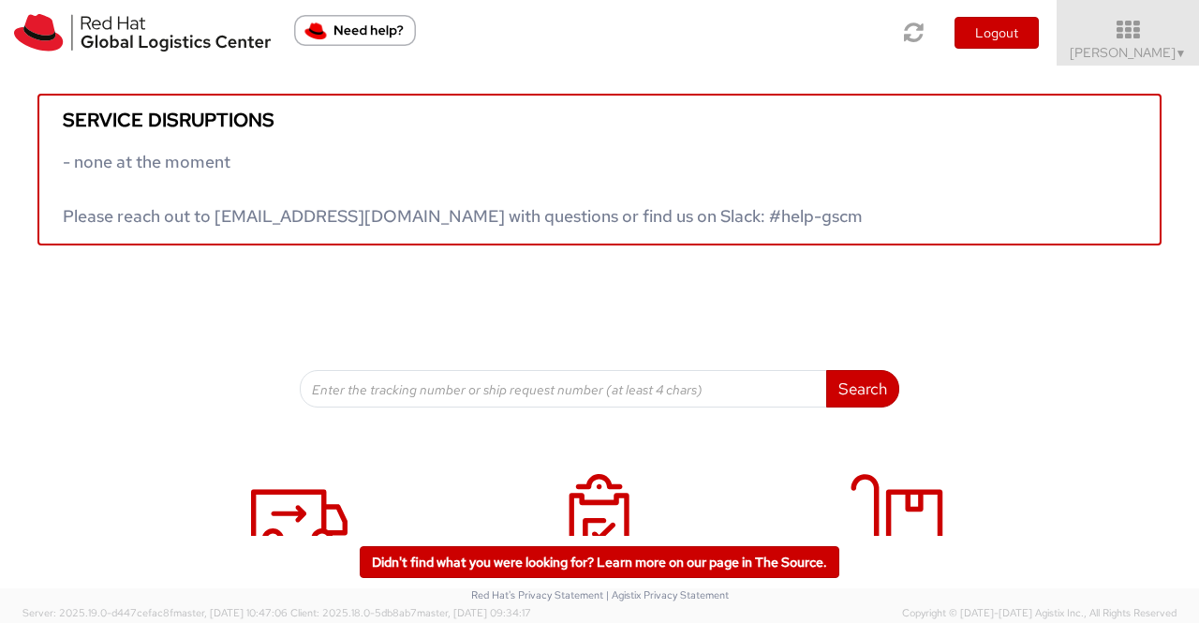
click at [58, 350] on div "Service disruptions - none at the moment Please reach out to [EMAIL_ADDRESS][DO…" at bounding box center [599, 237] width 1199 height 342
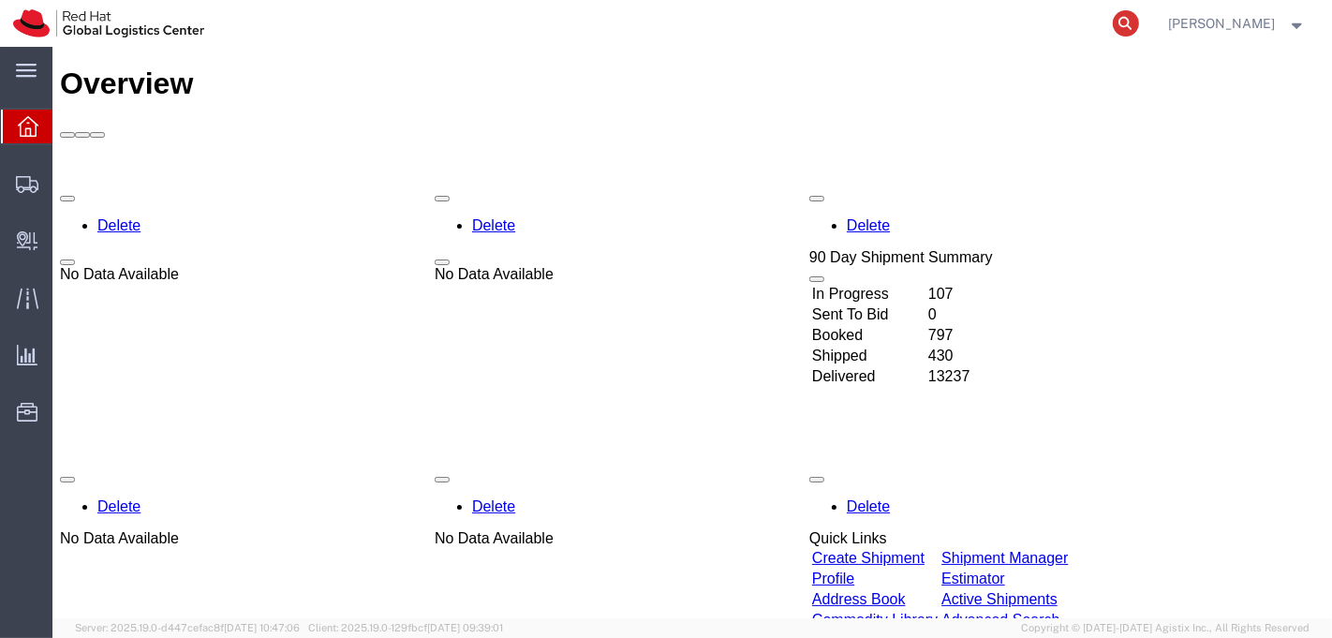
click at [1126, 18] on icon at bounding box center [1125, 23] width 26 height 26
paste input "6748477525"
type input "6748477525"
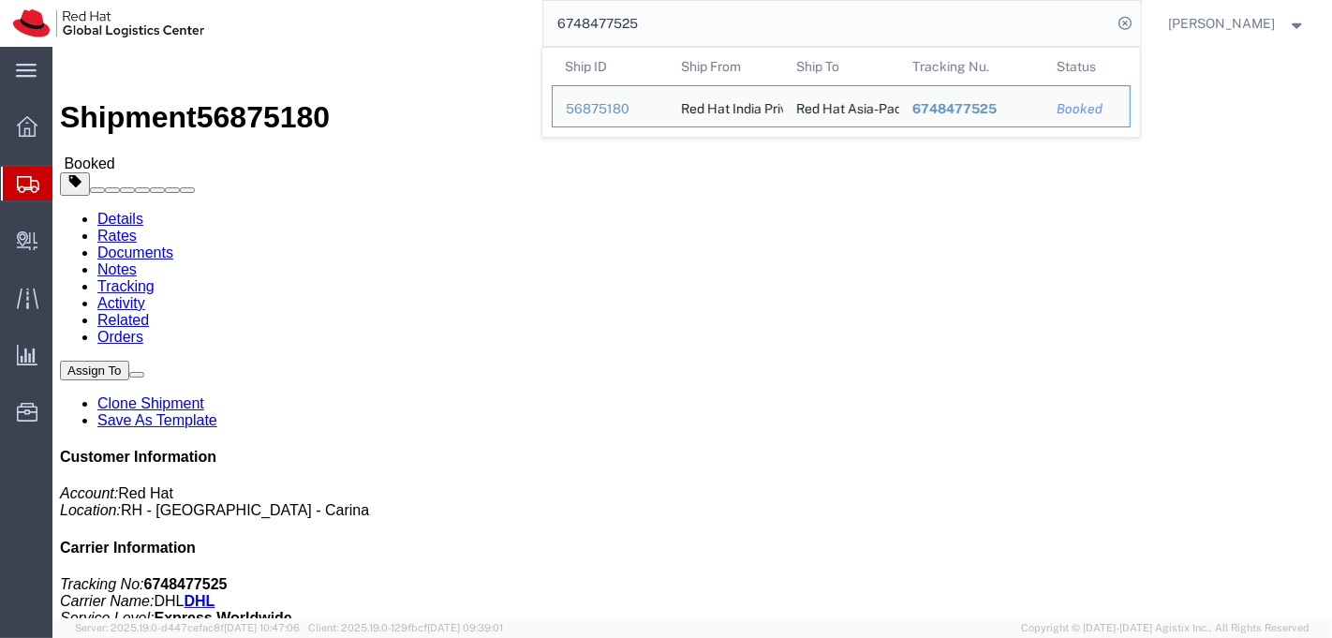
drag, startPoint x: 654, startPoint y: 30, endPoint x: 460, endPoint y: 14, distance: 194.5
click at [460, 14] on div "6748477525 Ship ID Ship From Ship To Tracking Nu. Status Ship ID 56875180 Ship …" at bounding box center [678, 23] width 923 height 47
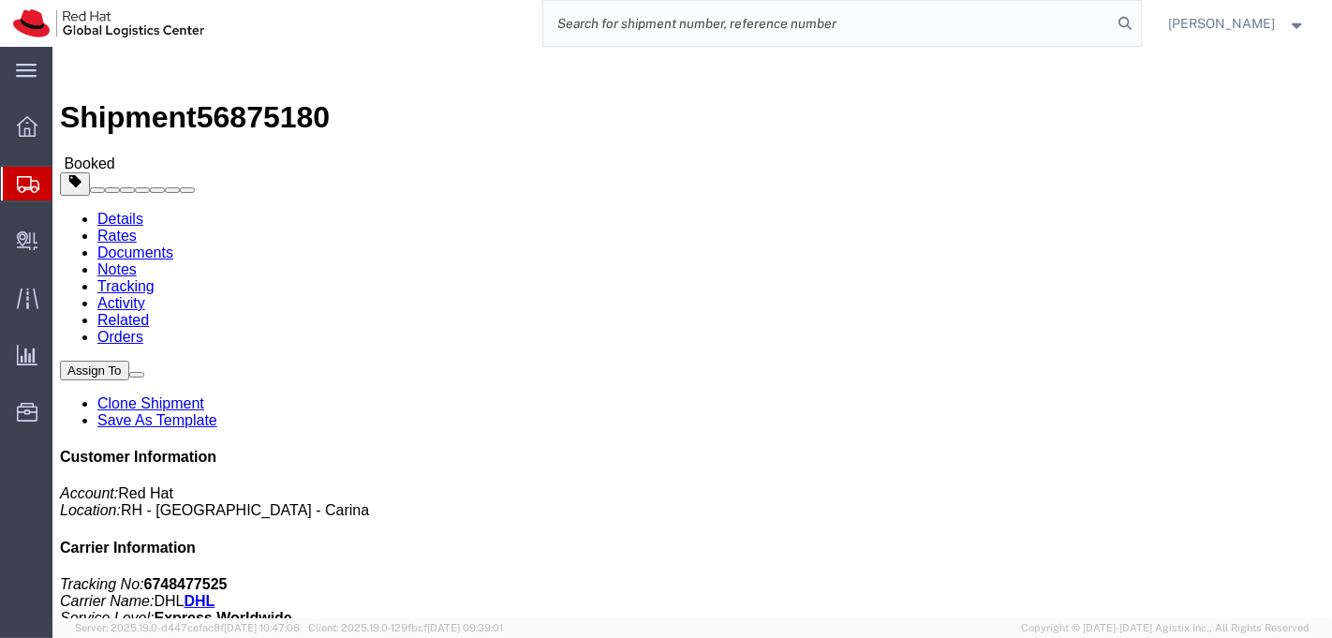
paste input "6748482602"
type input "6748482602"
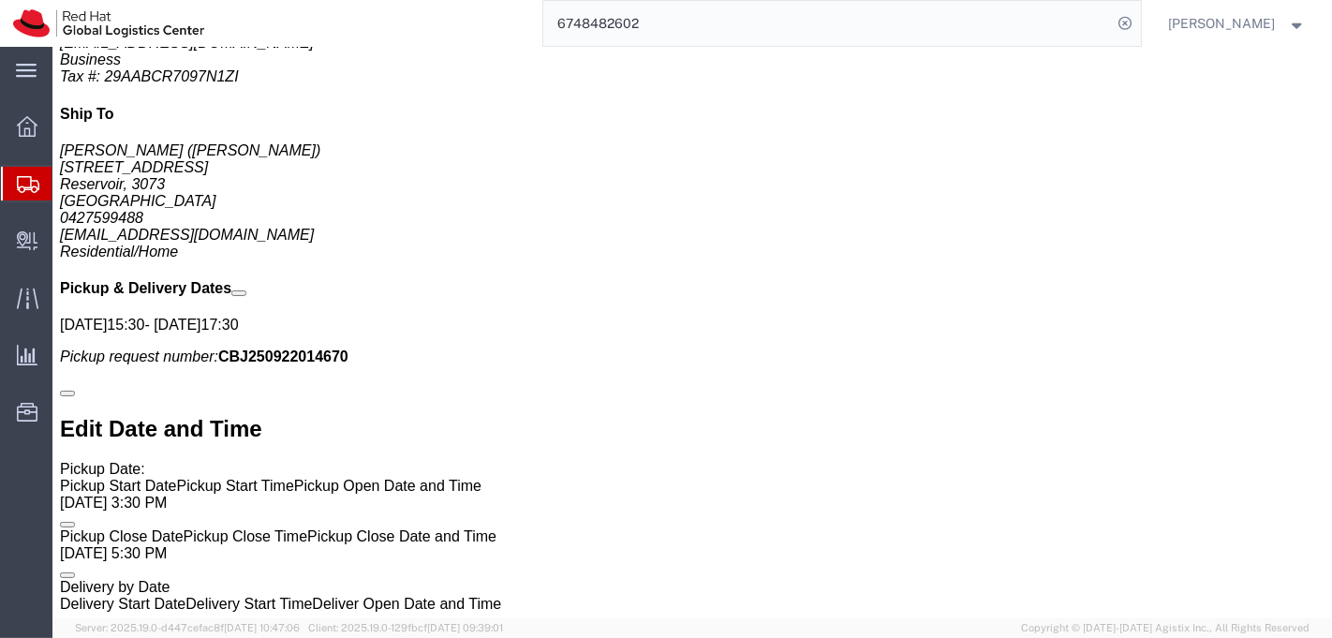
scroll to position [1177, 0]
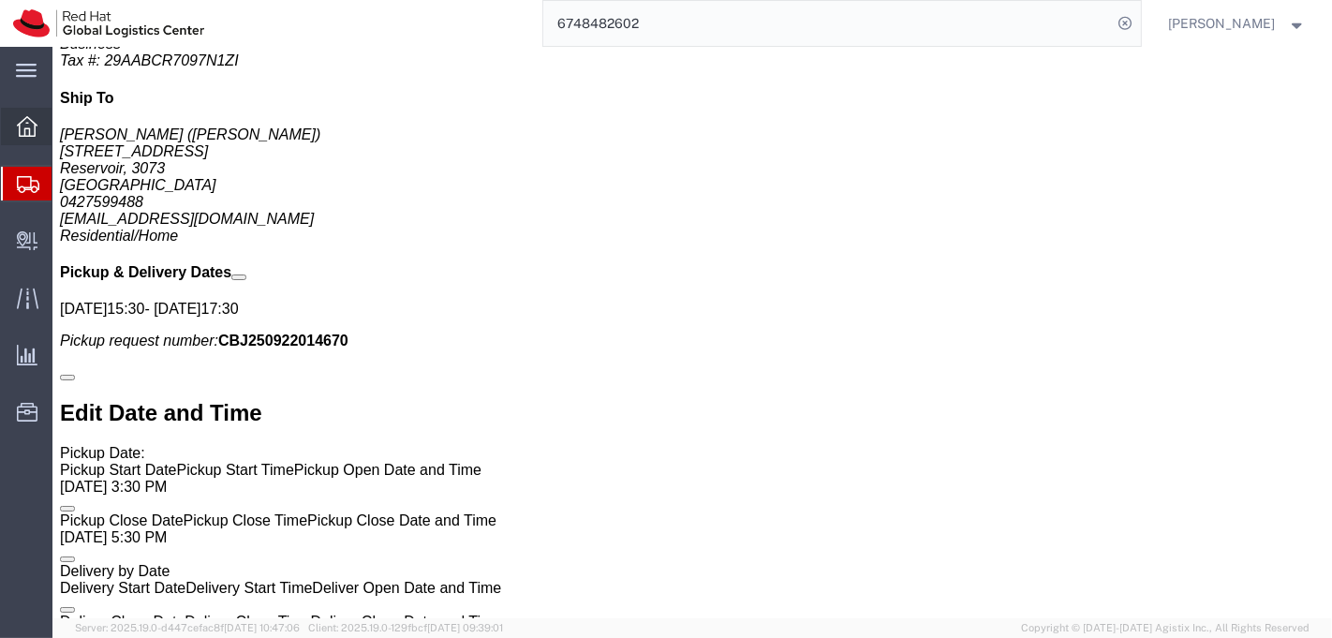
click at [27, 130] on icon at bounding box center [27, 126] width 21 height 21
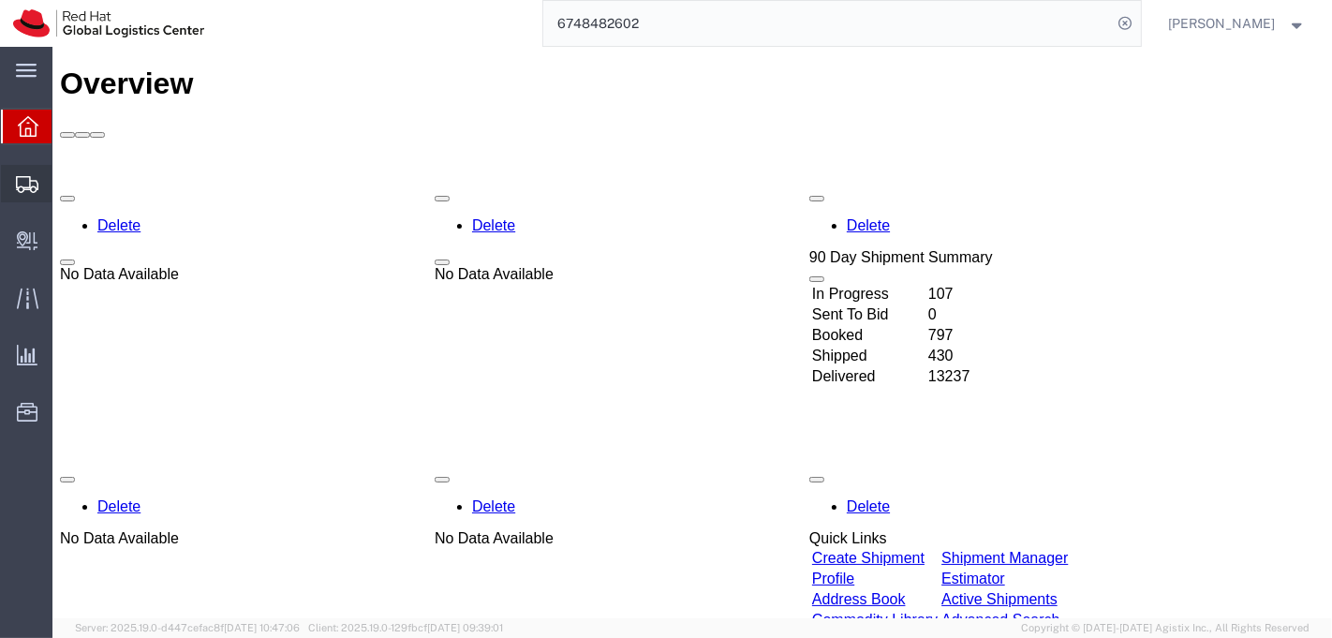
click at [0, 0] on span "Shipment Manager" at bounding box center [0, 0] width 0 height 0
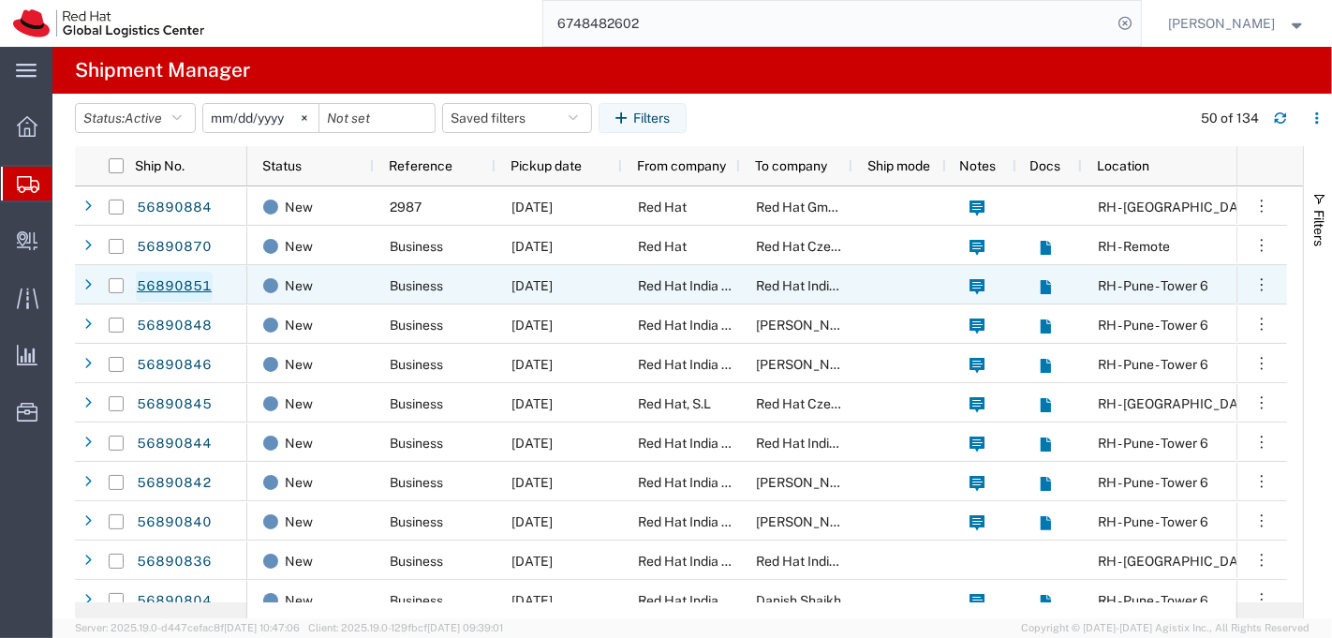
click at [175, 288] on link "56890851" at bounding box center [174, 287] width 77 height 30
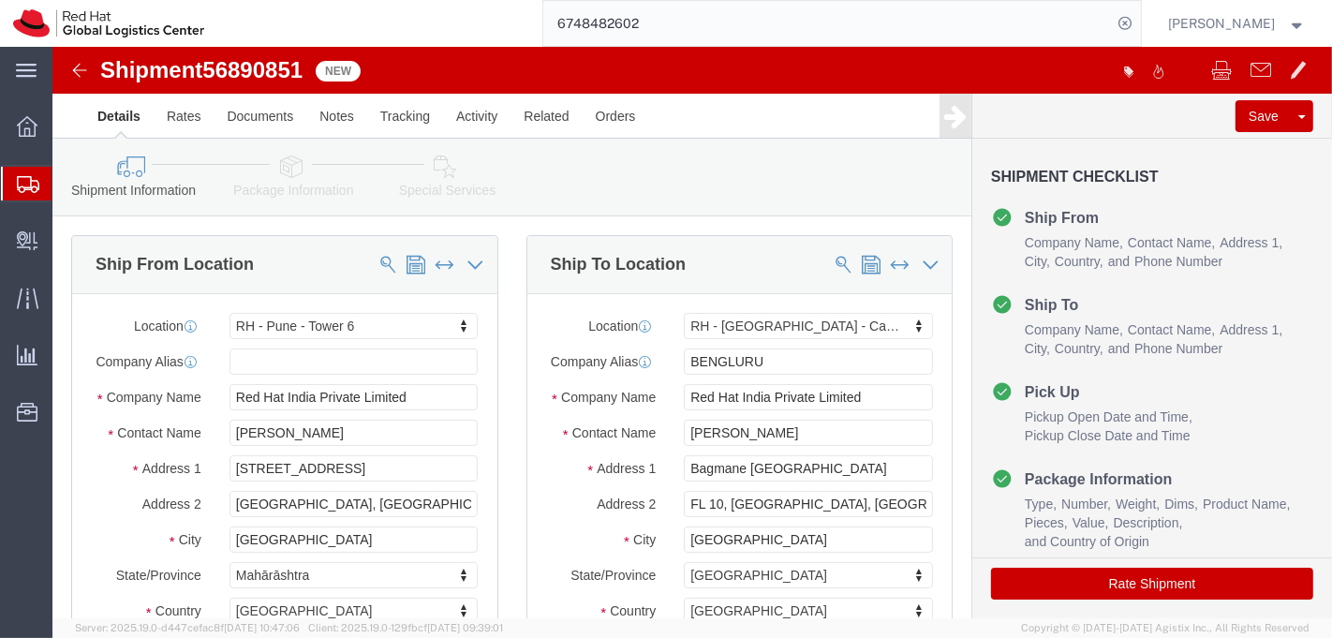
select select "38432"
select select "37925"
click icon
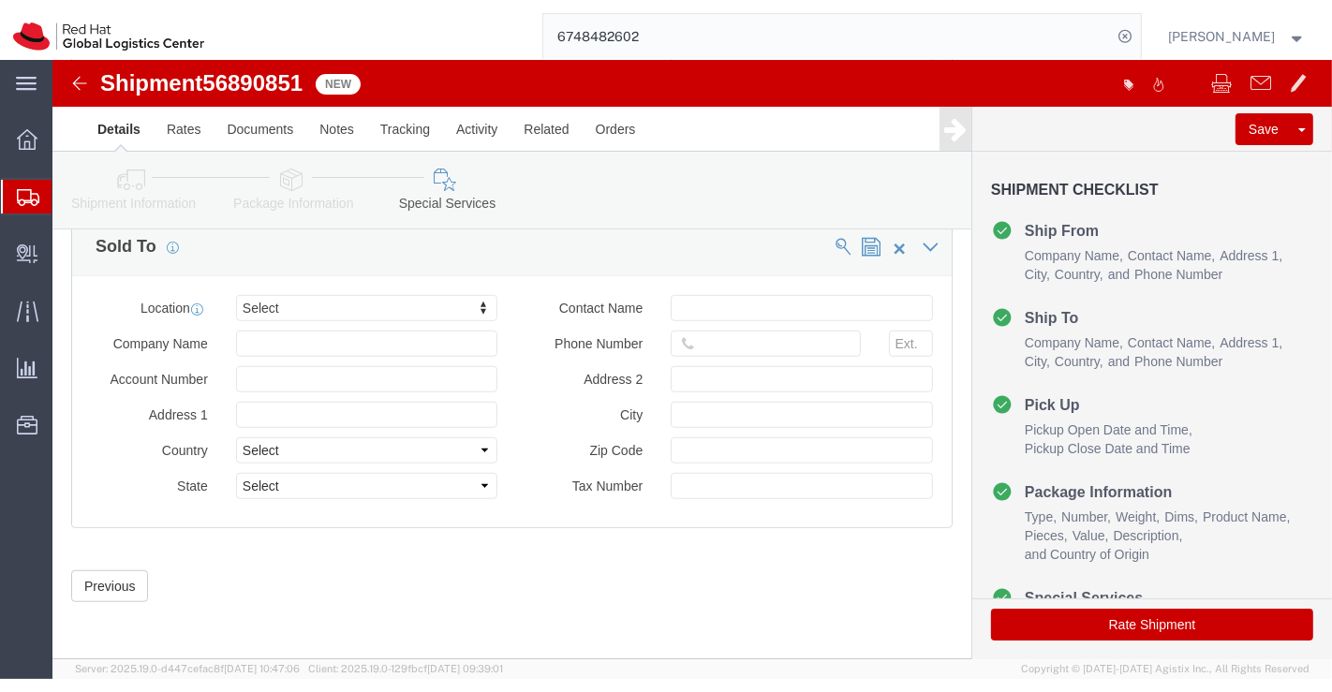
scroll to position [1128, 0]
